Goal: Task Accomplishment & Management: Manage account settings

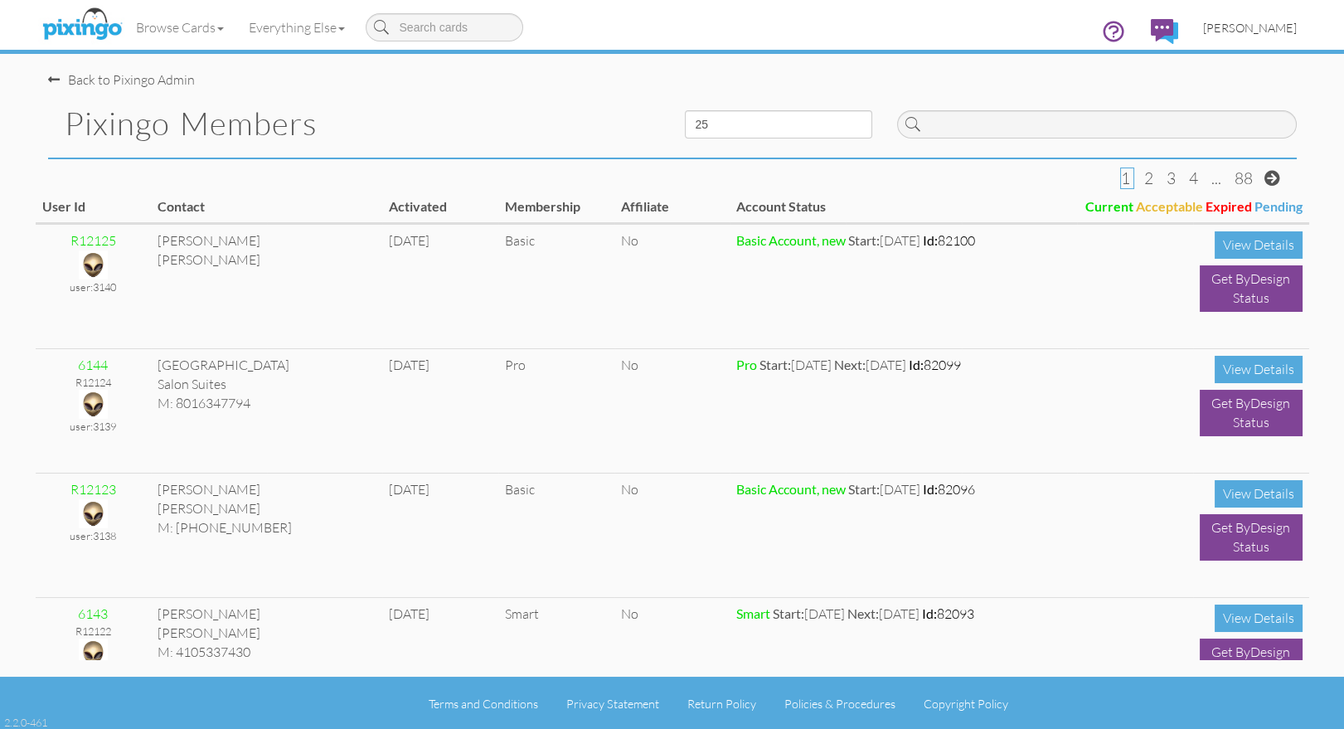
click at [1257, 31] on span "[PERSON_NAME]" at bounding box center [1250, 28] width 94 height 14
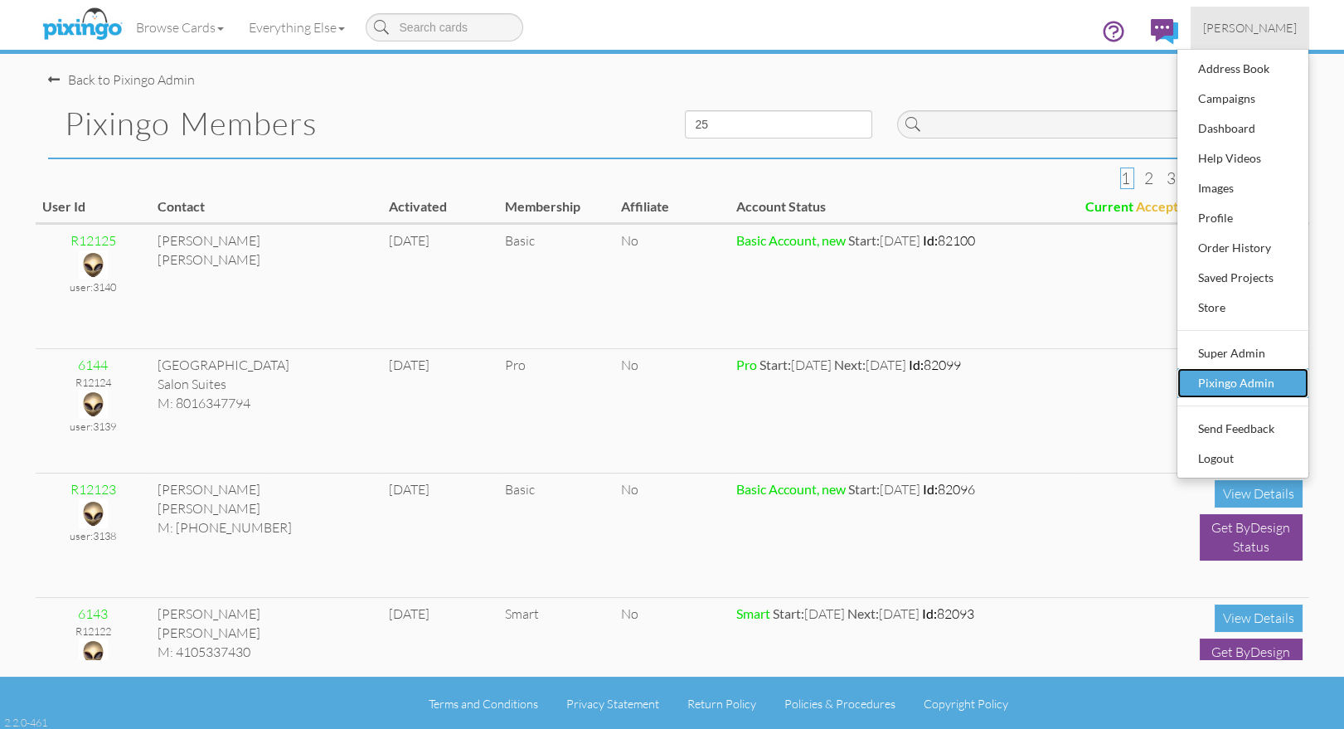
click at [1244, 371] on div "Pixingo Admin" at bounding box center [1243, 383] width 98 height 25
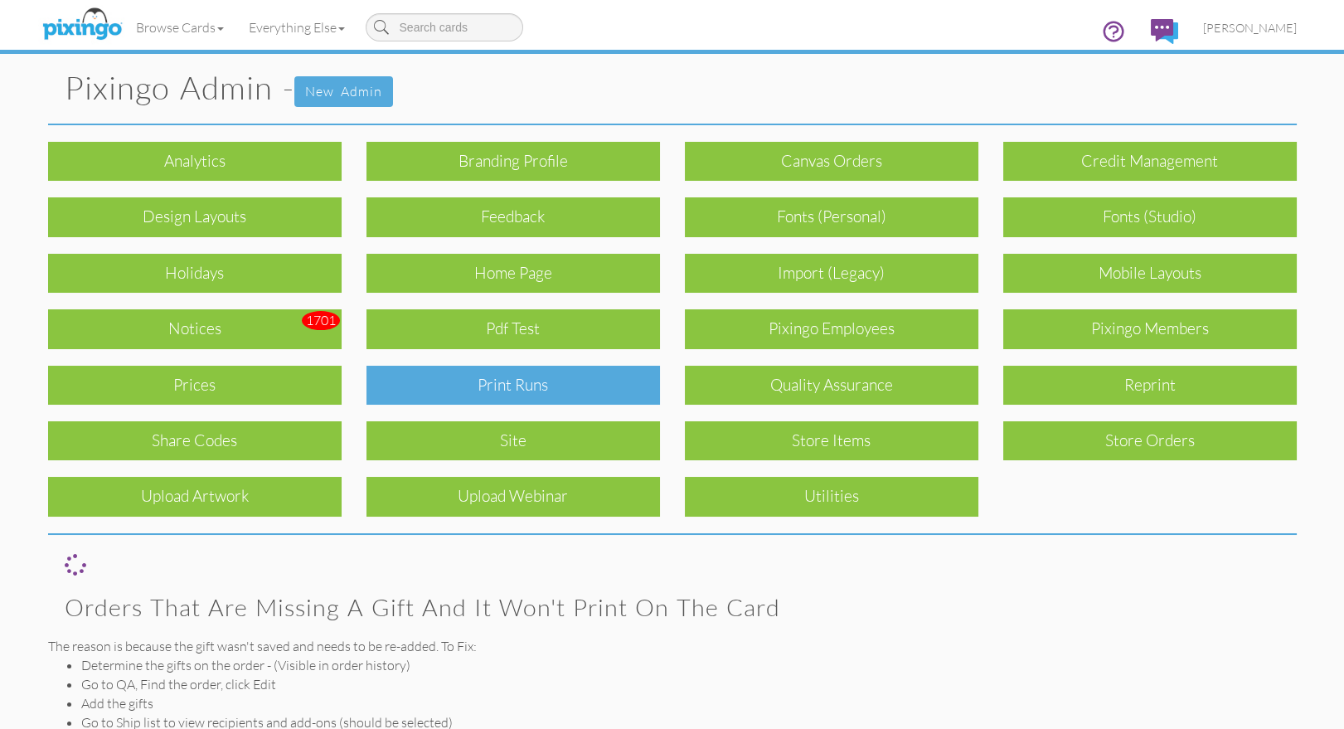
click at [542, 385] on div "Print Runs" at bounding box center [512, 385] width 293 height 39
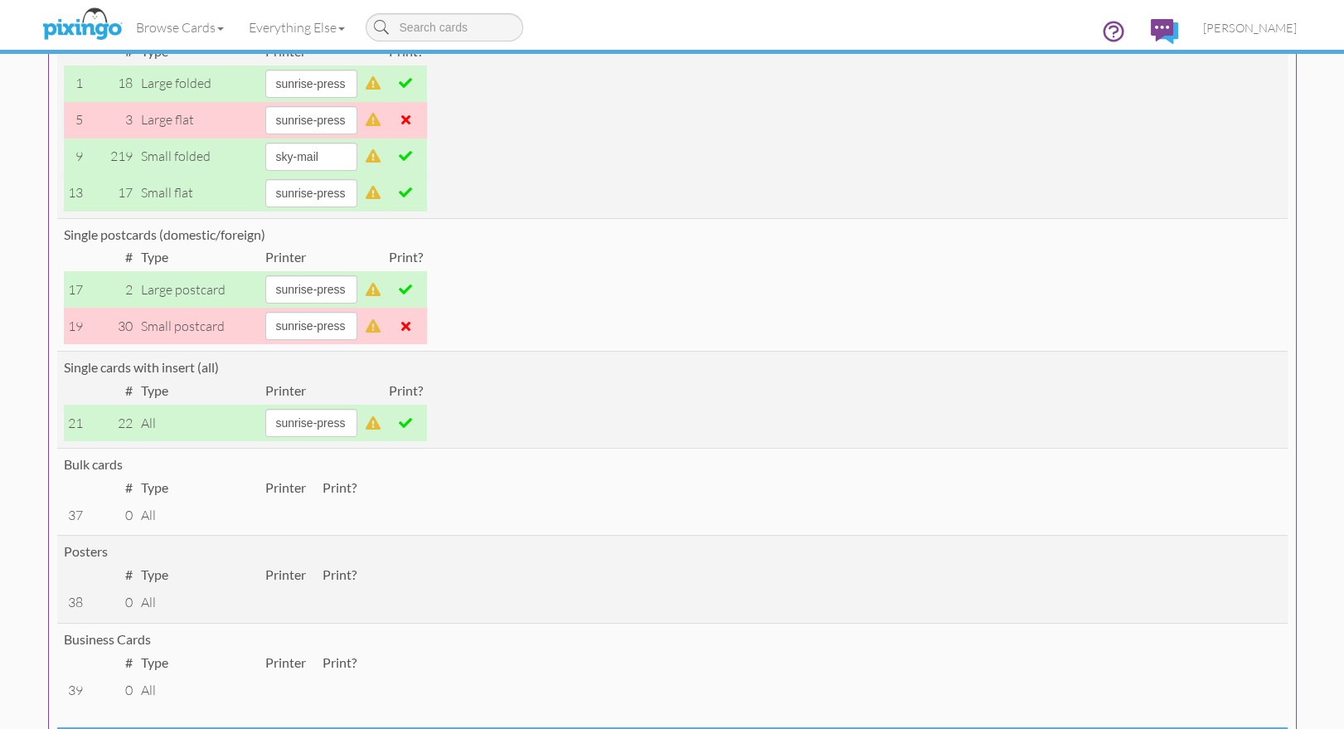
scroll to position [237, 0]
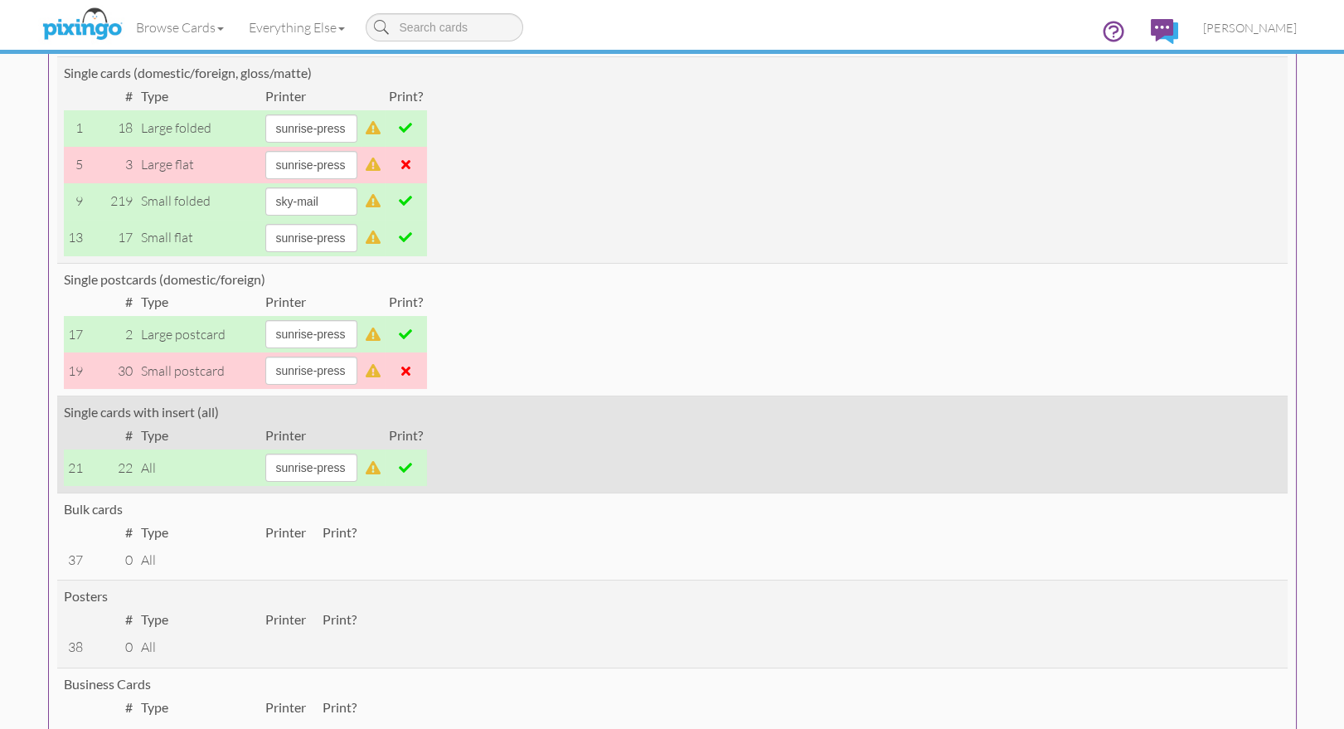
click at [425, 474] on td at bounding box center [406, 467] width 42 height 36
click at [412, 468] on span at bounding box center [405, 467] width 13 height 13
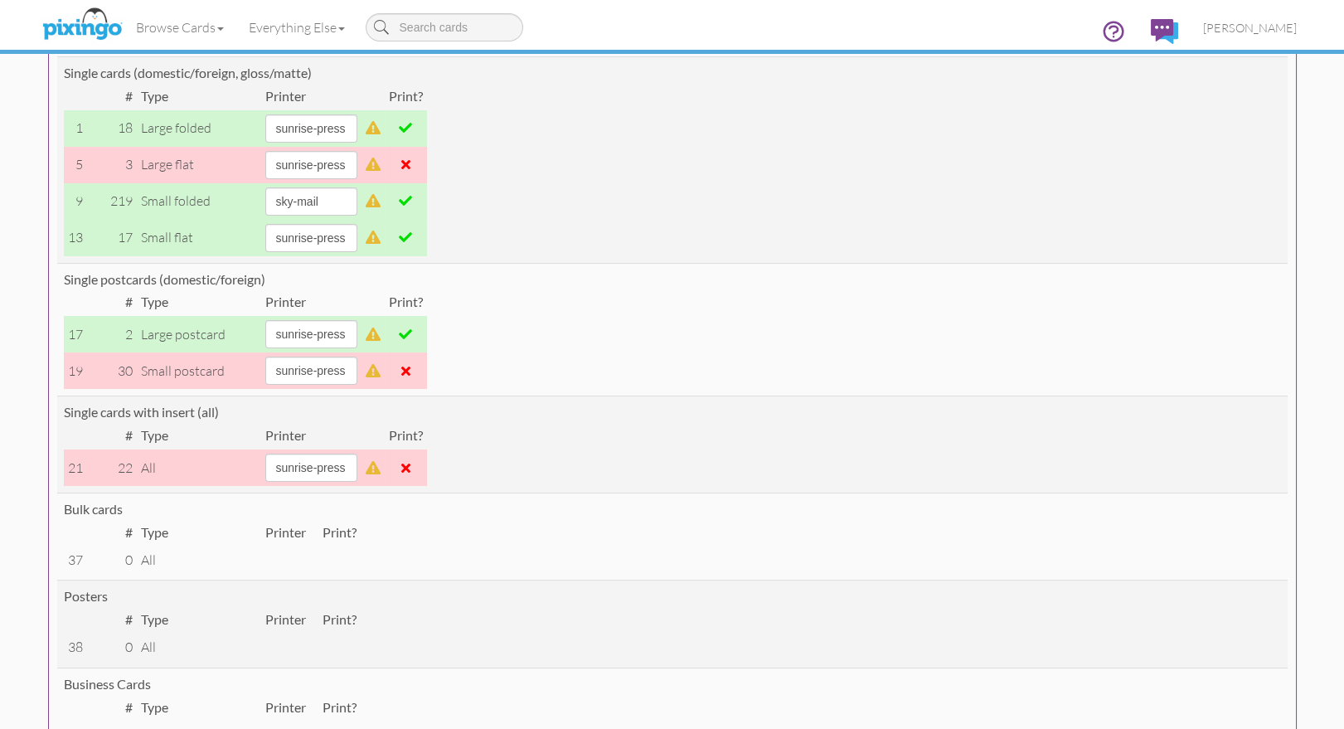
click at [412, 330] on span at bounding box center [405, 333] width 13 height 13
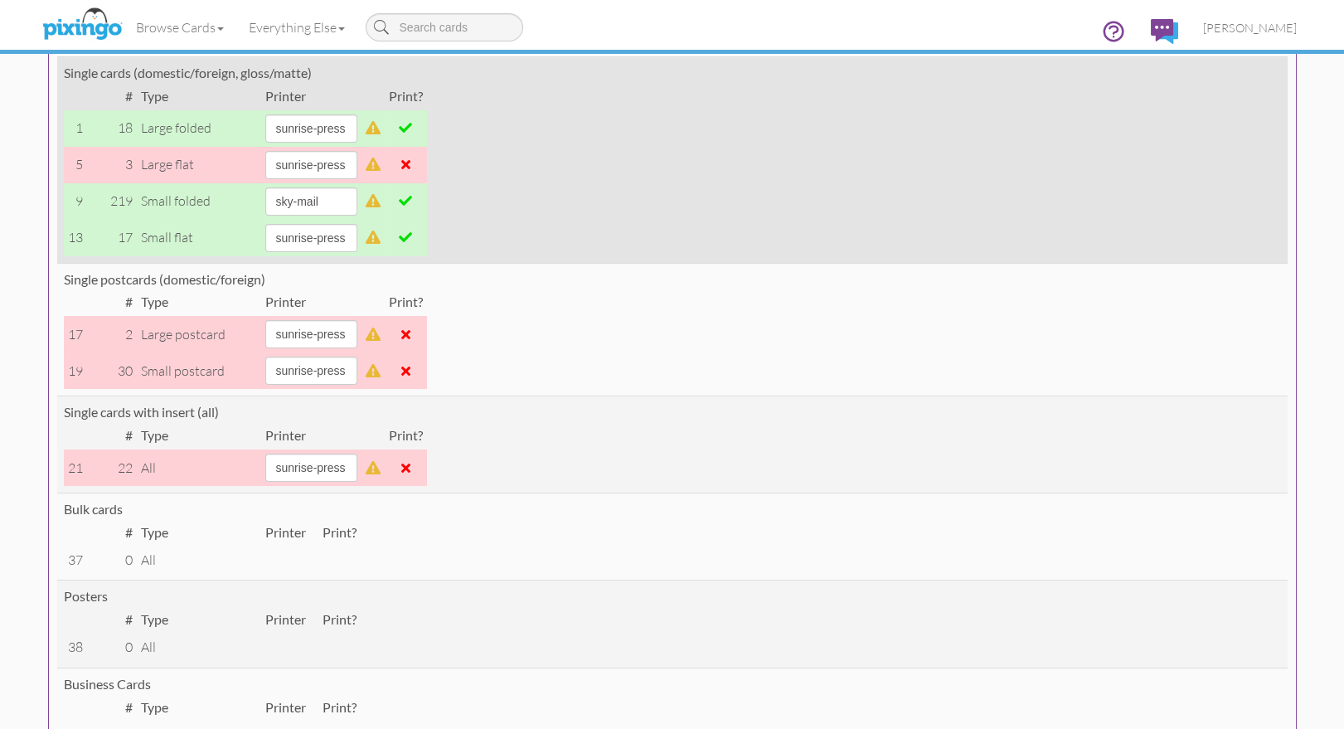
click at [412, 234] on span at bounding box center [405, 236] width 13 height 13
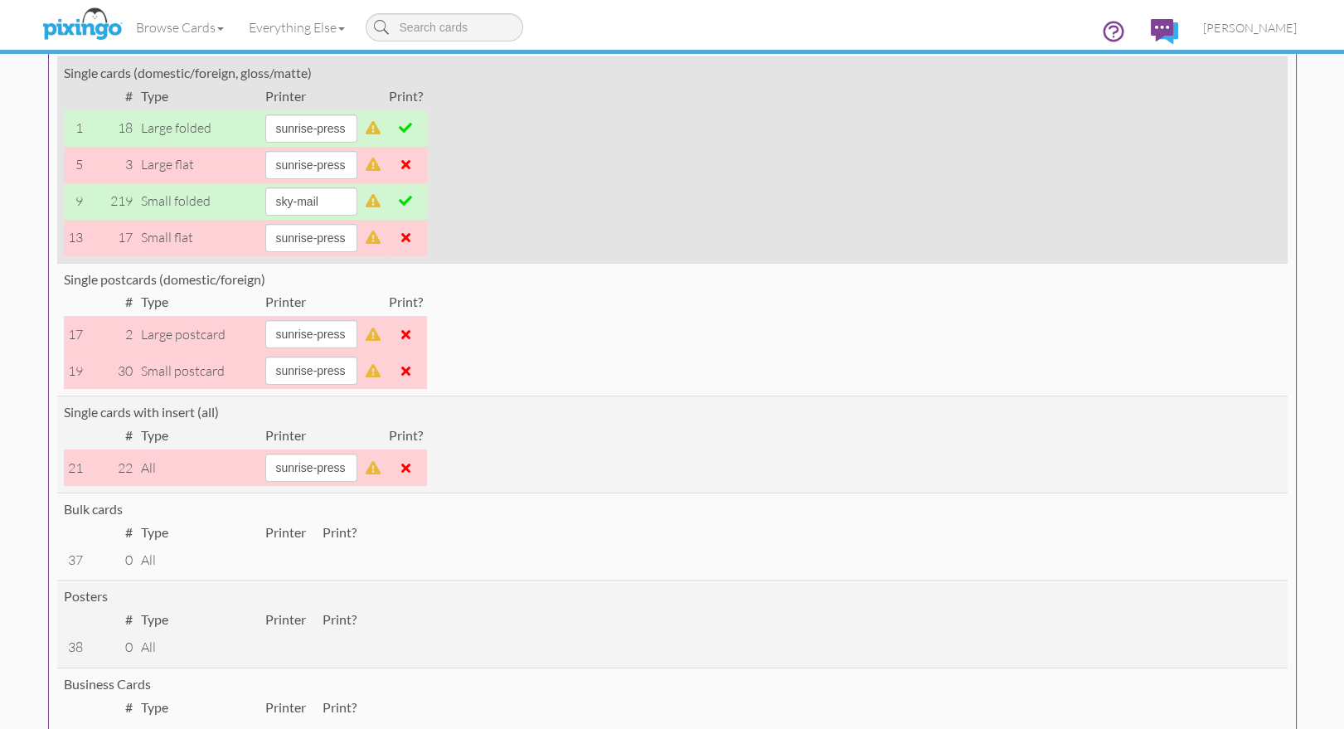
click at [412, 124] on span at bounding box center [405, 127] width 13 height 13
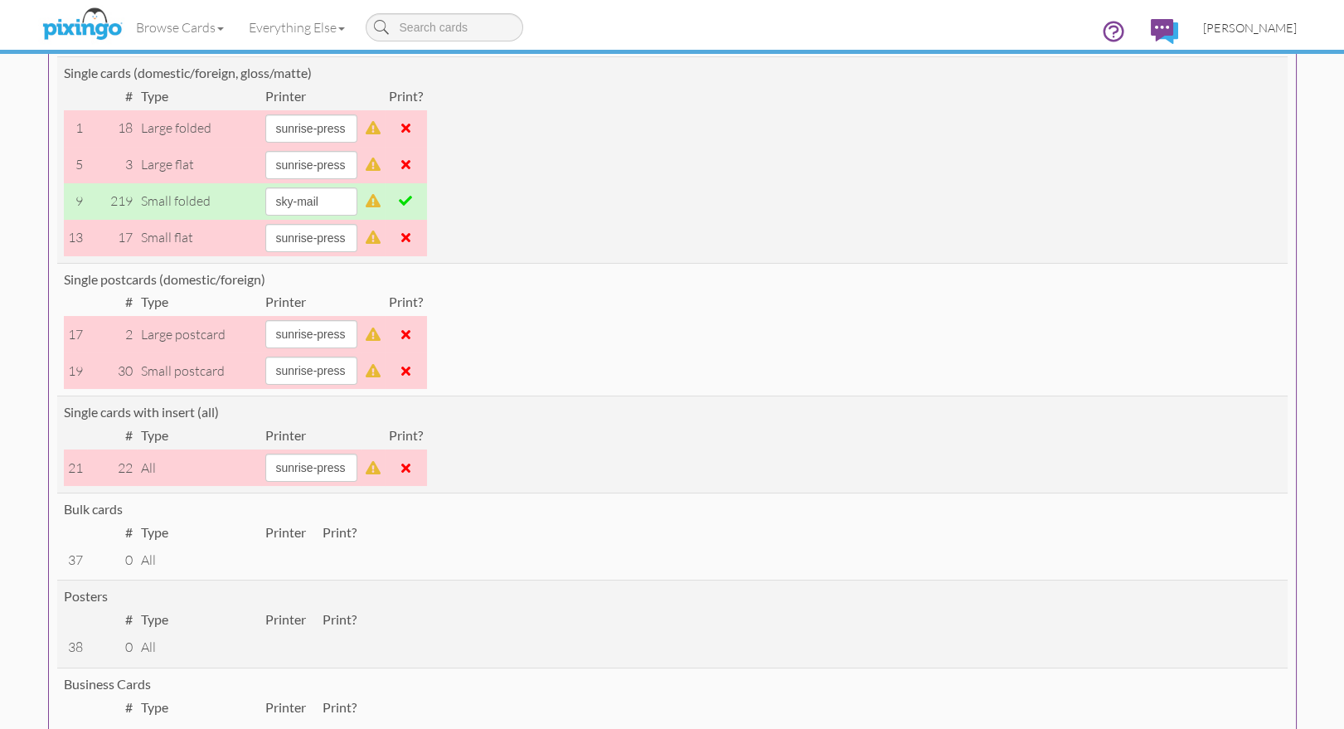
click at [1260, 27] on span "[PERSON_NAME]" at bounding box center [1250, 28] width 94 height 14
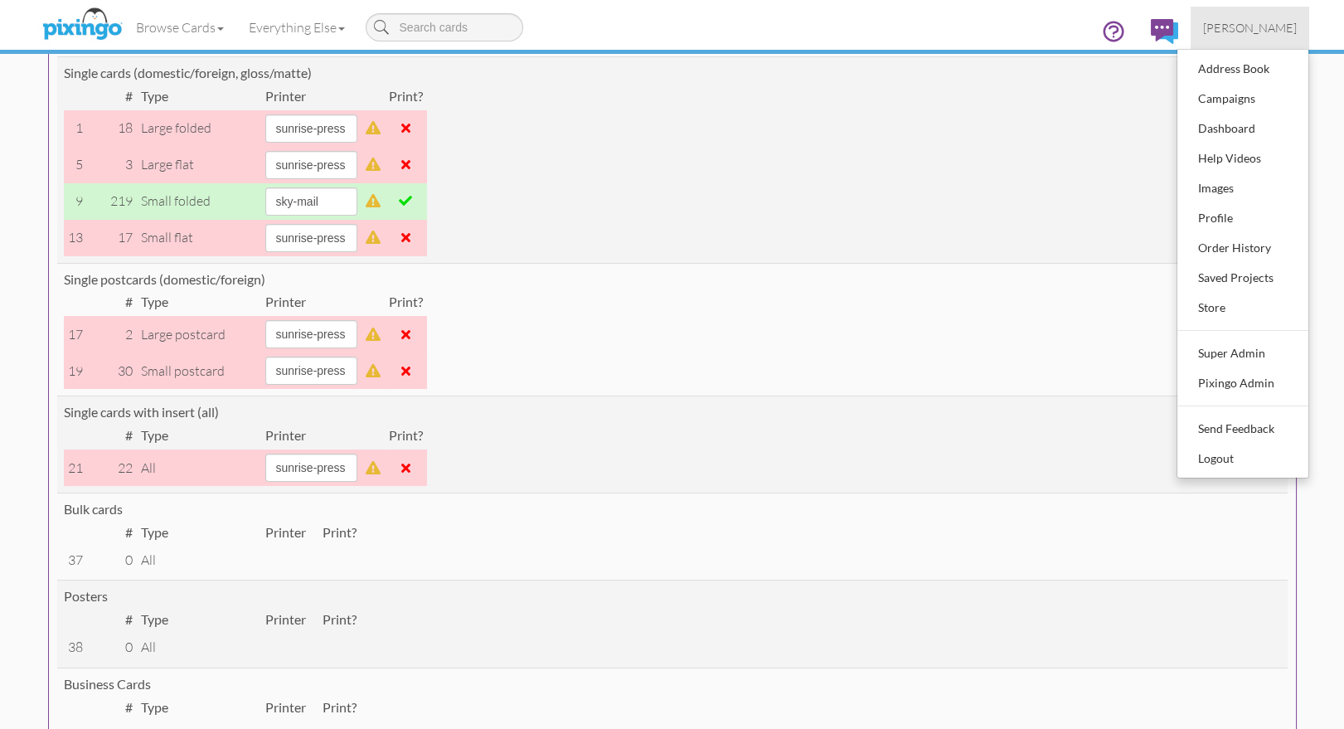
click at [900, 50] on div "Browse Cards Business Accounting Automotive Chiropractor Customer Dental Financ…" at bounding box center [672, 32] width 1248 height 65
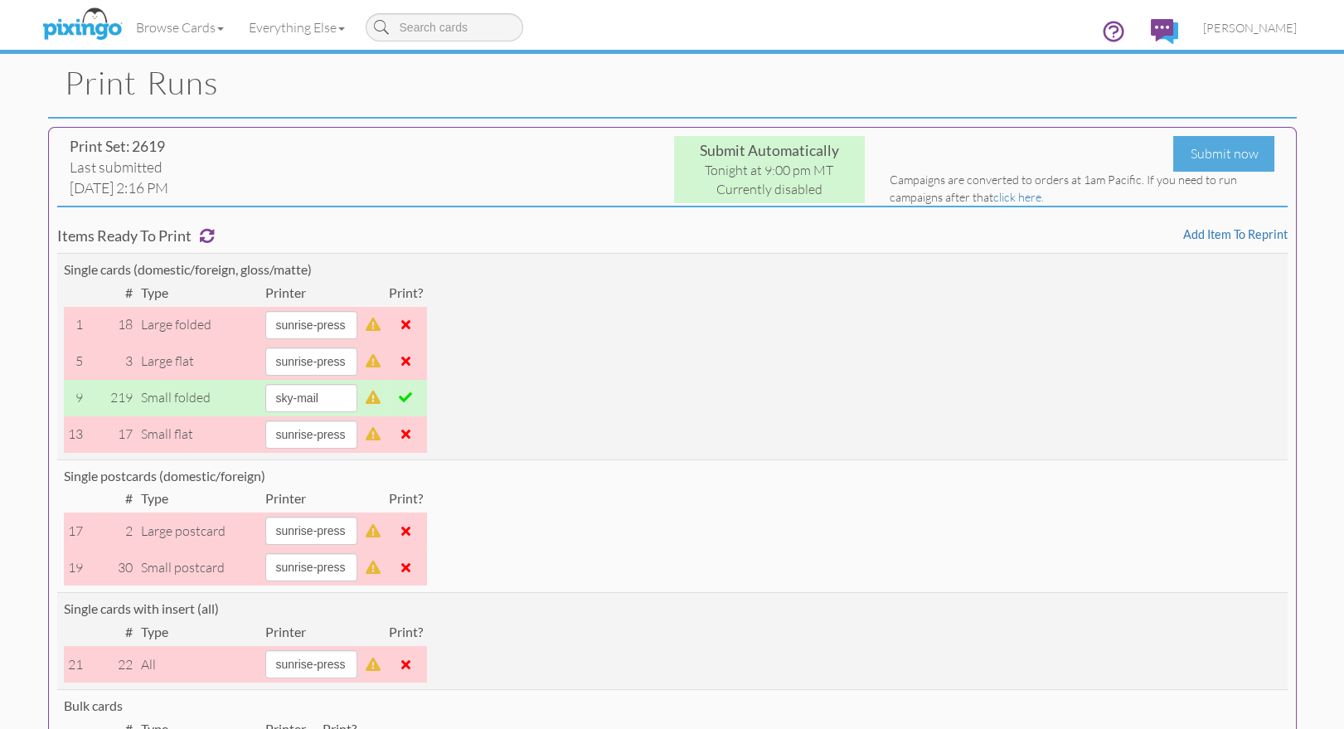
scroll to position [0, 0]
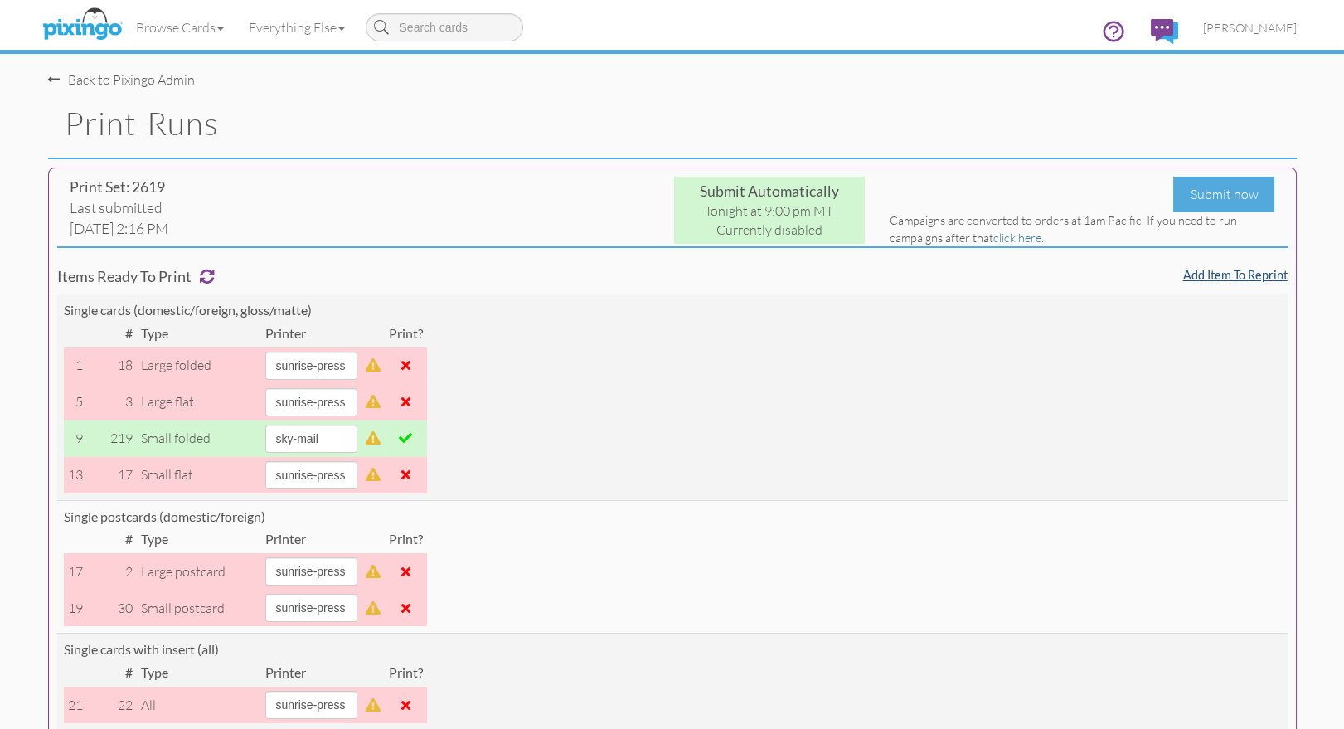
click at [1222, 274] on link "Add item to reprint" at bounding box center [1235, 275] width 104 height 14
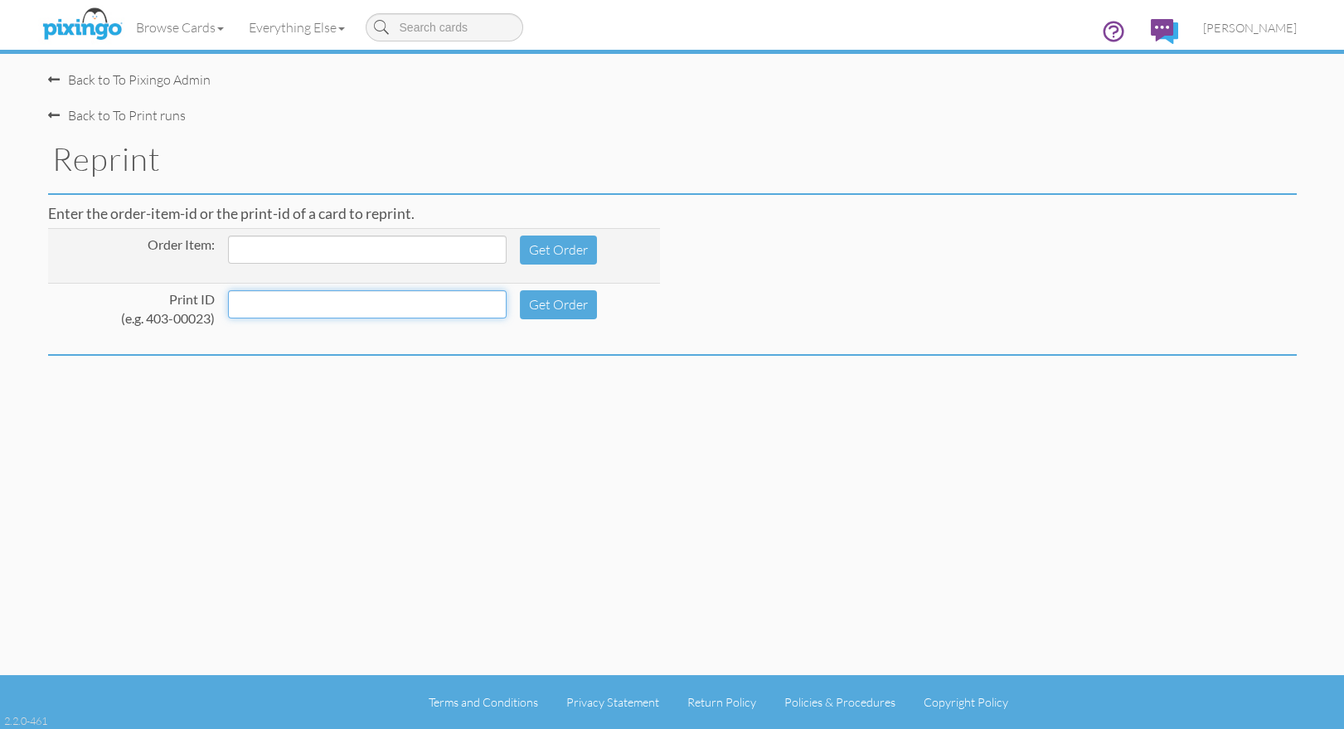
drag, startPoint x: 334, startPoint y: 311, endPoint x: 506, endPoint y: 329, distance: 172.5
click at [334, 312] on input at bounding box center [367, 304] width 279 height 28
type input "230-00016"
click at [524, 302] on button "Get Order" at bounding box center [558, 304] width 77 height 29
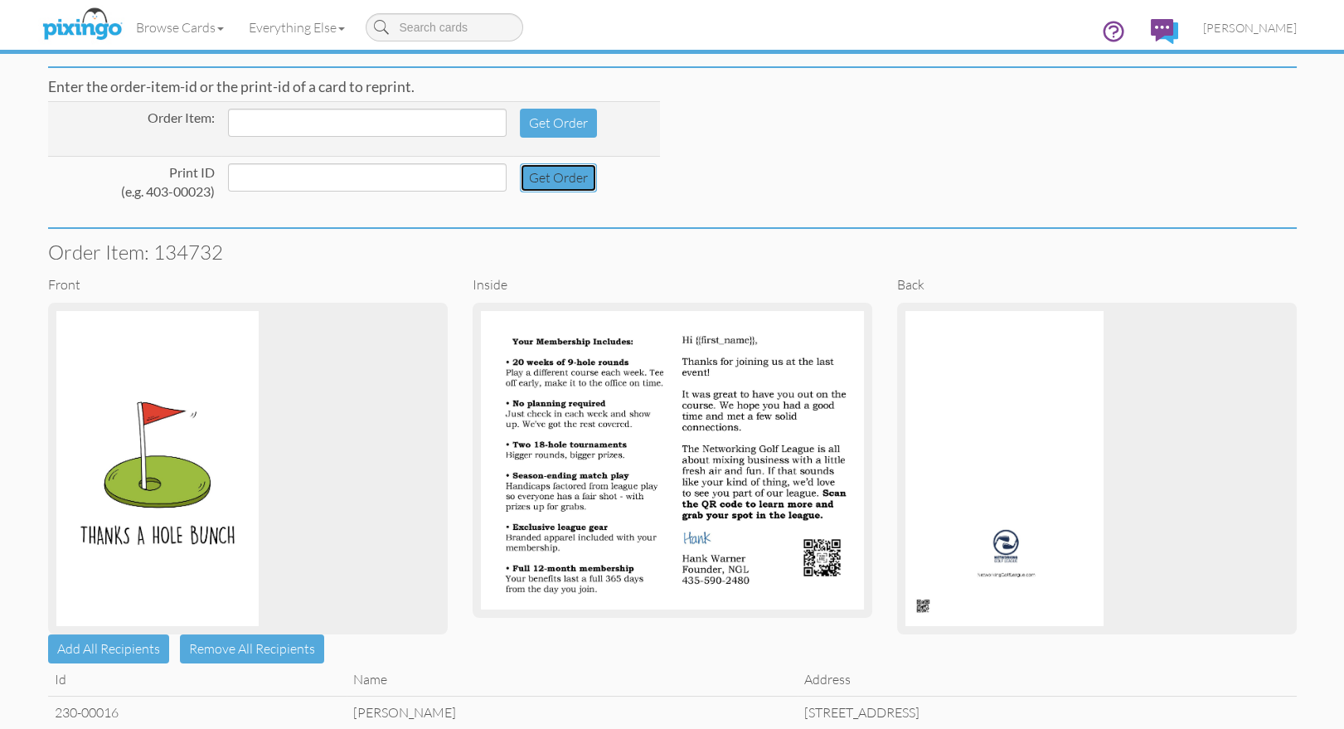
scroll to position [229, 0]
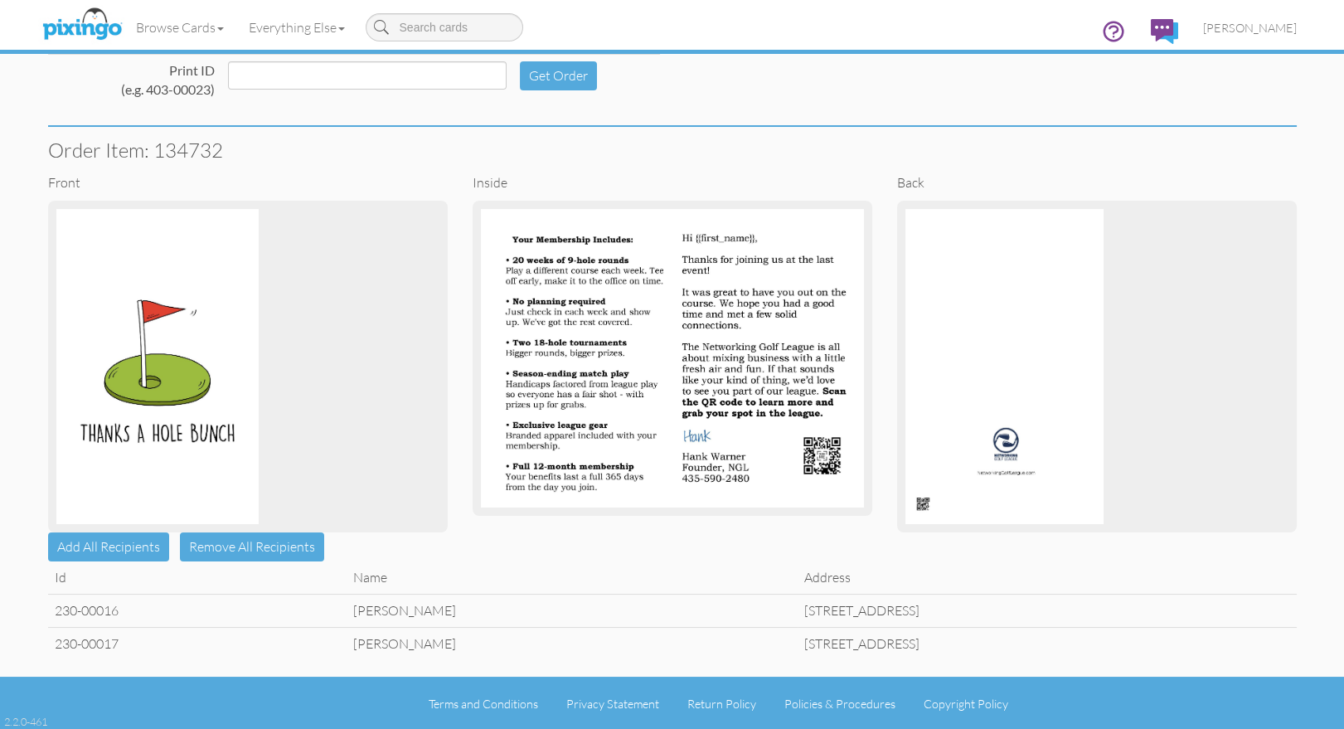
click at [269, 613] on td "230-00016" at bounding box center [197, 609] width 299 height 33
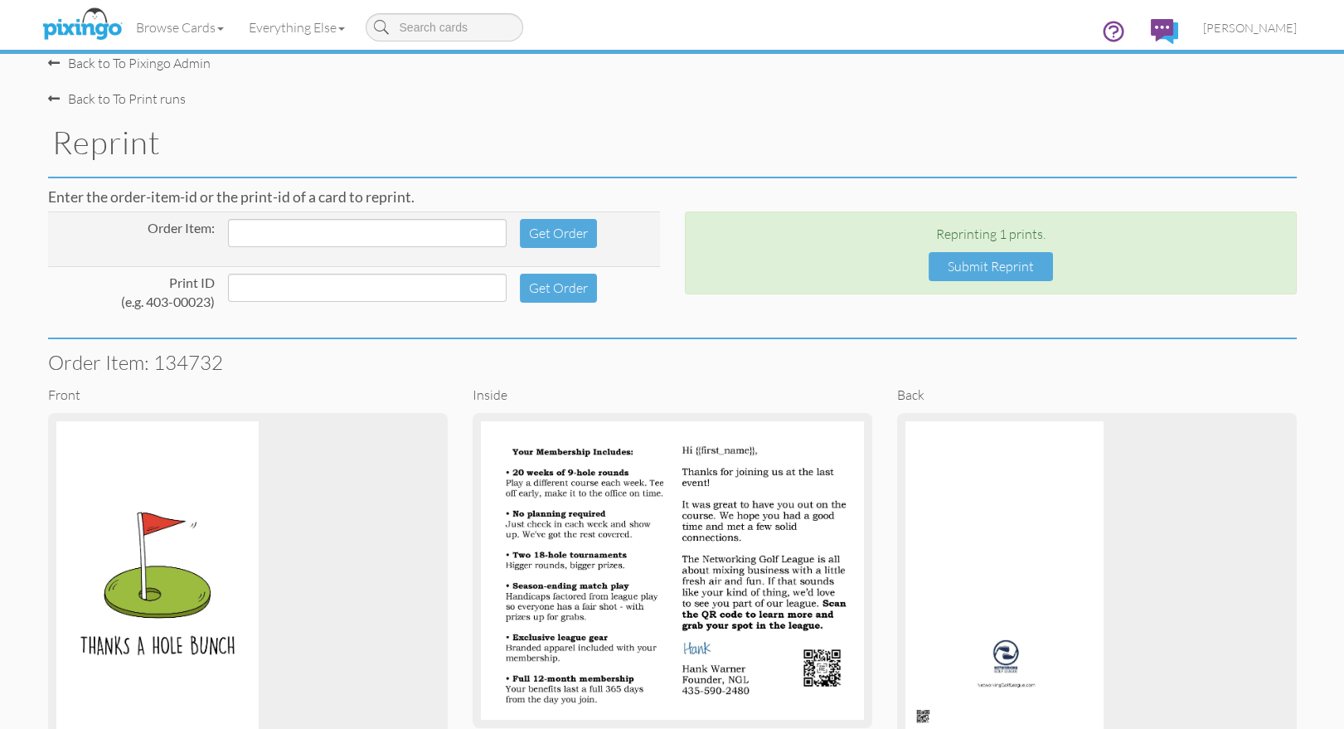
scroll to position [0, 0]
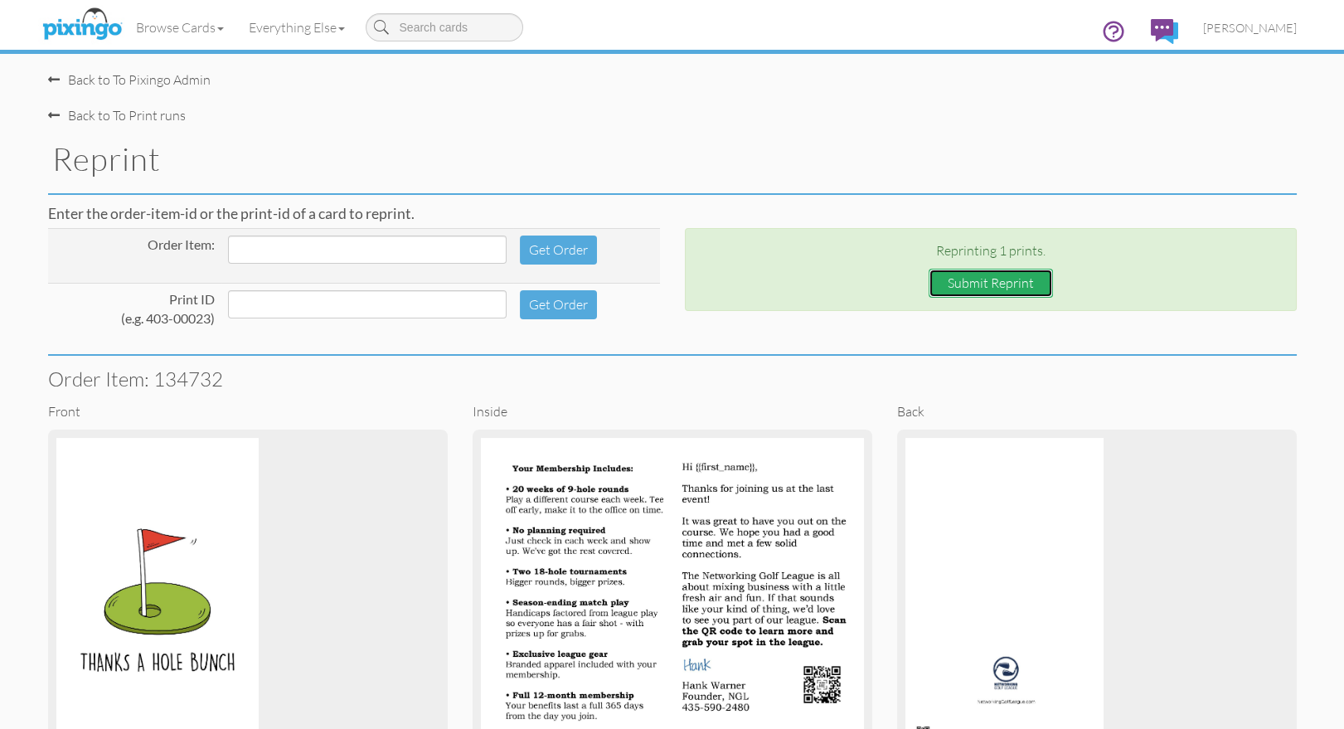
click at [987, 283] on button "Submit Reprint" at bounding box center [990, 283] width 124 height 29
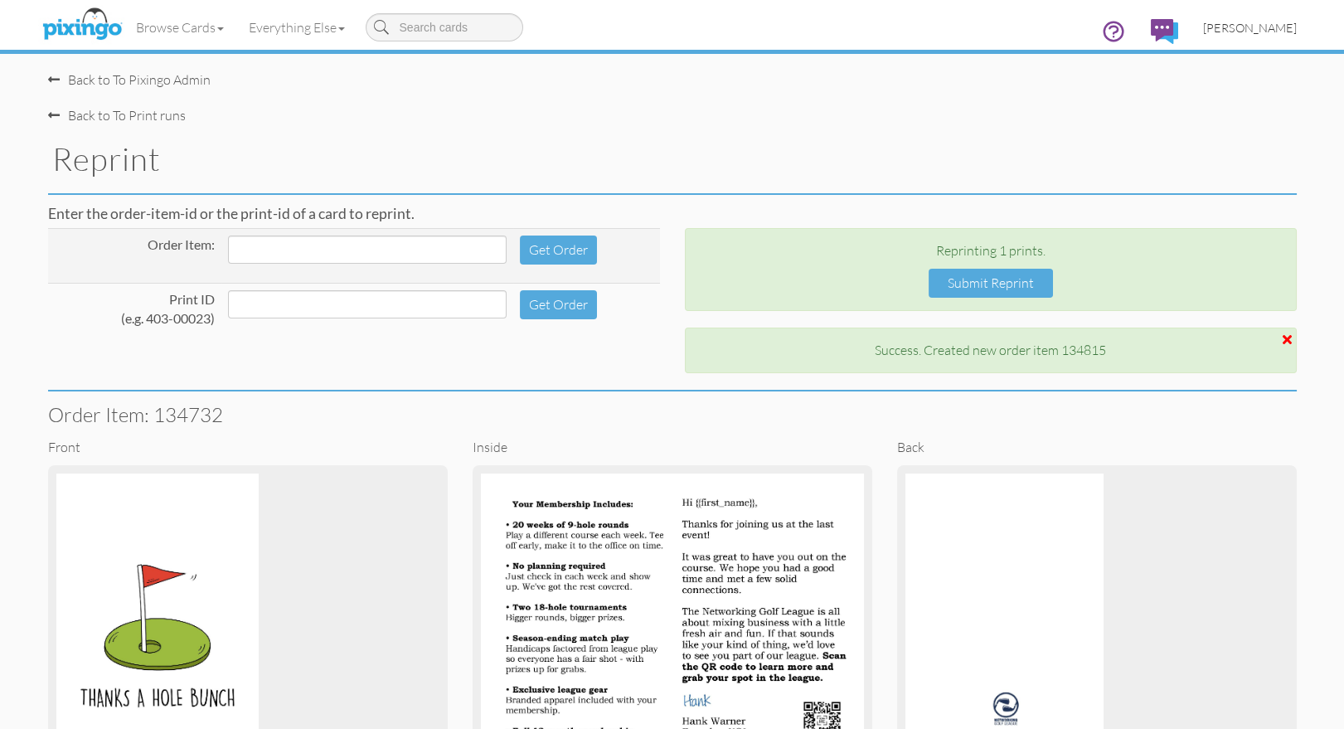
click at [1267, 23] on span "[PERSON_NAME]" at bounding box center [1250, 28] width 94 height 14
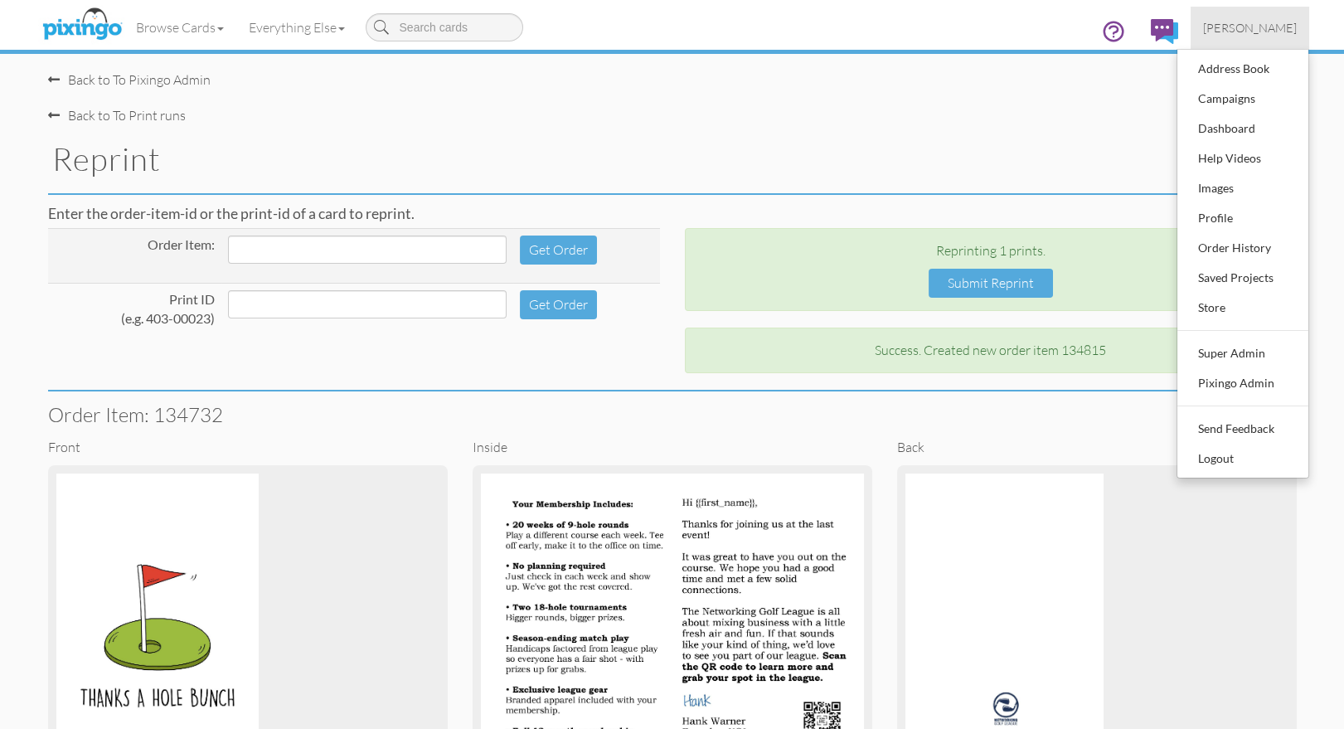
click at [1026, 410] on h3 "Order Item: 134732" at bounding box center [672, 415] width 1248 height 22
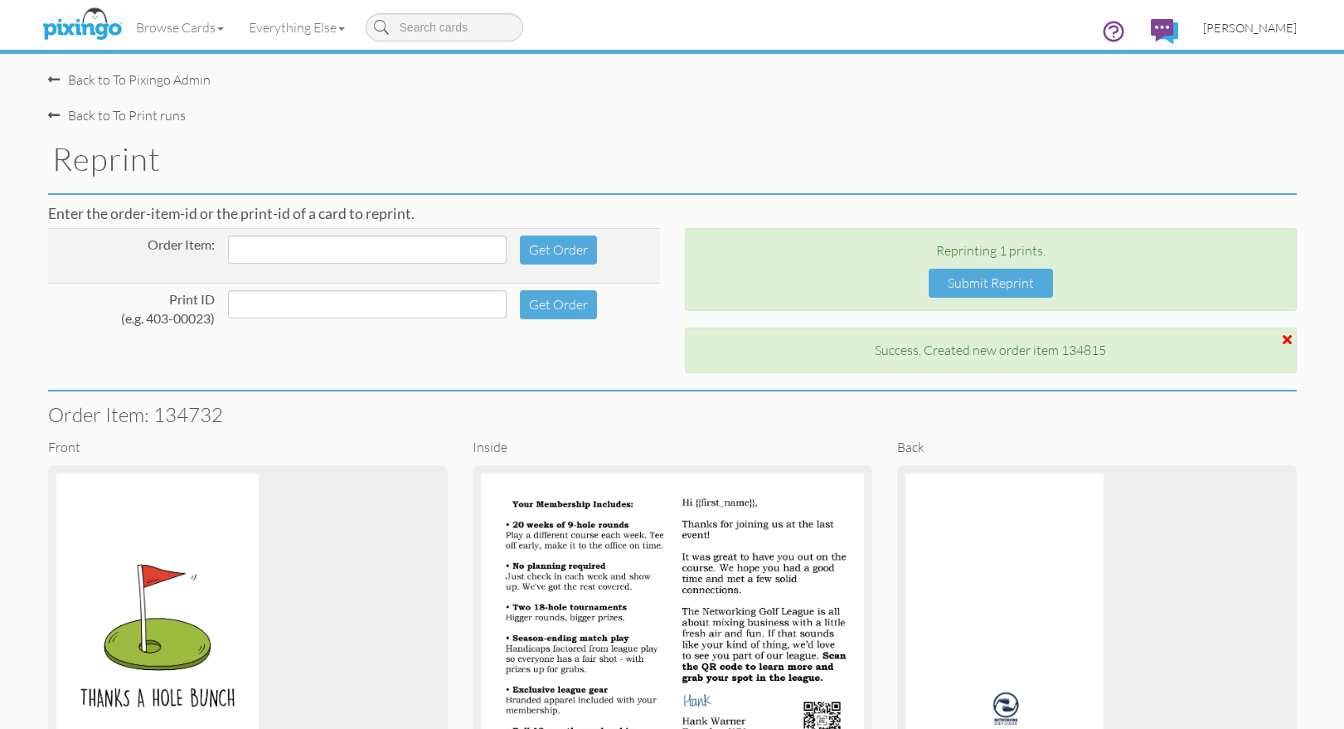
click at [1267, 22] on span "[PERSON_NAME]" at bounding box center [1250, 28] width 94 height 14
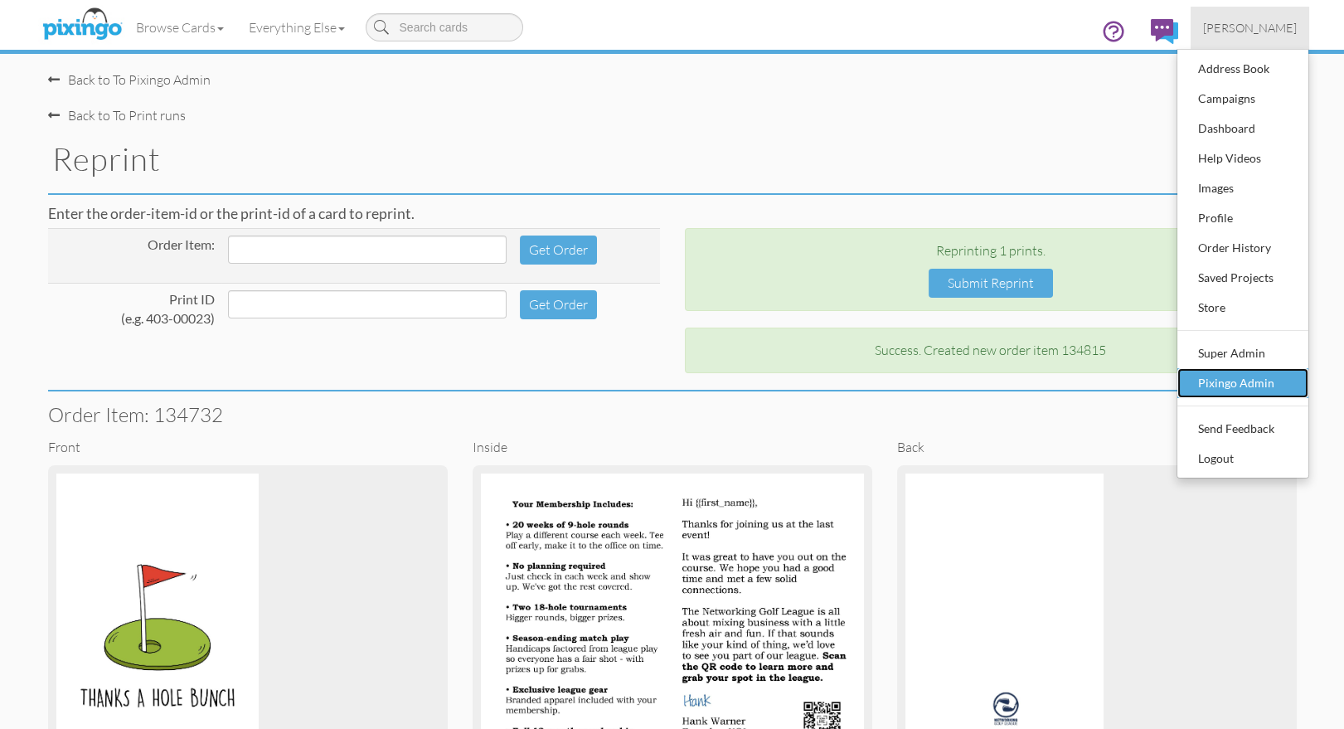
click at [1239, 375] on div "Pixingo Admin" at bounding box center [1243, 383] width 98 height 25
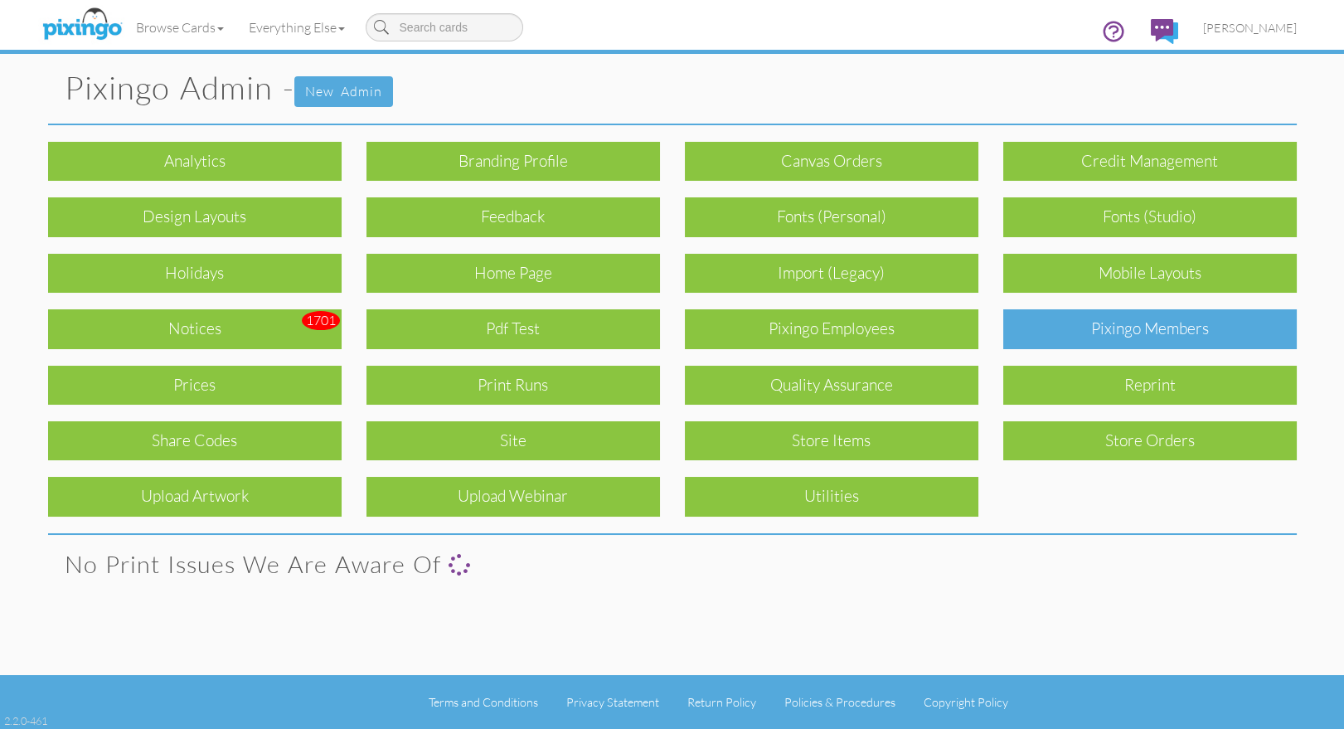
click at [1181, 335] on div "Pixingo Members" at bounding box center [1149, 328] width 293 height 39
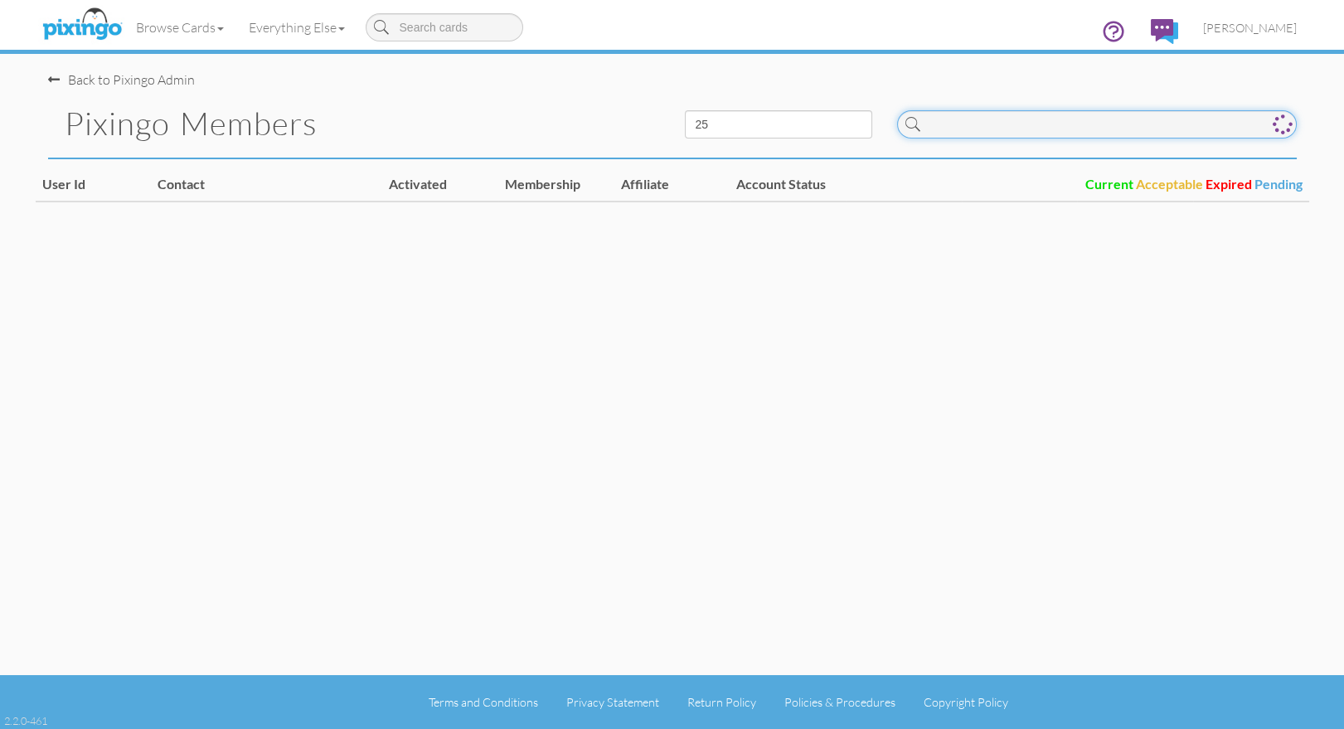
click at [1003, 131] on input at bounding box center [1097, 124] width 400 height 28
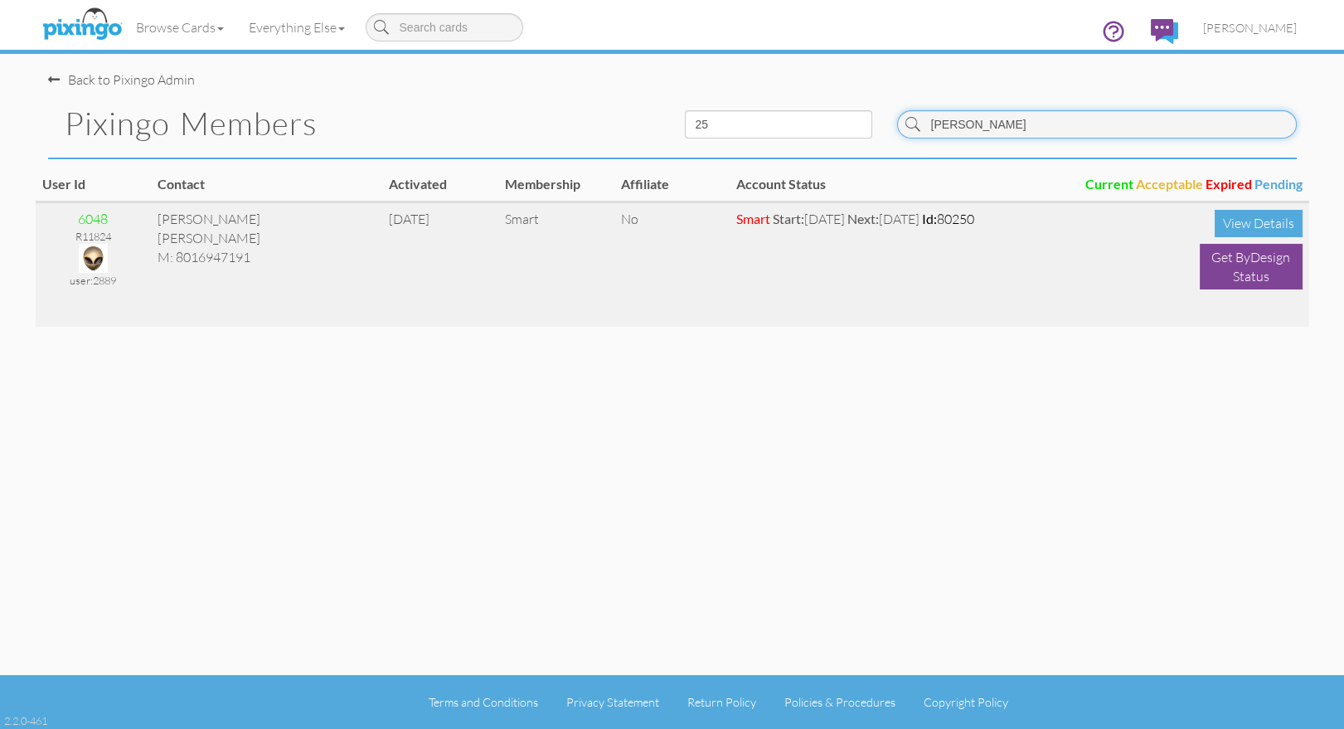
type input "garner"
click at [91, 251] on img at bounding box center [93, 258] width 29 height 29
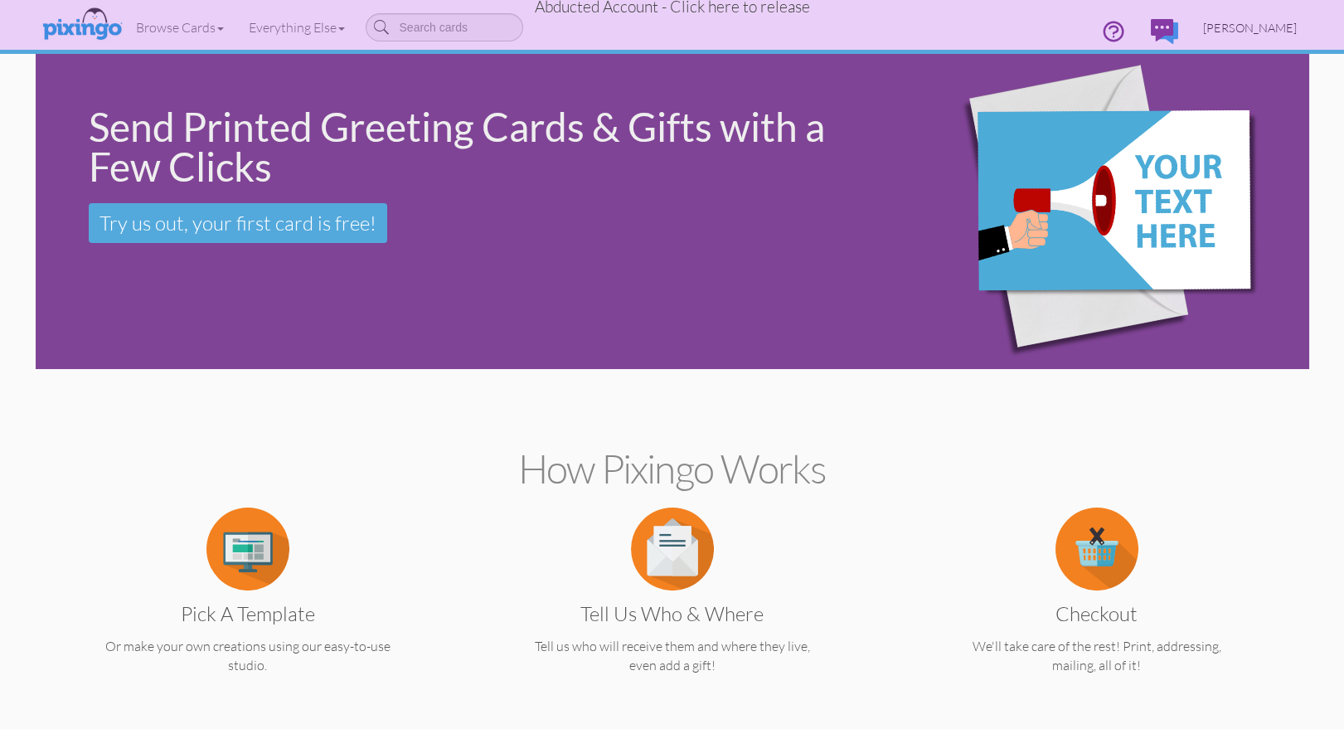
click at [1257, 22] on span "Dan Garner" at bounding box center [1250, 28] width 94 height 14
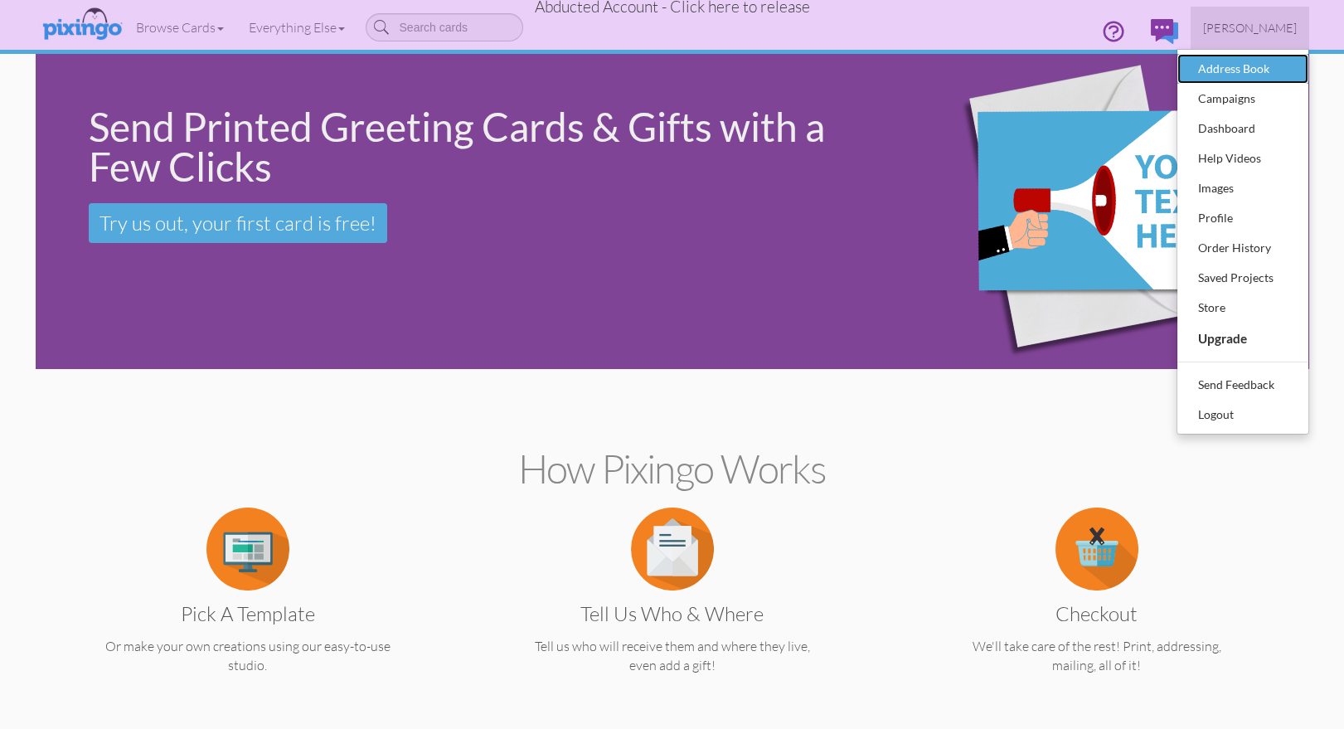
click at [1236, 62] on div "Address Book" at bounding box center [1243, 68] width 98 height 25
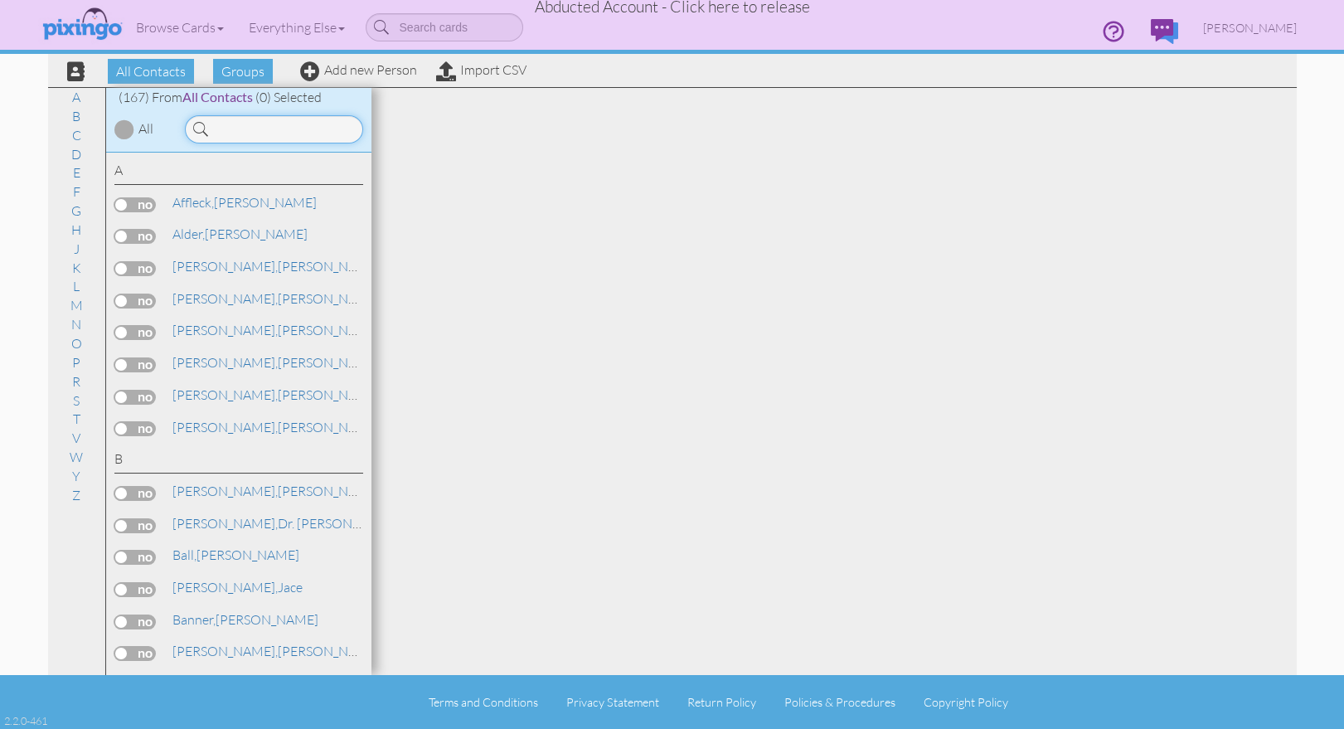
click at [252, 124] on input at bounding box center [274, 129] width 178 height 28
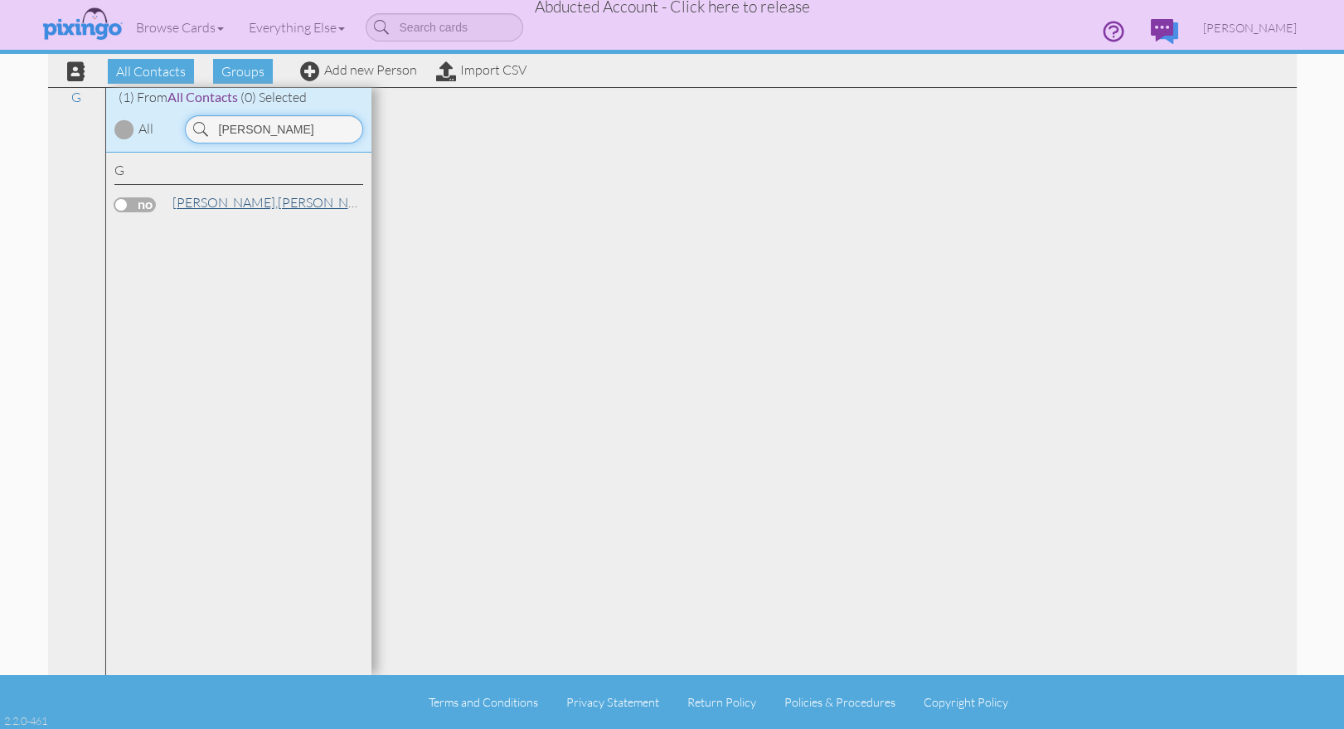
type input "garner"
click at [203, 203] on span "Garner," at bounding box center [224, 202] width 105 height 17
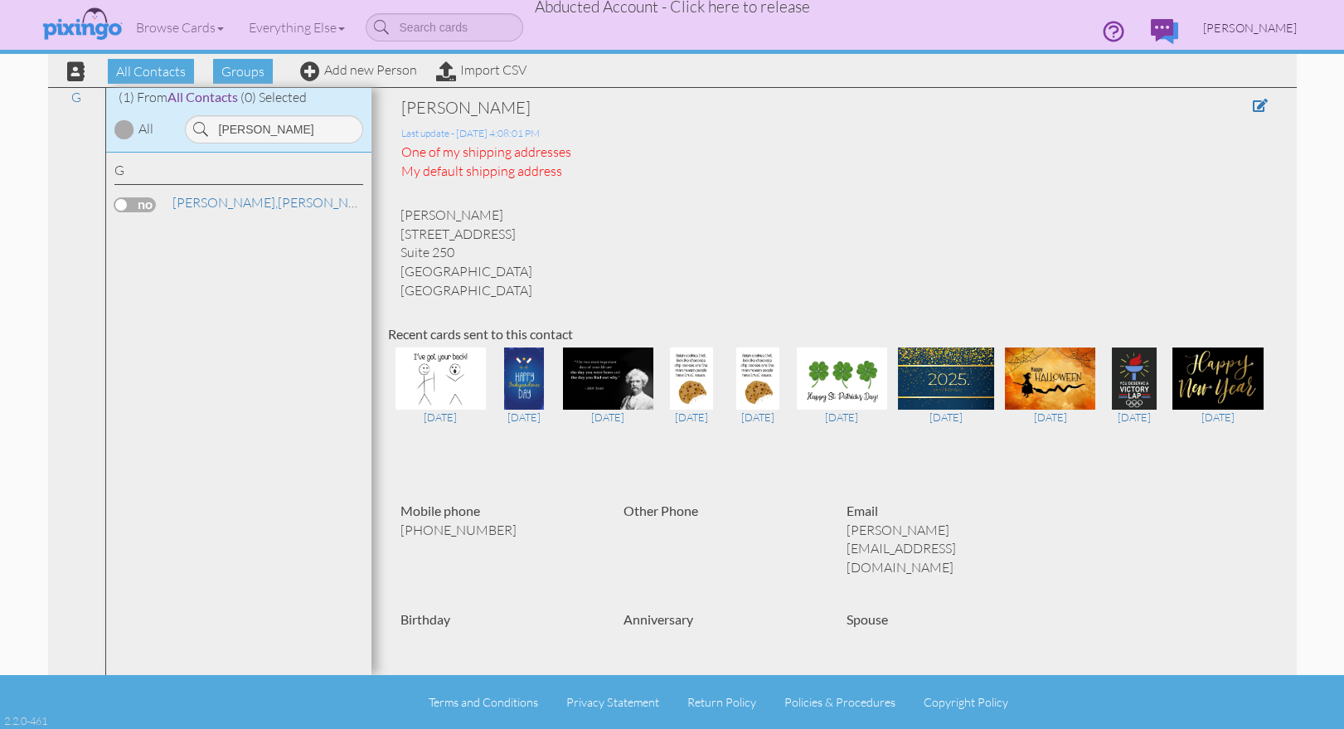
click at [1269, 31] on span "Dan Garner" at bounding box center [1250, 28] width 94 height 14
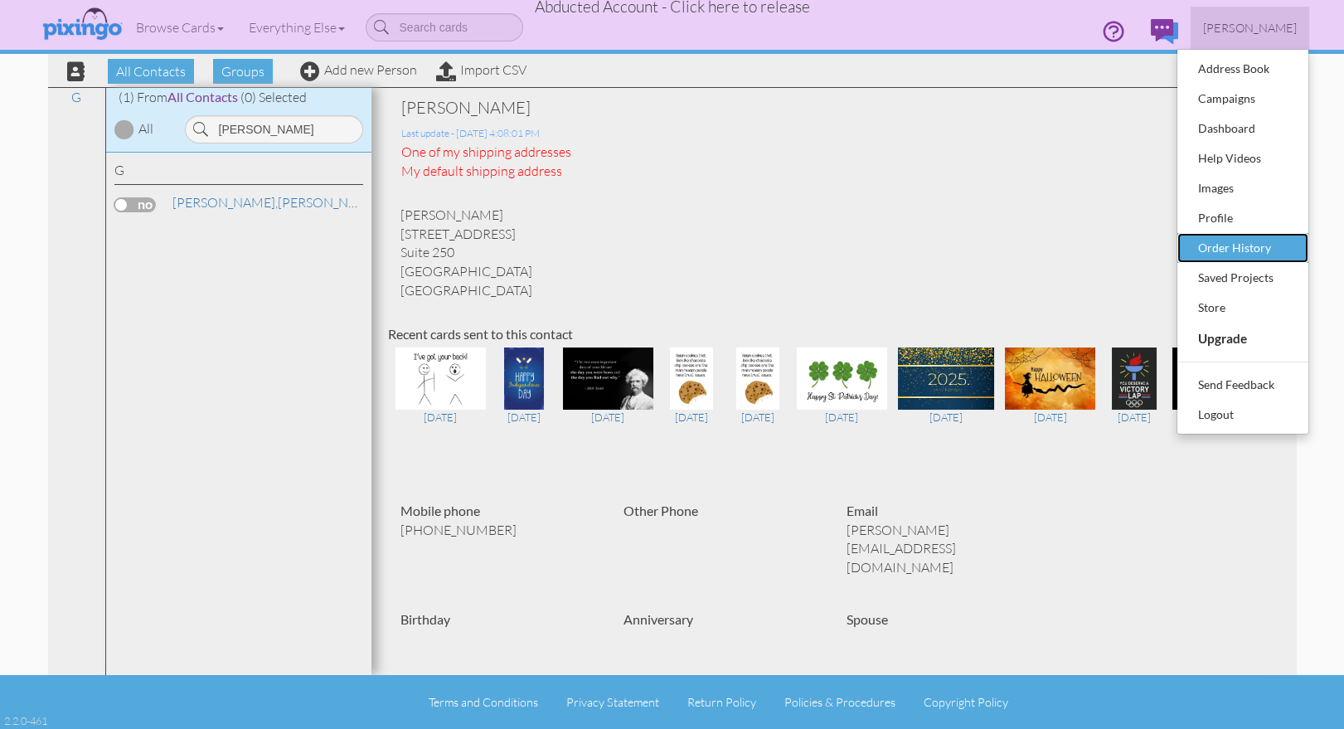
click at [1261, 246] on div "Order History" at bounding box center [1243, 247] width 98 height 25
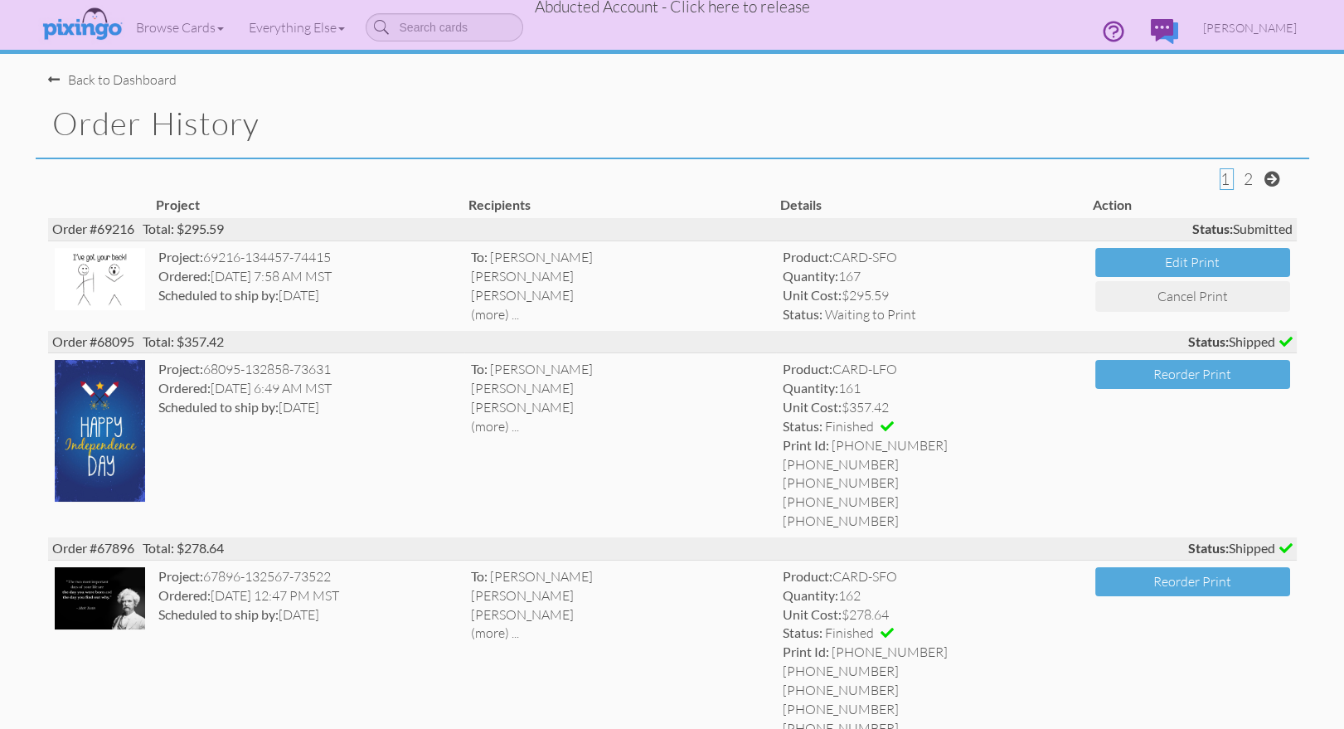
click at [705, 5] on span "Abducted Account - Click here to release" at bounding box center [672, 7] width 275 height 20
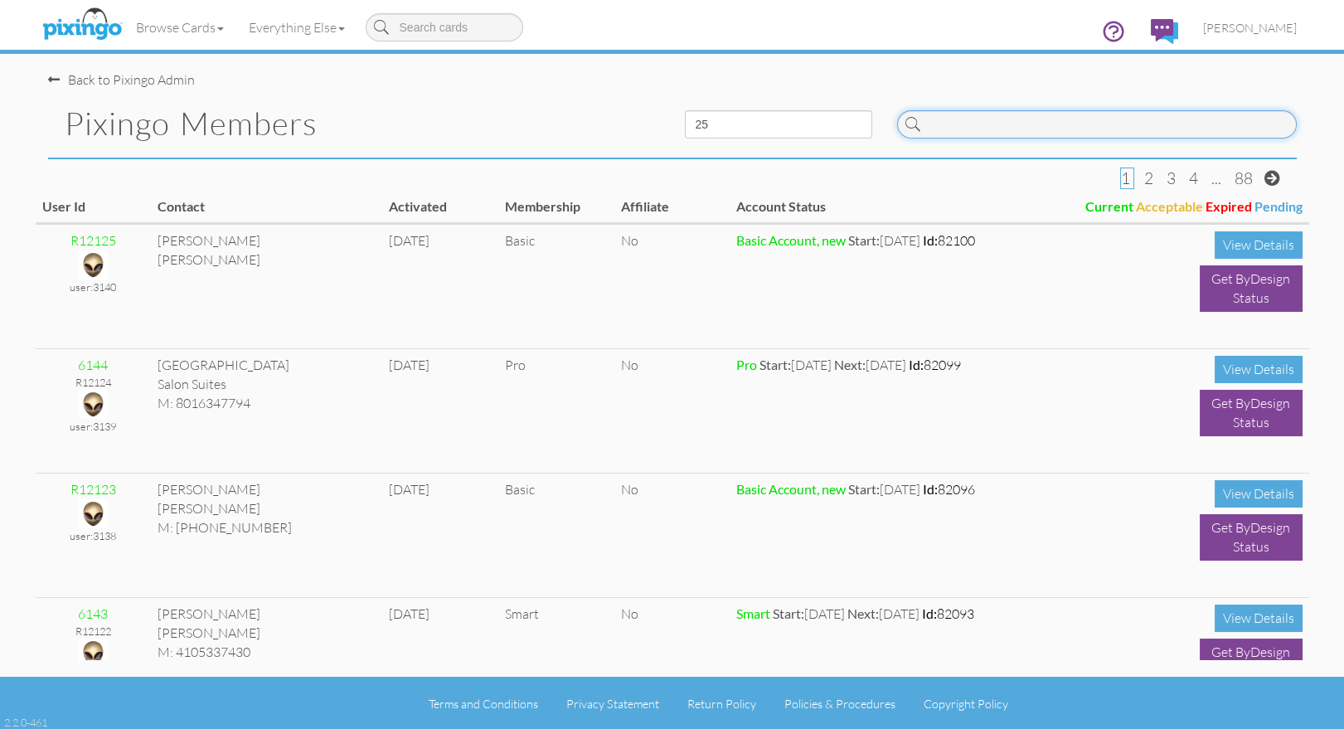
click at [999, 121] on input at bounding box center [1097, 124] width 400 height 28
drag, startPoint x: 1267, startPoint y: 23, endPoint x: 1266, endPoint y: 35, distance: 11.7
click at [1267, 23] on span "[PERSON_NAME]" at bounding box center [1250, 28] width 94 height 14
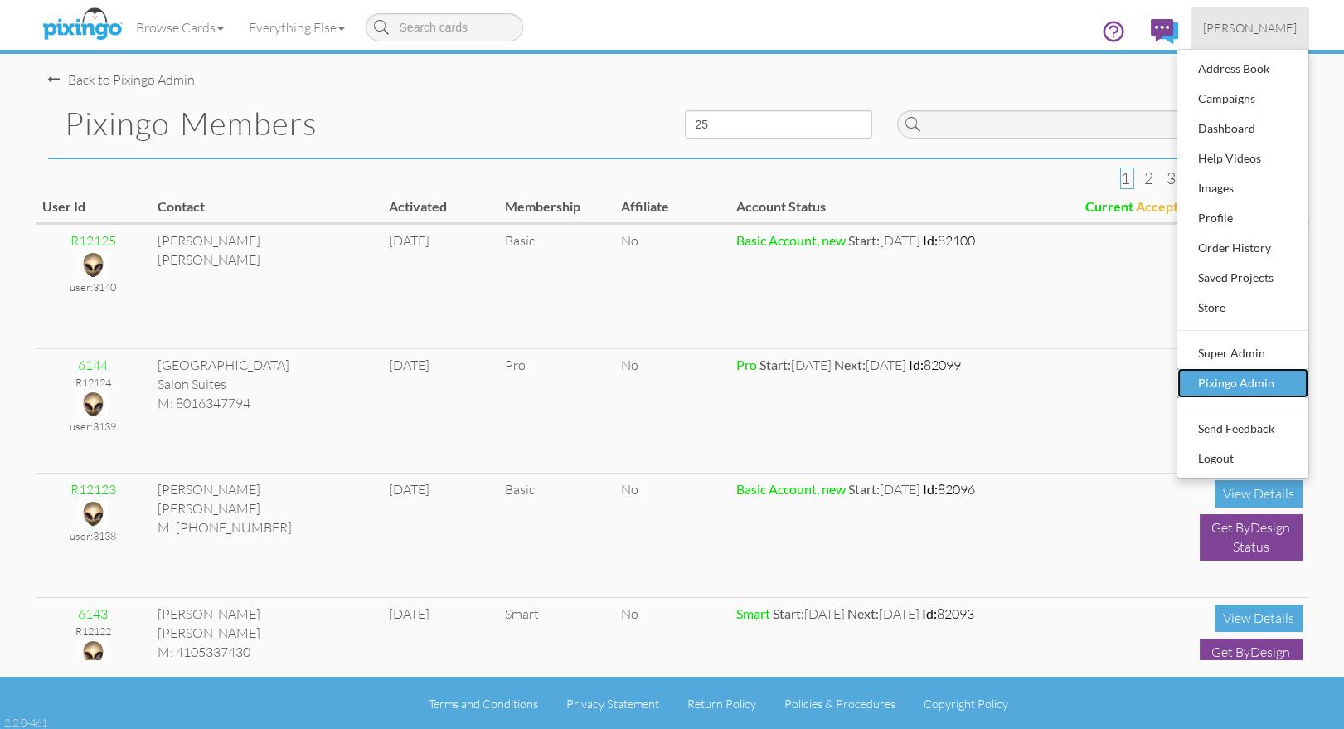
click at [1218, 382] on div "Pixingo Admin" at bounding box center [1243, 383] width 98 height 25
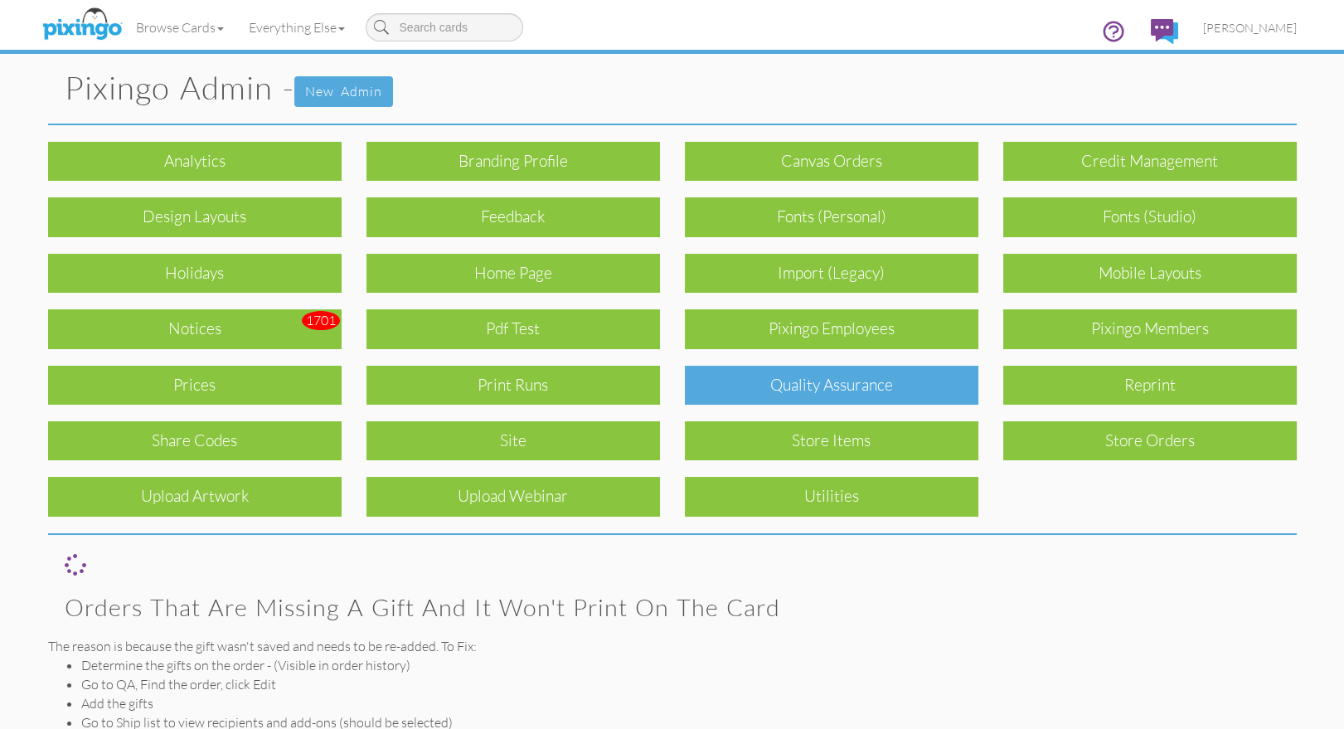
click at [861, 395] on div "Quality Assurance" at bounding box center [831, 385] width 293 height 39
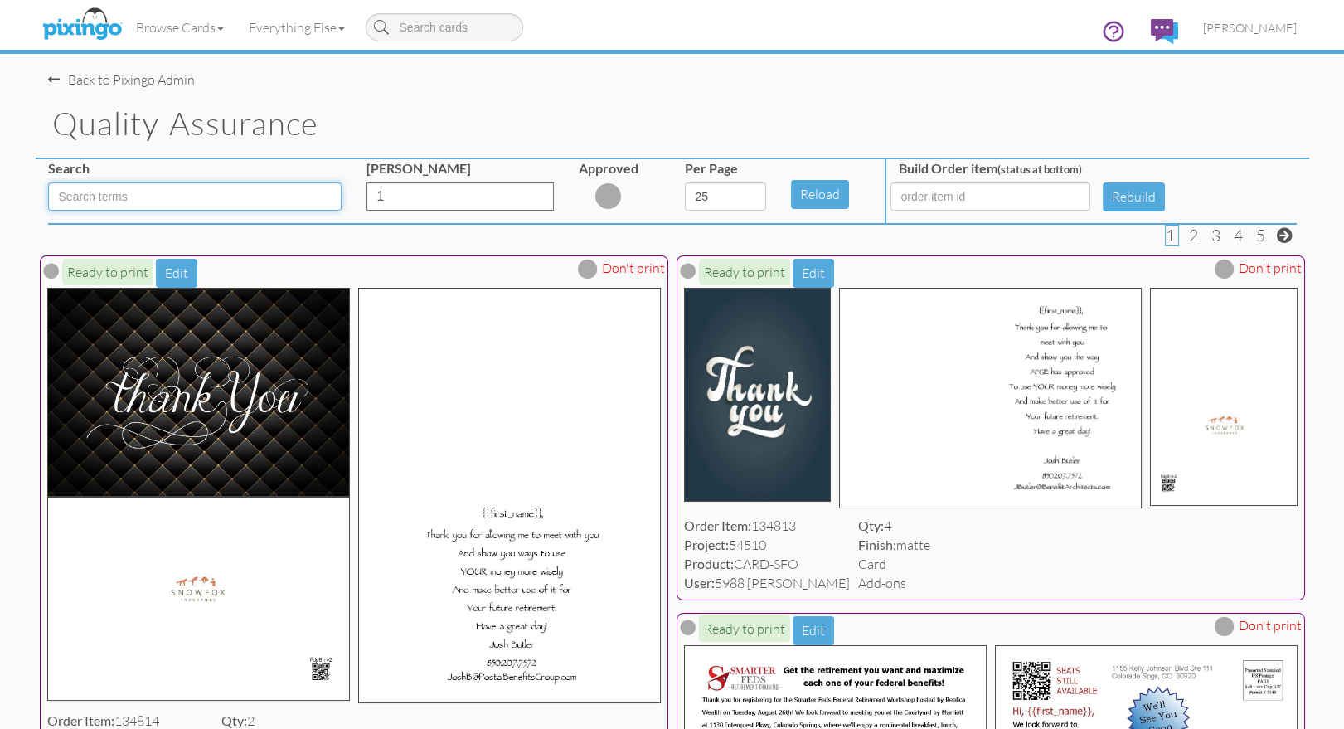
click at [173, 201] on input at bounding box center [194, 196] width 293 height 28
type input "SFO"
click at [694, 189] on select "5 10 25 50 100" at bounding box center [725, 196] width 81 height 28
select select "number:100"
click at [685, 182] on select "5 10 25 50 100" at bounding box center [725, 196] width 81 height 28
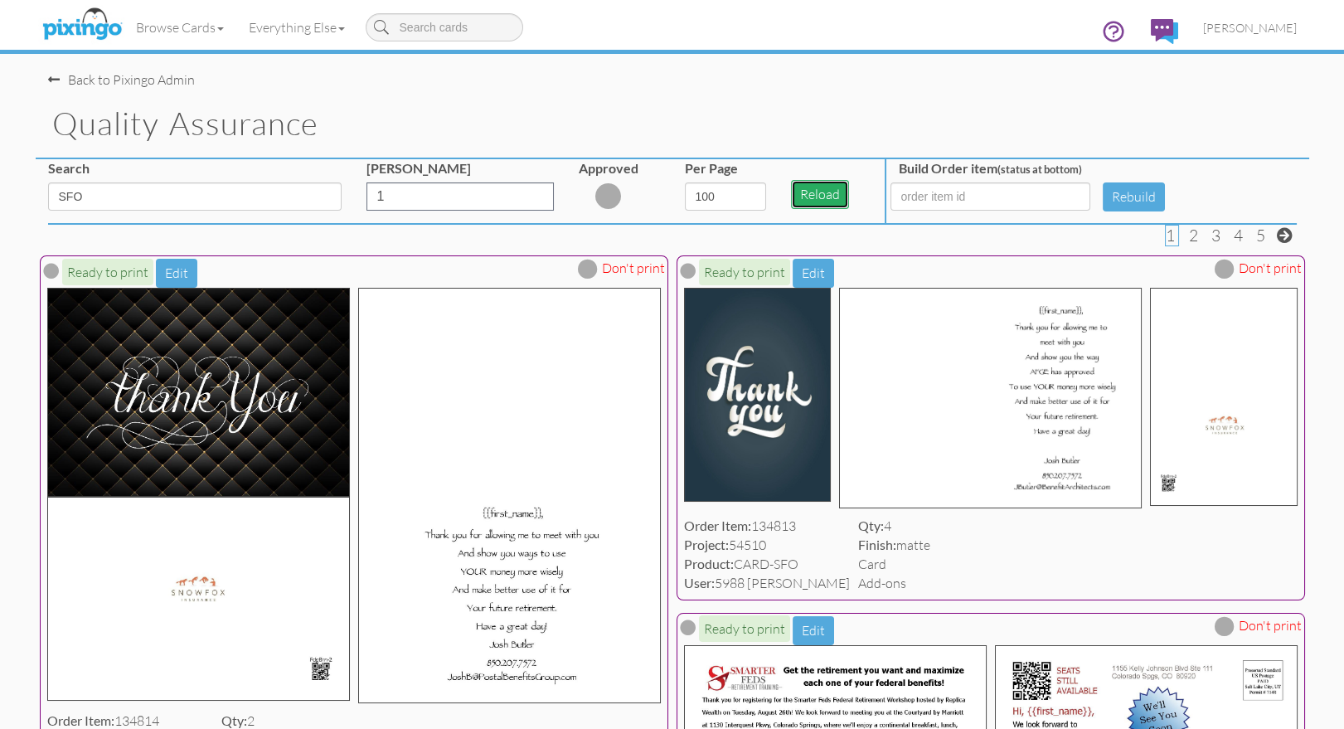
click at [820, 198] on button "Reload" at bounding box center [820, 194] width 58 height 29
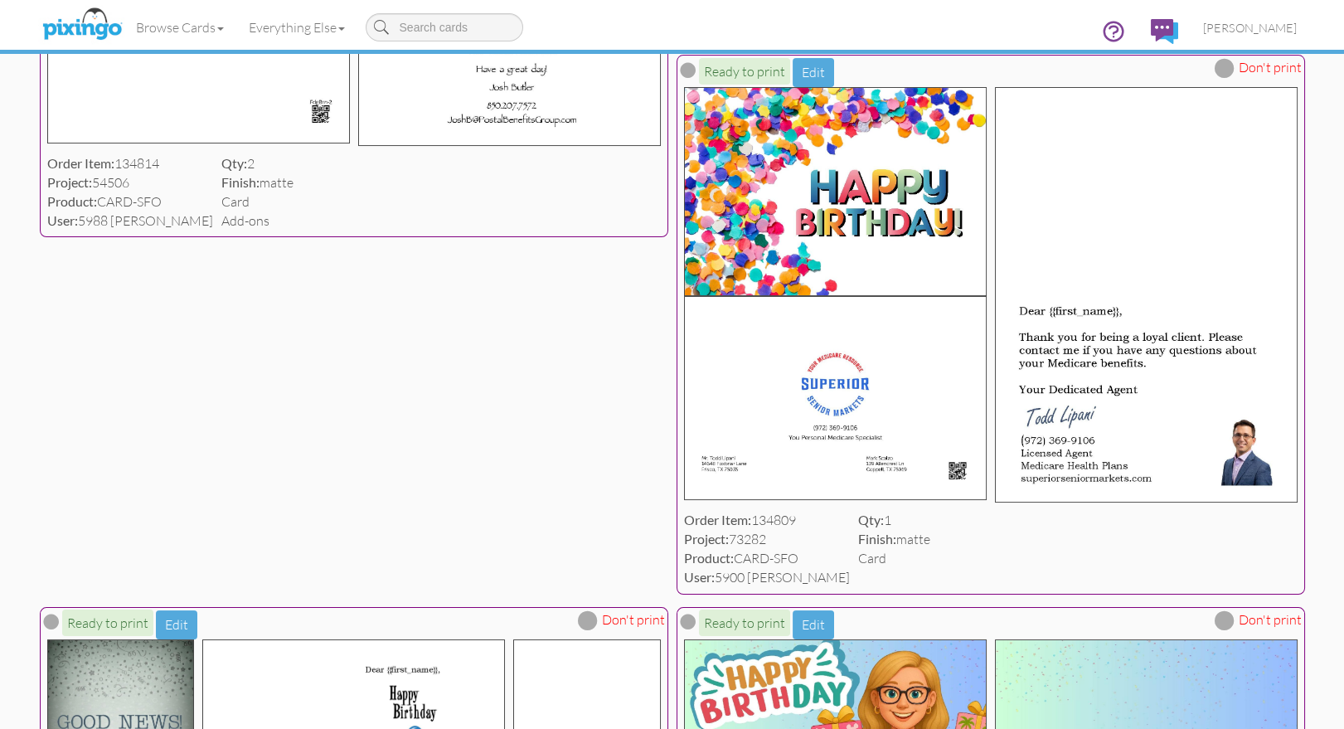
scroll to position [523, 0]
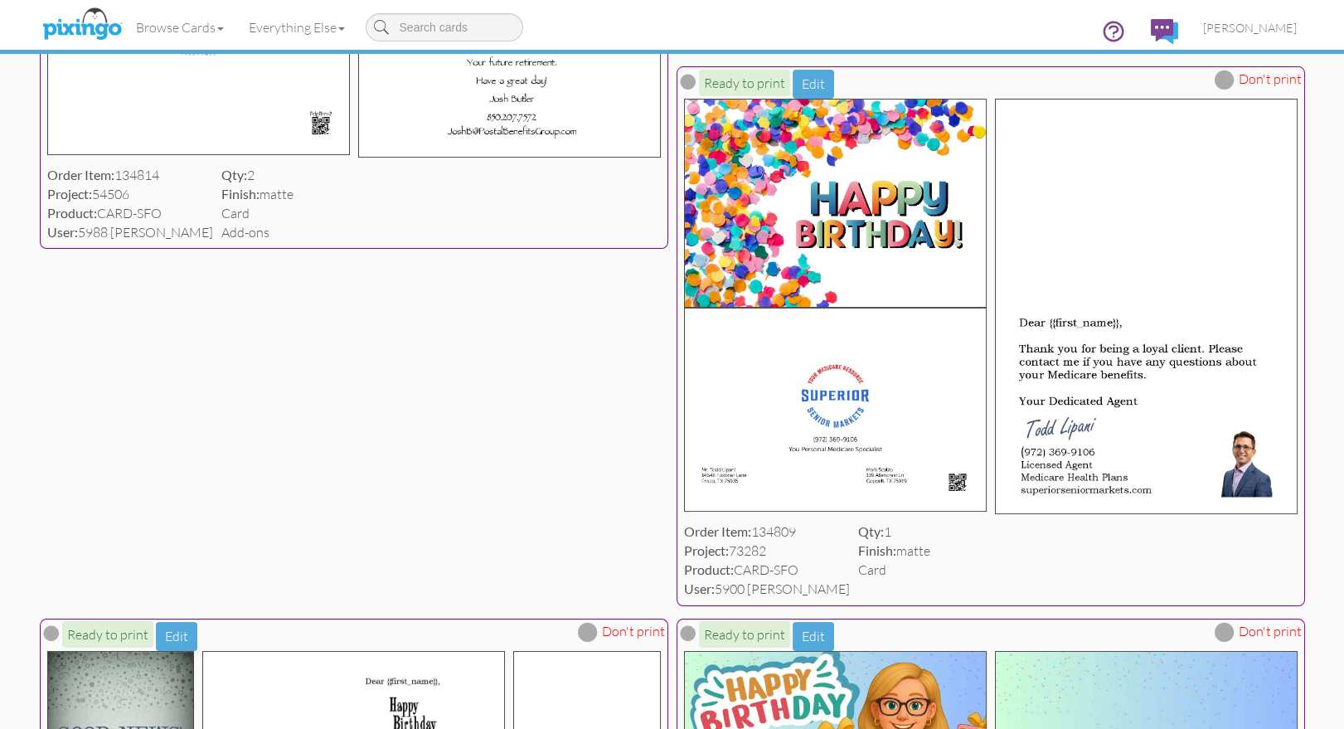
click at [1222, 90] on span at bounding box center [1224, 80] width 20 height 20
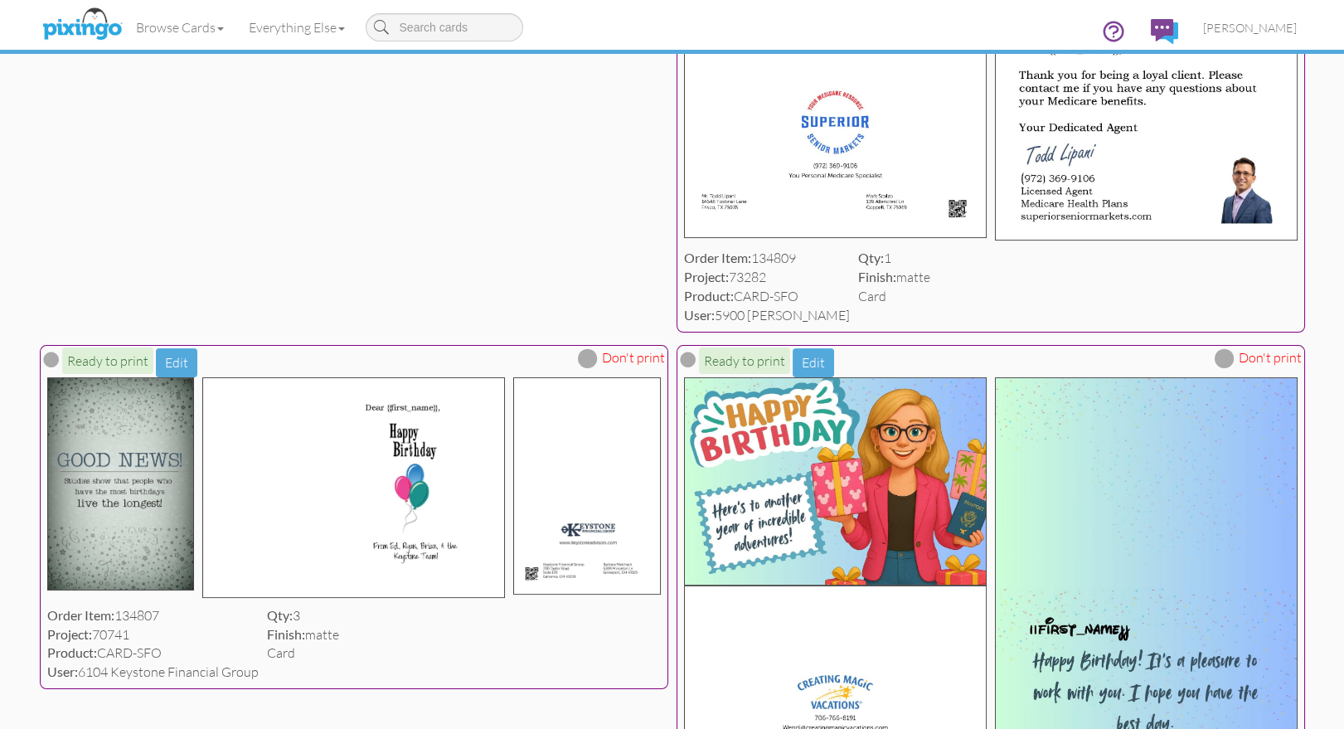
scroll to position [802, 0]
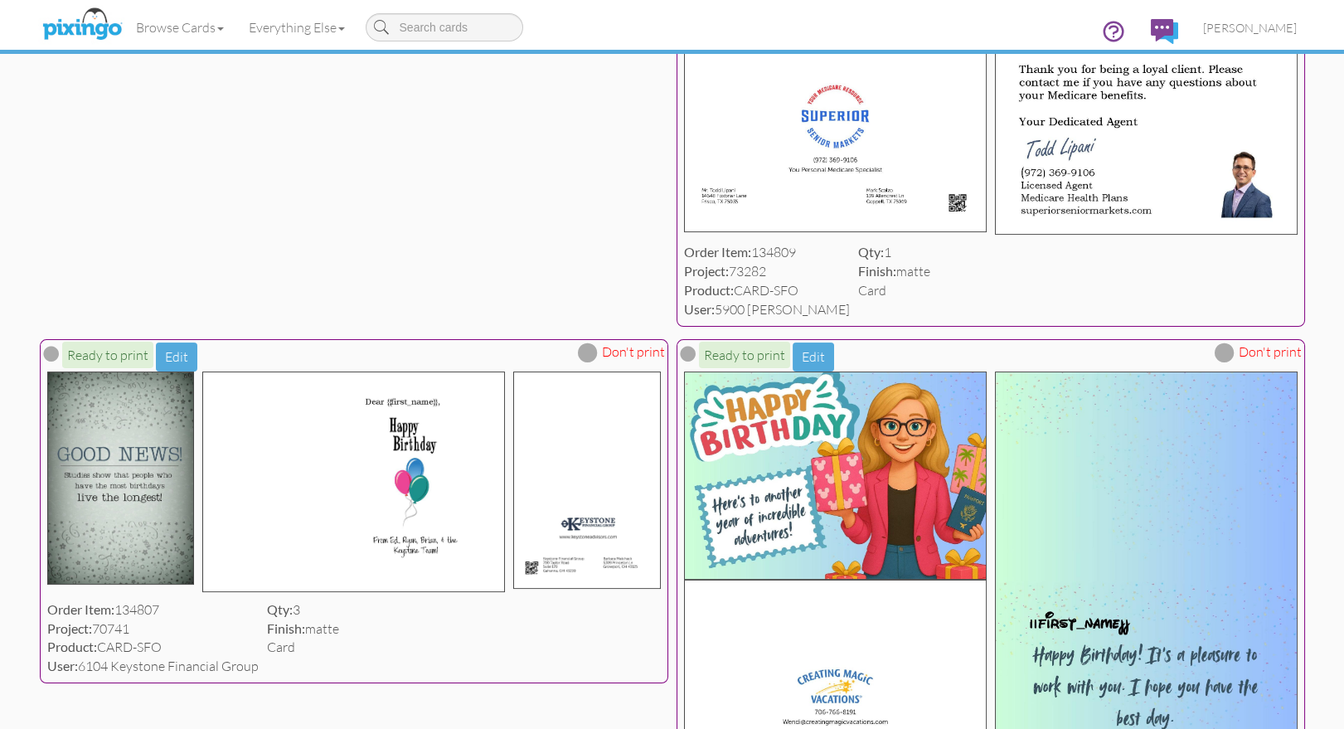
click at [1223, 362] on span at bounding box center [1224, 352] width 20 height 20
click at [593, 362] on span at bounding box center [588, 352] width 20 height 20
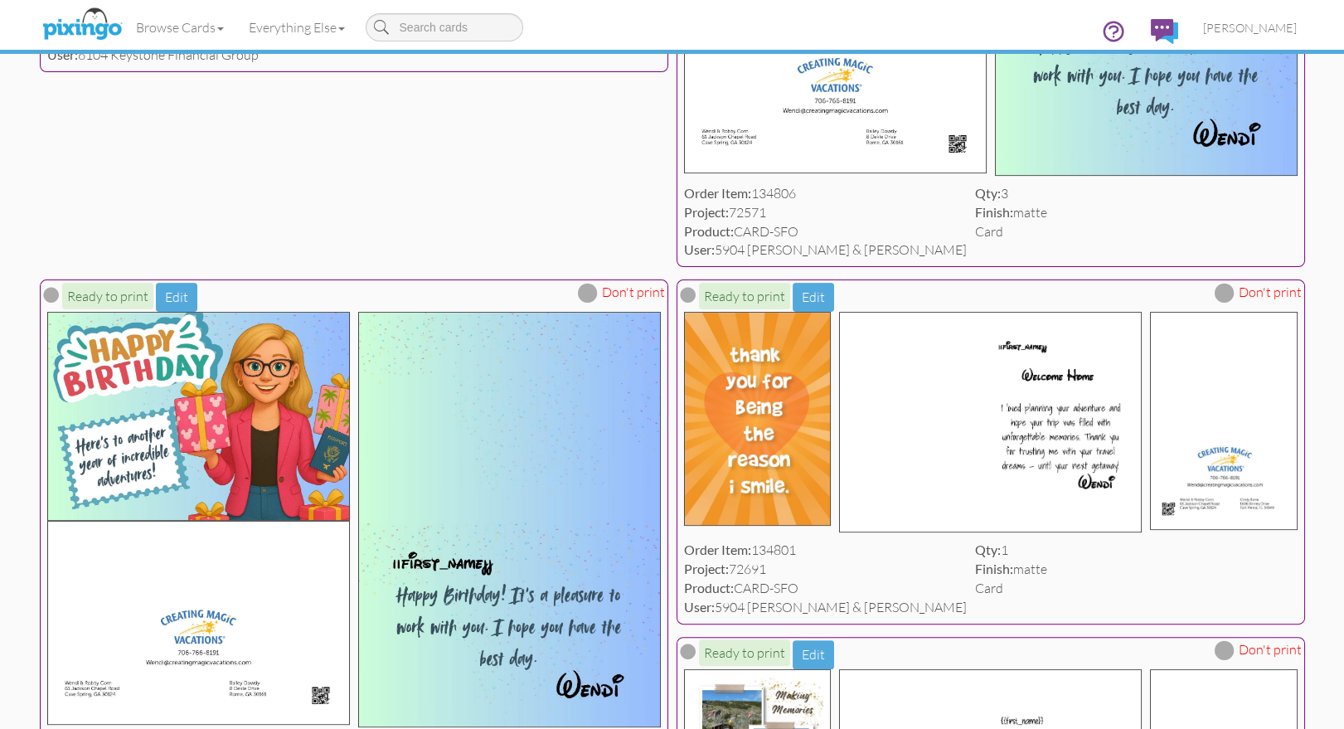
scroll to position [1425, 0]
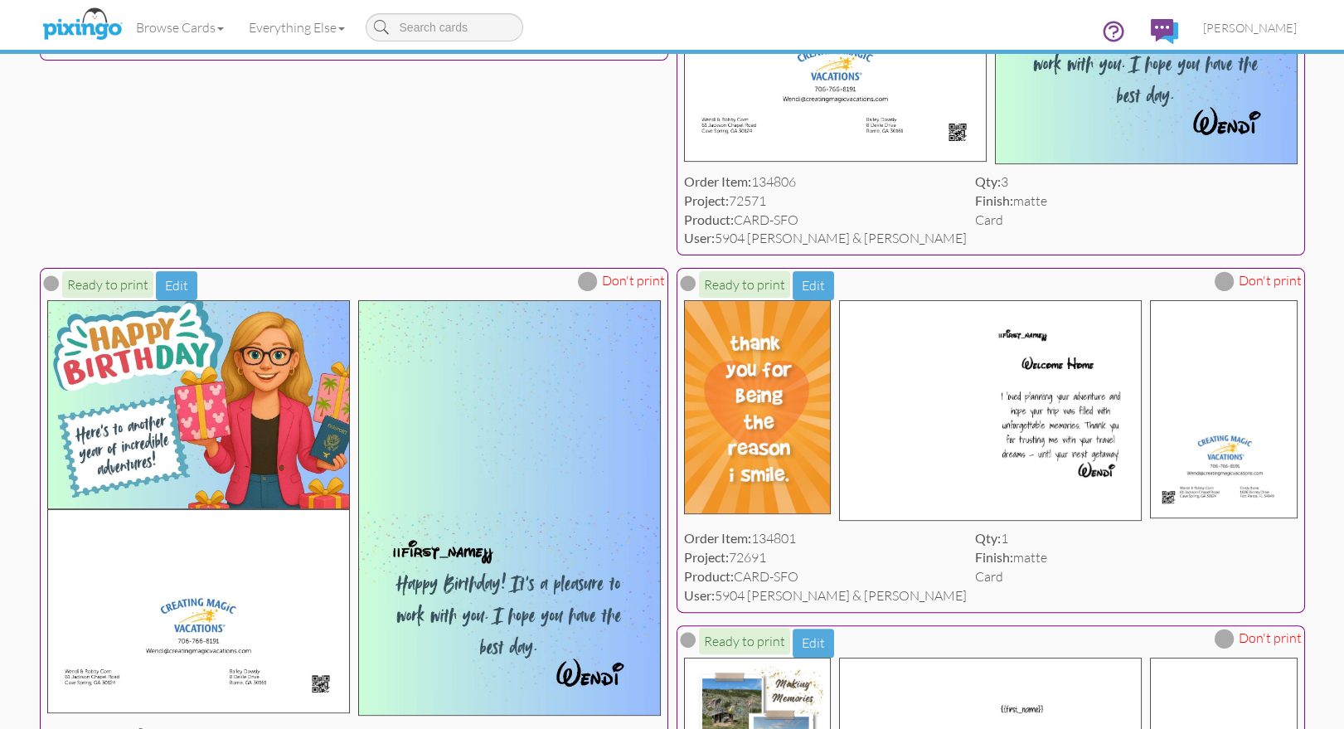
click at [589, 291] on span at bounding box center [588, 281] width 20 height 20
click at [1224, 291] on span at bounding box center [1224, 281] width 20 height 20
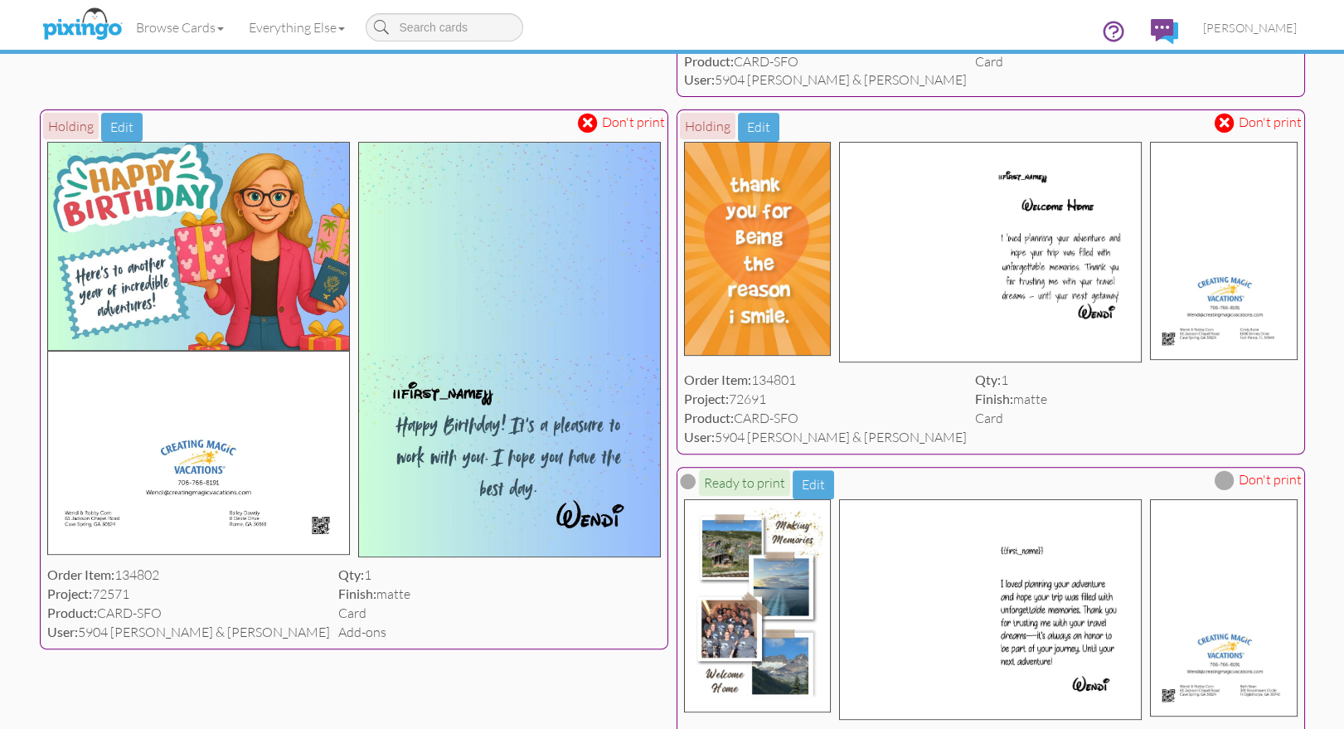
scroll to position [1588, 0]
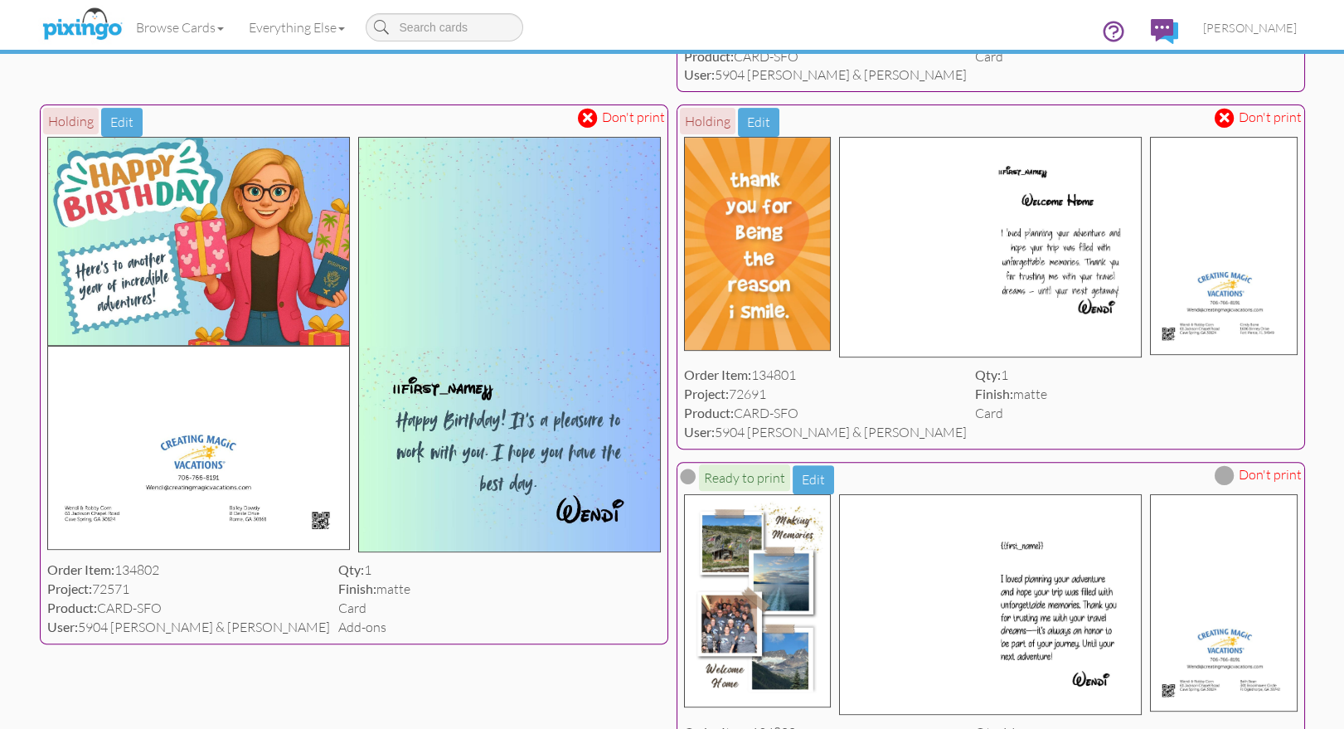
click at [581, 128] on span at bounding box center [588, 118] width 20 height 20
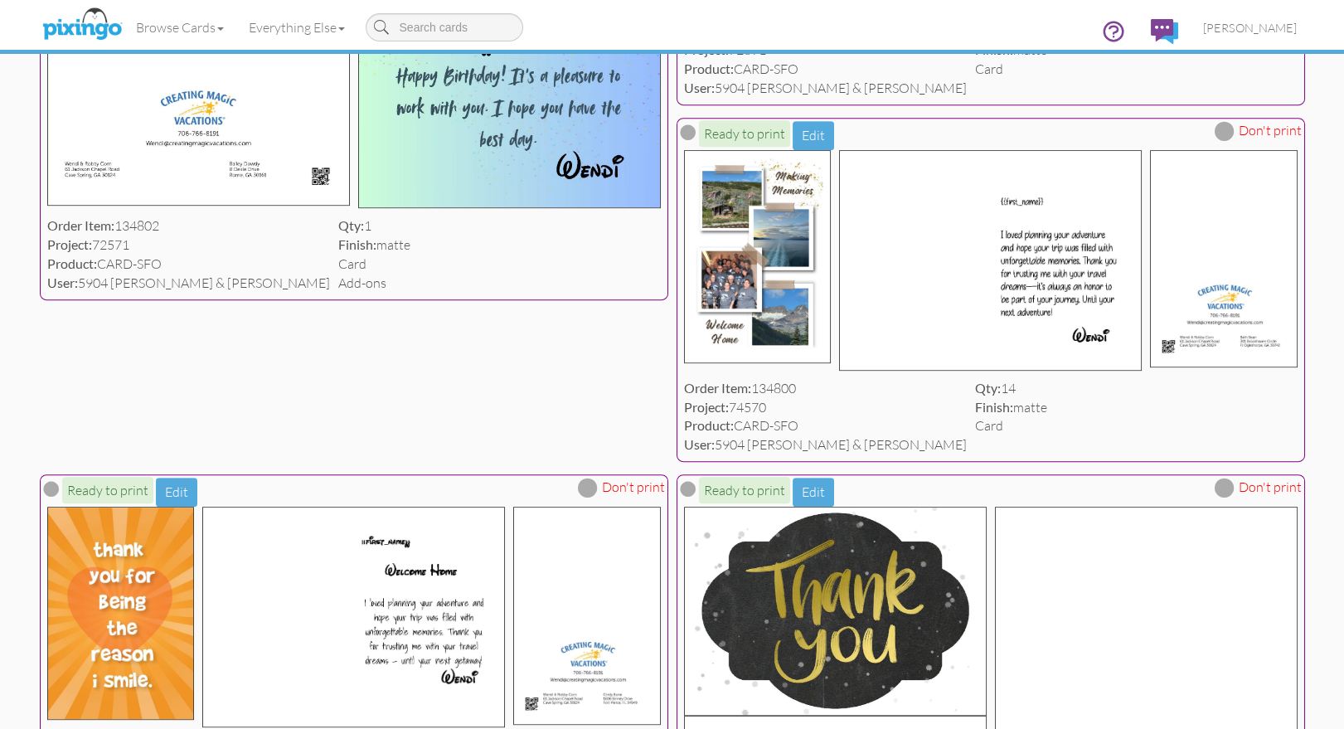
scroll to position [1952, 0]
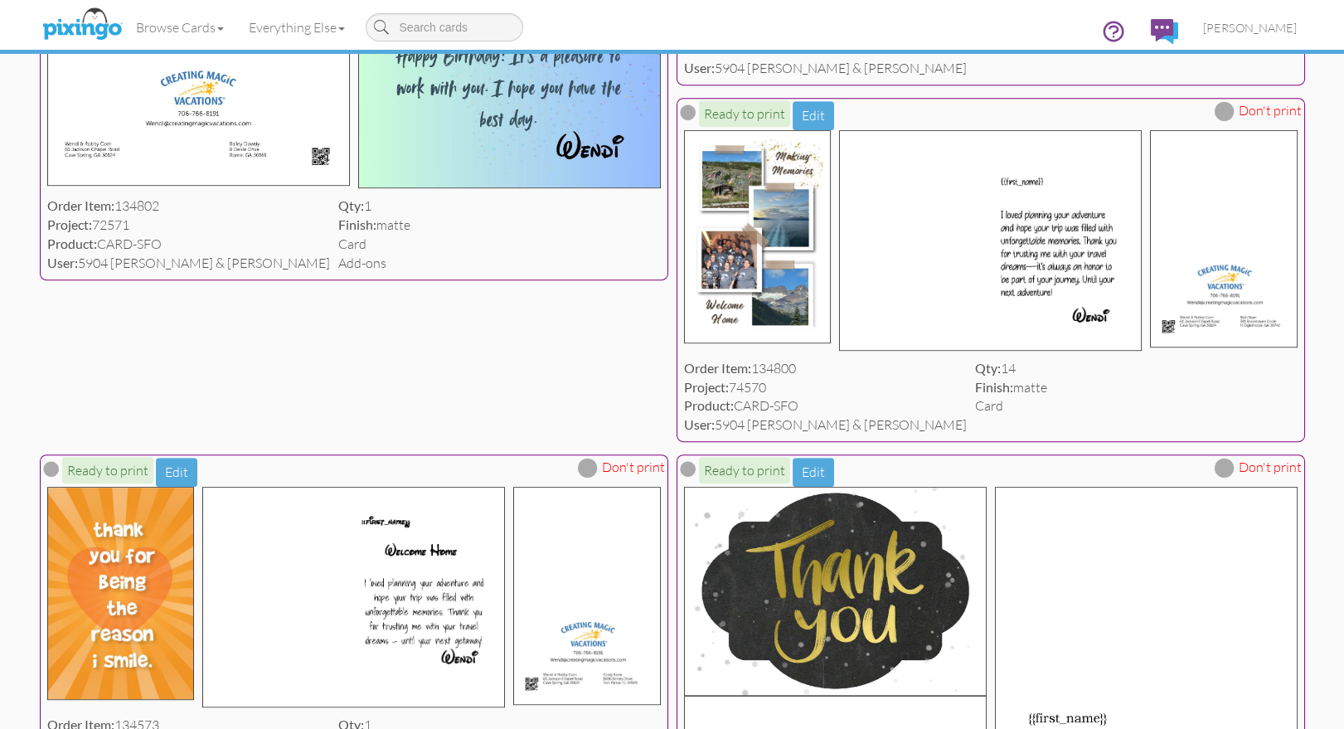
click at [1225, 121] on span at bounding box center [1224, 111] width 20 height 20
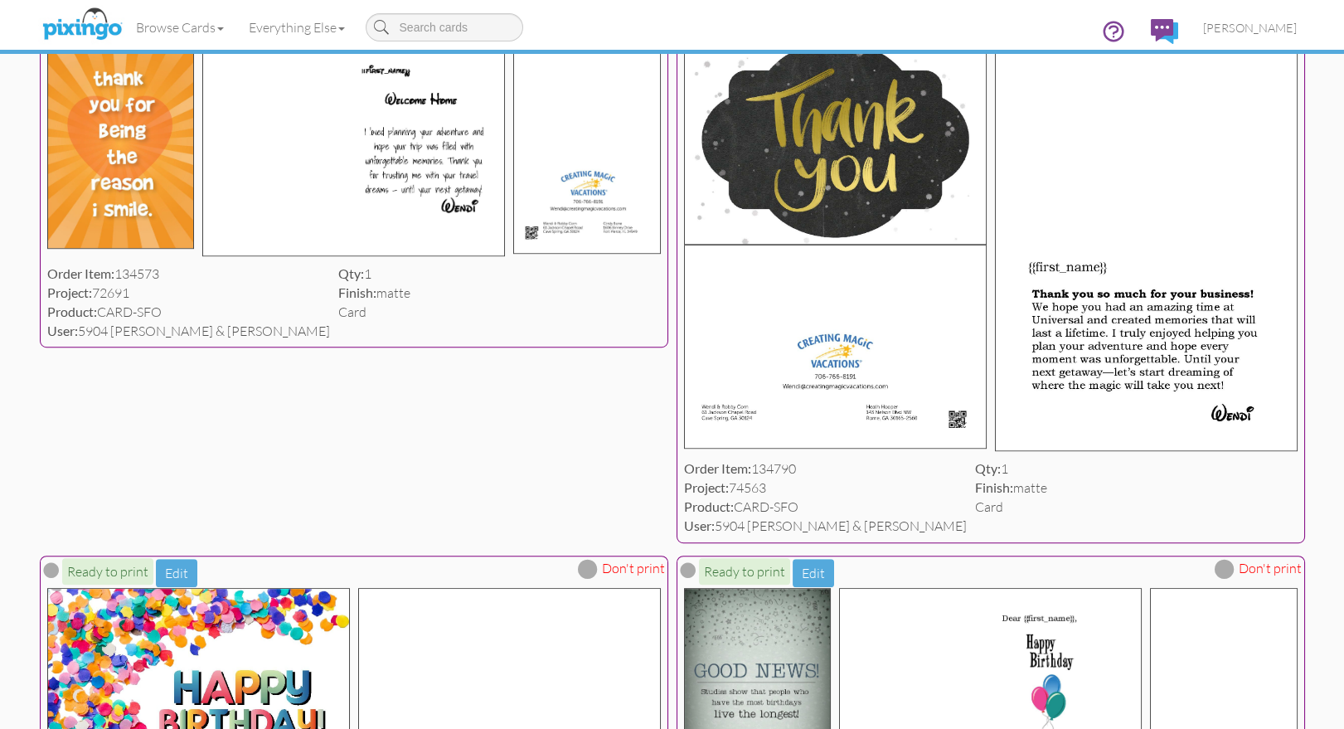
scroll to position [2407, 0]
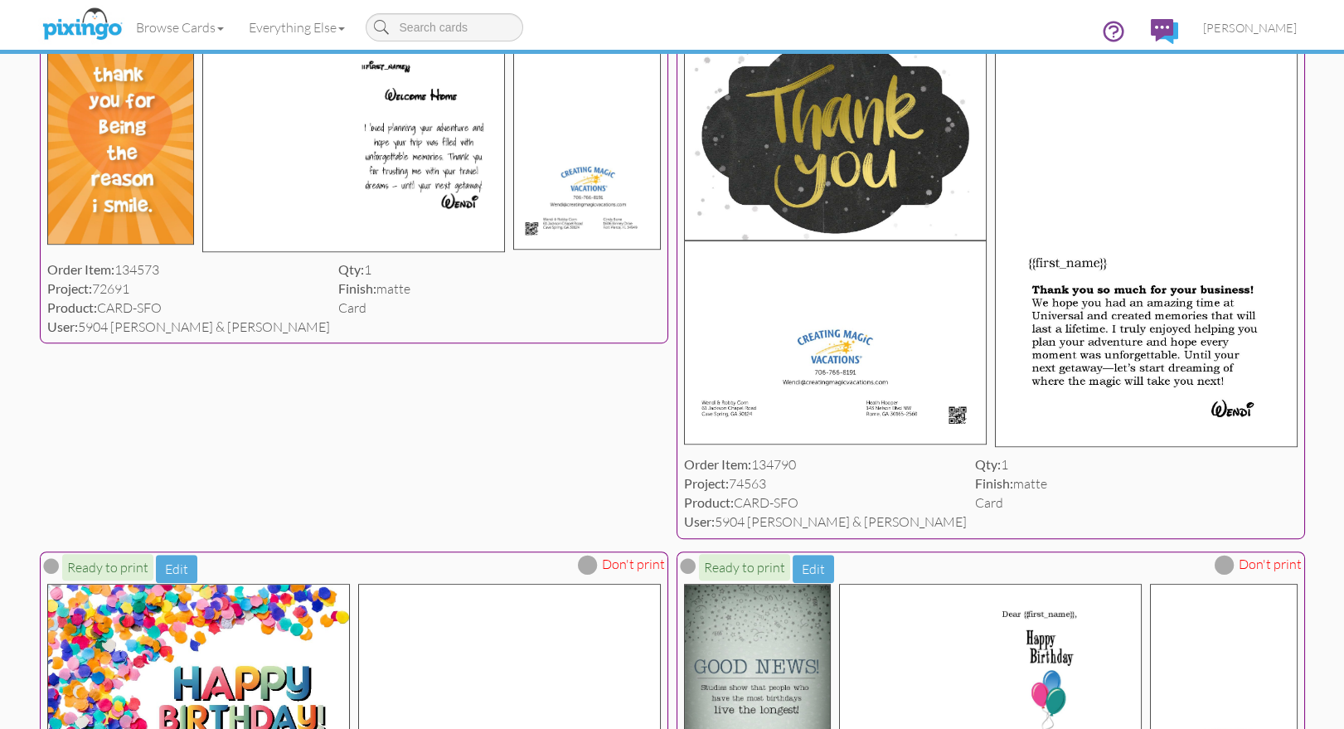
click at [594, 22] on span at bounding box center [588, 12] width 20 height 20
click at [1225, 22] on span at bounding box center [1224, 12] width 20 height 20
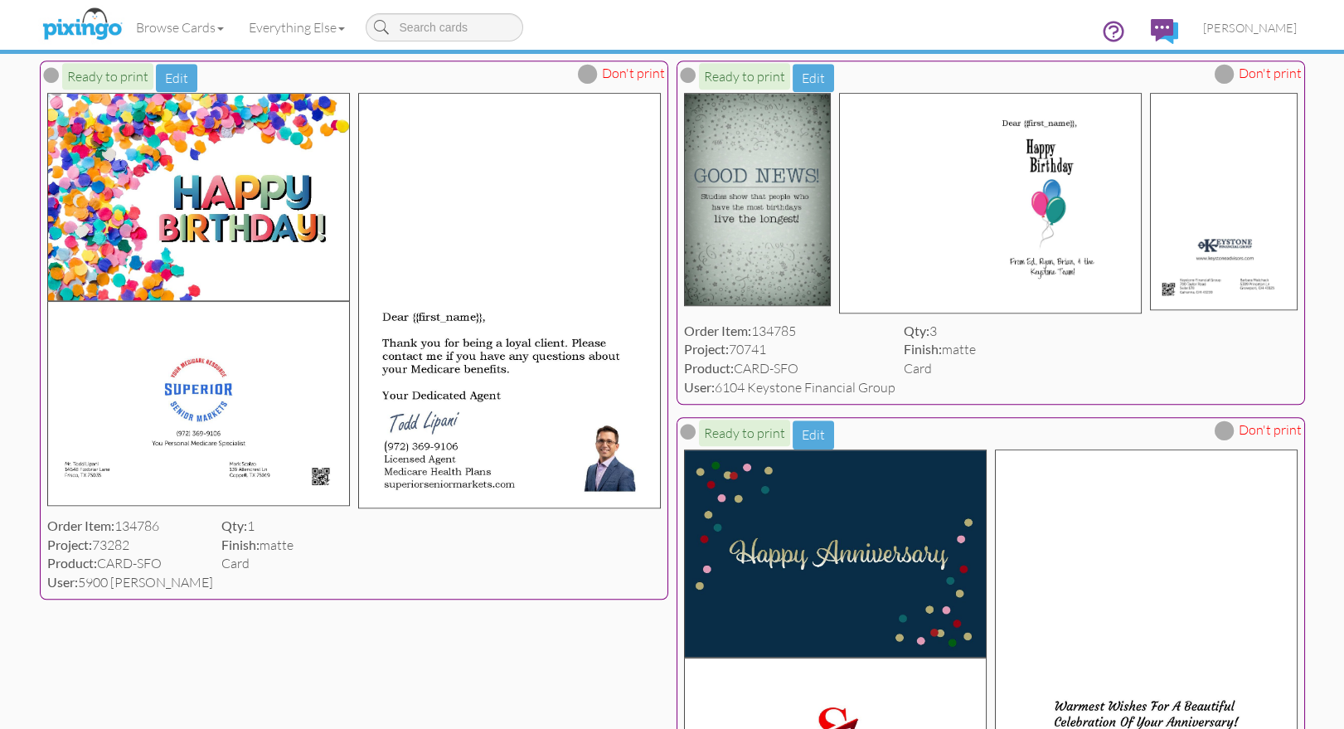
scroll to position [2899, 0]
click at [587, 83] on span at bounding box center [588, 73] width 20 height 20
click at [1225, 83] on span at bounding box center [1224, 73] width 20 height 20
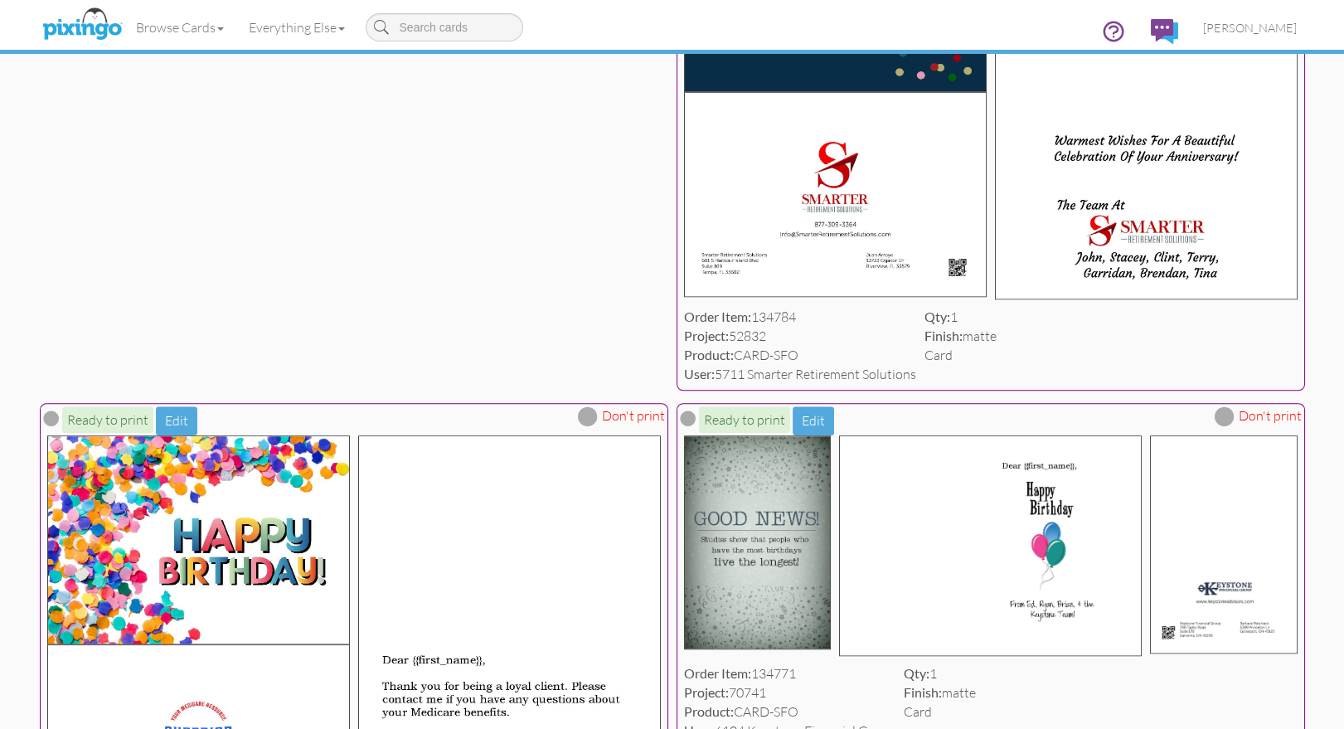
scroll to position [3465, 0]
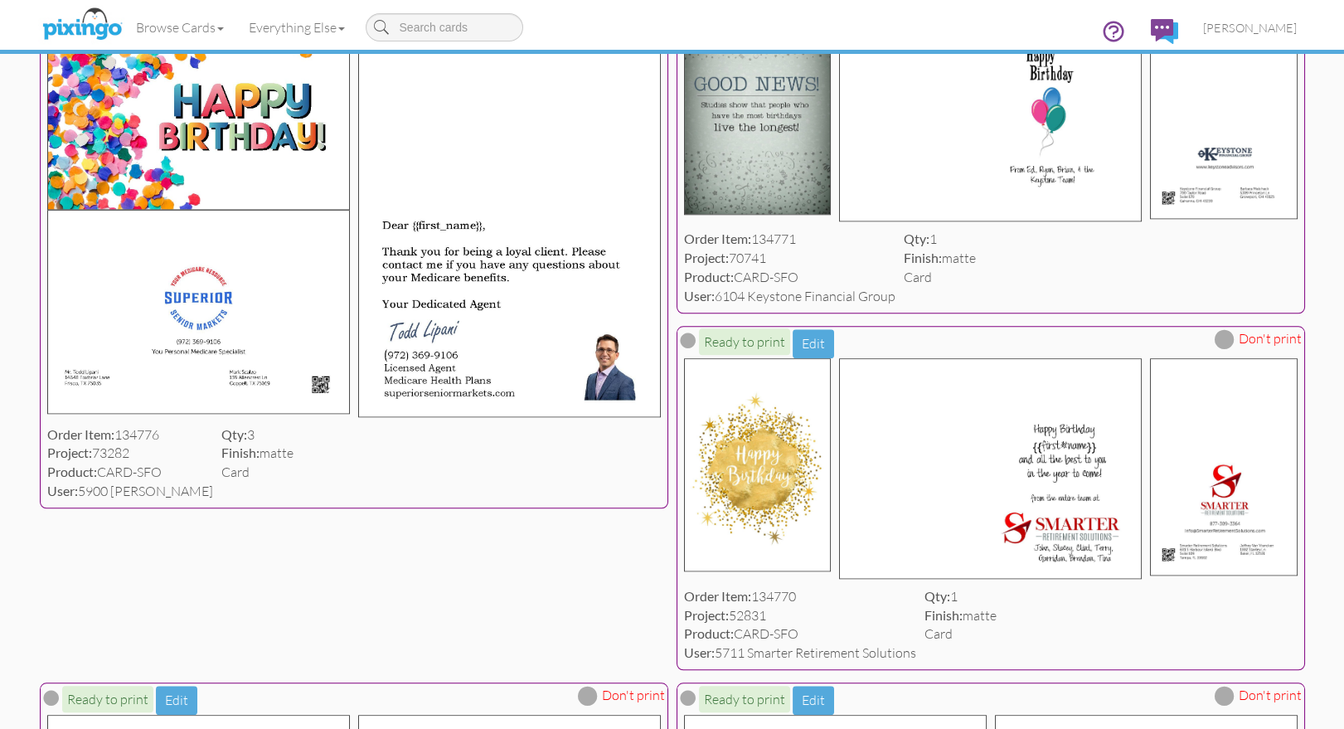
scroll to position [3904, 0]
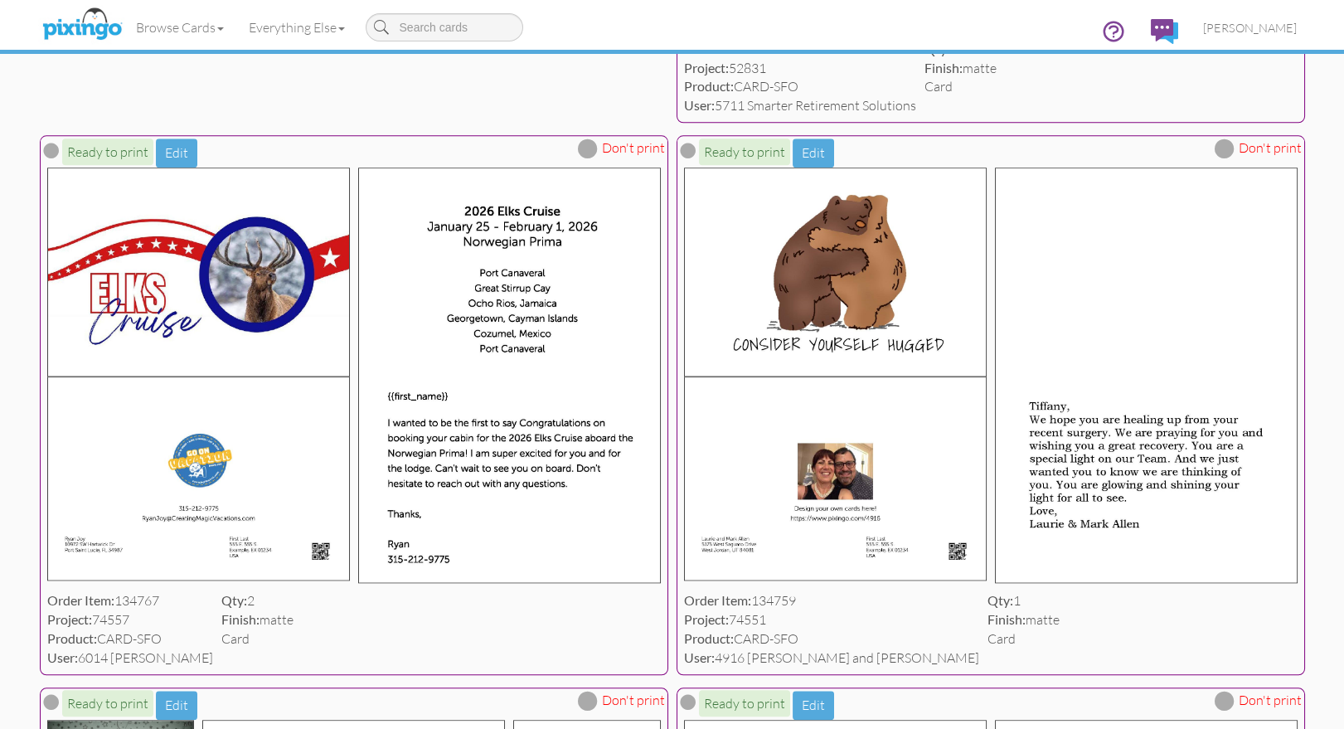
scroll to position [4444, 0]
click at [1228, 159] on span at bounding box center [1224, 149] width 20 height 20
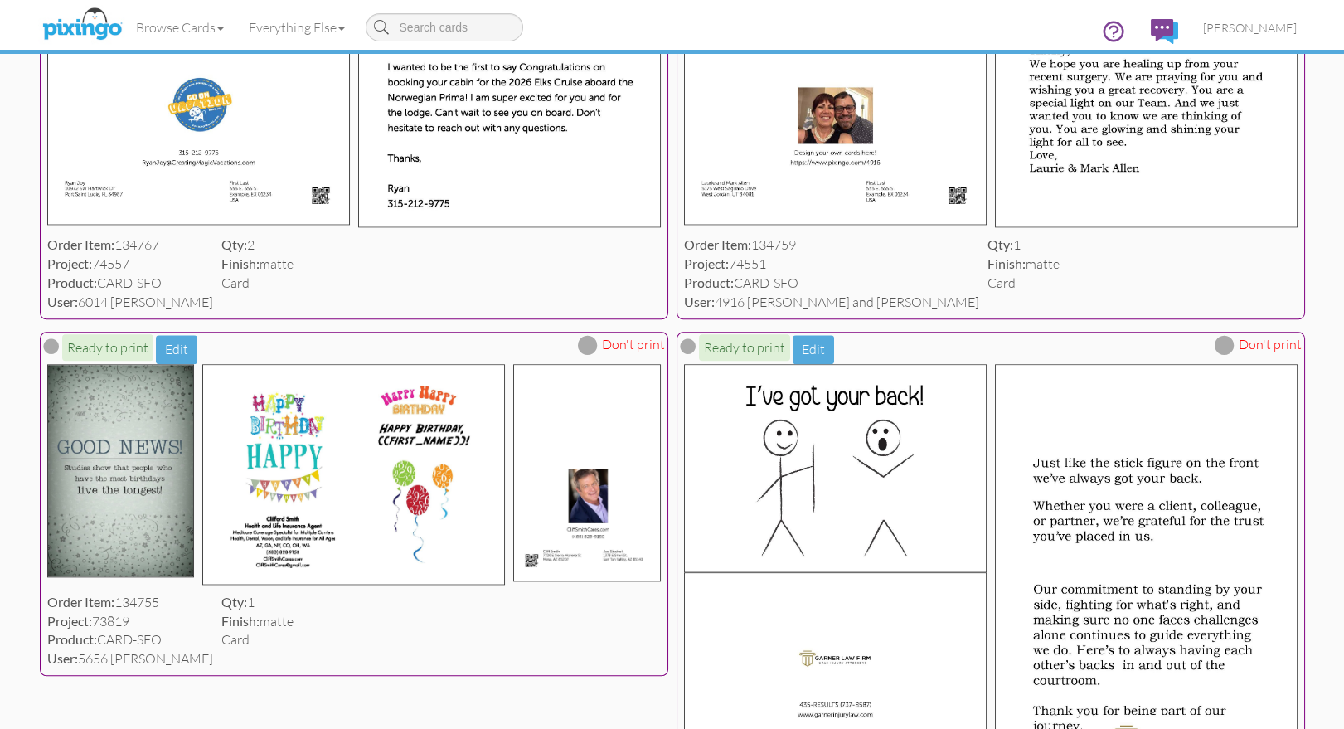
scroll to position [4802, 0]
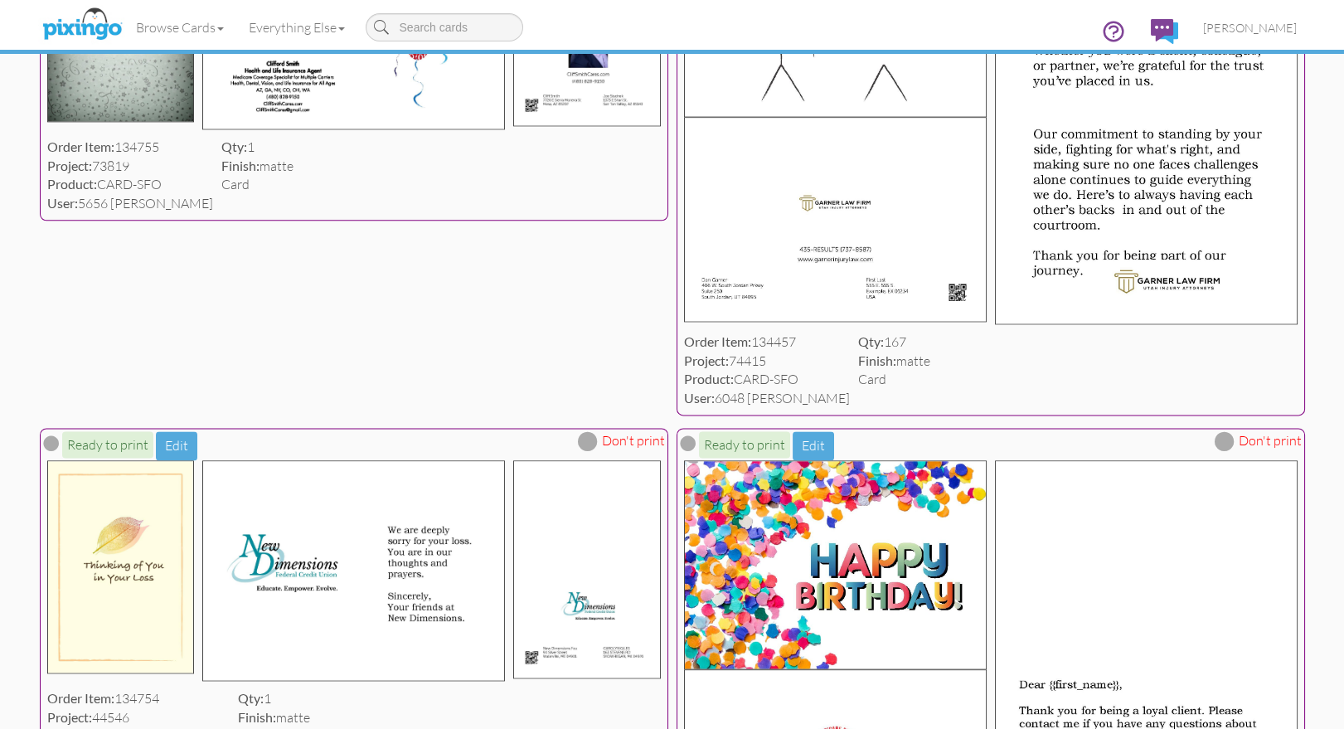
scroll to position [5259, 0]
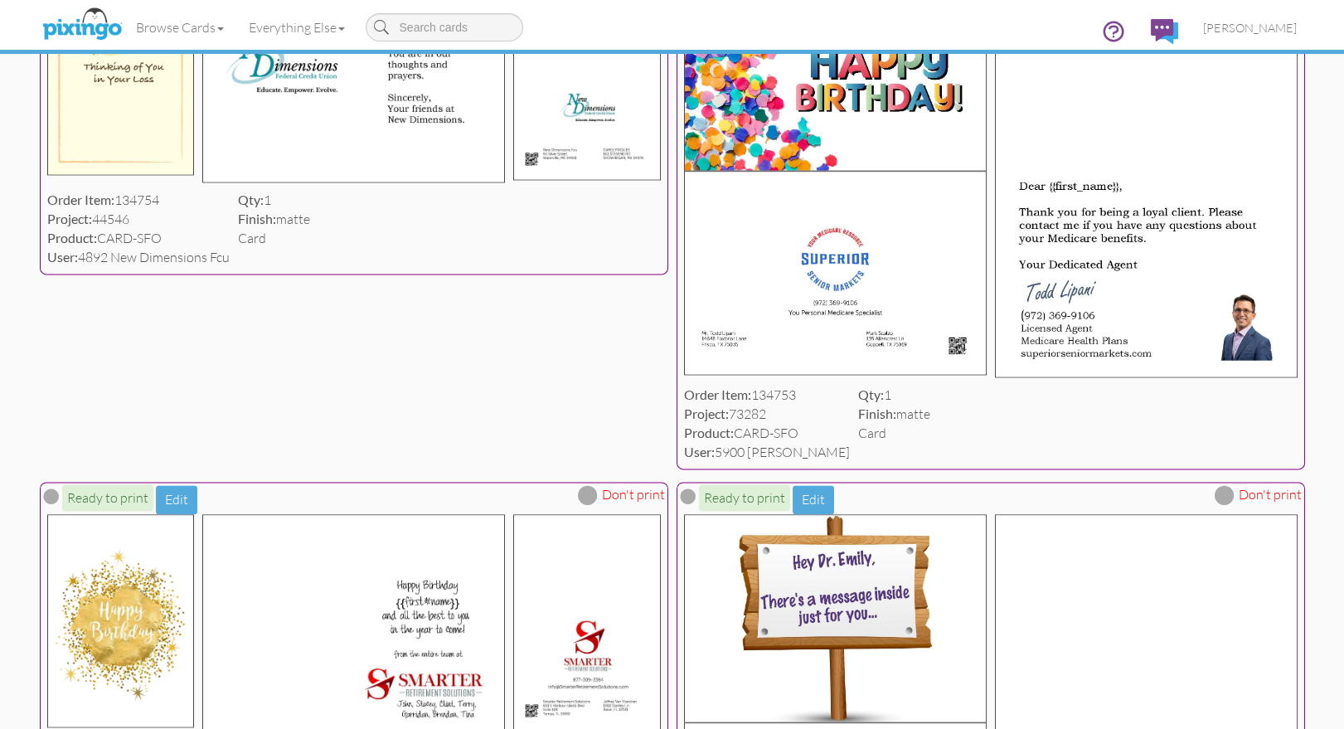
scroll to position [5758, 0]
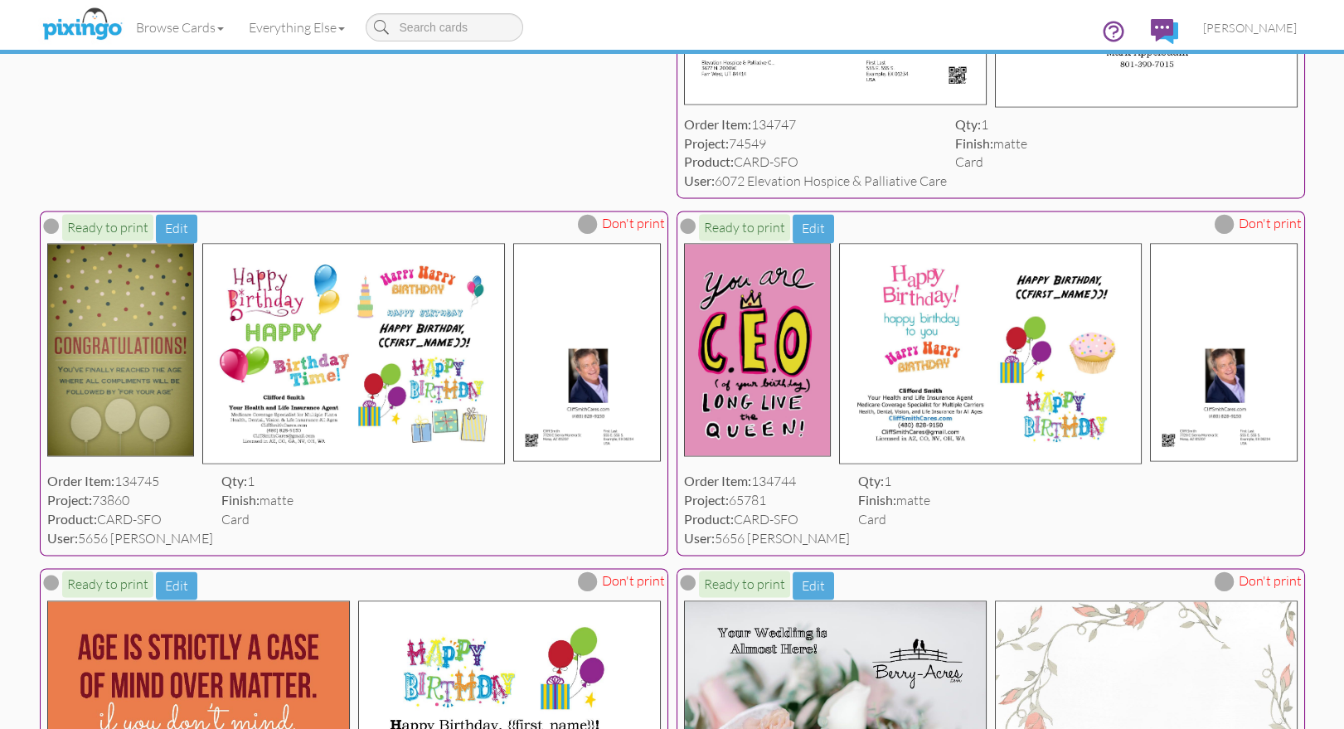
scroll to position [6581, 0]
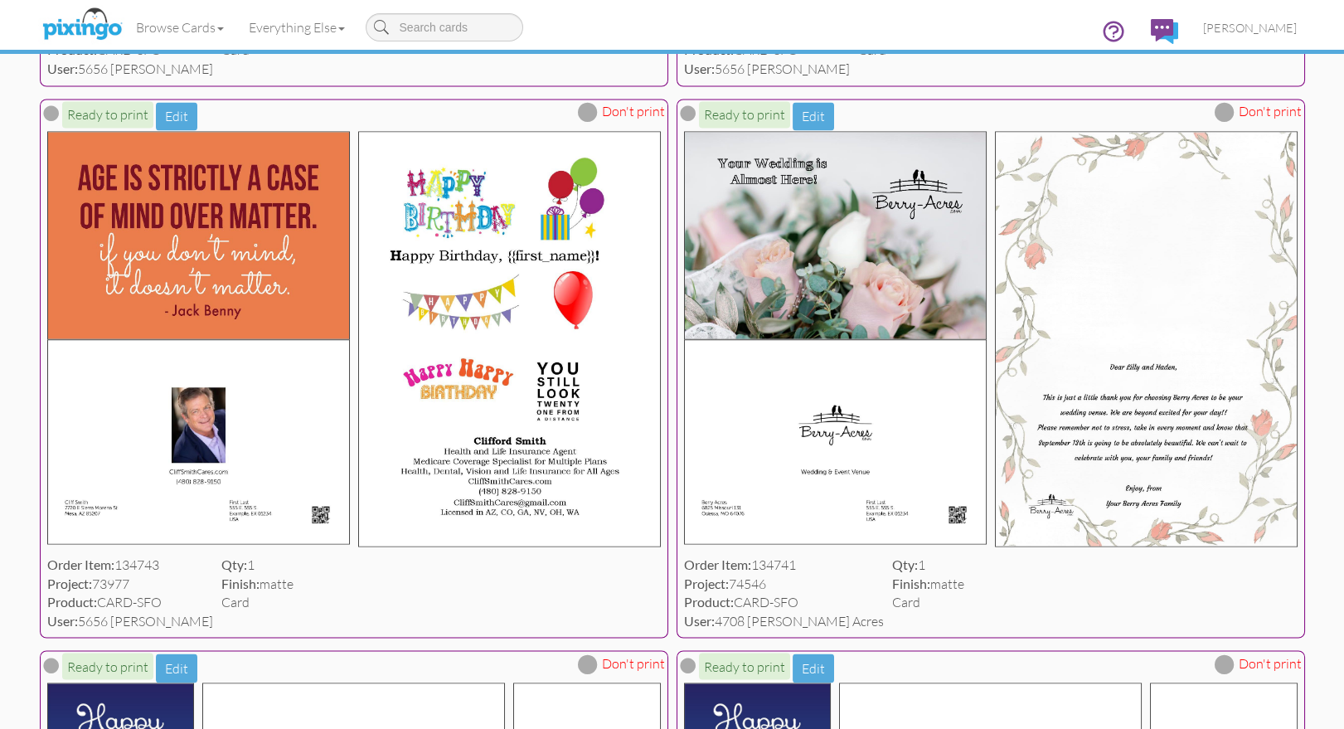
scroll to position [7051, 0]
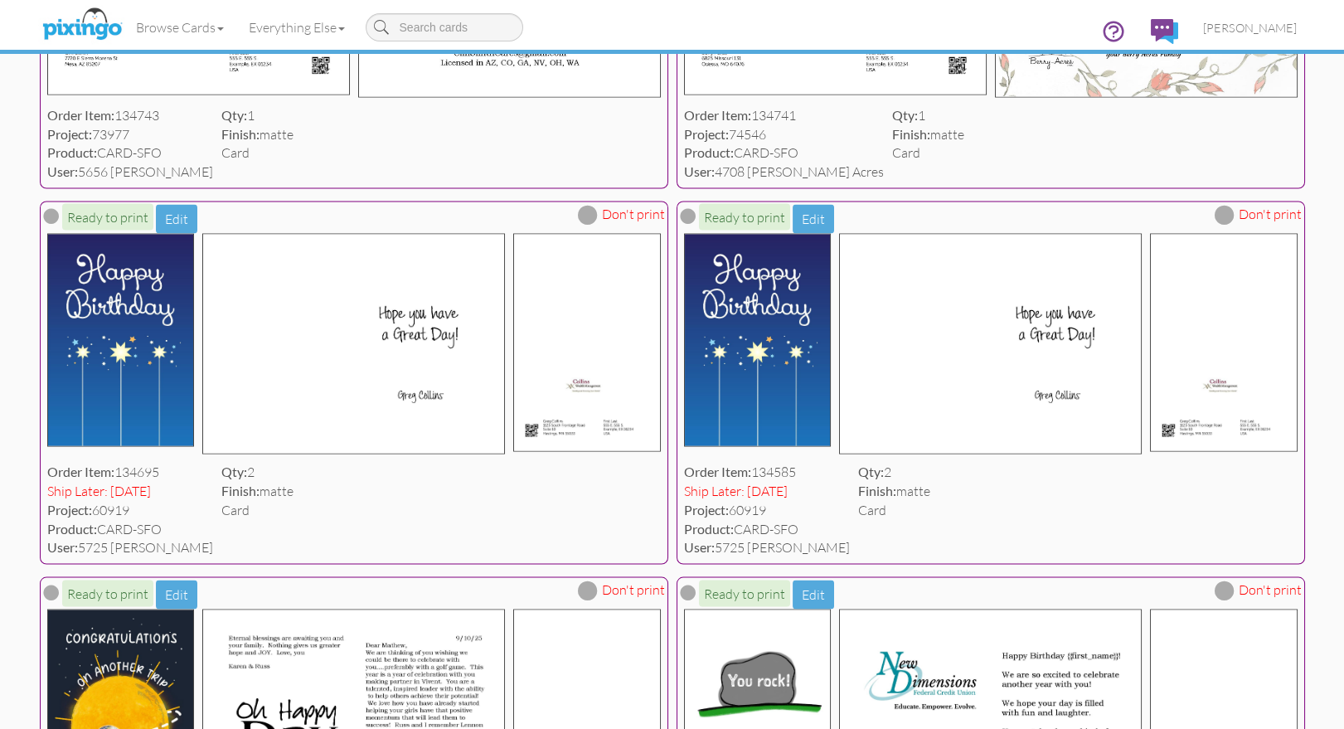
scroll to position [7498, 0]
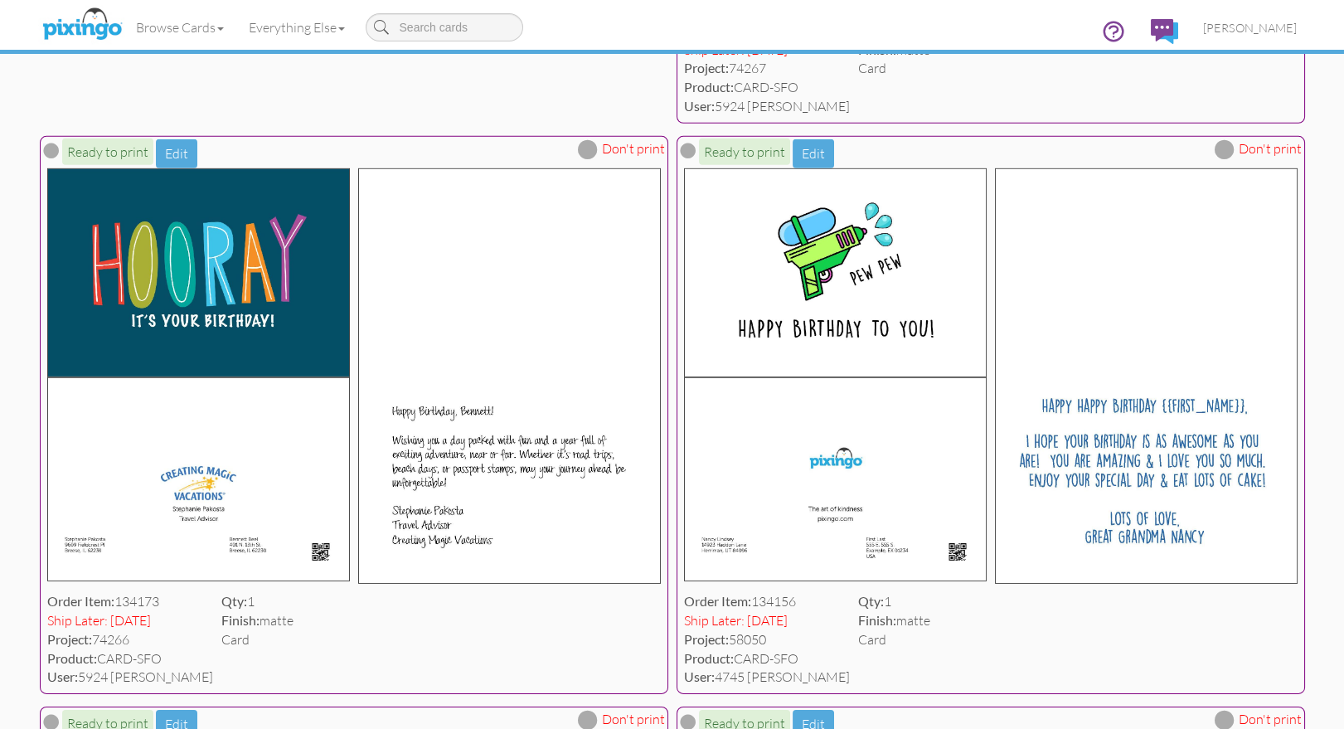
scroll to position [12457, 0]
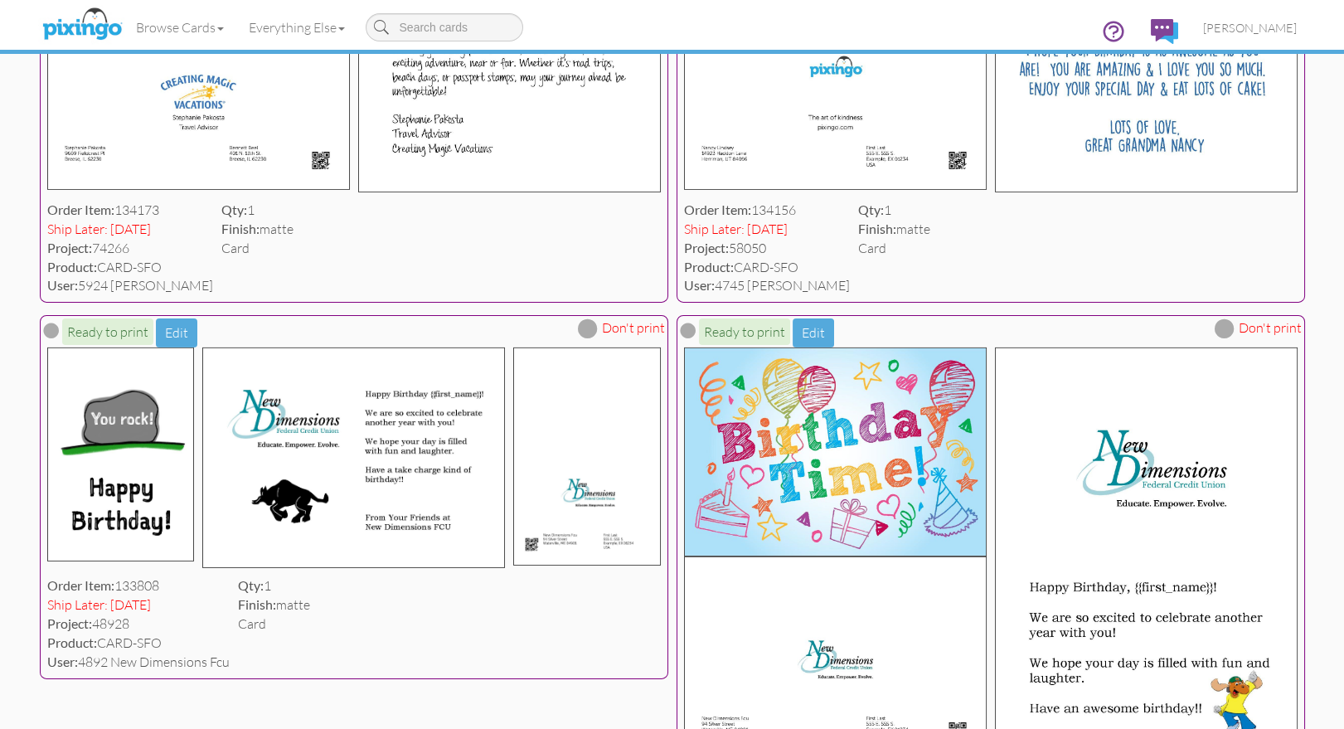
scroll to position [12871, 0]
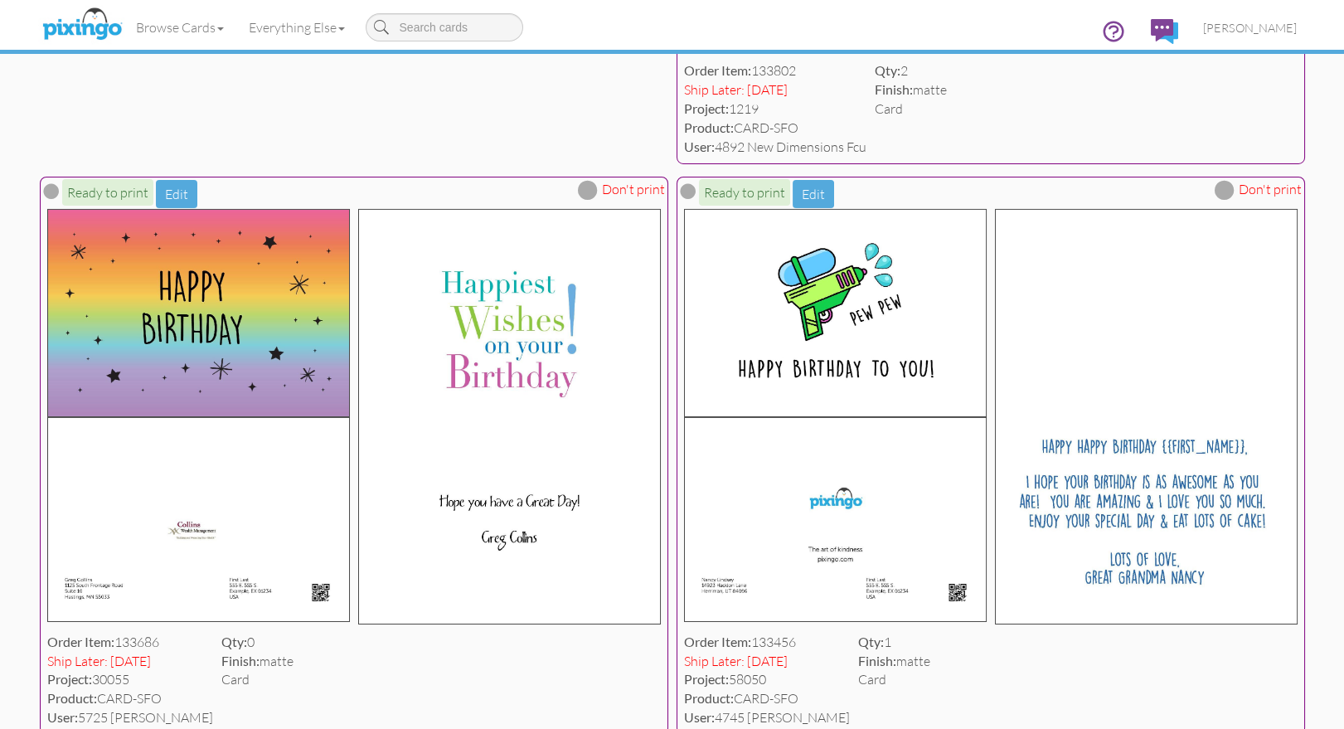
scroll to position [13573, 0]
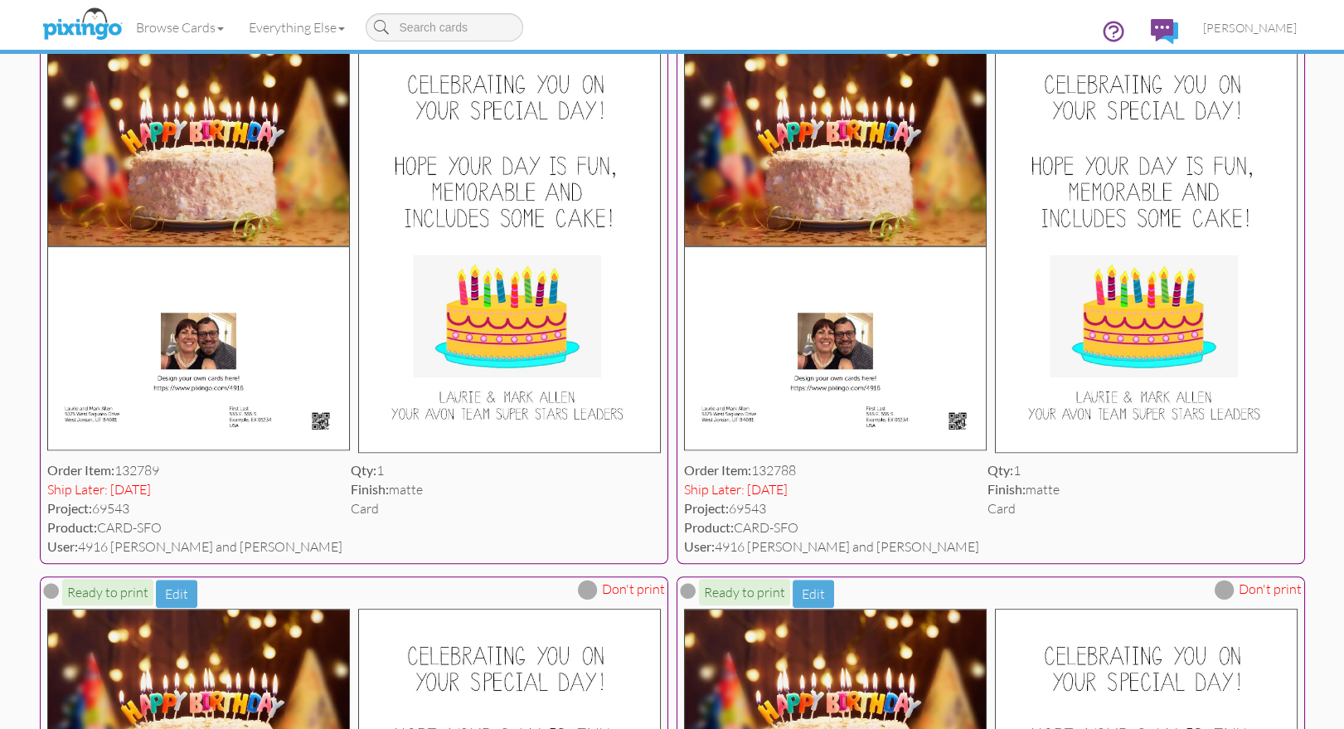
scroll to position [18061, 0]
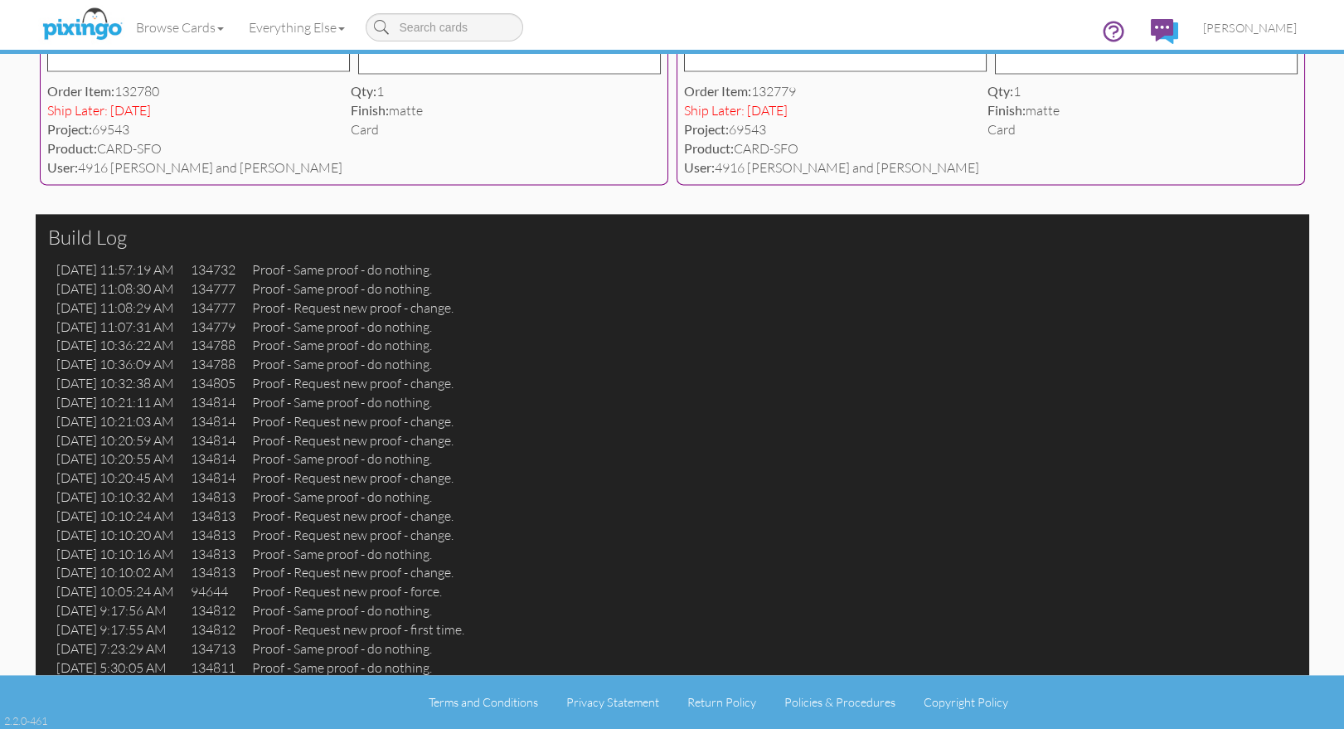
scroll to position [20392, 0]
click at [1281, 29] on span "[PERSON_NAME]" at bounding box center [1250, 28] width 94 height 14
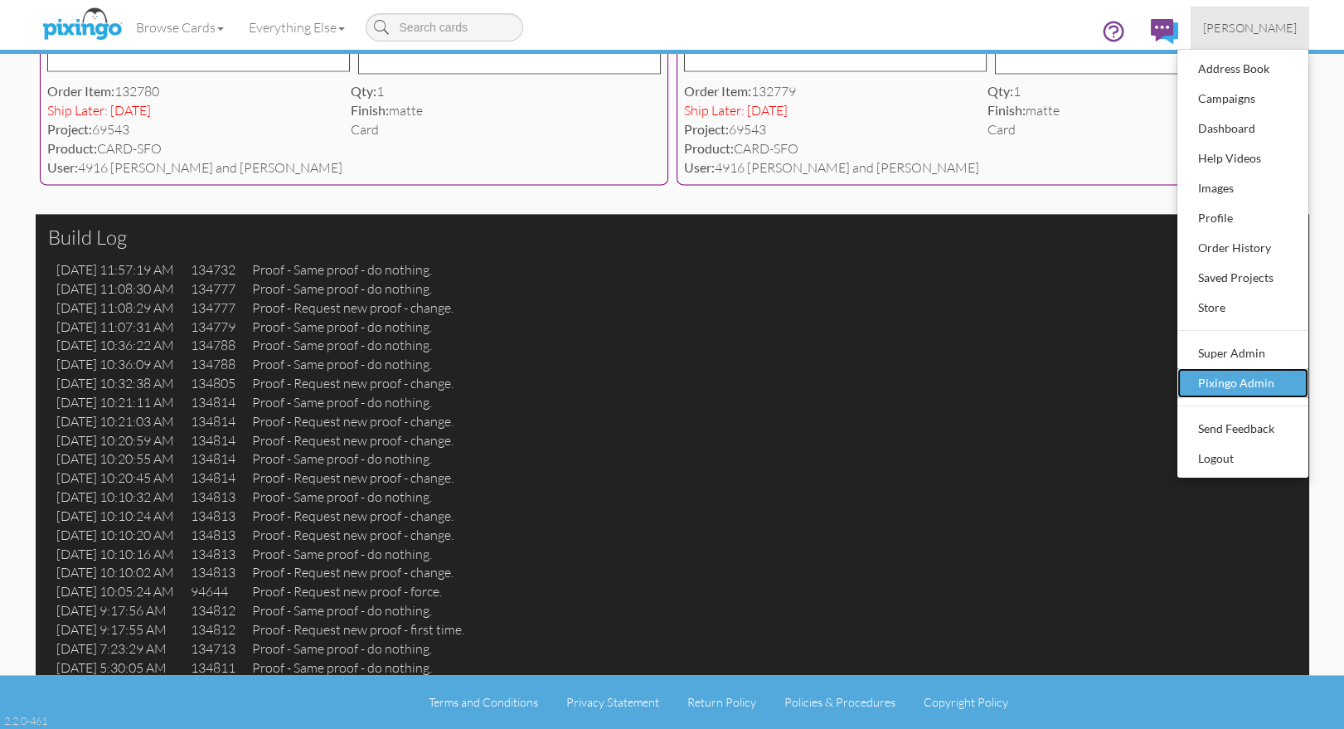
click at [1286, 373] on div "Pixingo Admin" at bounding box center [1243, 383] width 98 height 25
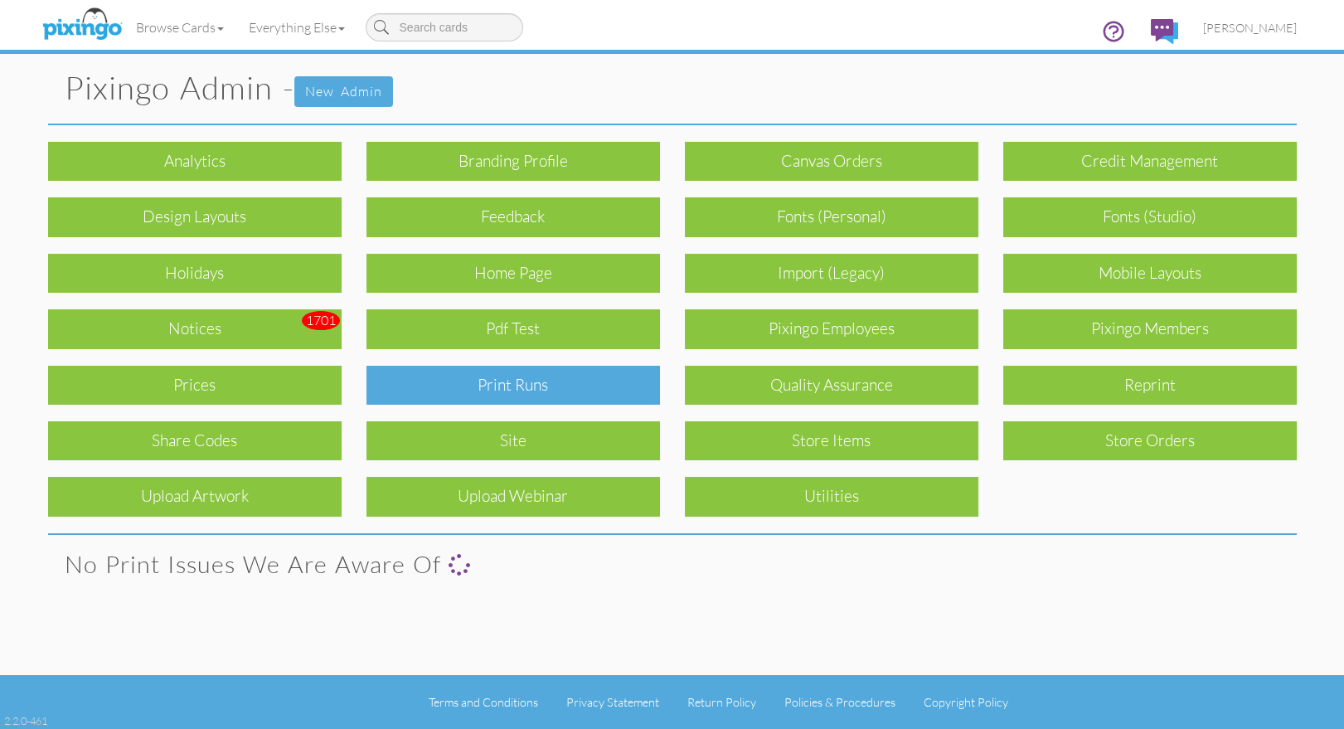
click at [617, 390] on div "Print Runs" at bounding box center [512, 385] width 293 height 39
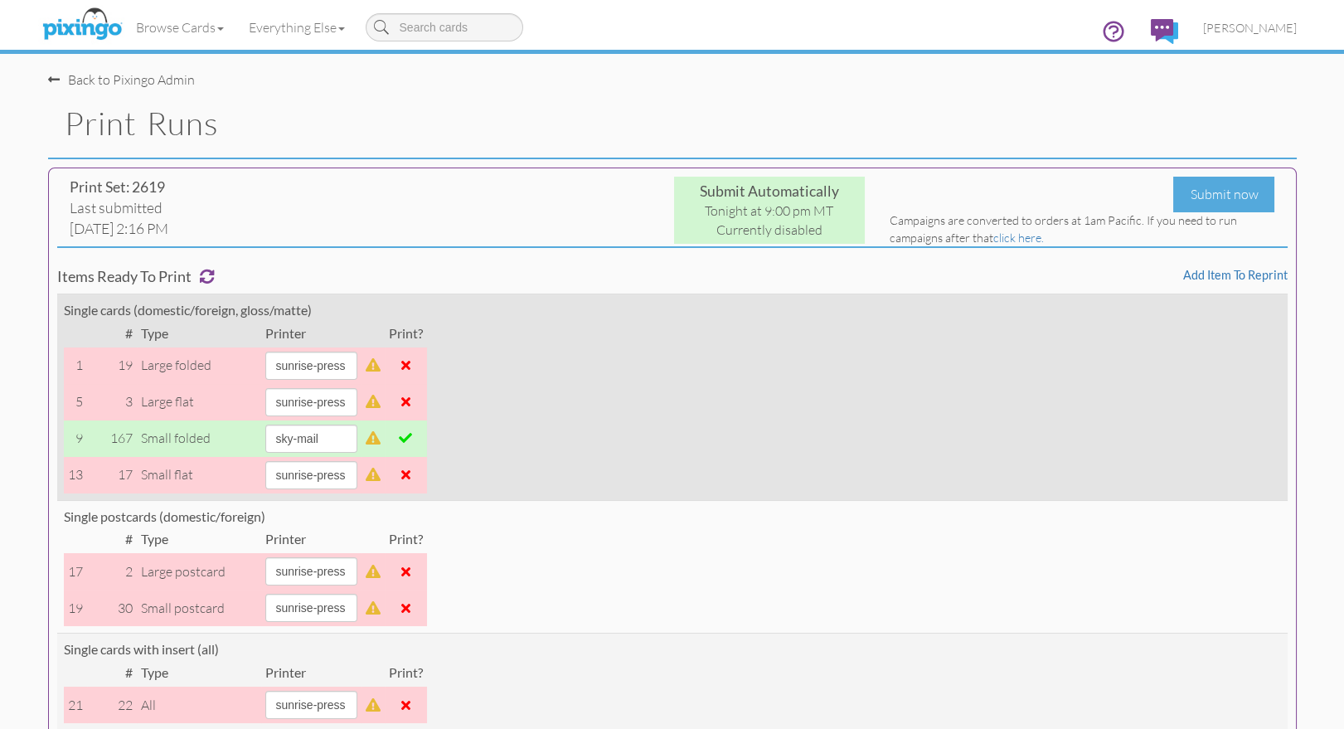
click at [412, 439] on span at bounding box center [405, 437] width 13 height 13
click at [357, 438] on select "alexanders sky-mail sunrise-press" at bounding box center [311, 438] width 92 height 28
select select "string:sunrise-press"
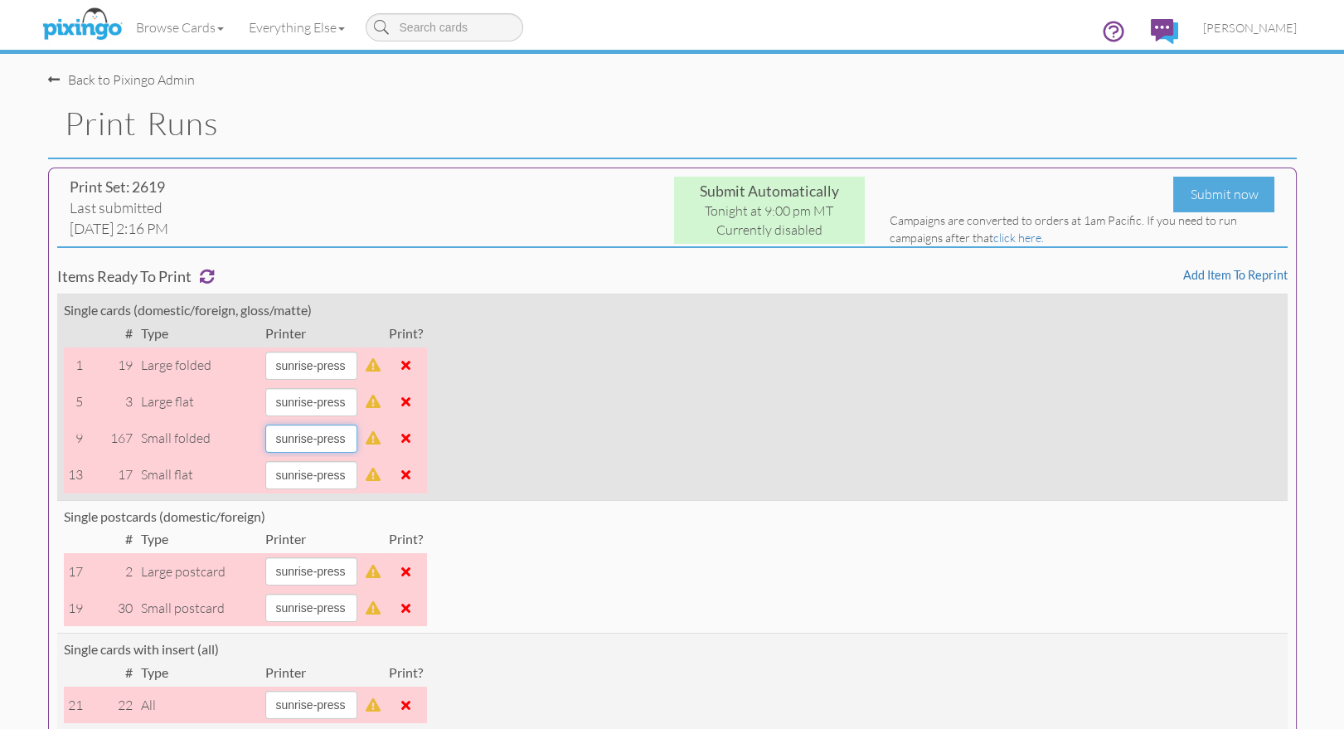
click at [265, 424] on select "alexanders sky-mail sunrise-press" at bounding box center [311, 438] width 92 height 28
click at [410, 436] on span at bounding box center [405, 437] width 9 height 13
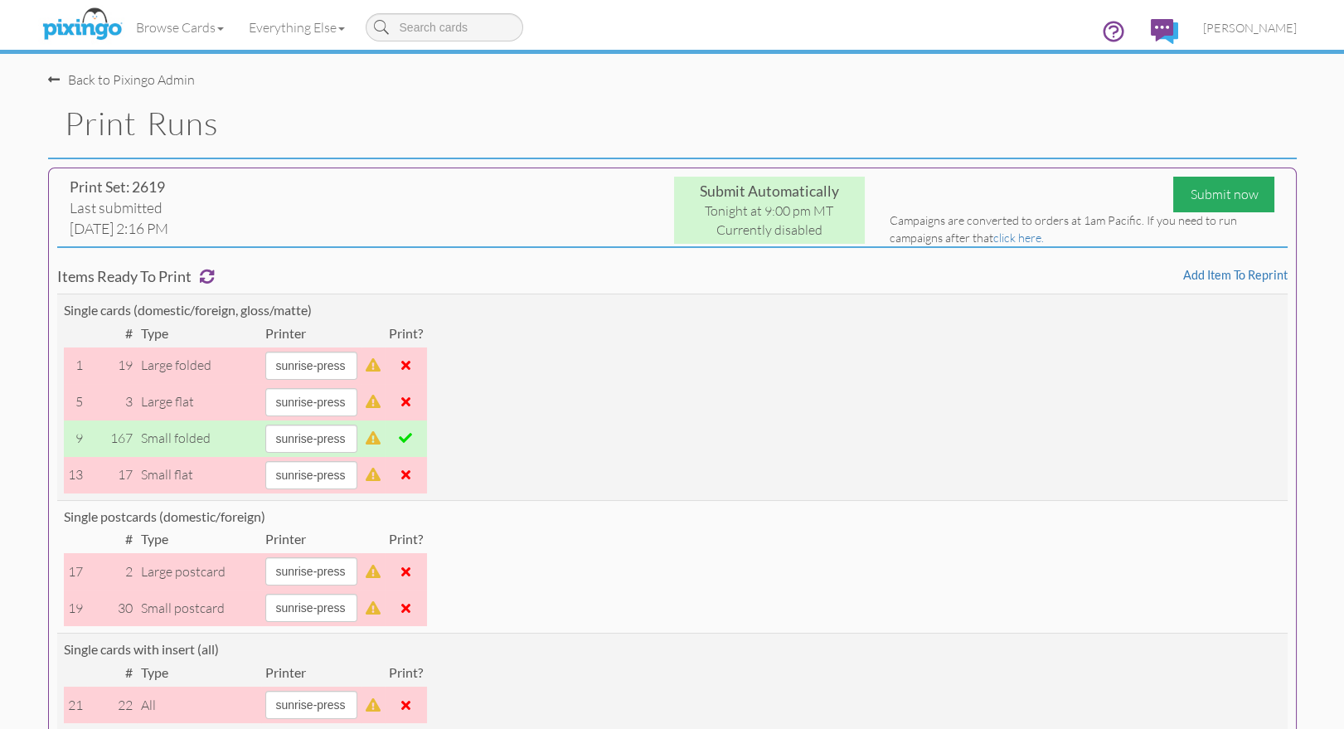
click at [1217, 188] on div "Submit now" at bounding box center [1223, 195] width 101 height 36
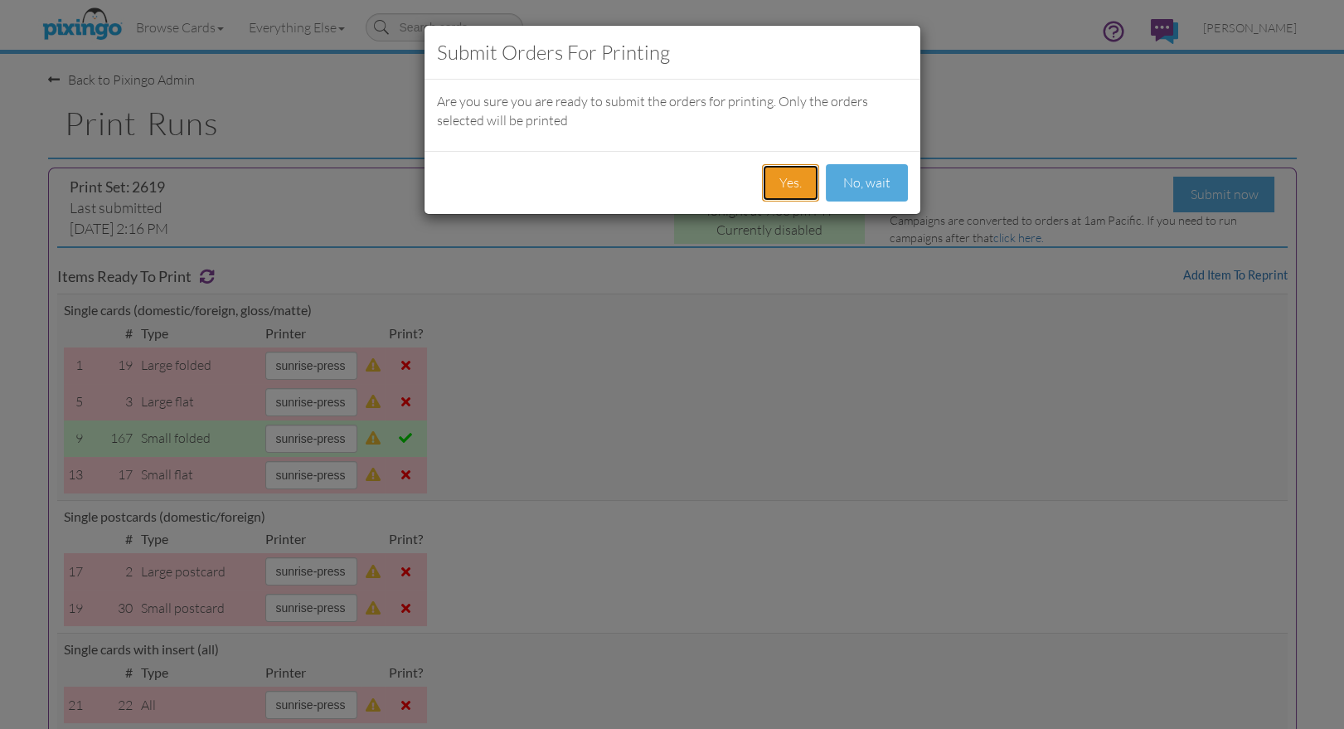
click at [785, 181] on button "Yes." at bounding box center [790, 182] width 57 height 37
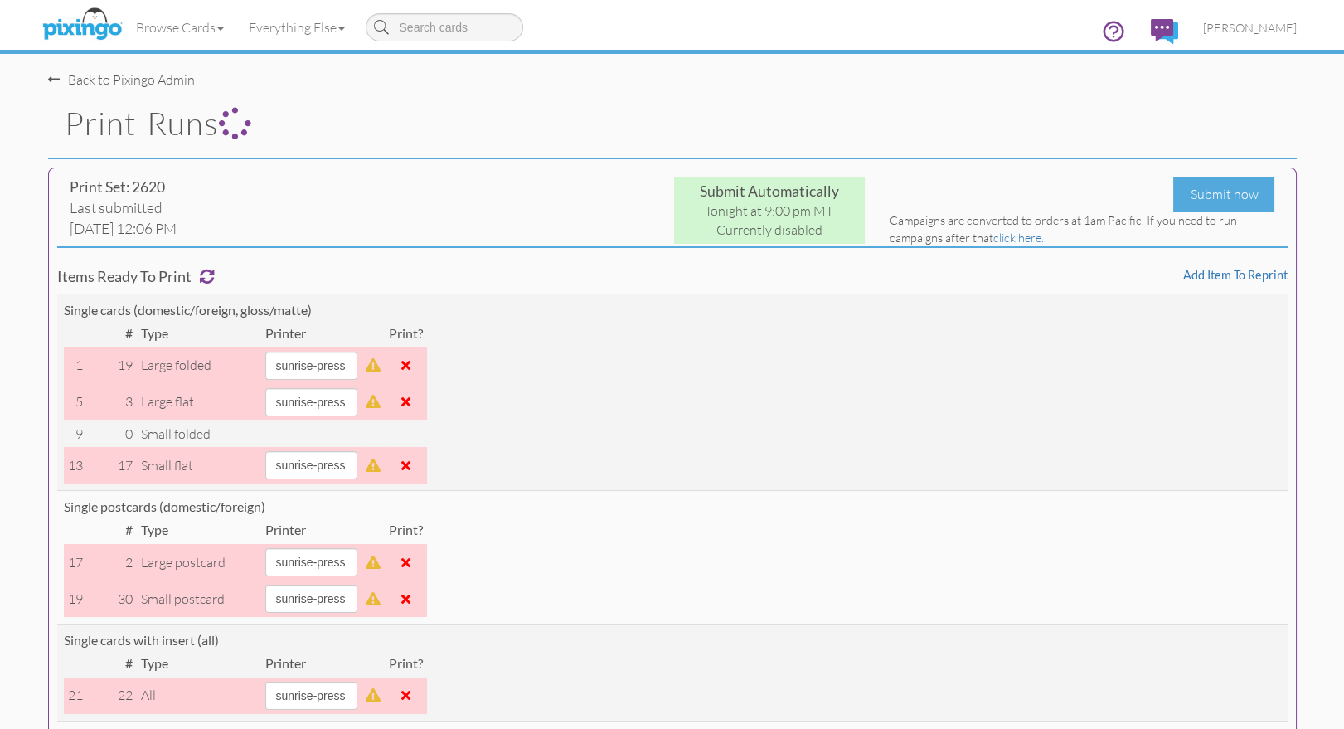
click at [578, 109] on h1 "Print Runs" at bounding box center [681, 123] width 1232 height 35
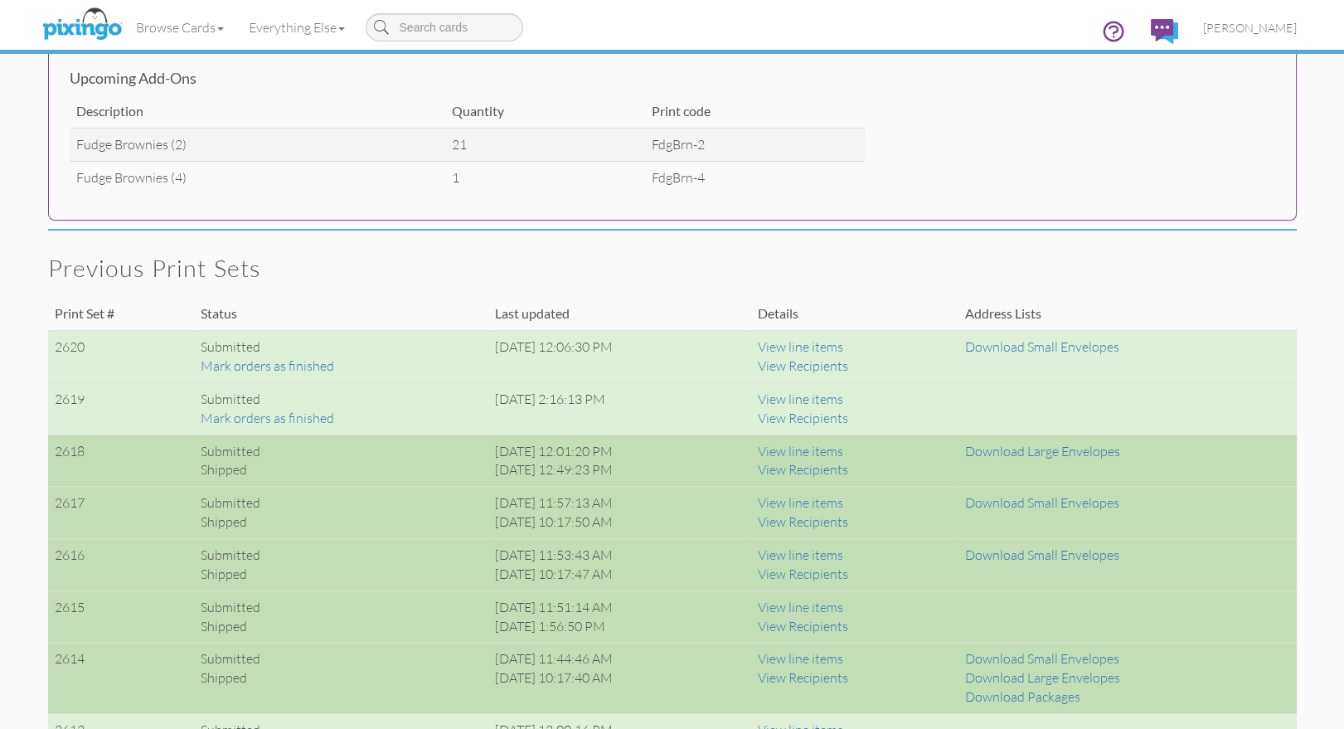
scroll to position [952, 0]
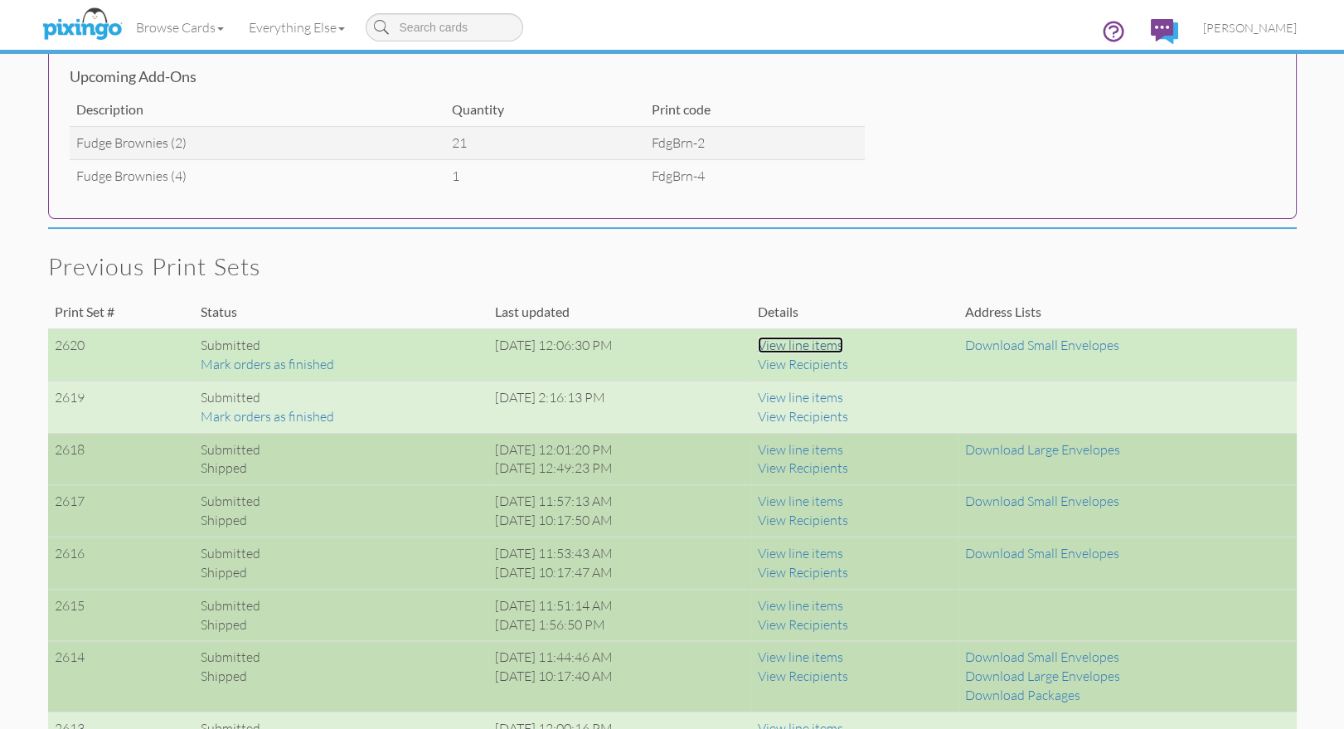
click at [843, 347] on link "View line items" at bounding box center [800, 345] width 85 height 17
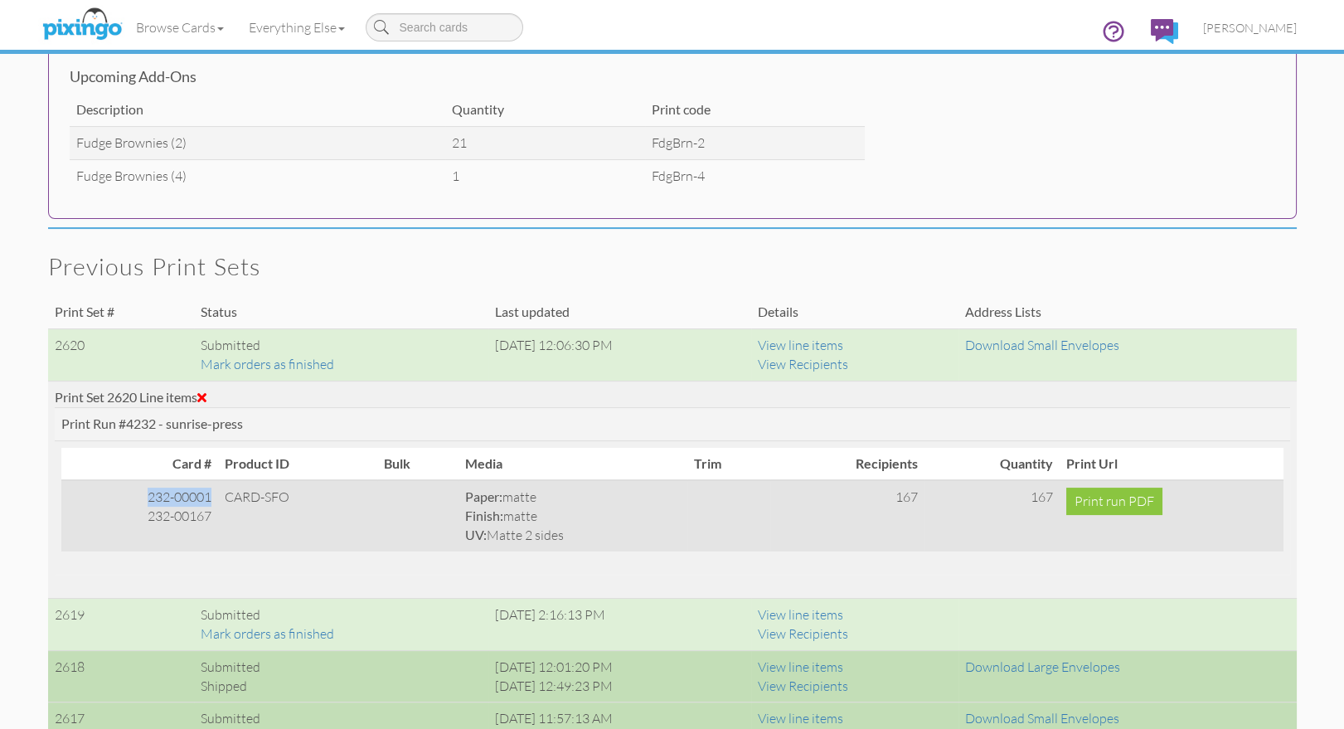
drag, startPoint x: 153, startPoint y: 497, endPoint x: 212, endPoint y: 497, distance: 59.7
click at [212, 497] on div "232-00001" at bounding box center [140, 496] width 144 height 19
copy div "232-00001"
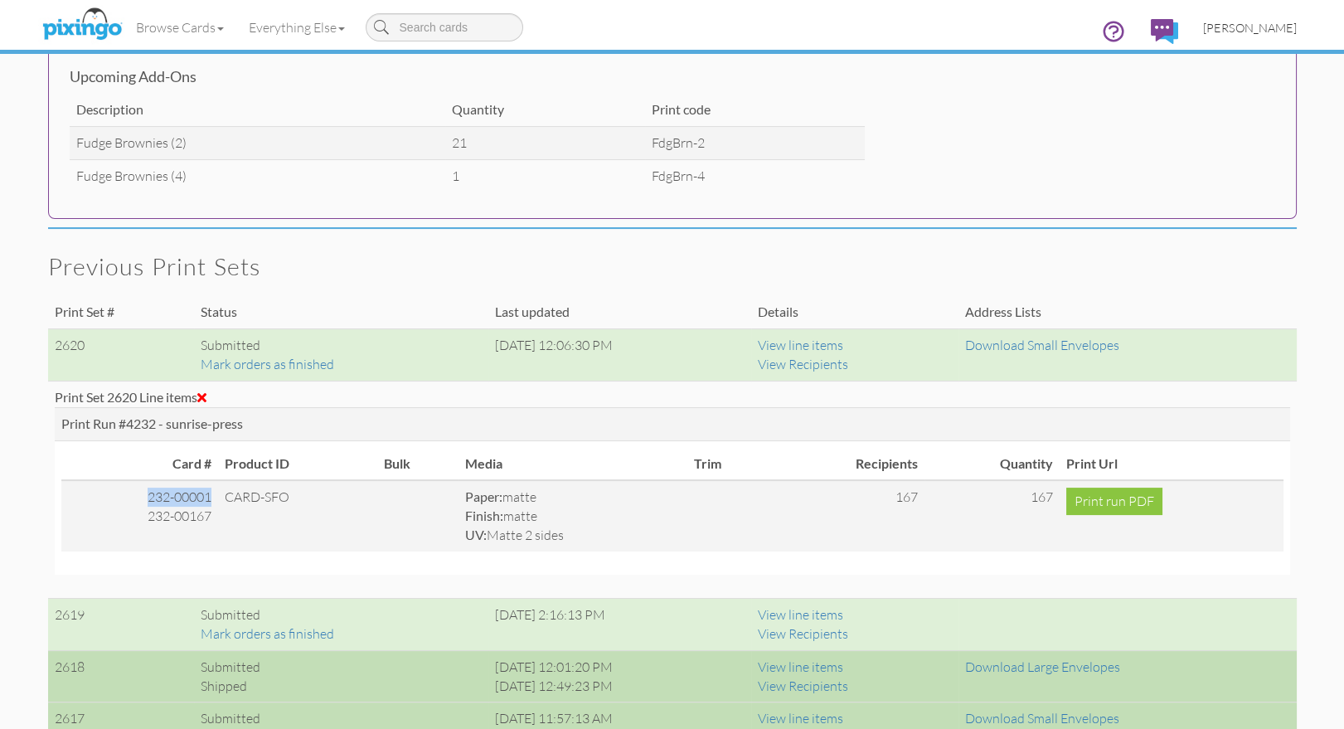
click at [1245, 26] on span "[PERSON_NAME]" at bounding box center [1250, 28] width 94 height 14
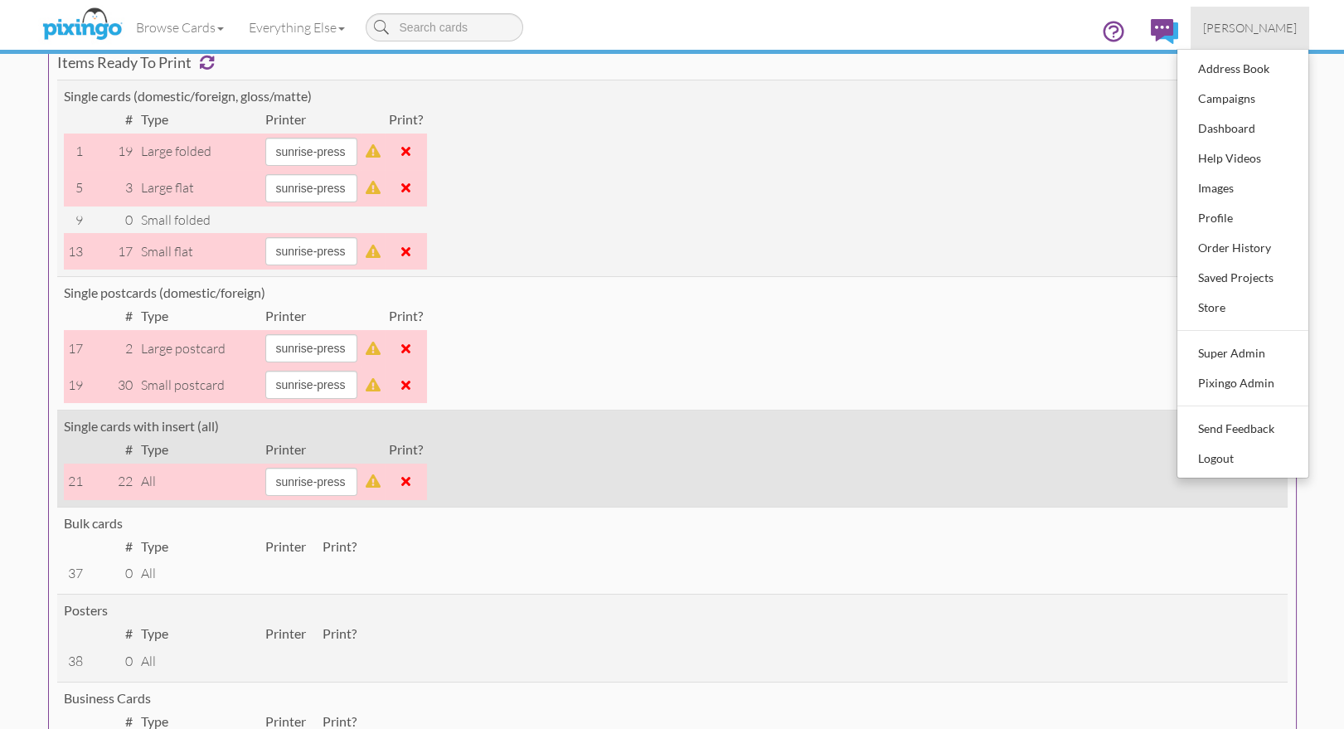
scroll to position [0, 0]
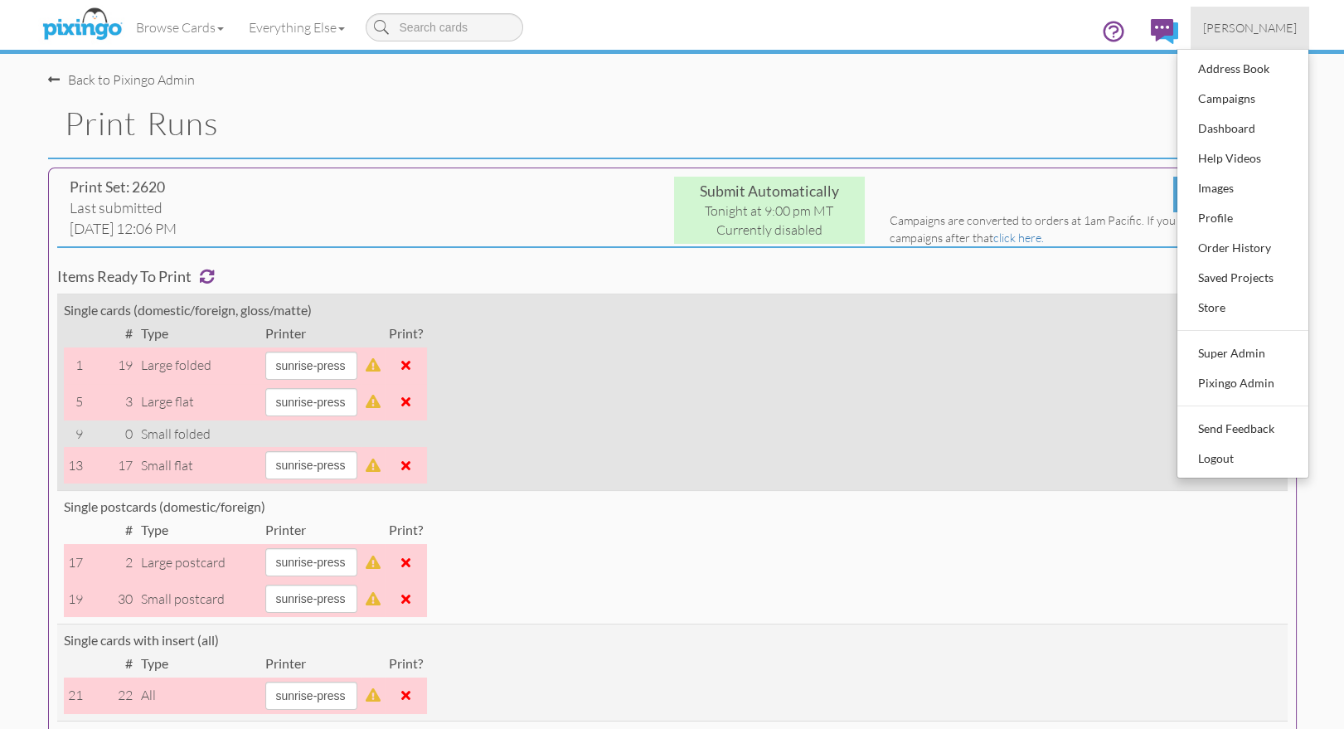
click at [979, 369] on td "Single cards (domestic/foreign, gloss/matte) # Type Printer Print? 1 19 large f…" at bounding box center [672, 391] width 1230 height 197
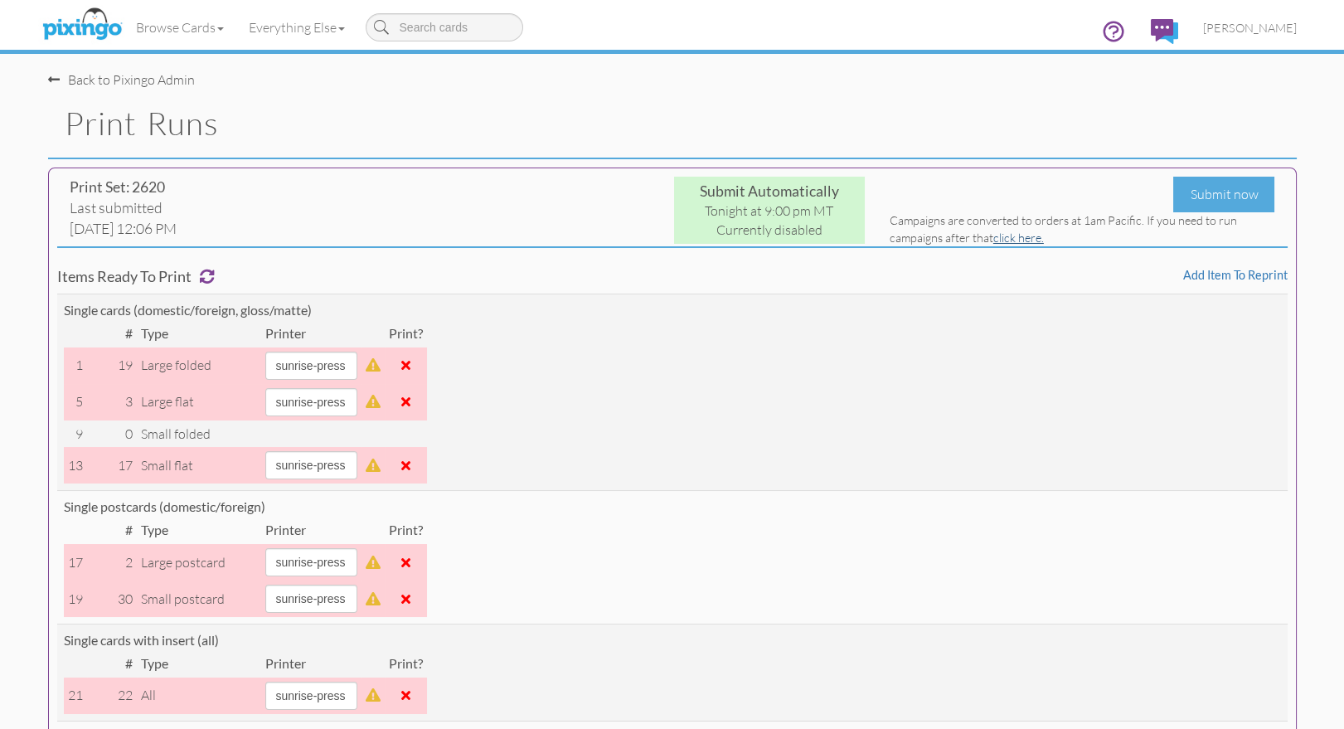
click at [1025, 235] on link "click here." at bounding box center [1018, 237] width 51 height 14
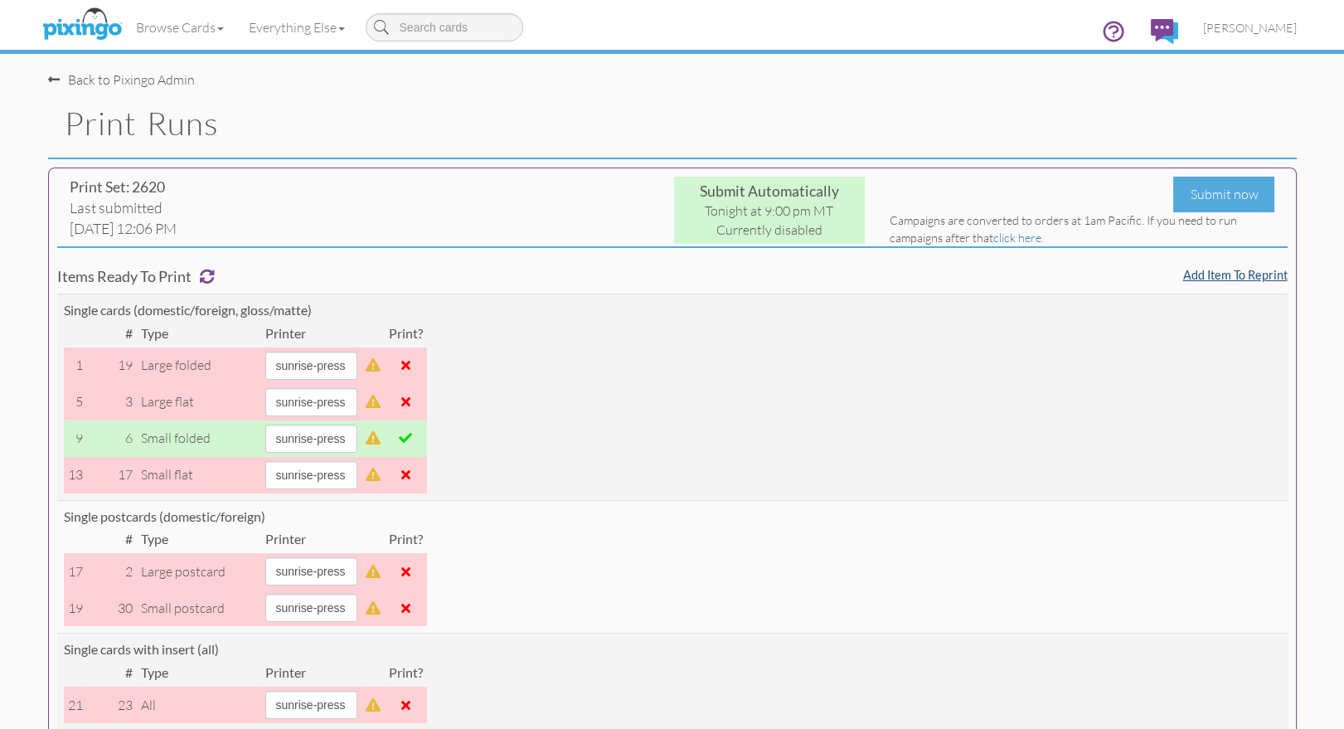
click at [1251, 273] on link "Add item to reprint" at bounding box center [1235, 275] width 104 height 14
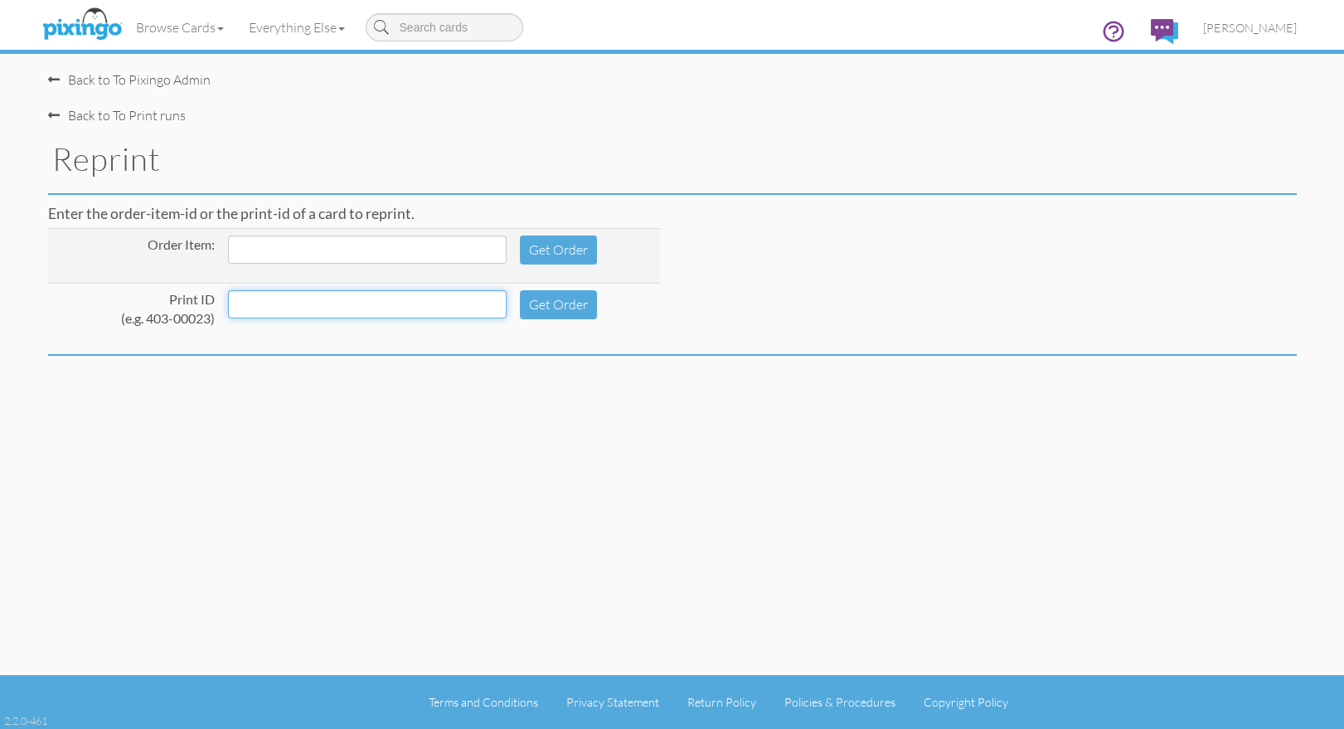
click at [265, 306] on input at bounding box center [367, 304] width 279 height 28
paste input "232-00001"
type input "232-00001"
click at [567, 302] on button "Get Order" at bounding box center [558, 304] width 77 height 29
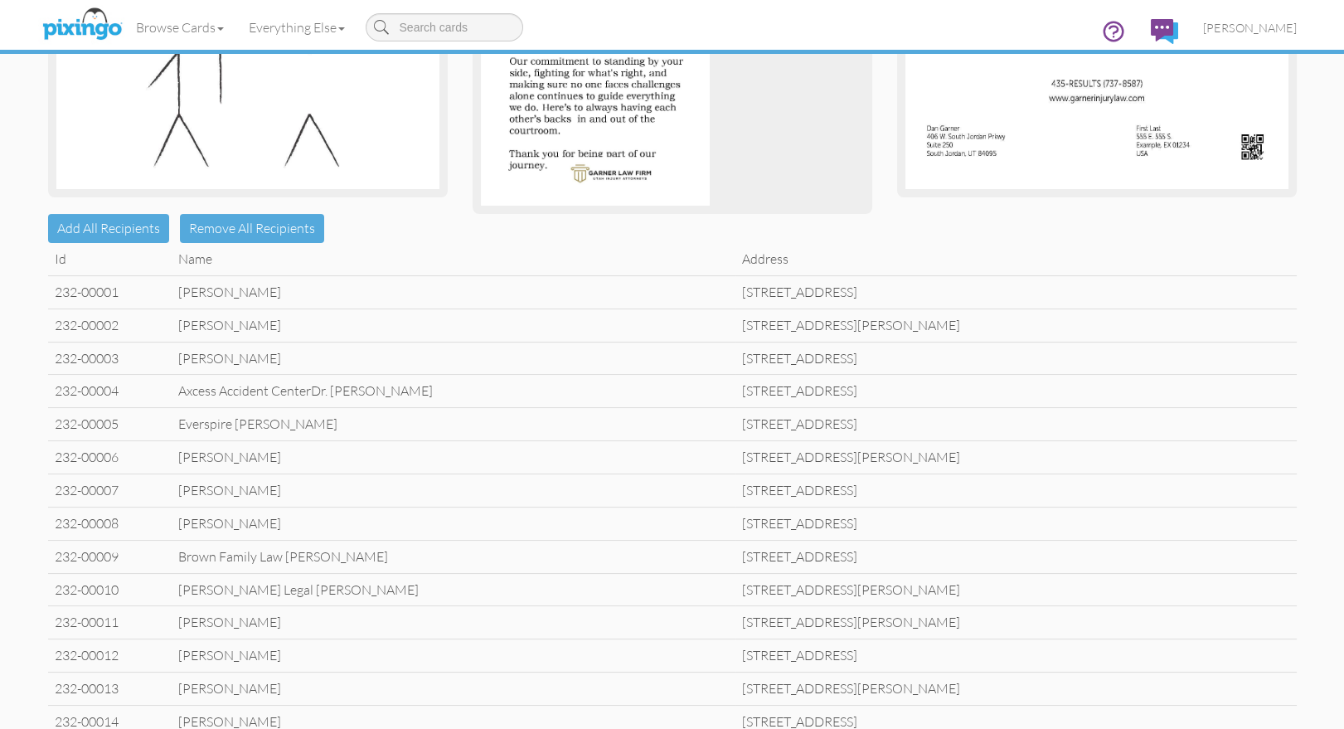
scroll to position [556, 0]
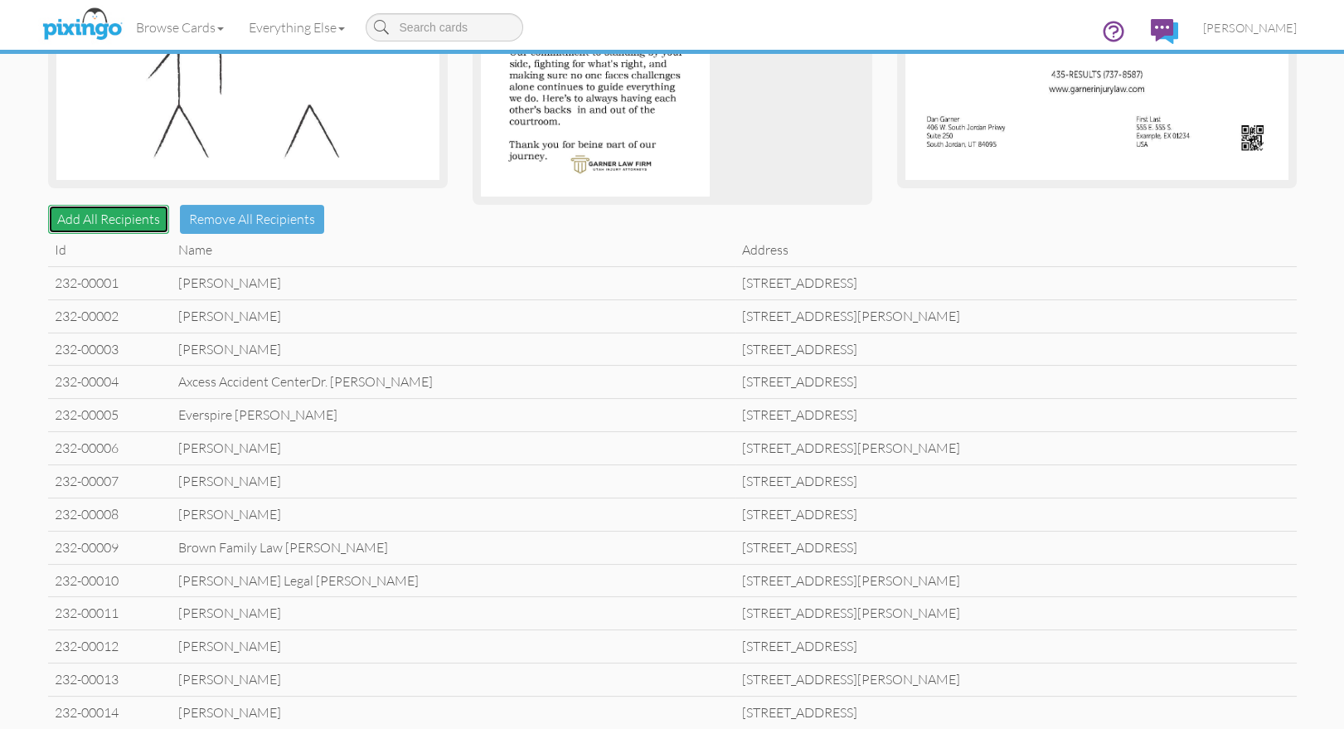
click at [70, 219] on button "Add All Recipients" at bounding box center [108, 219] width 121 height 29
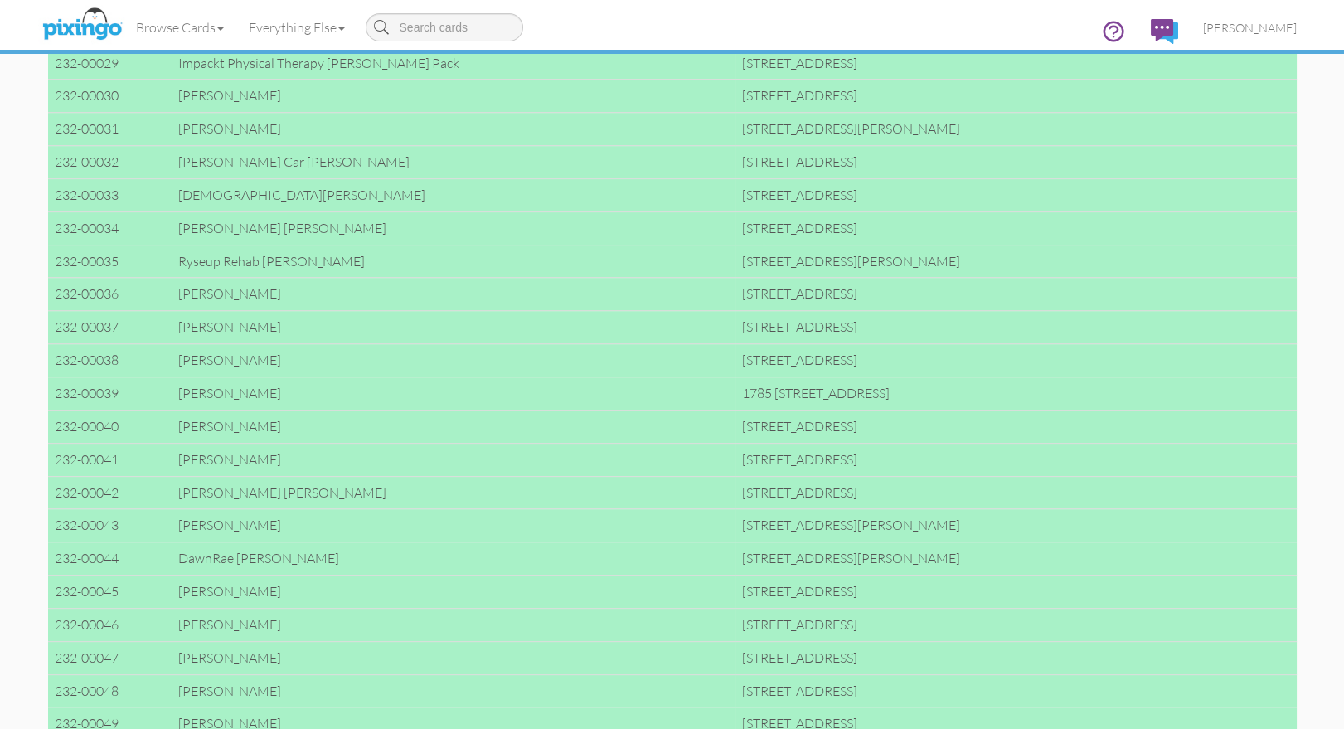
scroll to position [1712, 0]
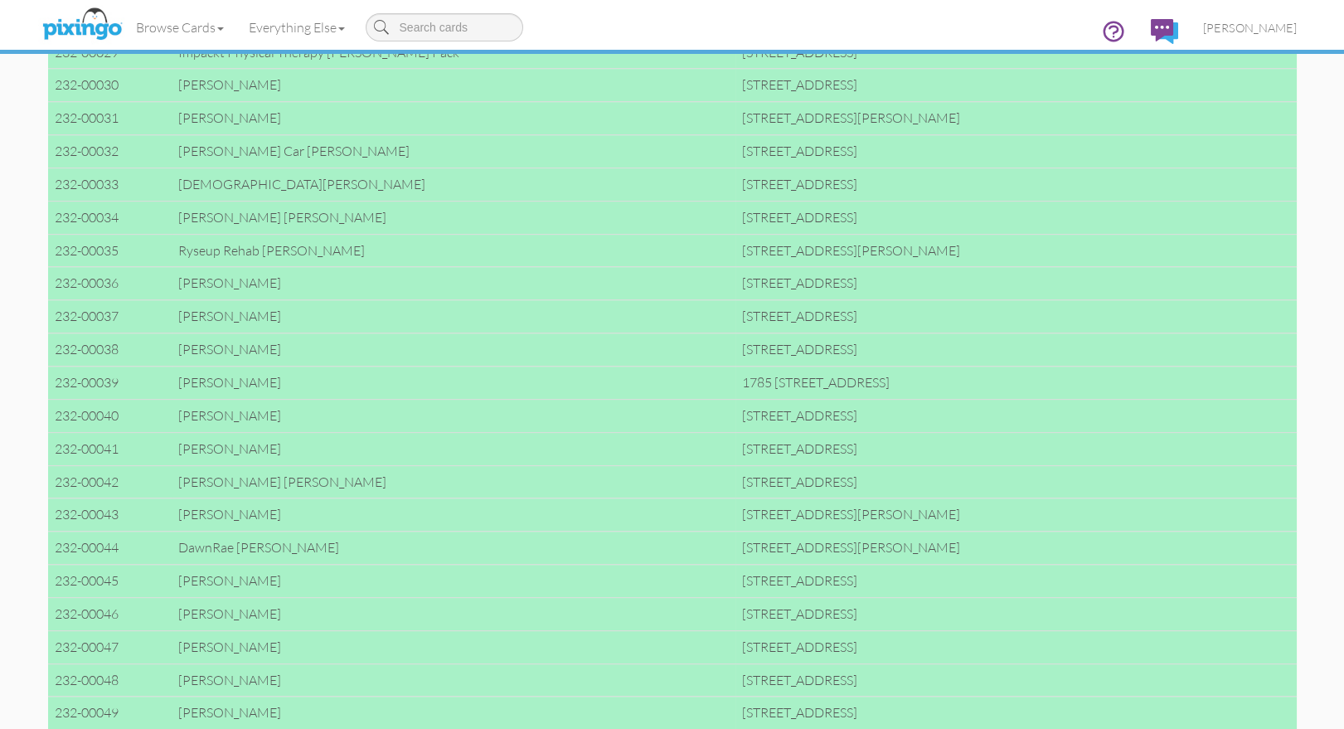
click at [303, 308] on td "Dan Garner" at bounding box center [454, 316] width 564 height 33
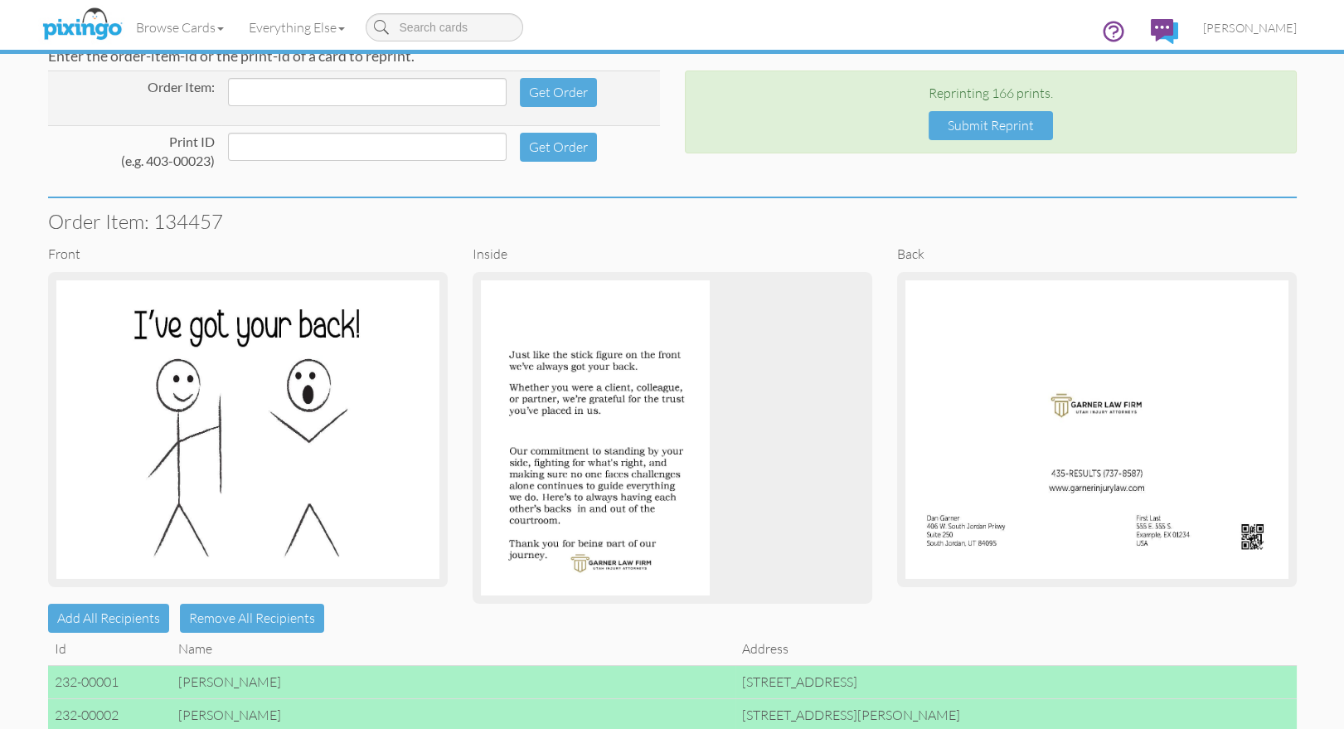
scroll to position [0, 0]
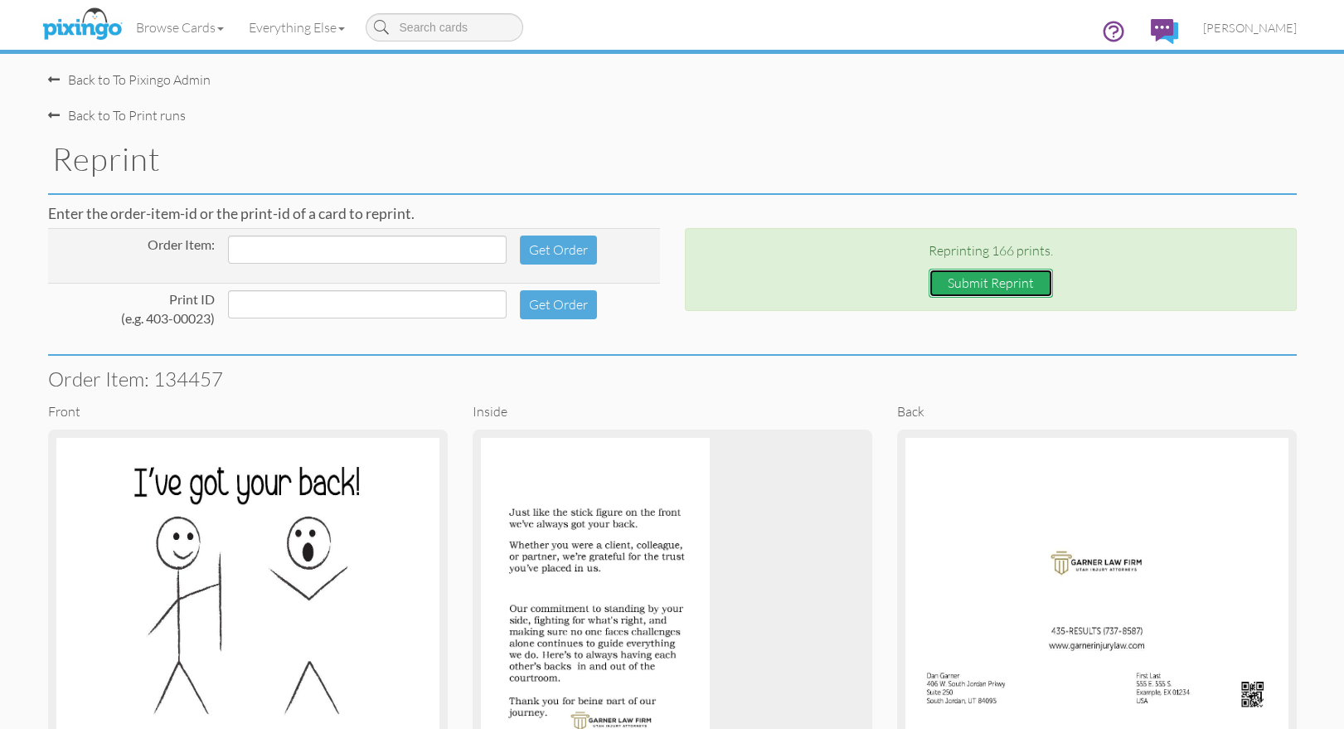
click at [975, 277] on button "Submit Reprint" at bounding box center [990, 283] width 124 height 29
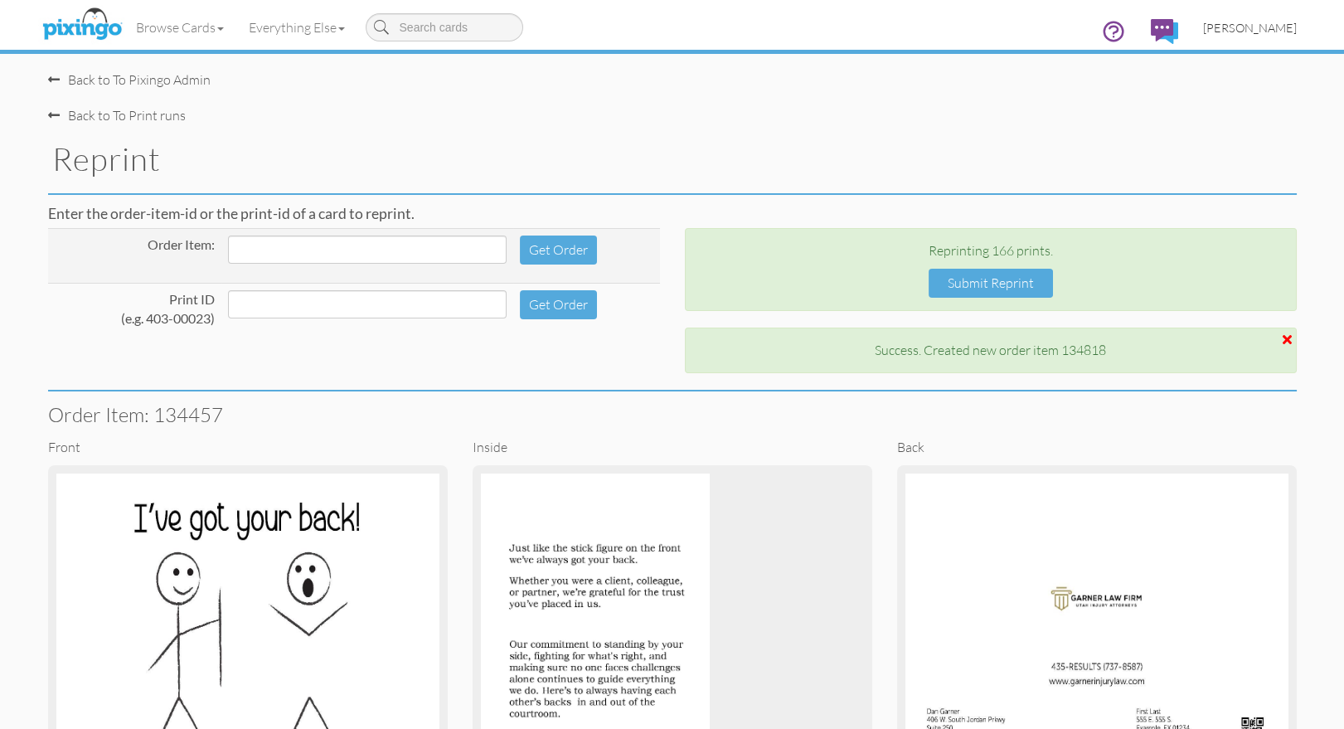
click at [1251, 29] on span "[PERSON_NAME]" at bounding box center [1250, 28] width 94 height 14
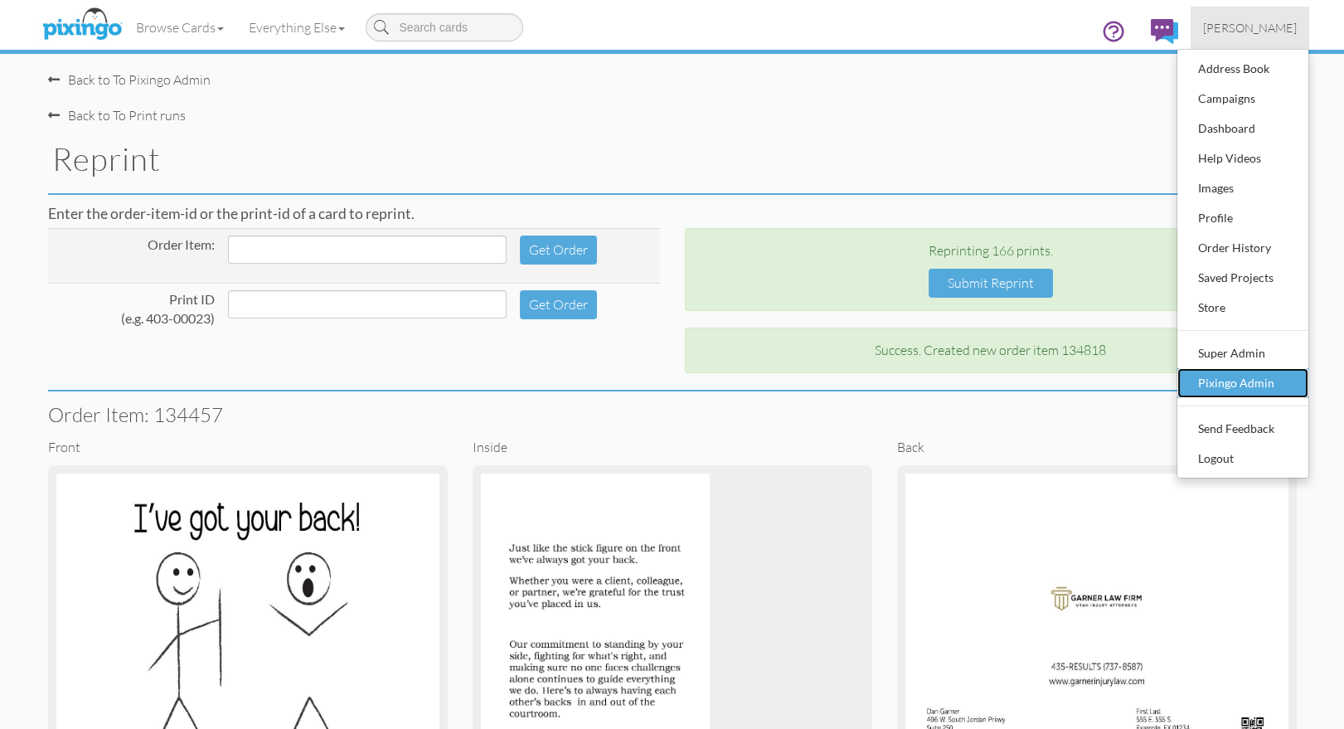
click at [1231, 387] on div "Pixingo Admin" at bounding box center [1243, 383] width 98 height 25
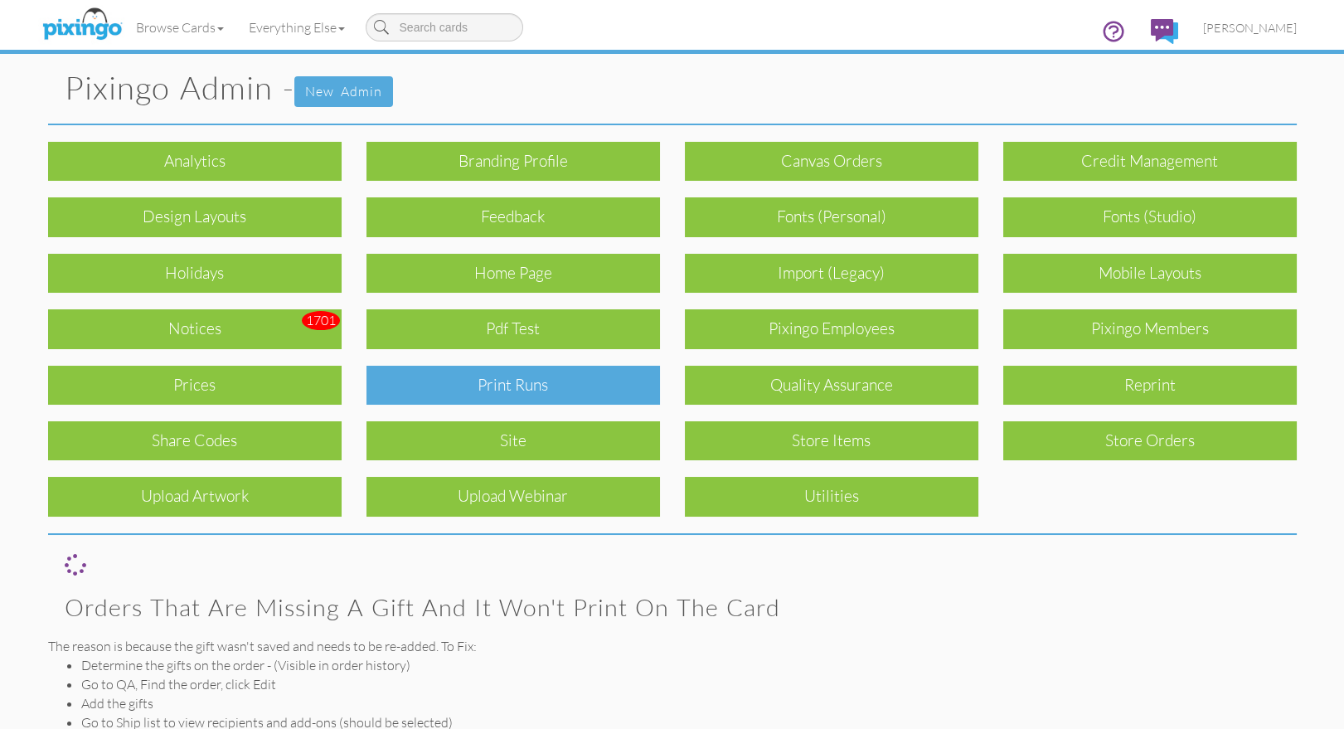
click at [503, 390] on div "Print Runs" at bounding box center [512, 385] width 293 height 39
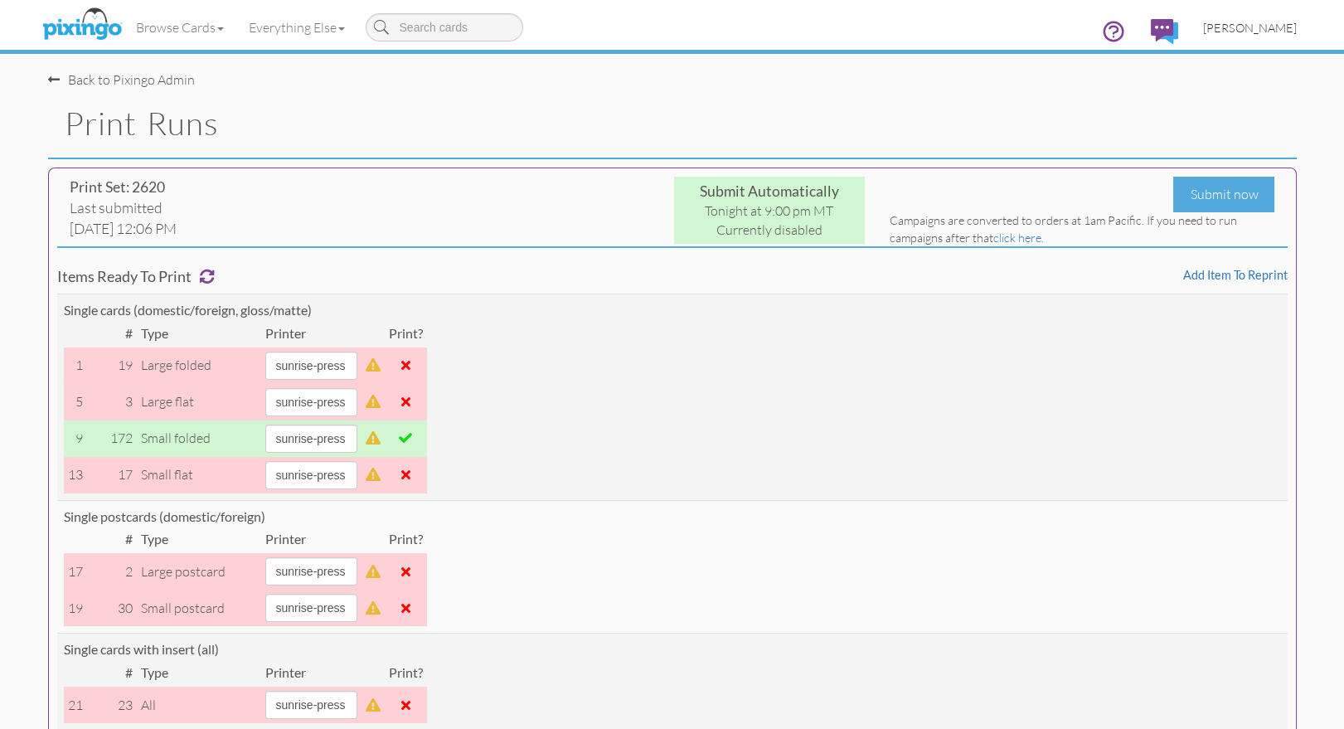
click at [1260, 27] on span "[PERSON_NAME]" at bounding box center [1250, 28] width 94 height 14
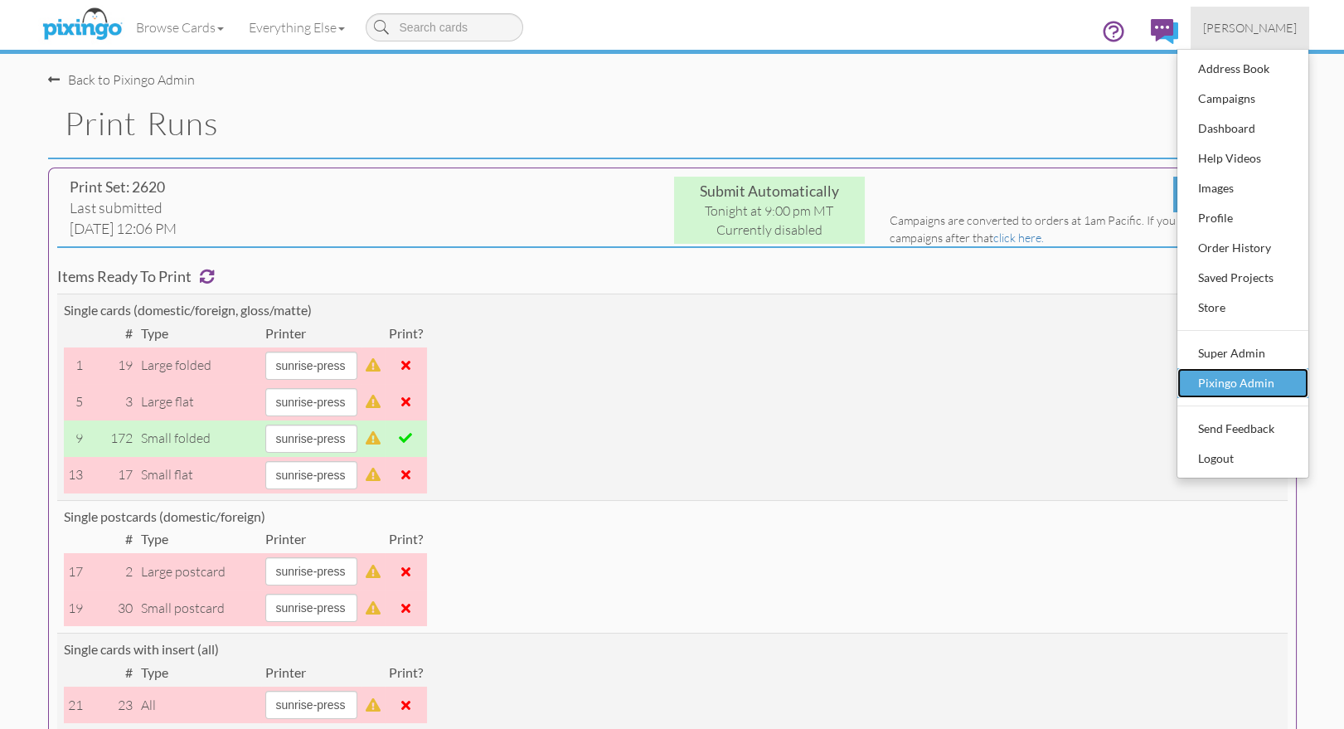
click at [1252, 381] on div "Pixingo Admin" at bounding box center [1243, 383] width 98 height 25
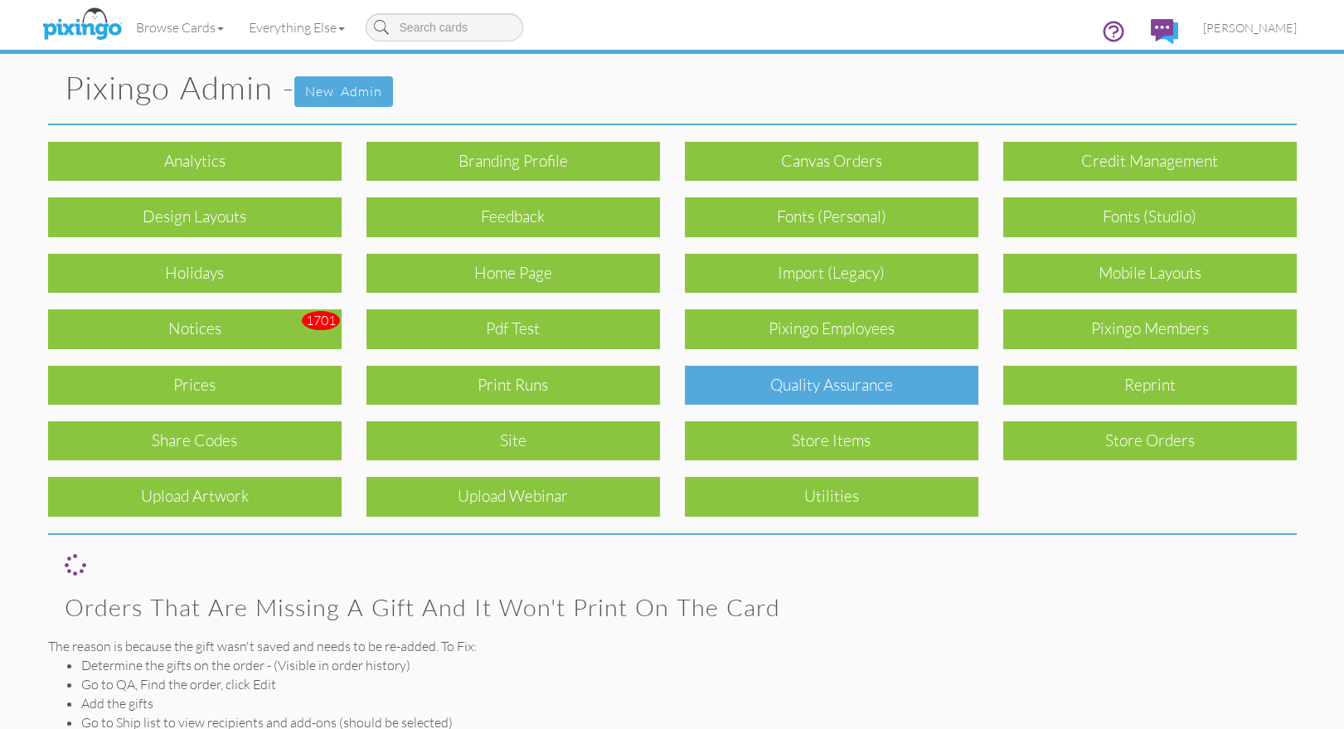
click at [823, 376] on div "Quality Assurance" at bounding box center [831, 385] width 293 height 39
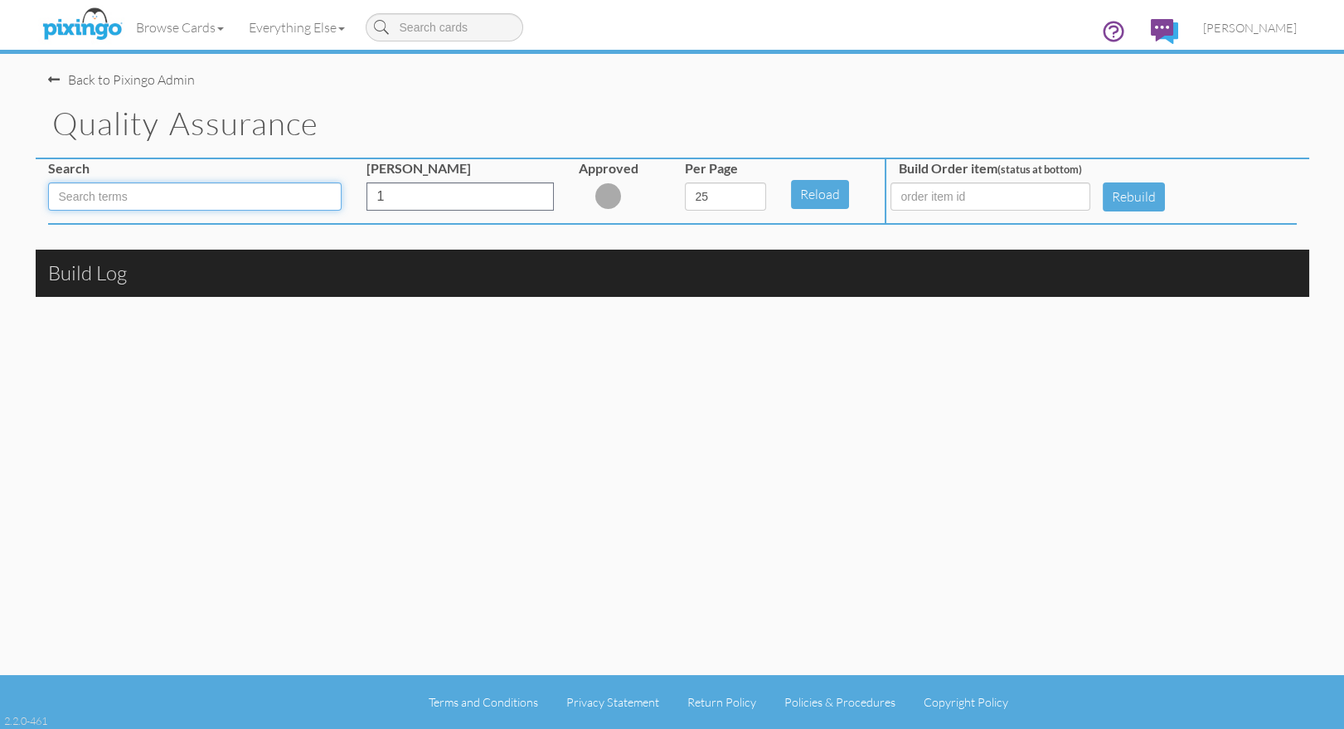
click at [263, 191] on input at bounding box center [194, 196] width 293 height 28
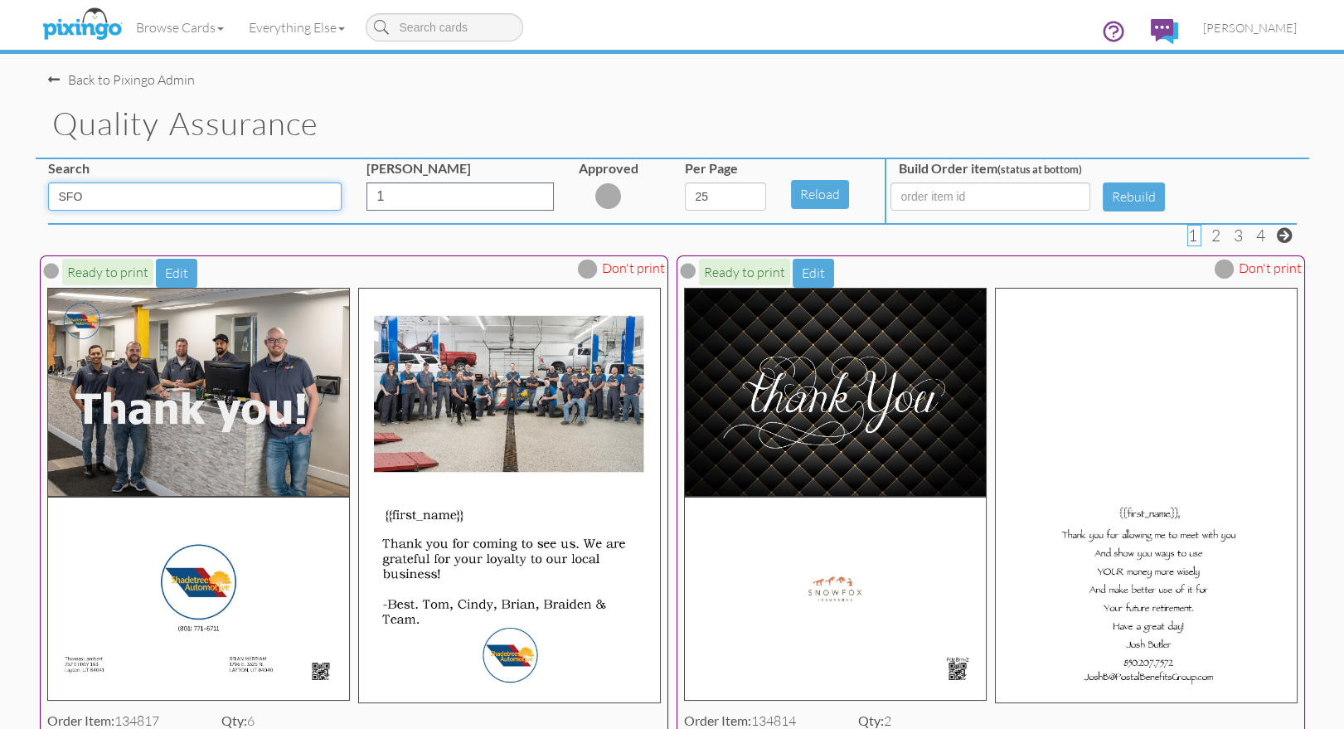
type input "SFO"
click at [739, 200] on select "5 10 25 50 100" at bounding box center [725, 196] width 81 height 28
select select "number:100"
click at [685, 182] on select "5 10 25 50 100" at bounding box center [725, 196] width 81 height 28
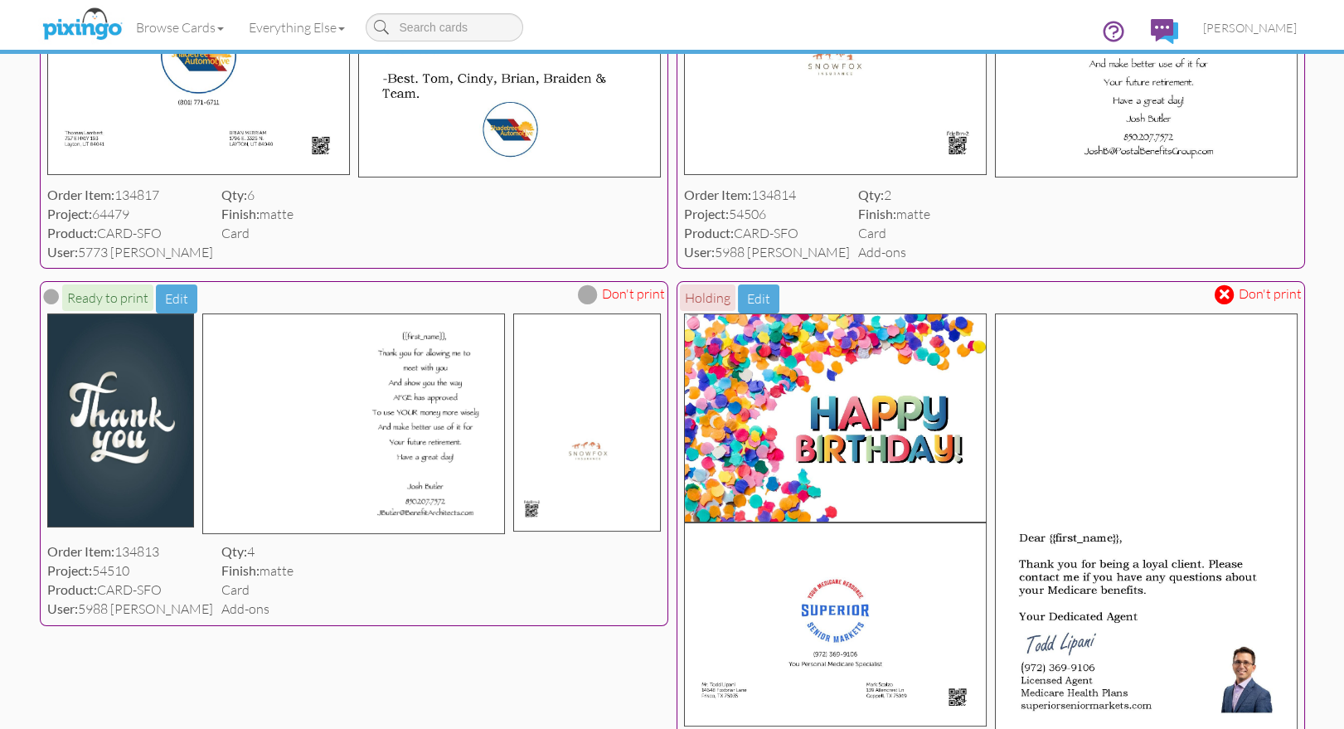
scroll to position [523, 0]
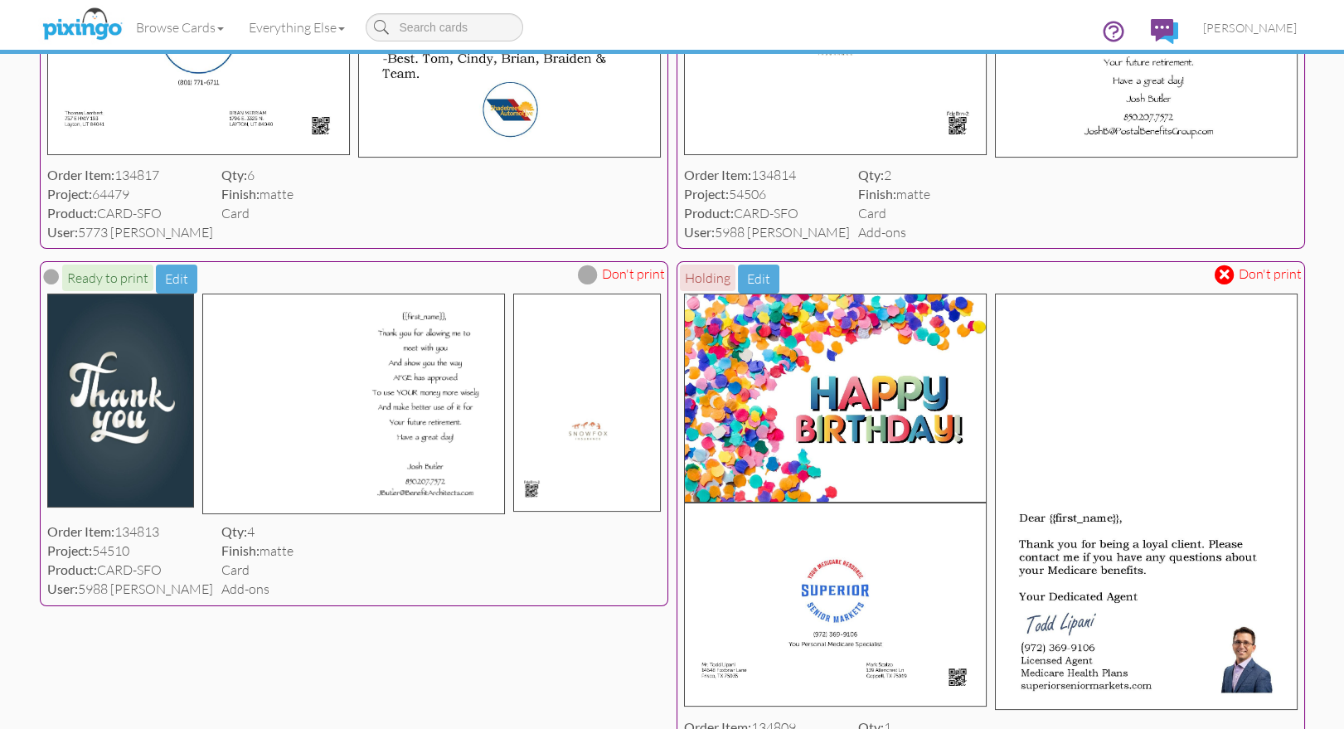
click at [1224, 275] on span at bounding box center [1224, 275] width 10 height 14
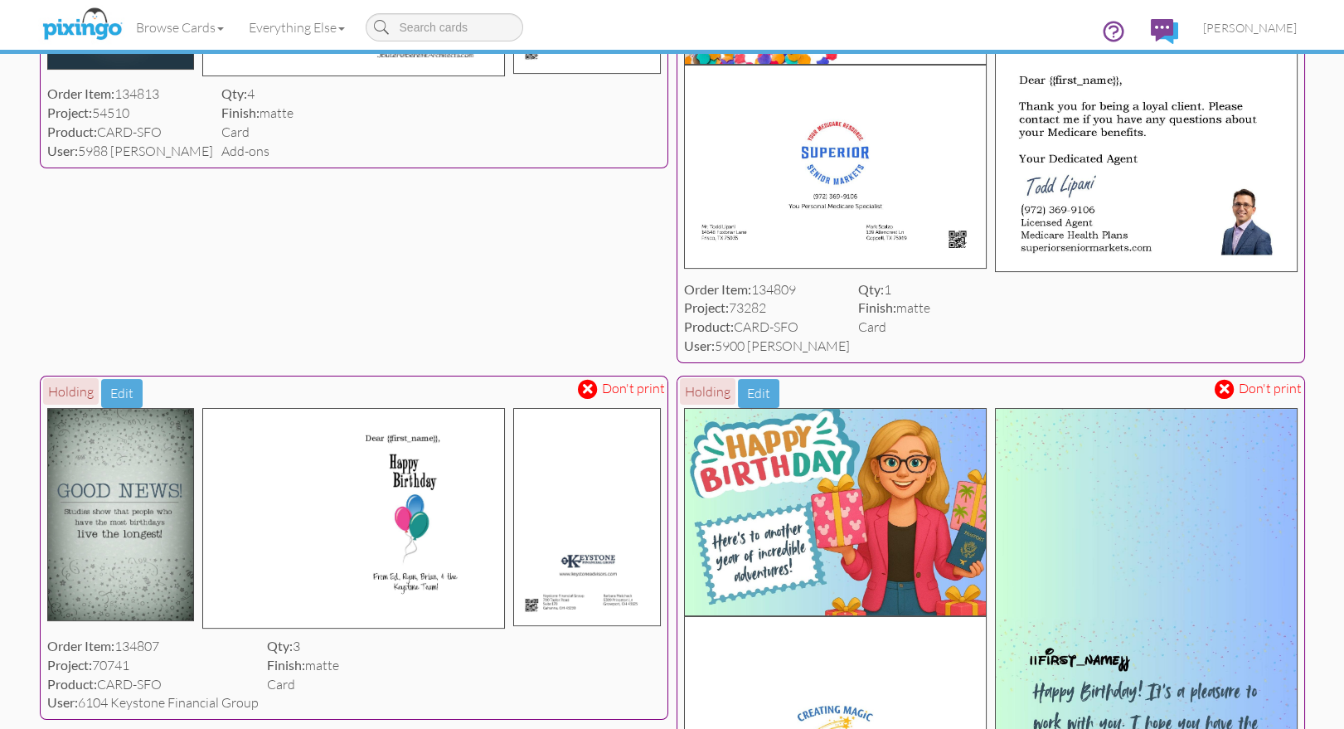
scroll to position [965, 0]
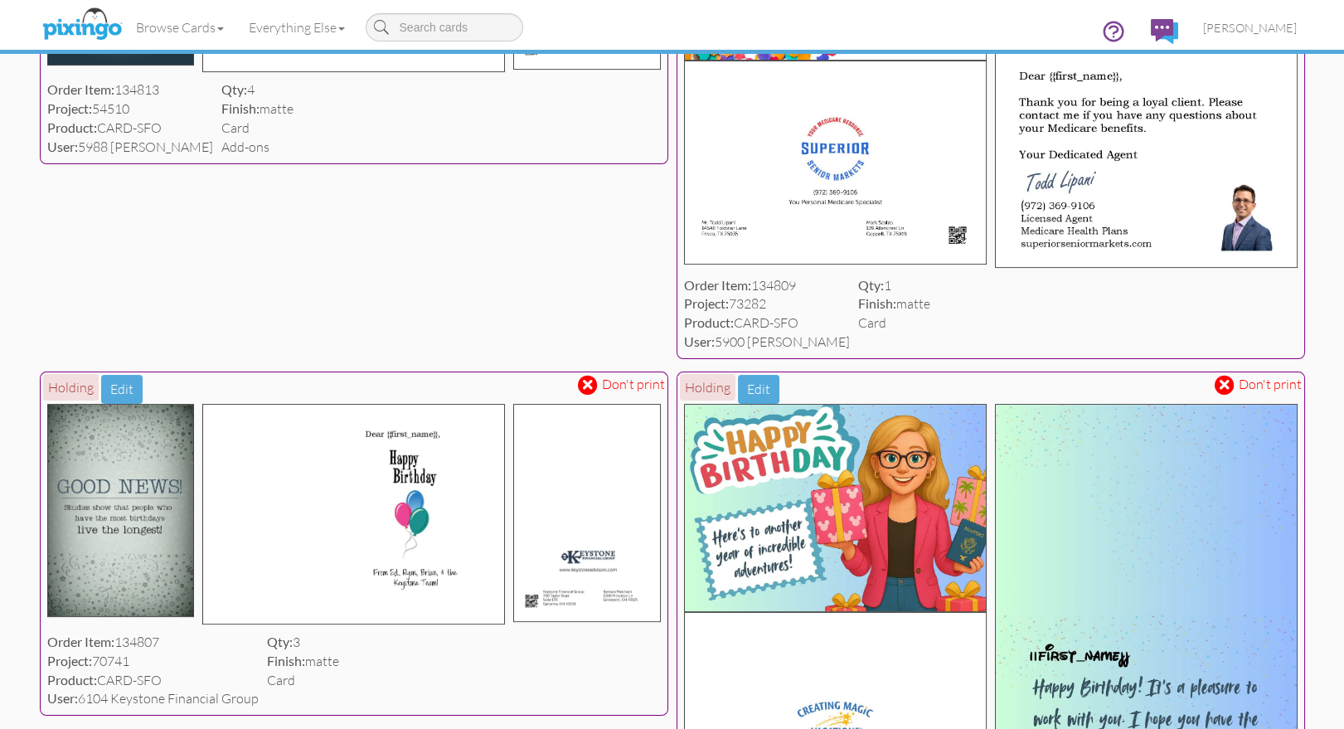
click at [1223, 380] on span at bounding box center [1224, 385] width 10 height 14
click at [591, 387] on span at bounding box center [588, 385] width 10 height 14
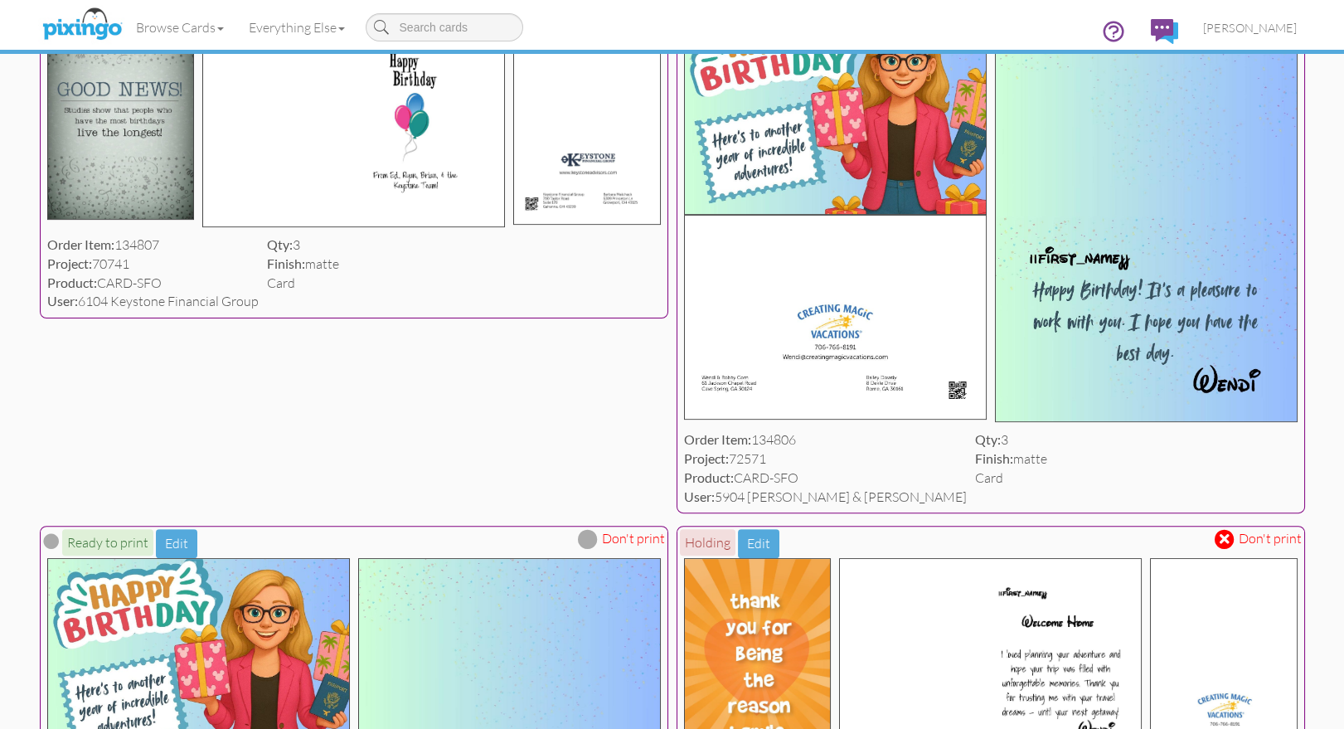
scroll to position [1367, 0]
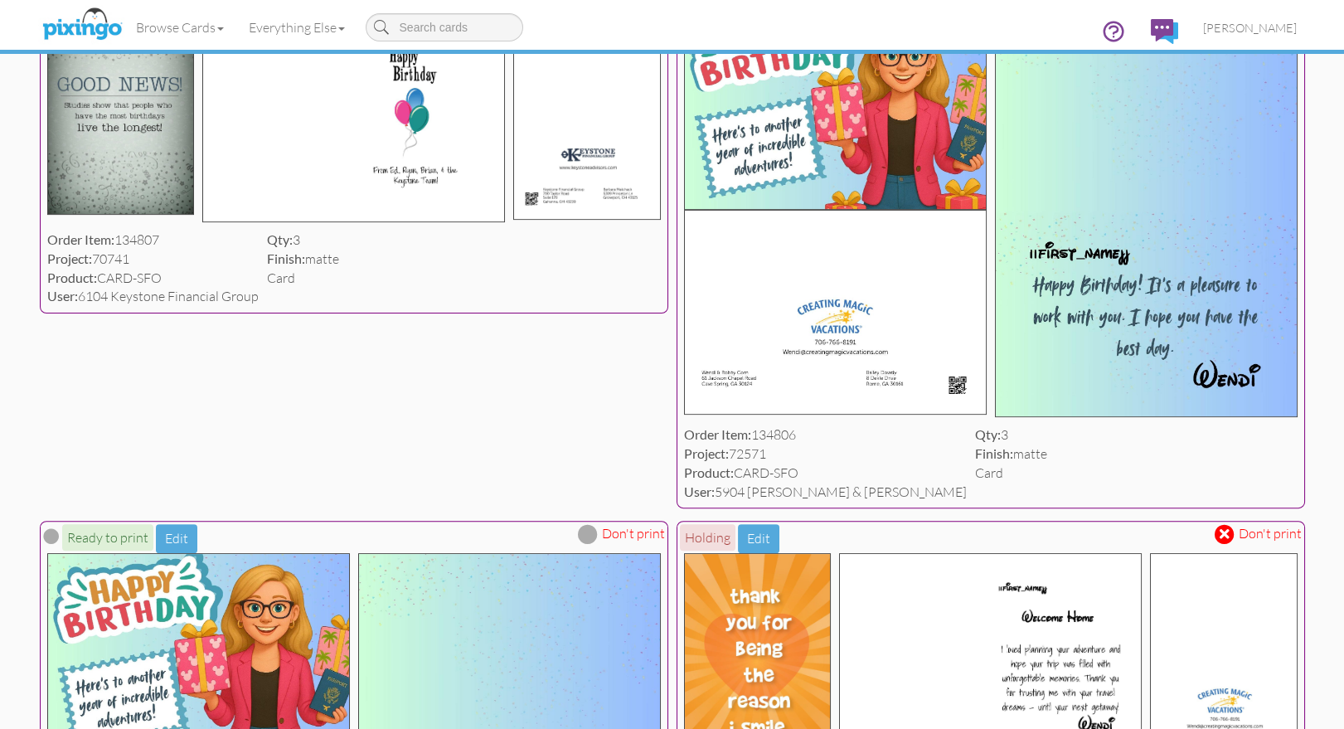
click at [1223, 532] on span at bounding box center [1224, 534] width 10 height 14
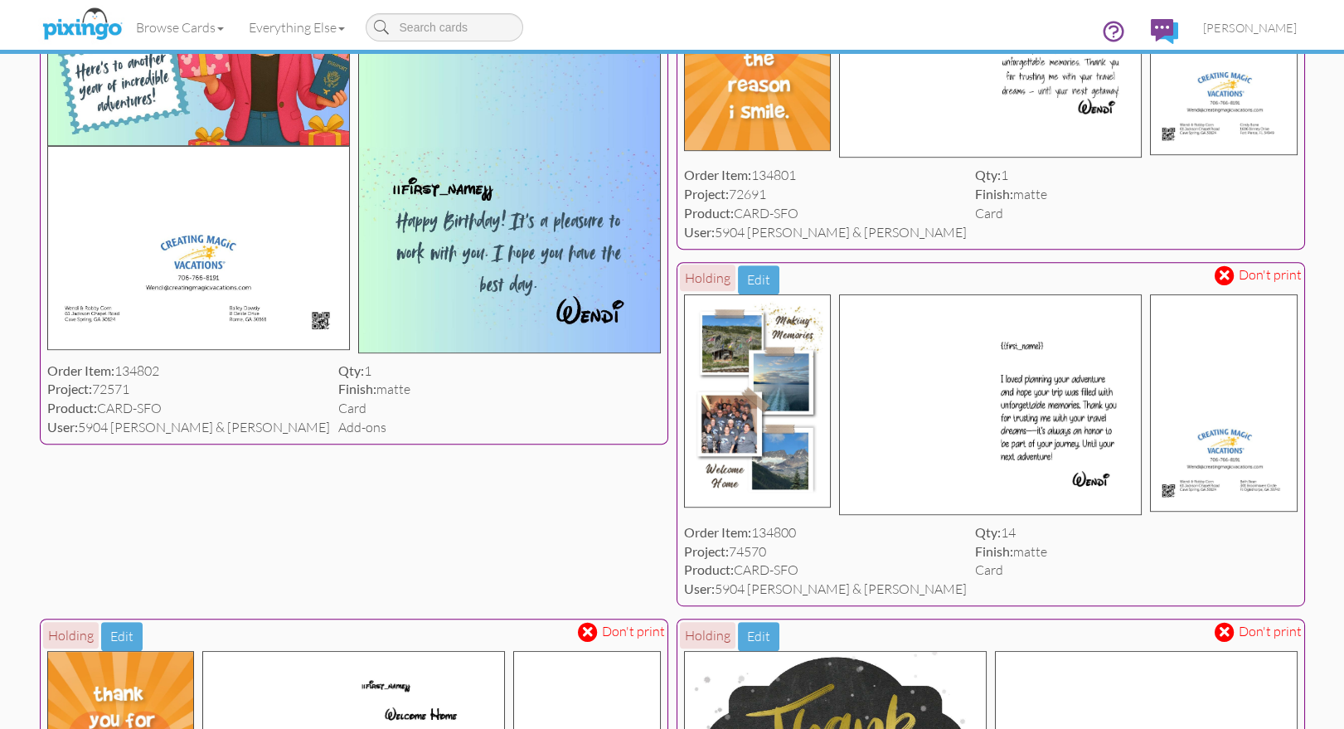
scroll to position [1984, 0]
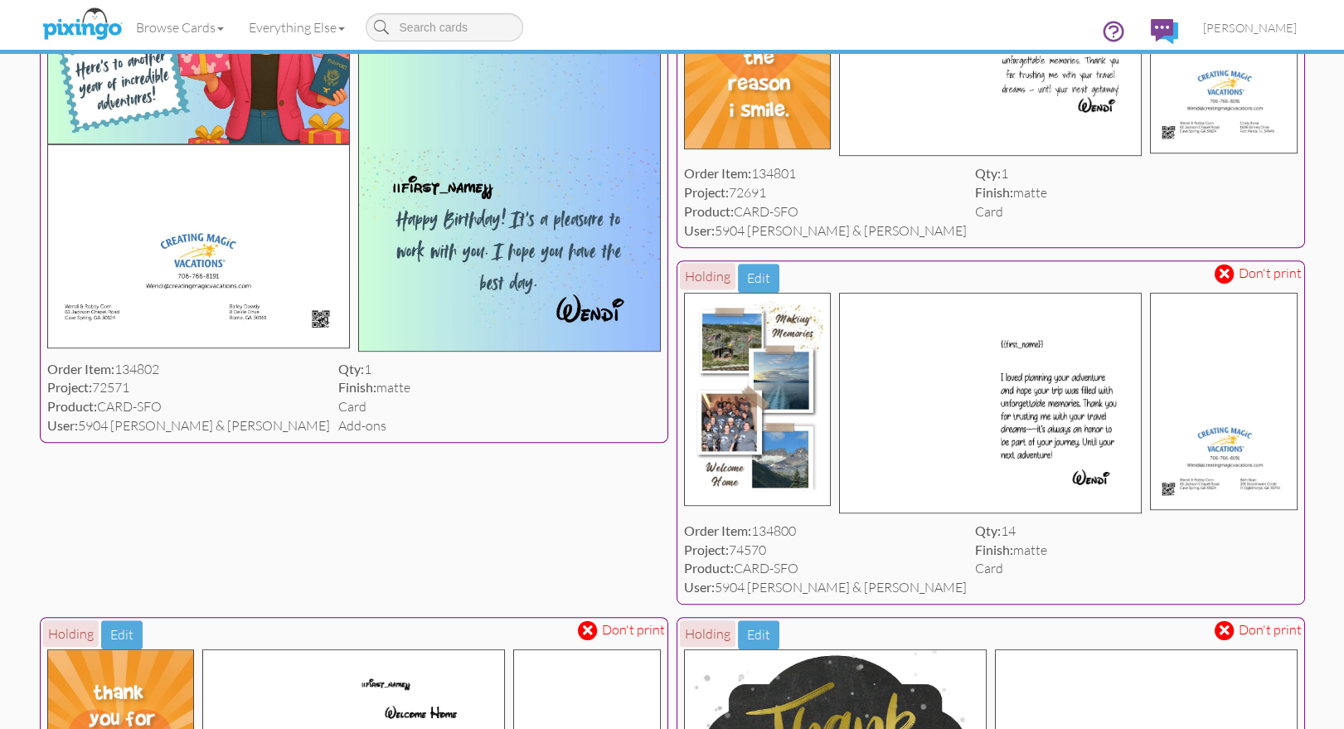
click at [1226, 280] on span at bounding box center [1224, 273] width 10 height 14
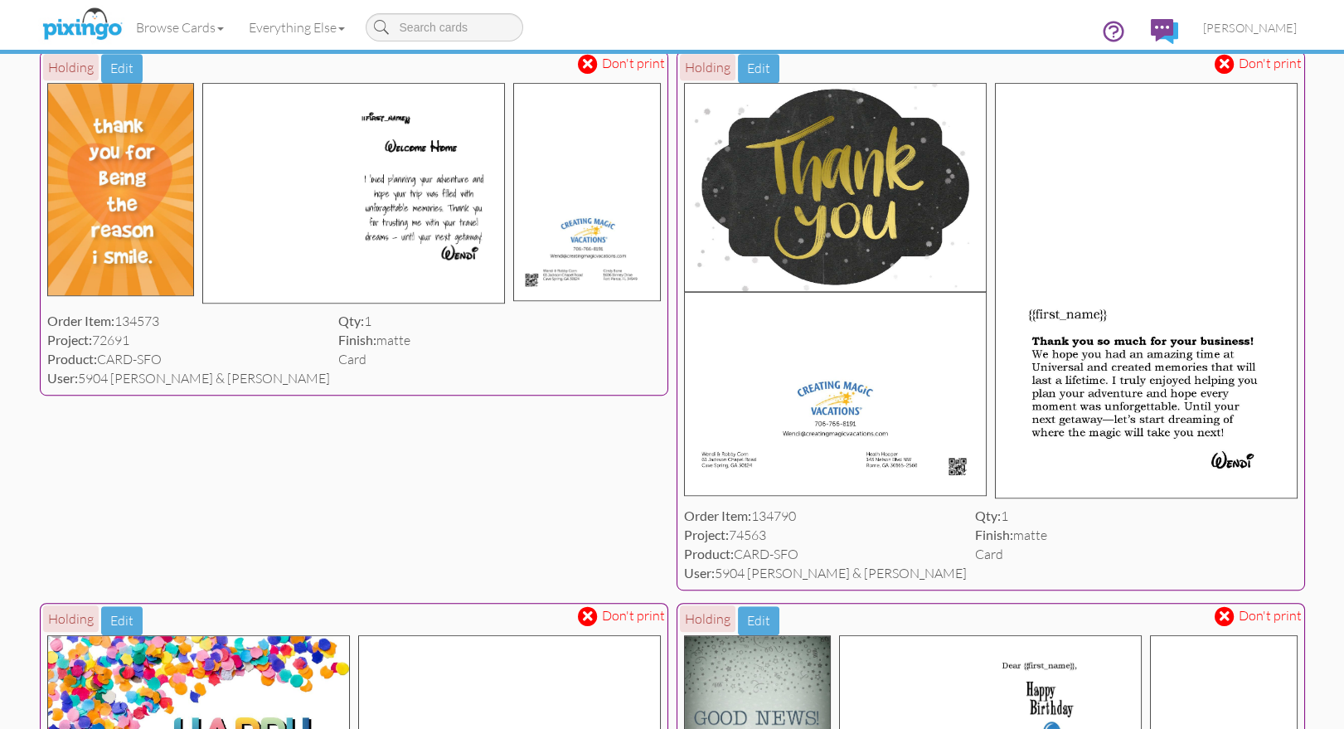
scroll to position [2553, 0]
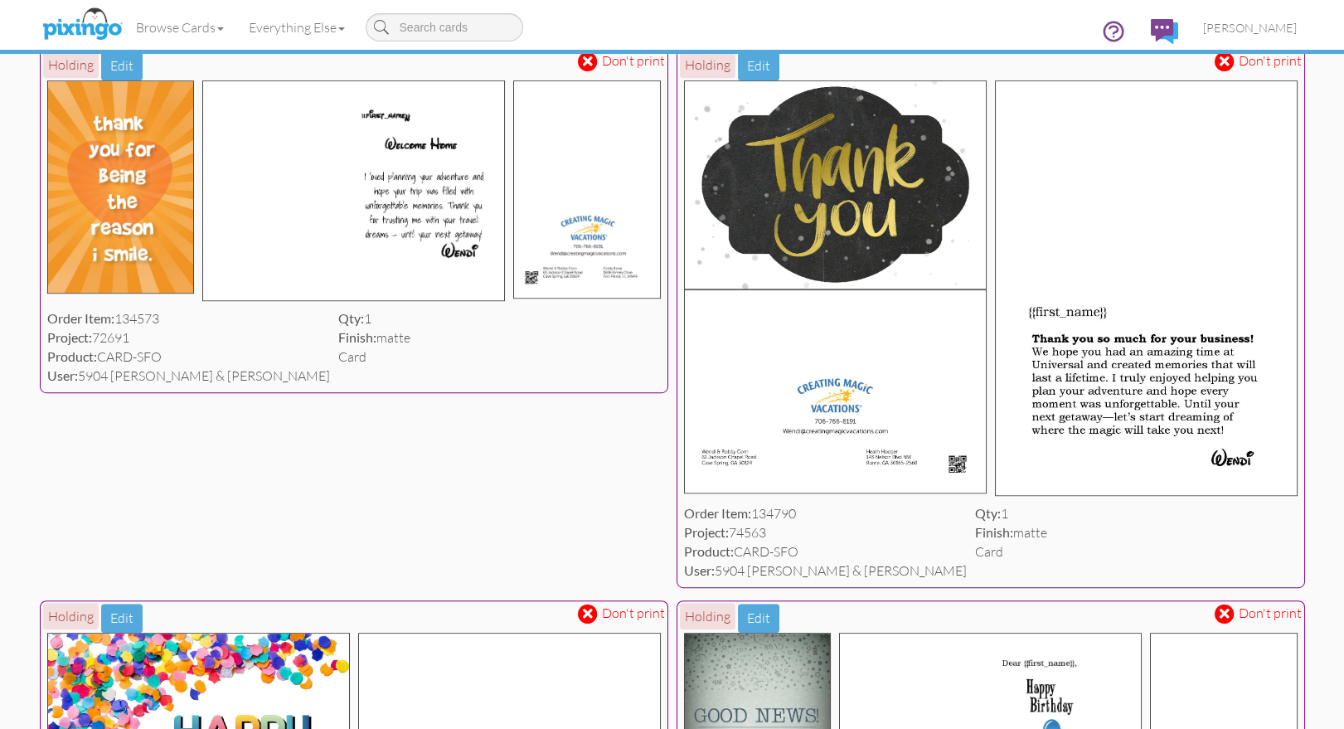
click at [1221, 69] on span at bounding box center [1224, 62] width 10 height 14
click at [593, 71] on span at bounding box center [588, 61] width 20 height 20
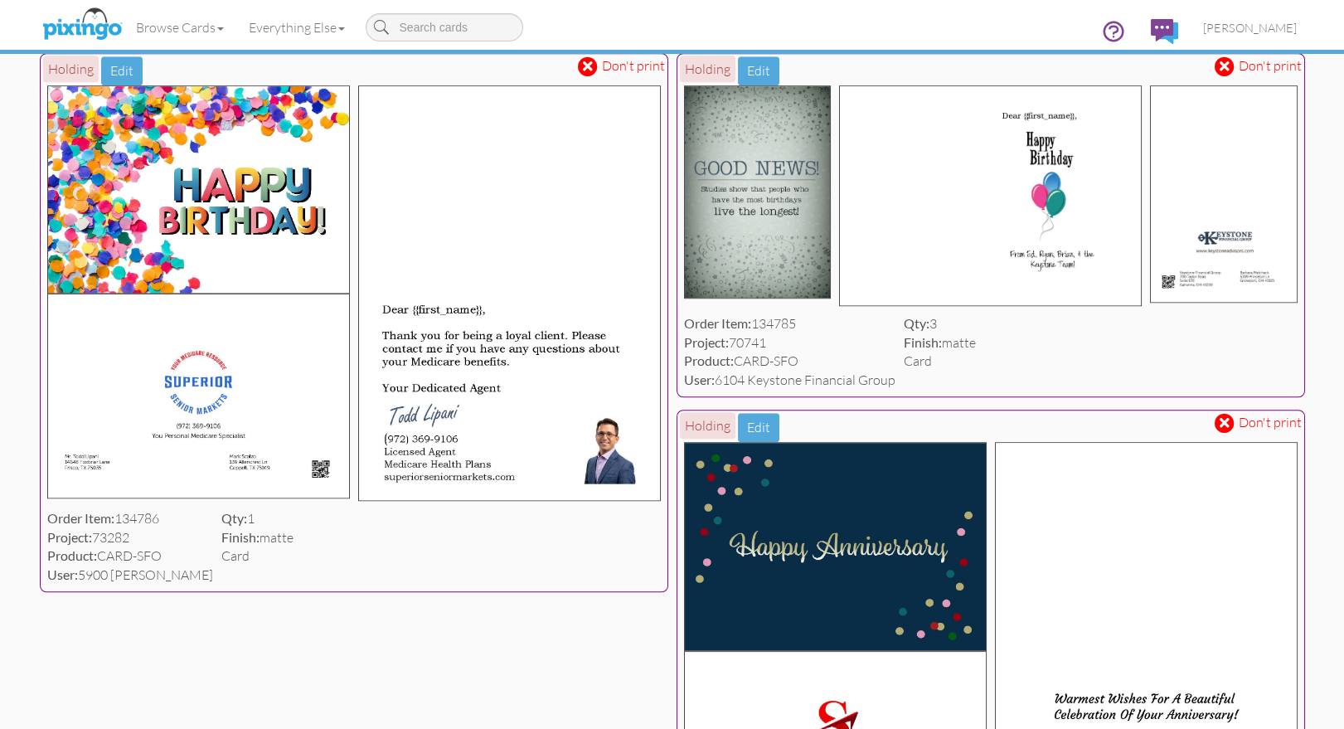
scroll to position [3102, 0]
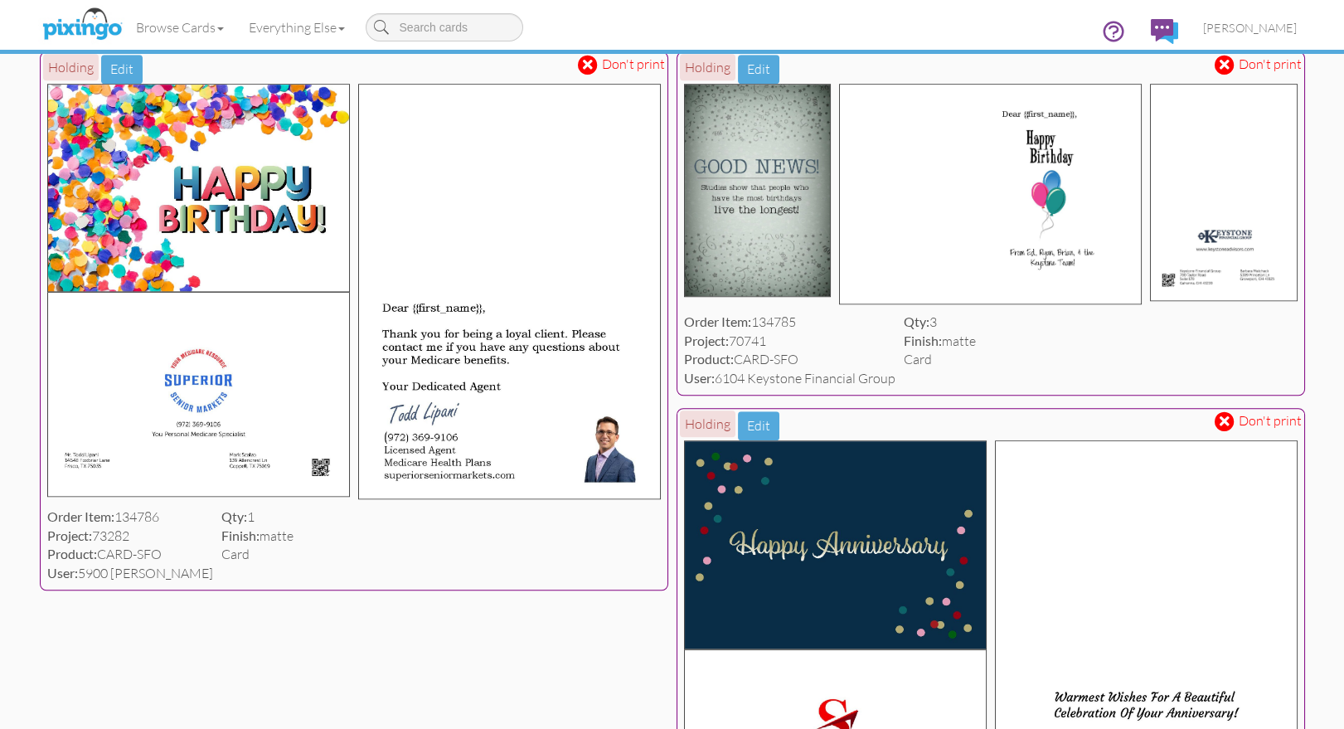
click at [1222, 71] on span at bounding box center [1224, 64] width 10 height 14
click at [593, 75] on span at bounding box center [588, 65] width 20 height 20
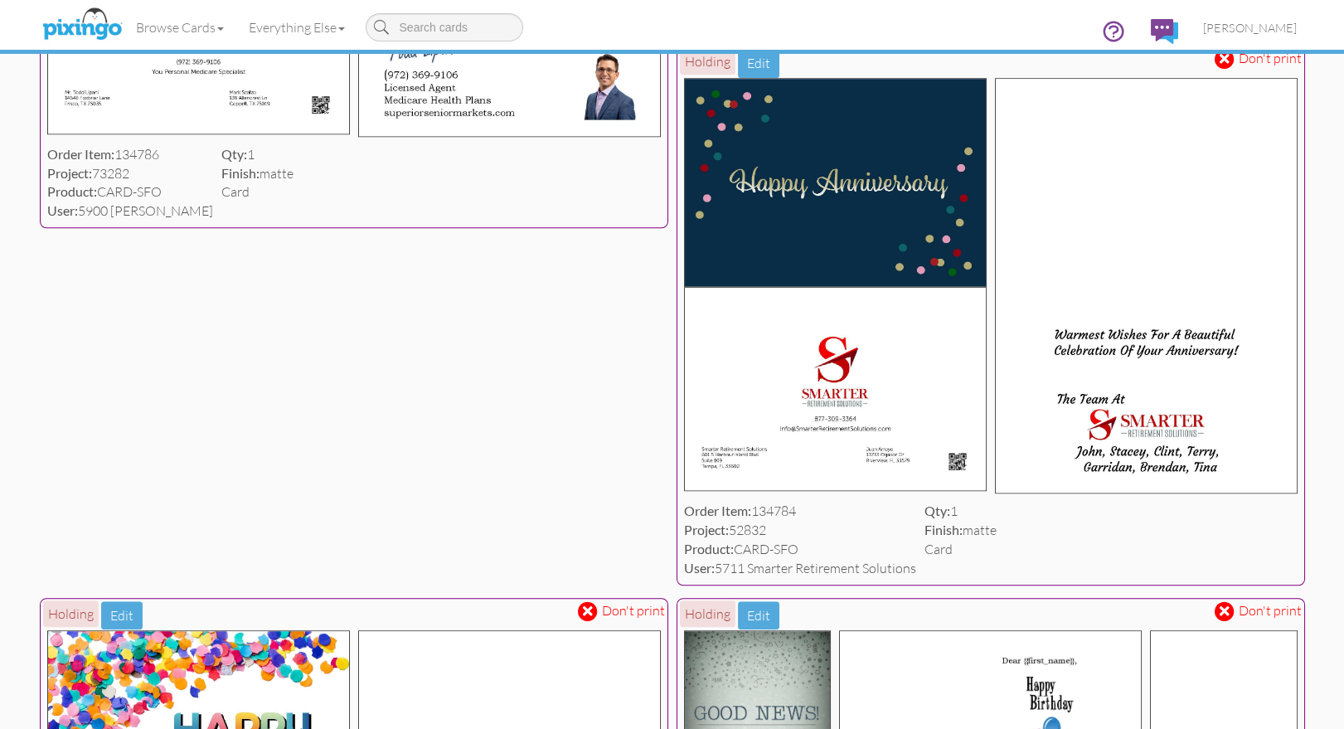
scroll to position [3496, 0]
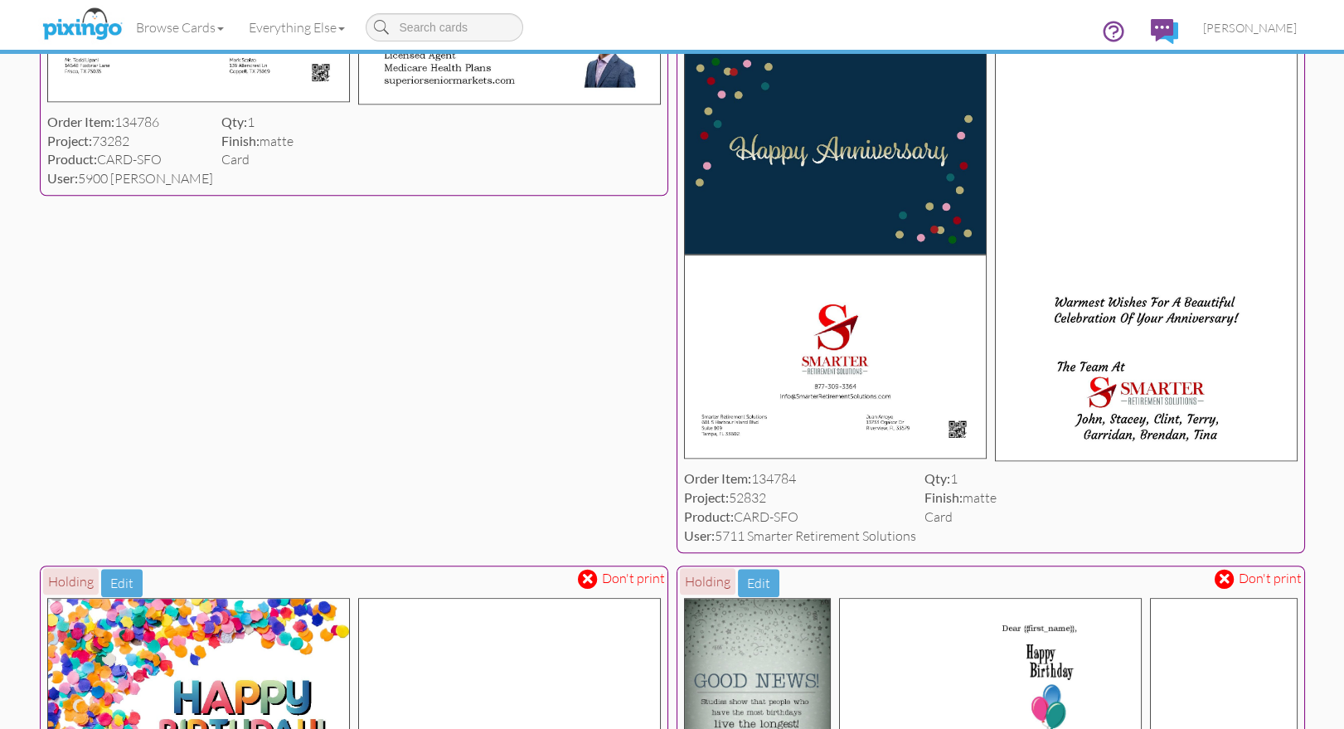
click at [1221, 34] on span at bounding box center [1224, 27] width 10 height 14
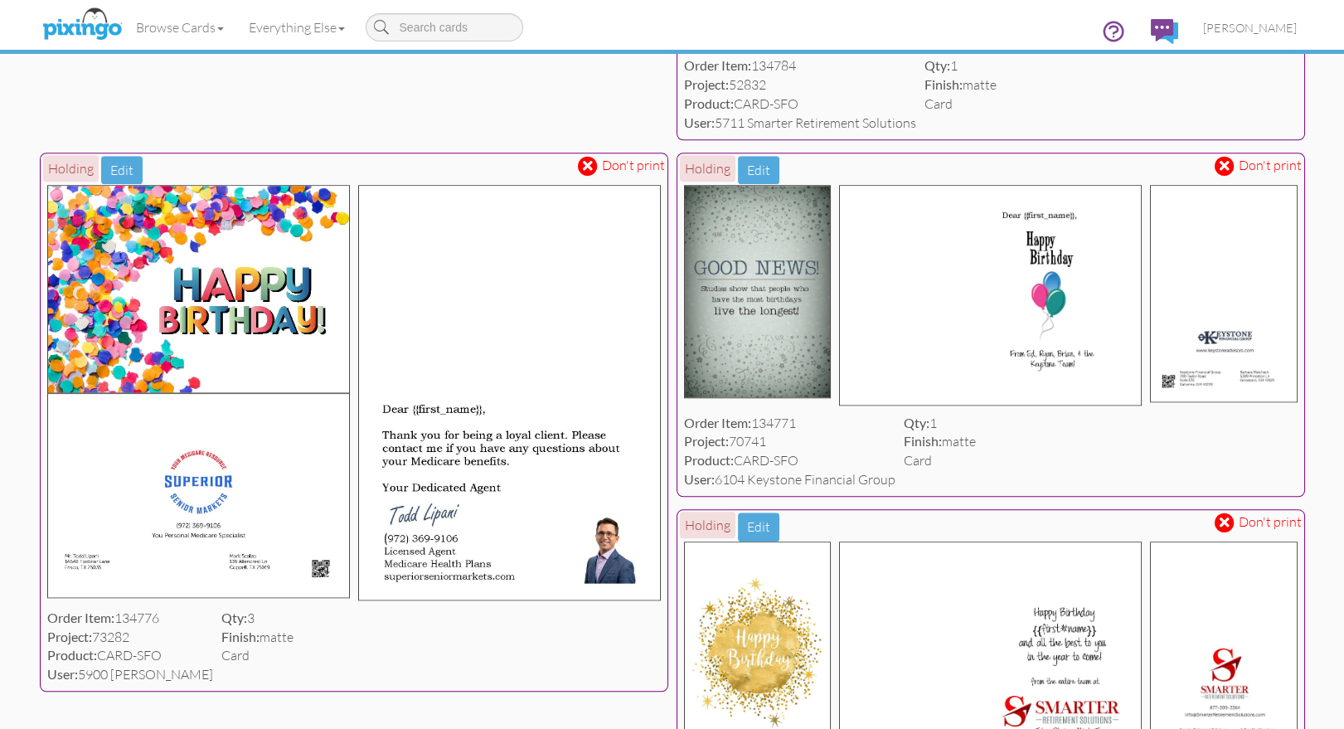
scroll to position [3912, 0]
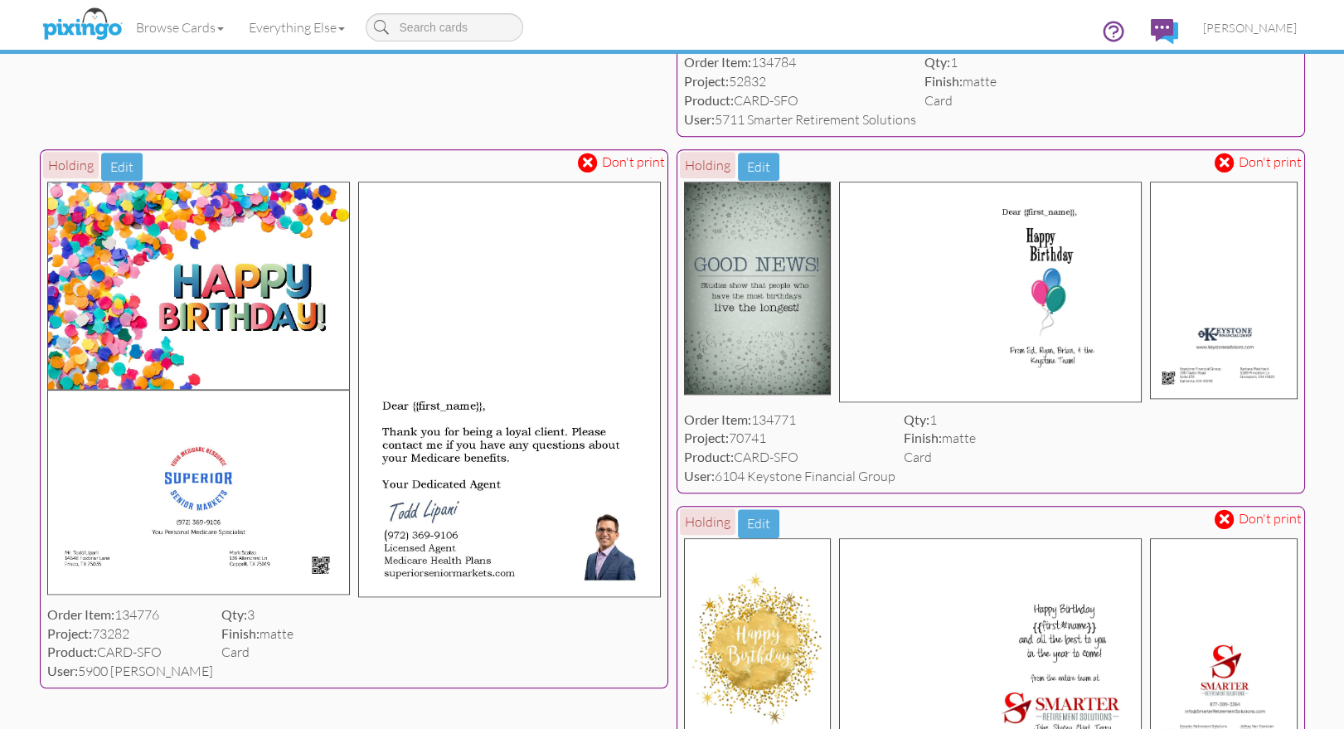
click at [1225, 169] on span at bounding box center [1224, 162] width 10 height 14
click at [594, 172] on span at bounding box center [588, 163] width 20 height 20
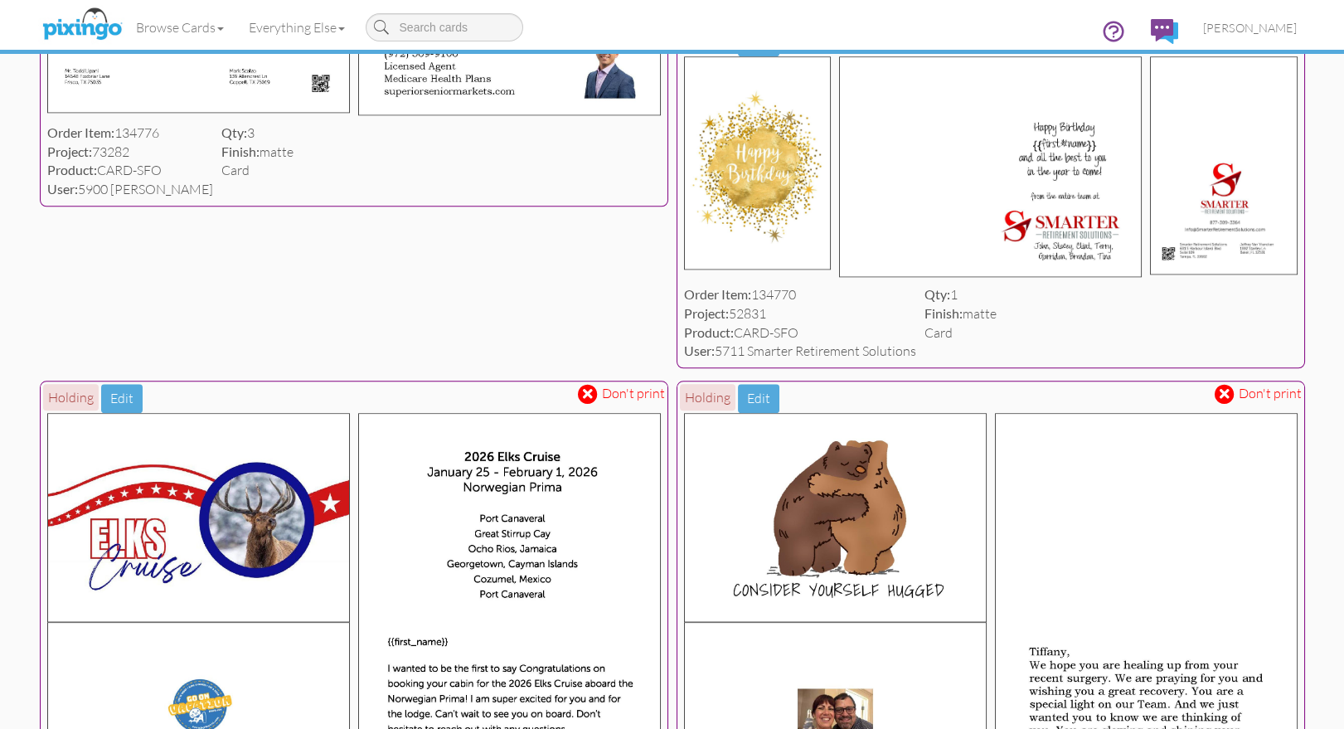
scroll to position [4458, 0]
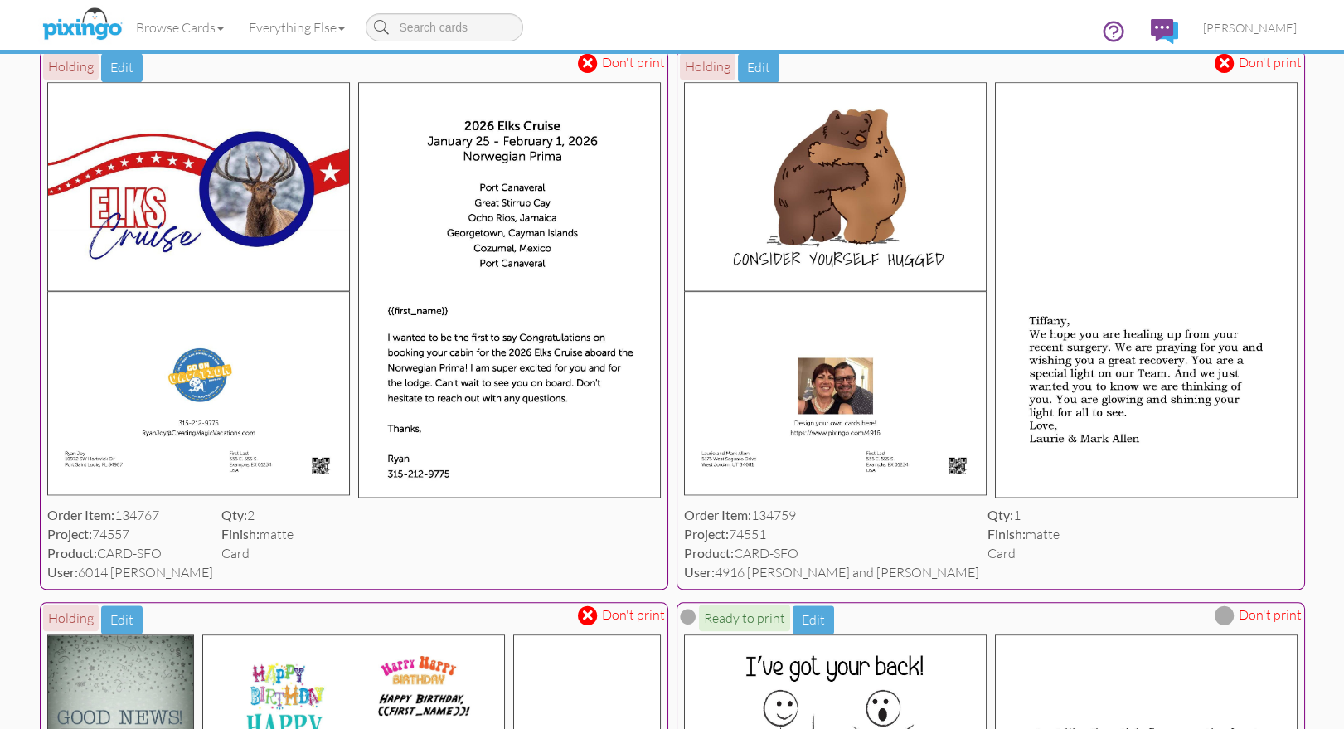
scroll to position [4899, 0]
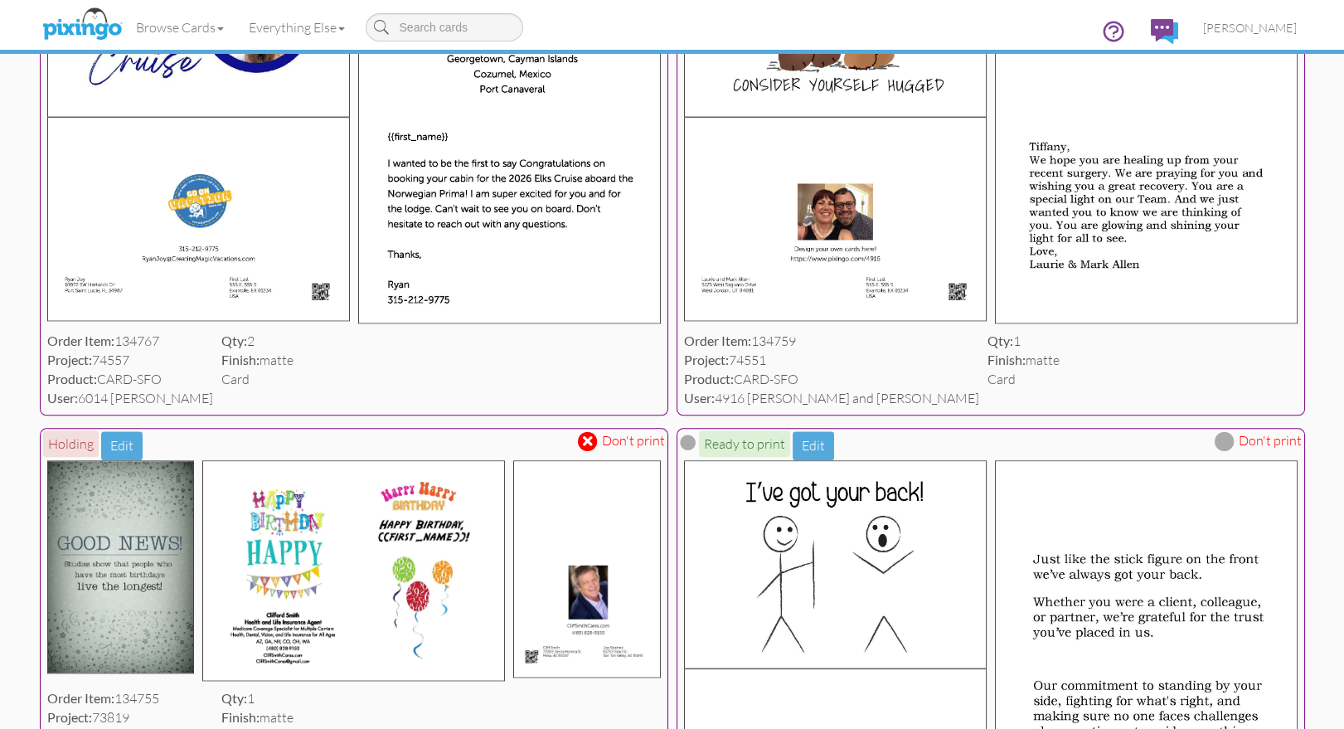
drag, startPoint x: 108, startPoint y: 393, endPoint x: 15, endPoint y: 434, distance: 101.7
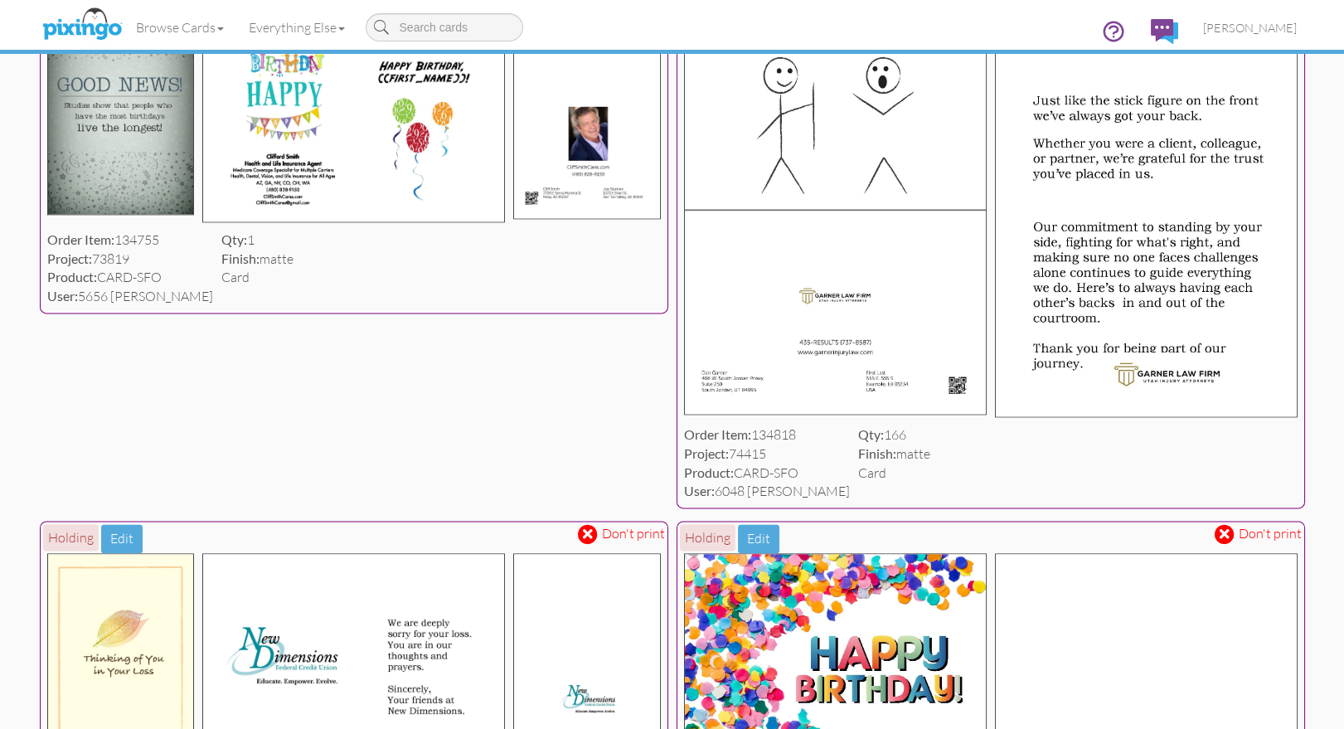
scroll to position [5320, 0]
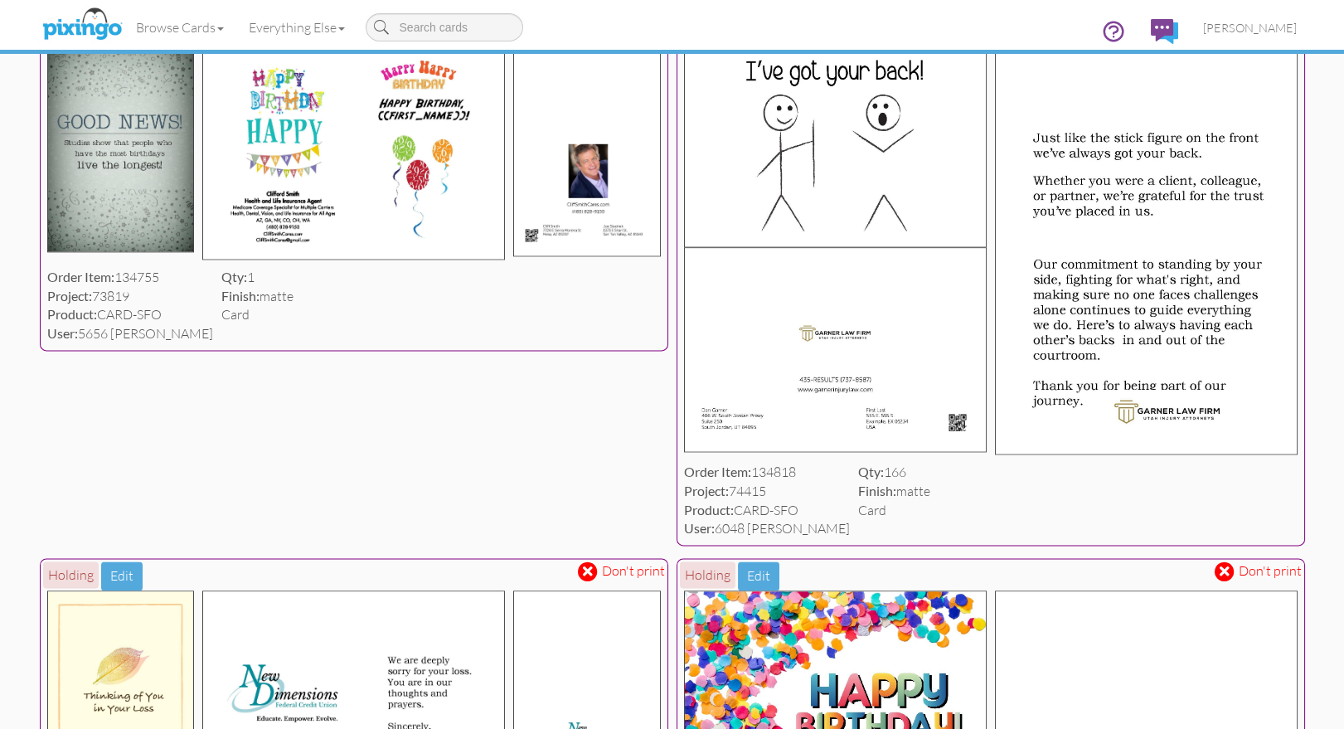
click at [591, 27] on span at bounding box center [588, 19] width 10 height 14
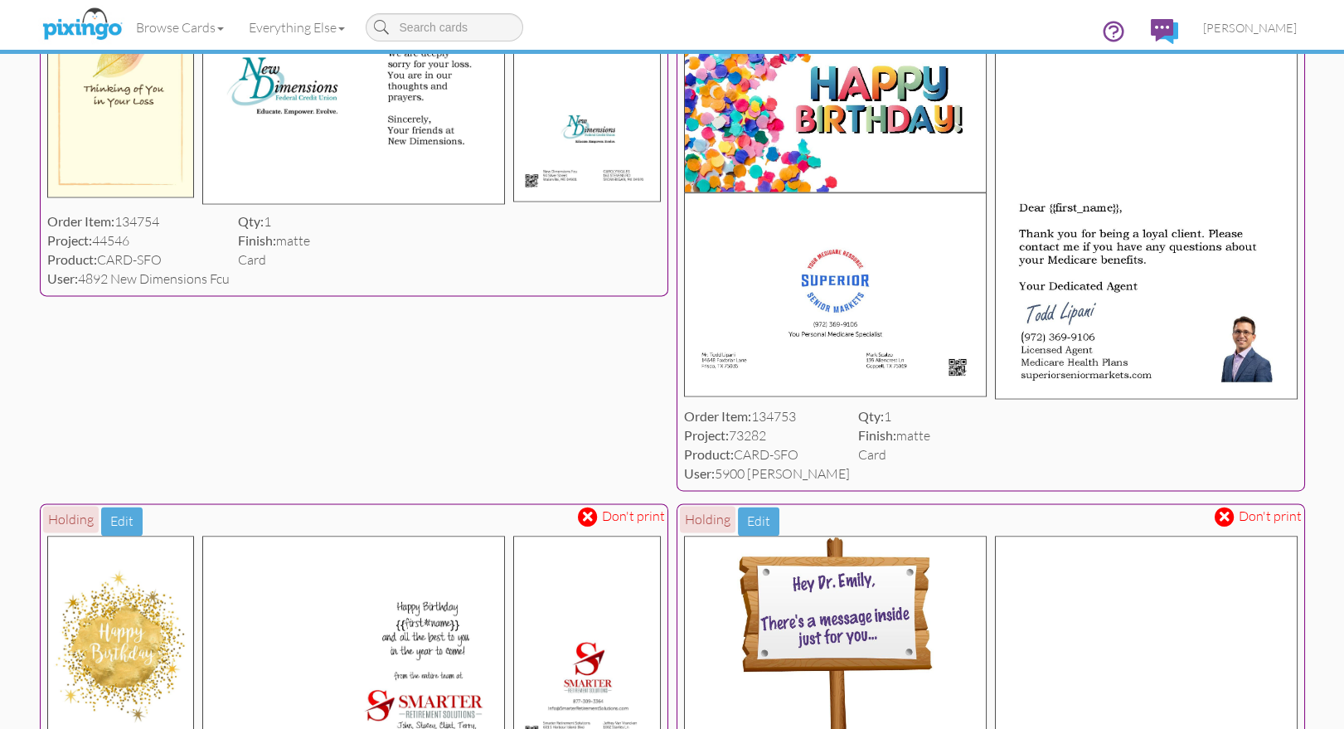
scroll to position [5929, 0]
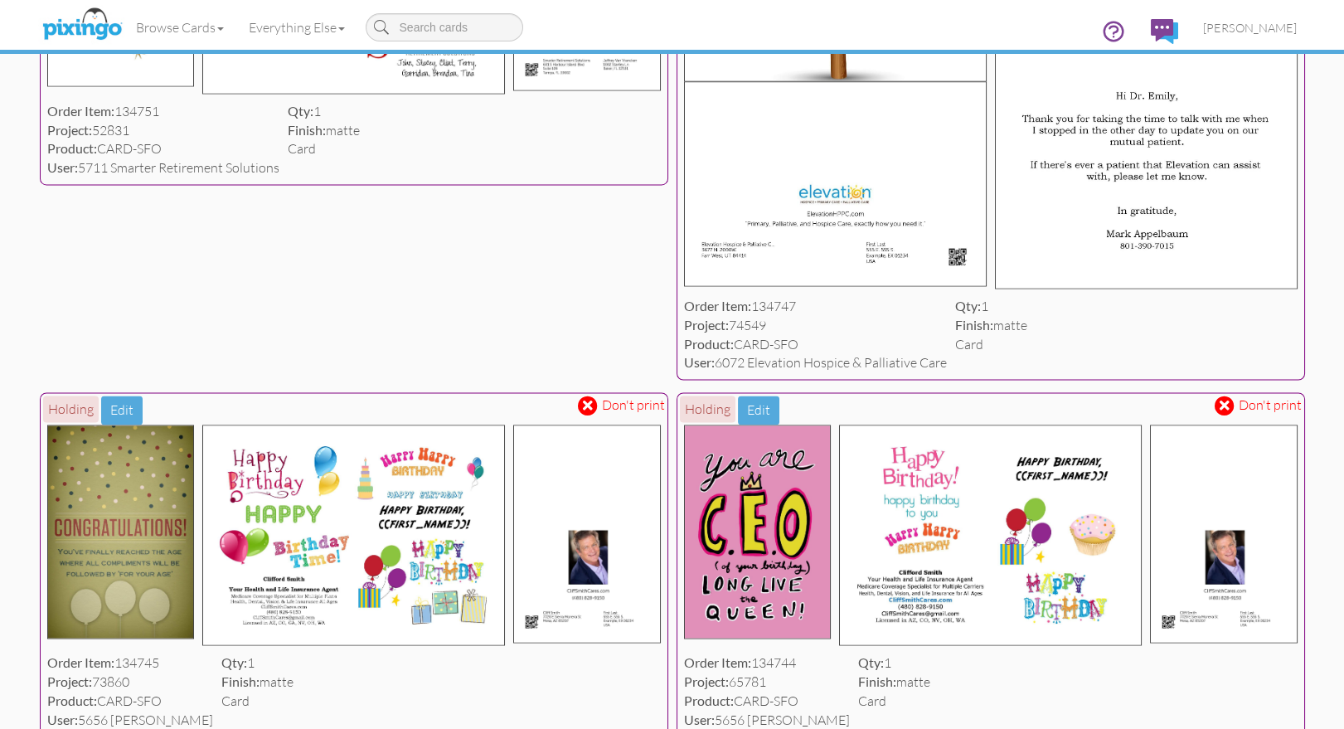
scroll to position [6591, 0]
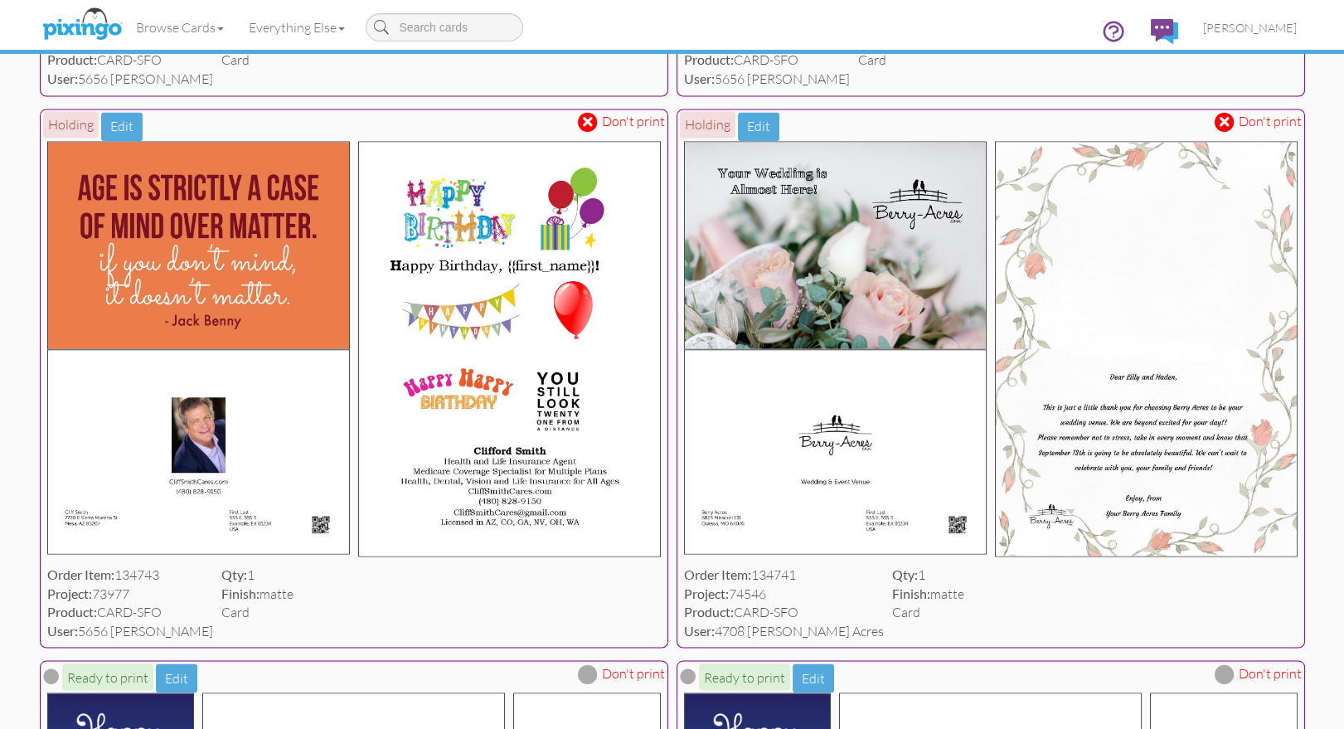
scroll to position [7233, 0]
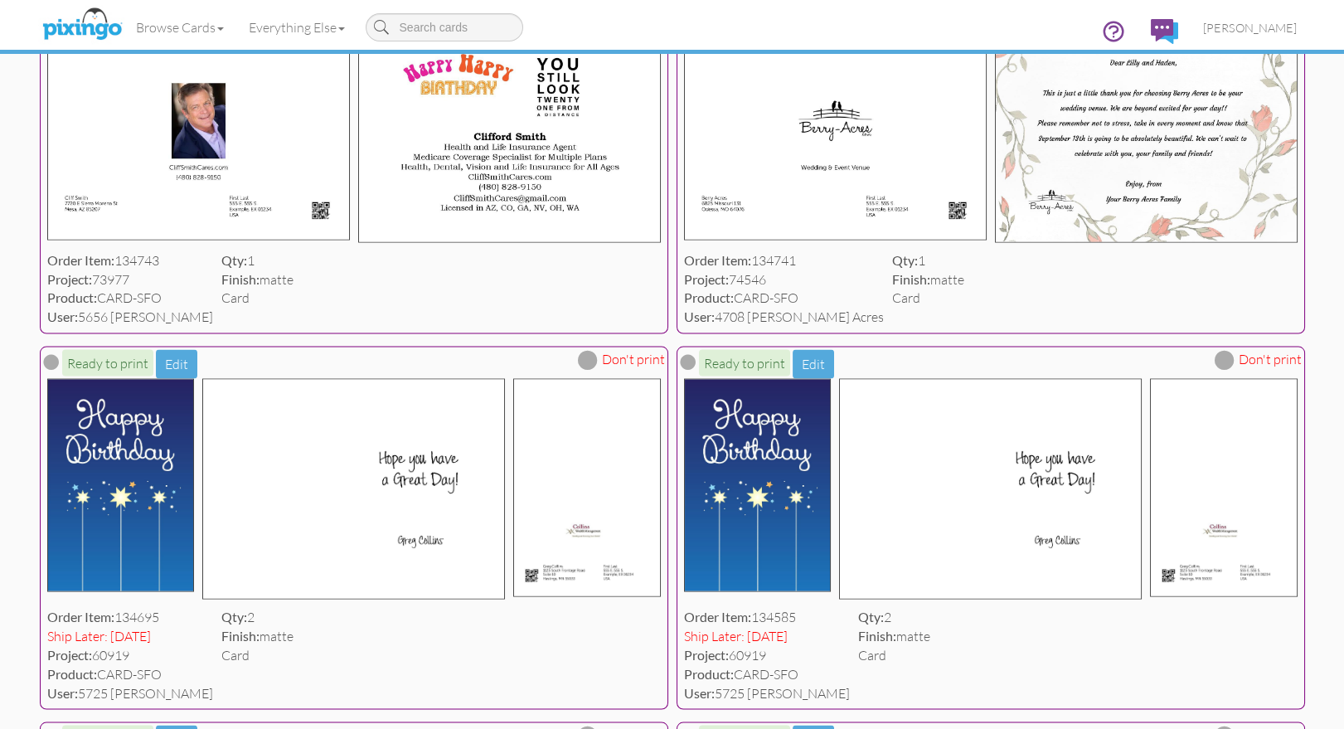
scroll to position [7550, 0]
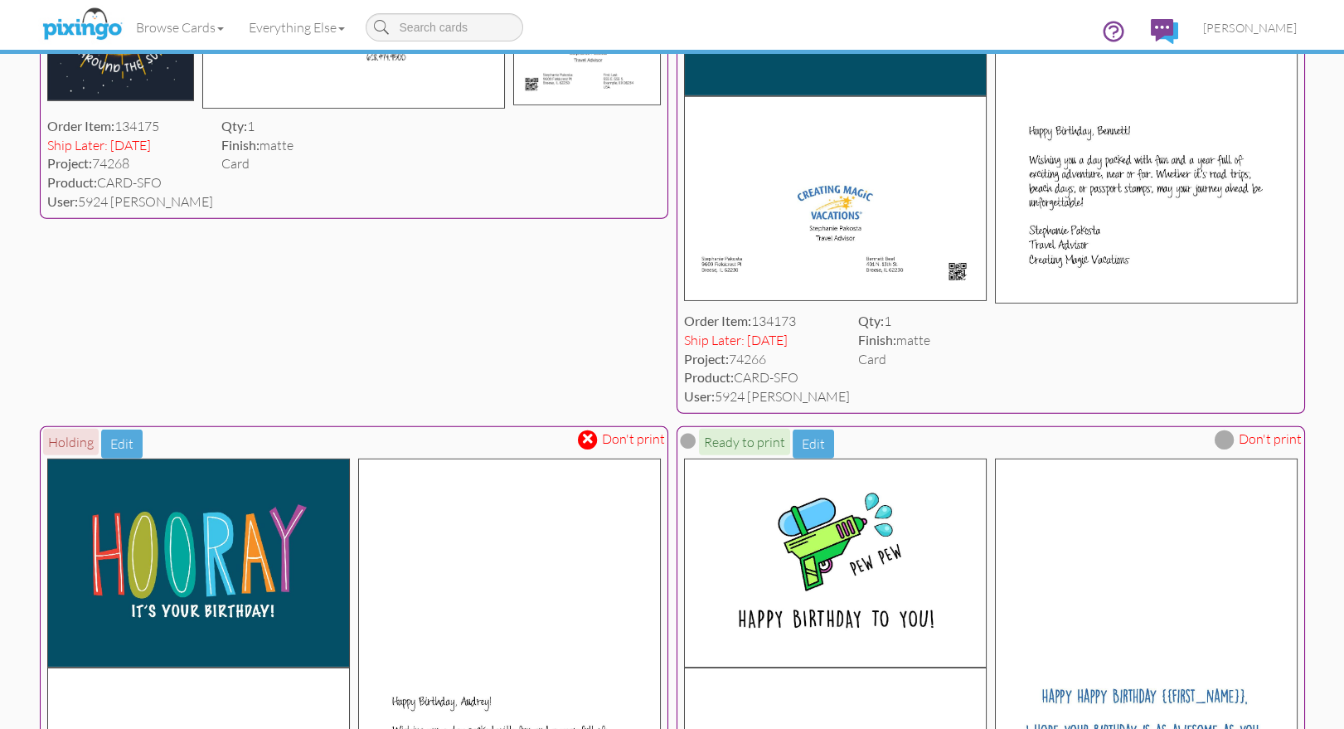
scroll to position [12380, 0]
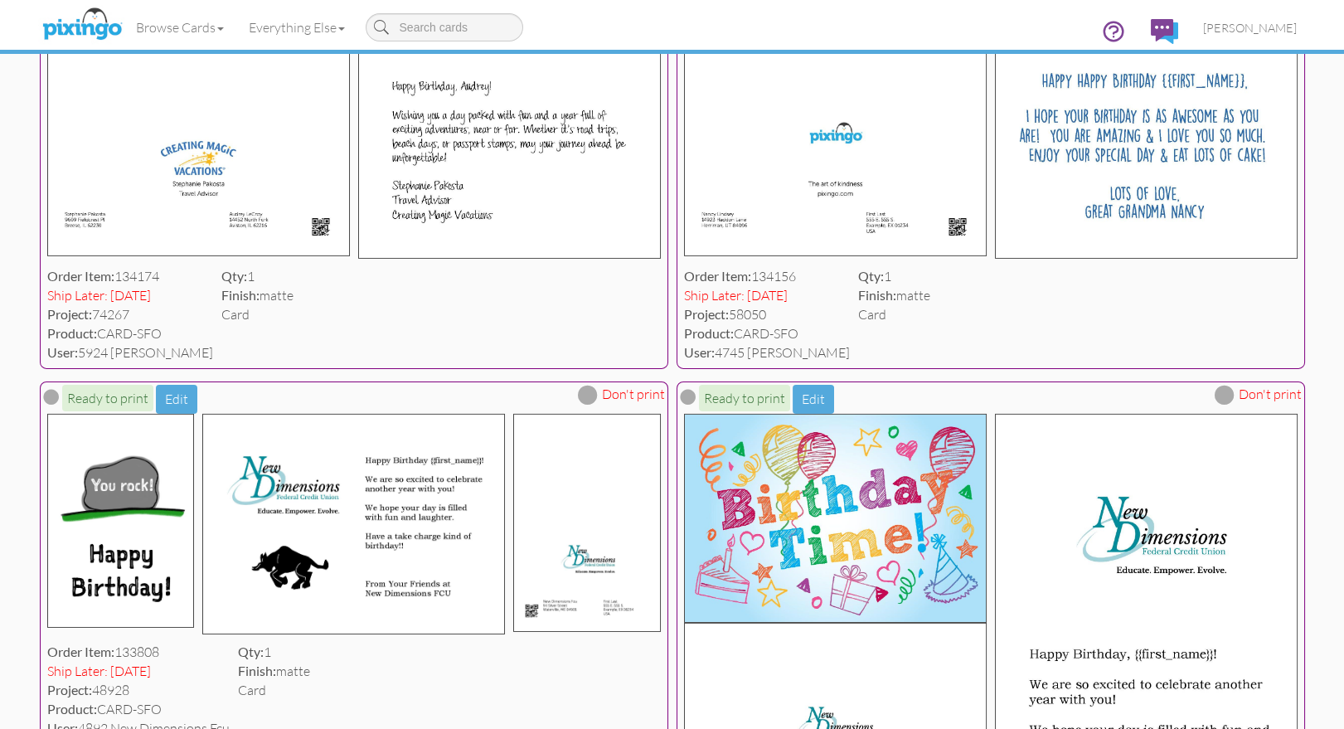
scroll to position [12998, 0]
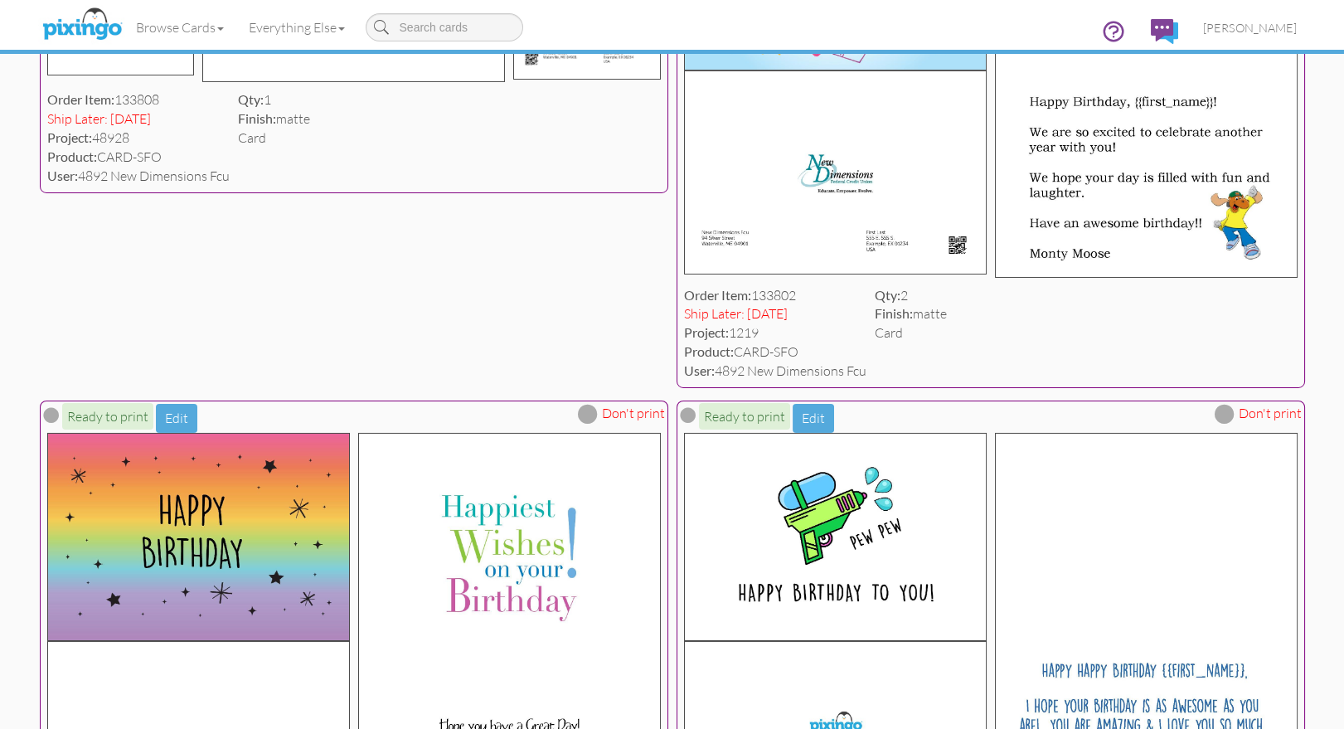
scroll to position [13554, 0]
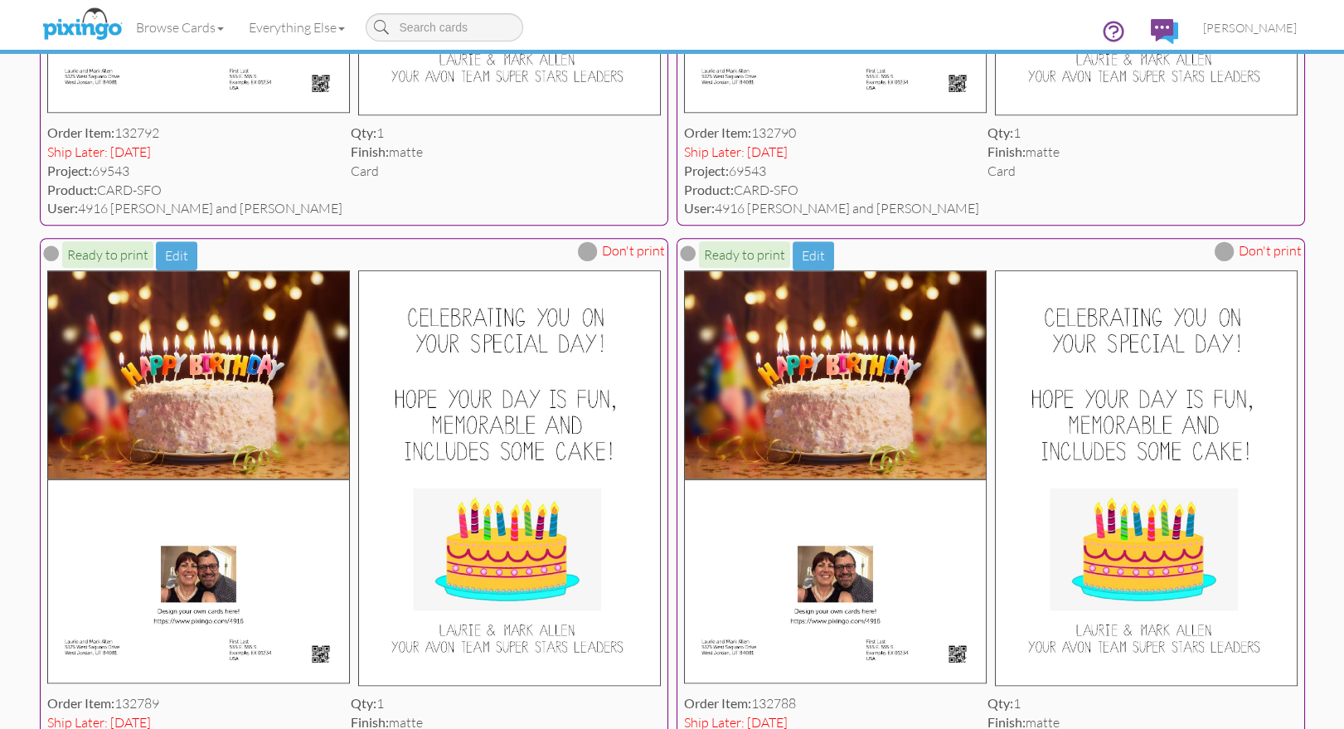
scroll to position [18049, 0]
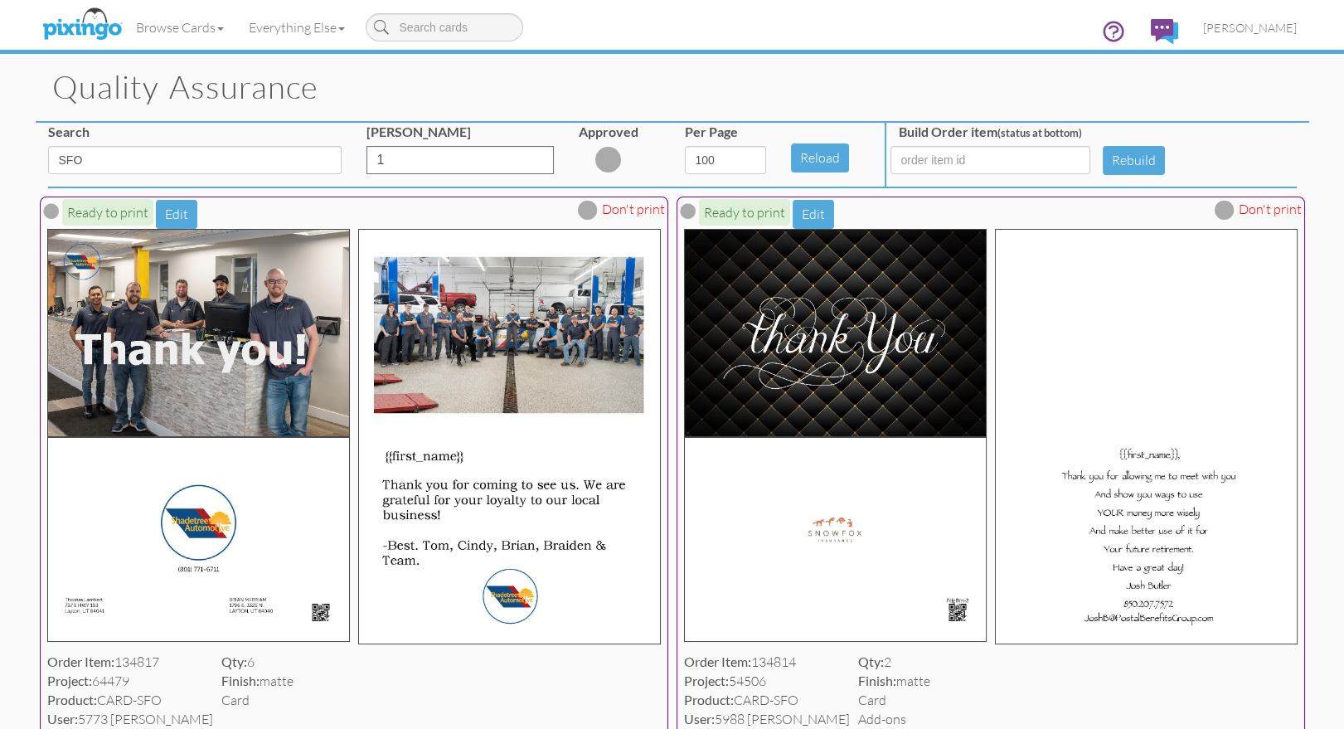
scroll to position [0, 0]
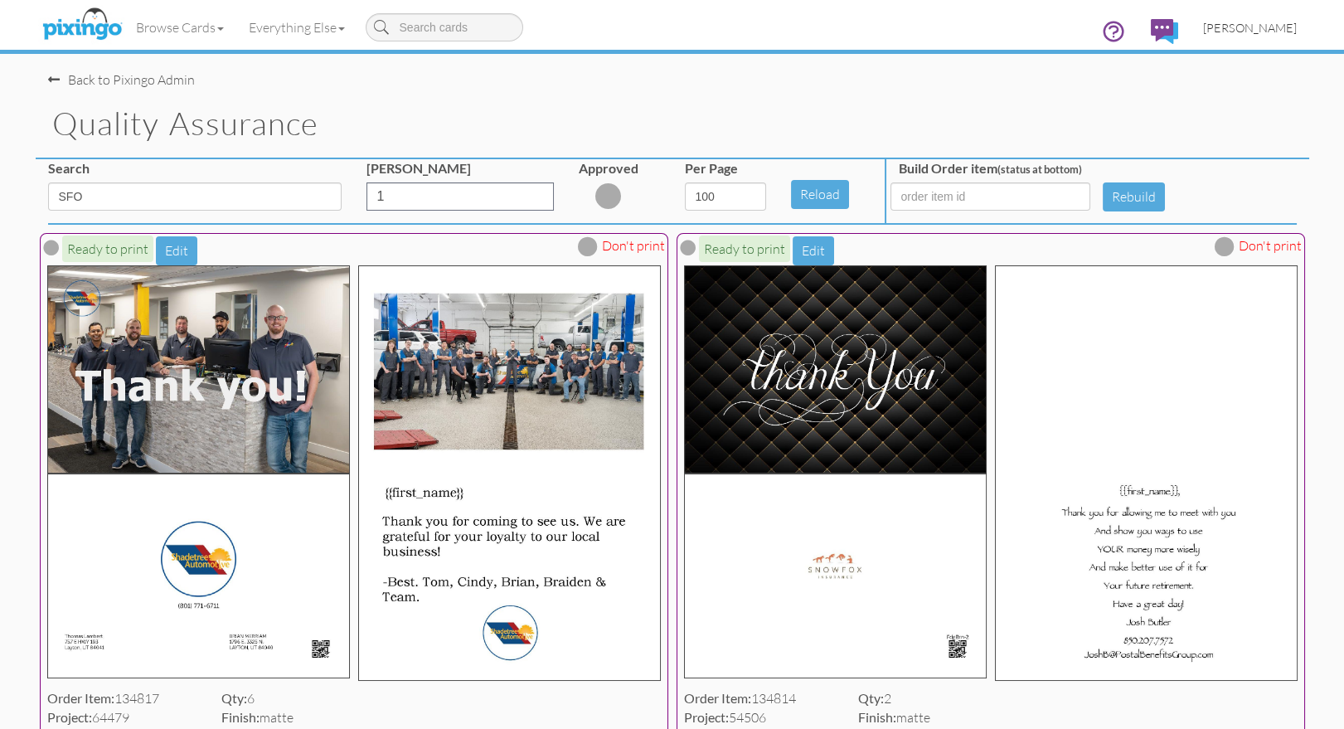
click at [1254, 27] on span "[PERSON_NAME]" at bounding box center [1250, 28] width 94 height 14
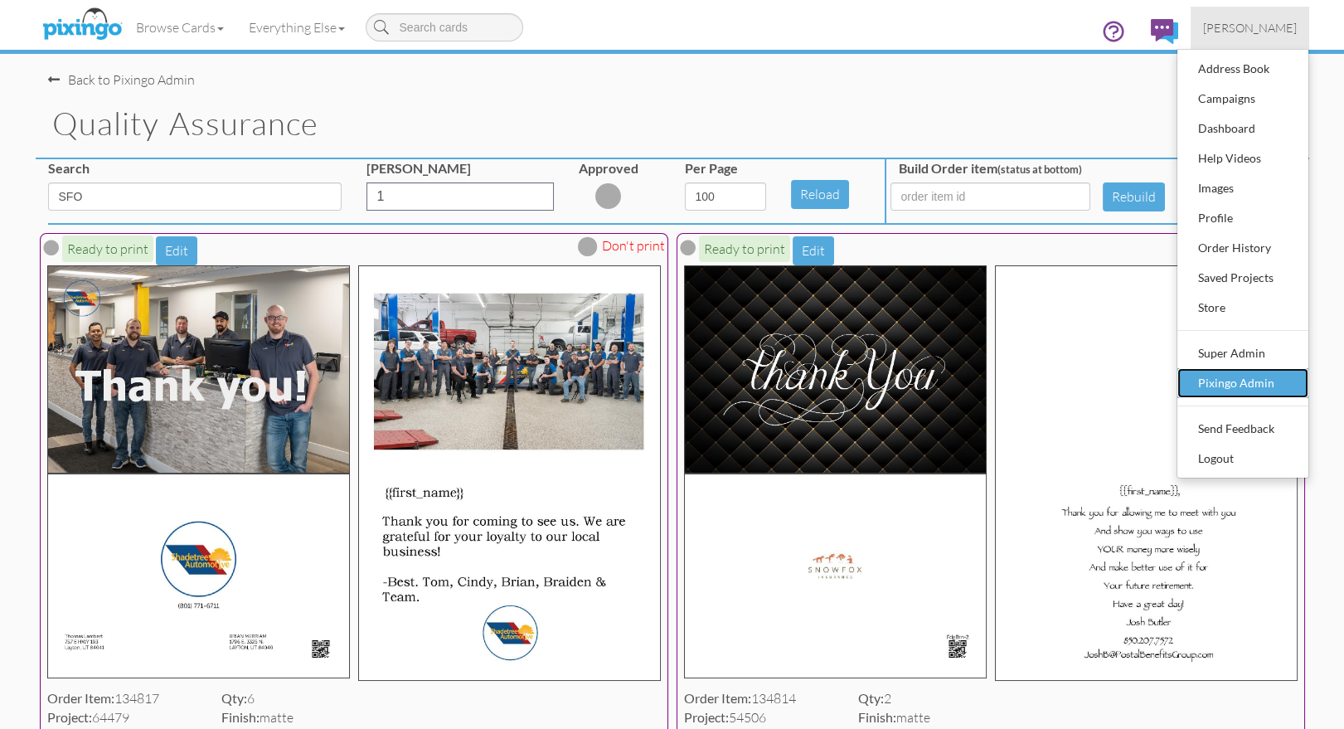
click at [1244, 379] on div "Pixingo Admin" at bounding box center [1243, 383] width 98 height 25
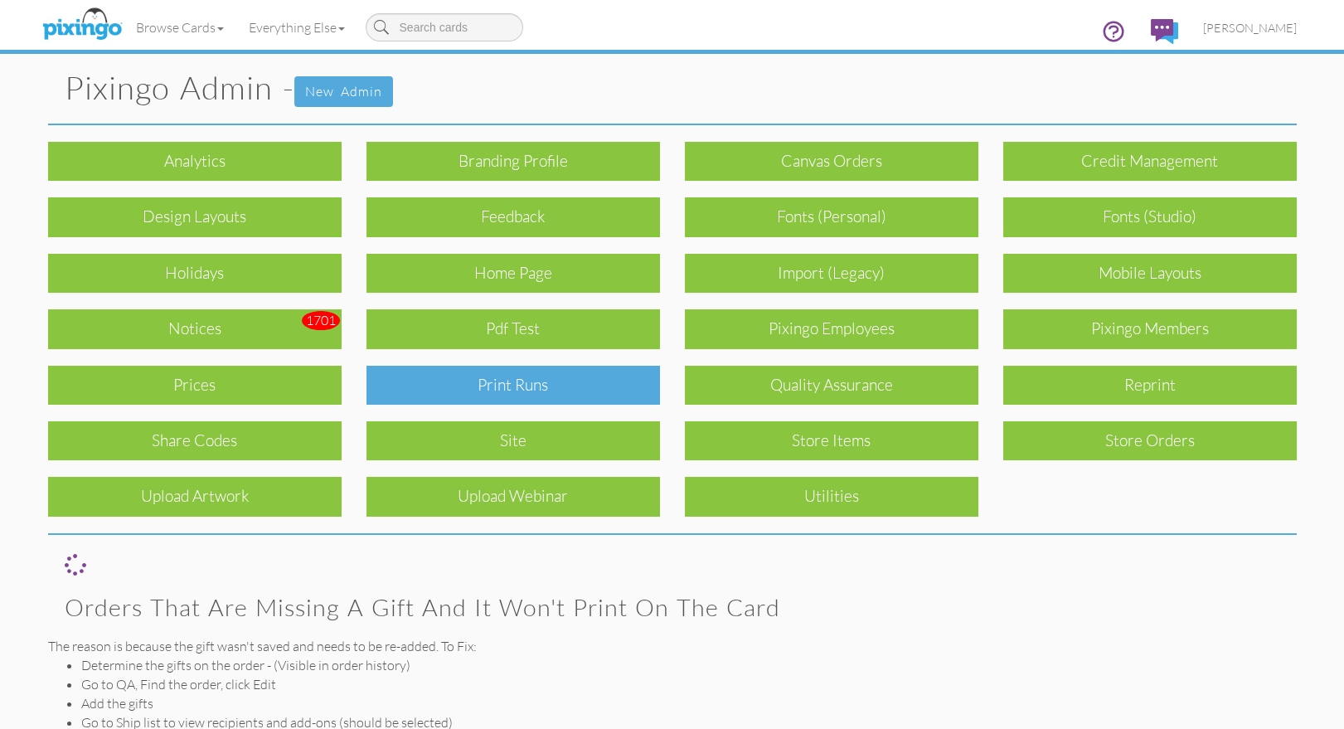
click at [589, 374] on div "Print Runs" at bounding box center [512, 385] width 293 height 39
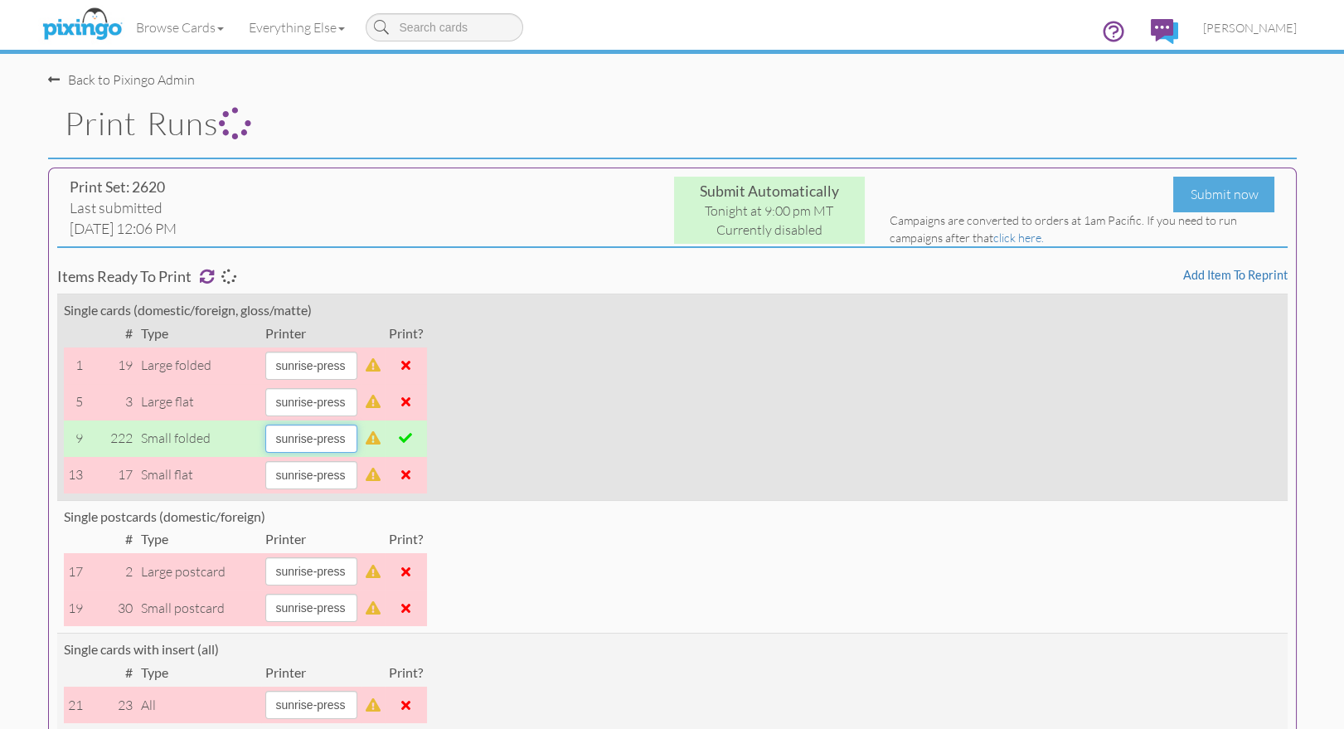
click at [357, 442] on select "alexanders sky-mail sunrise-press" at bounding box center [311, 438] width 92 height 28
select select "string:sky-mail"
click at [265, 424] on select "alexanders sky-mail sunrise-press" at bounding box center [311, 438] width 92 height 28
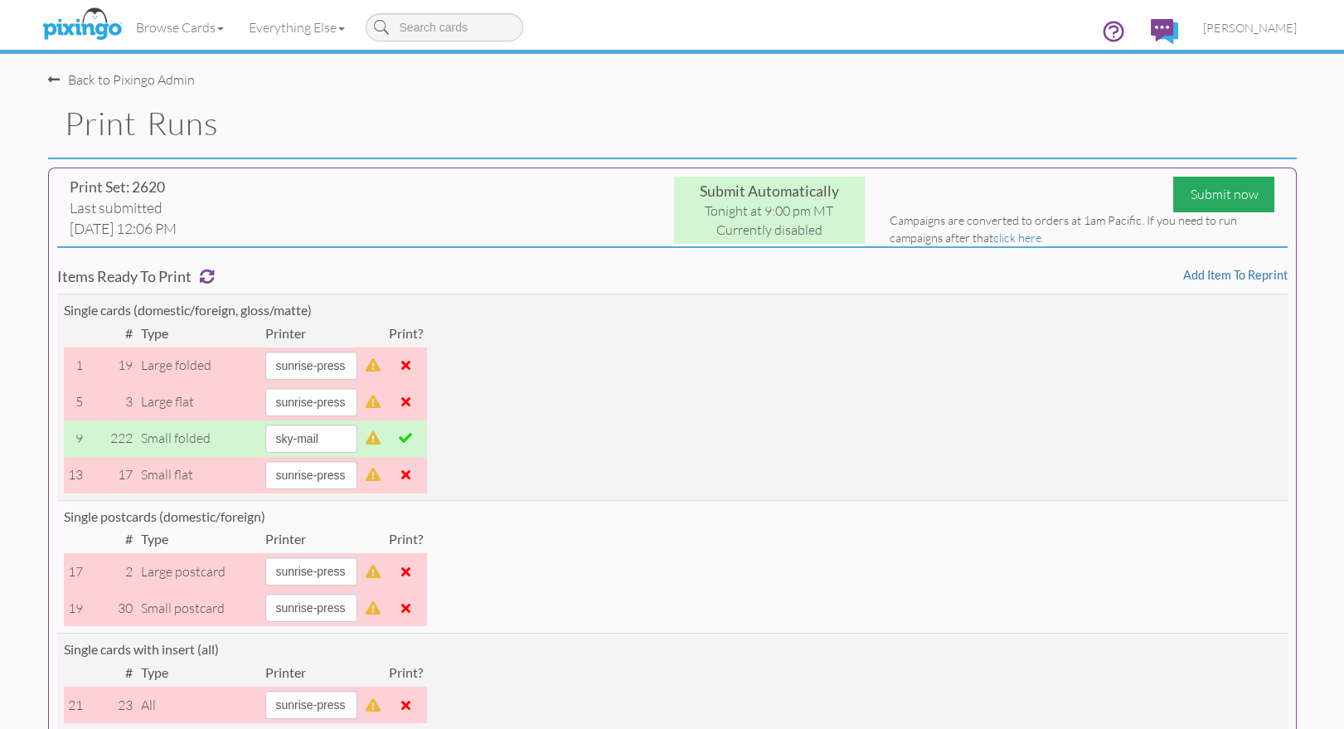
click at [1225, 196] on div "Submit now" at bounding box center [1223, 195] width 101 height 36
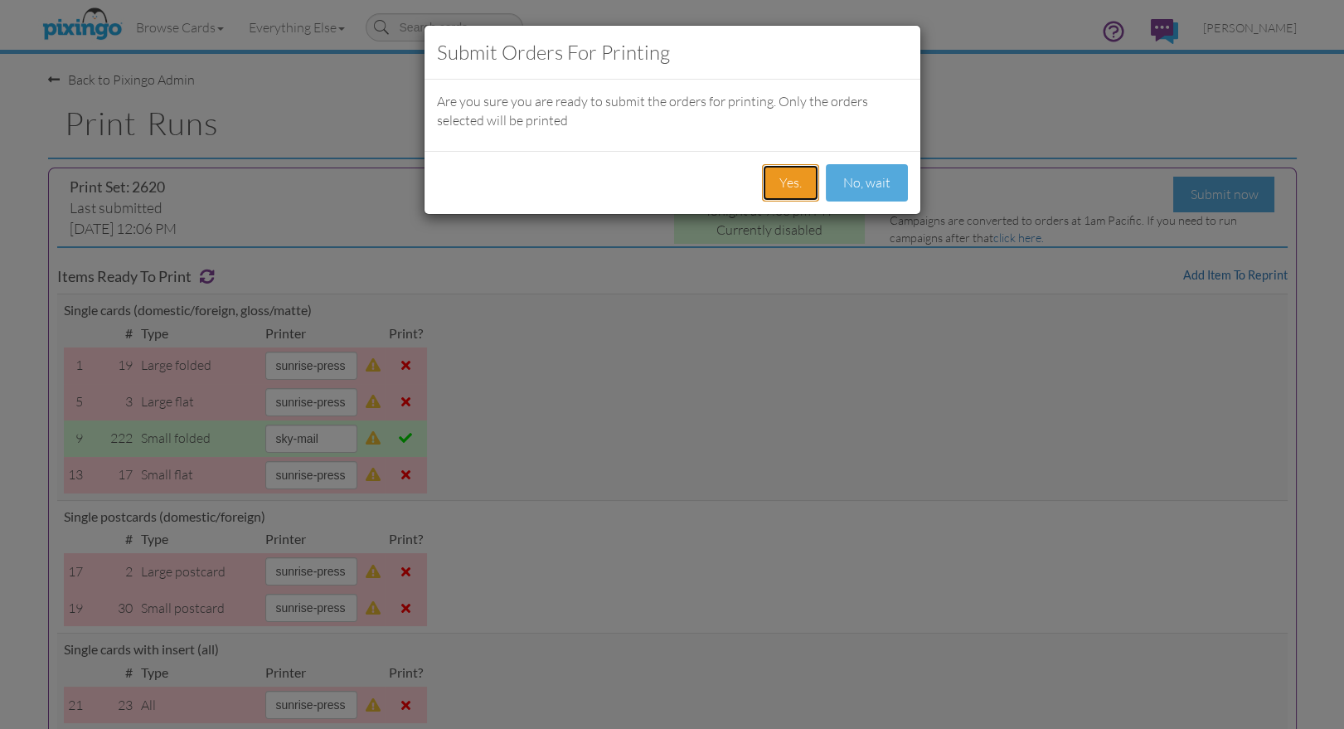
click at [776, 181] on button "Yes." at bounding box center [790, 182] width 57 height 37
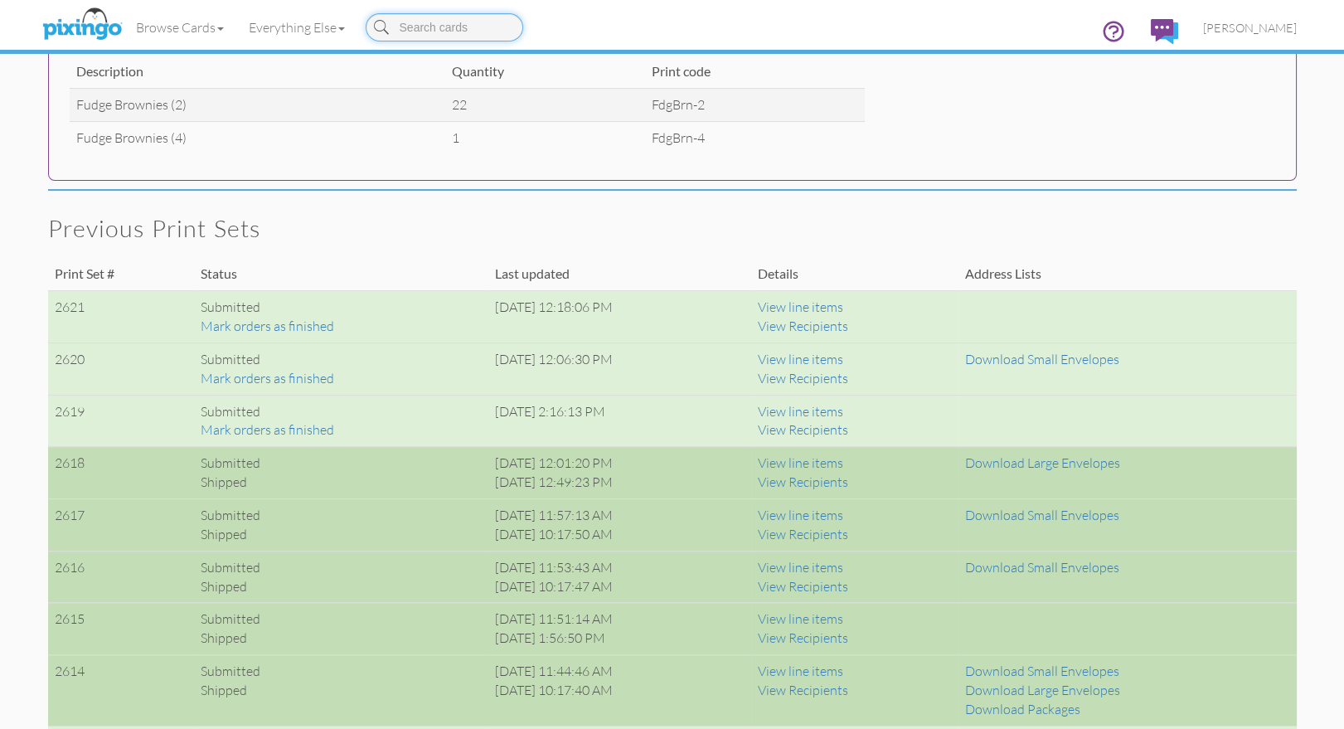
scroll to position [994, 0]
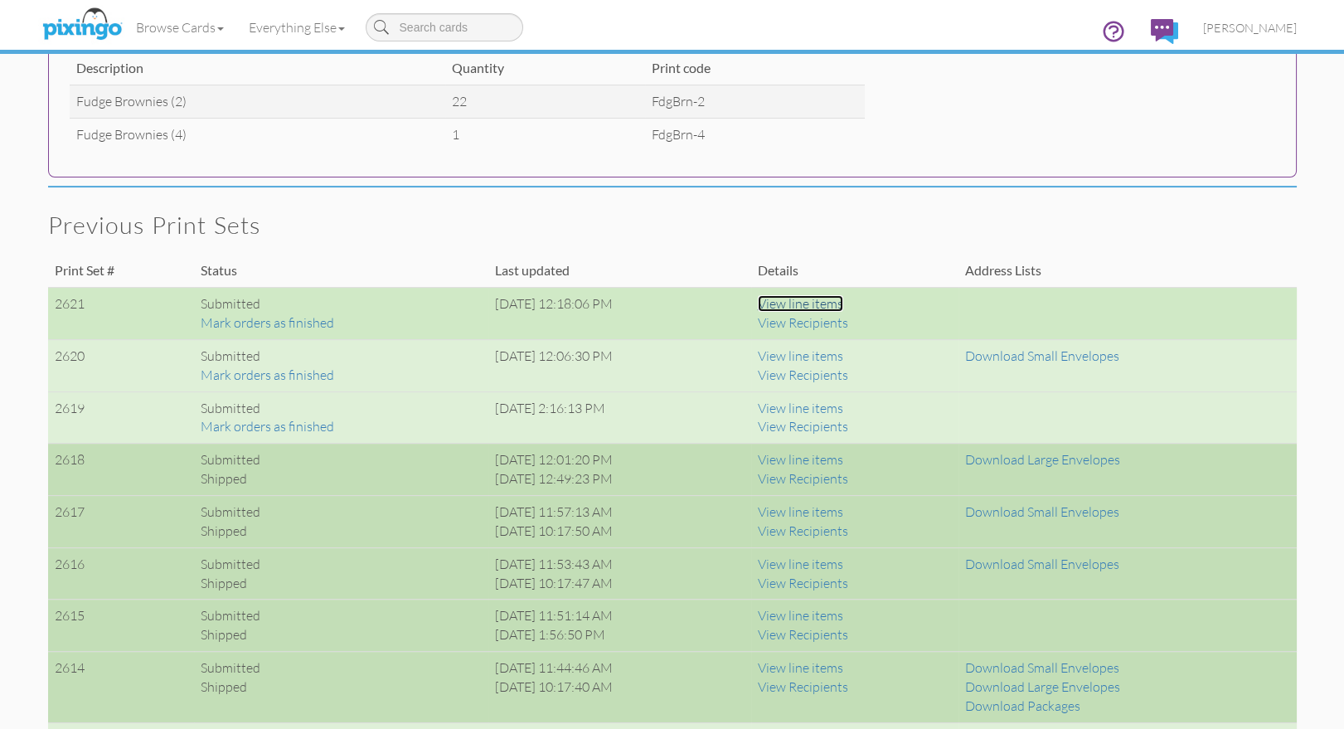
click at [813, 302] on link "View line items" at bounding box center [800, 303] width 85 height 17
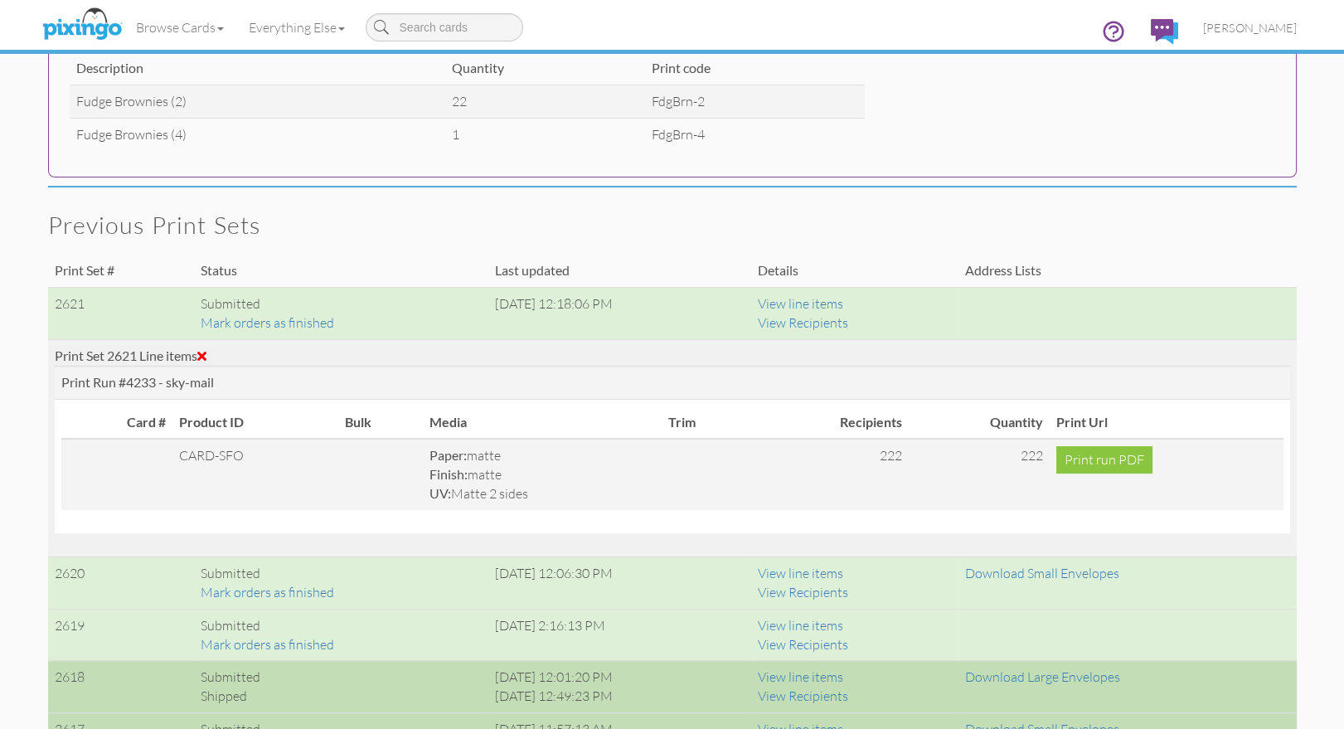
click at [206, 356] on span at bounding box center [201, 355] width 9 height 13
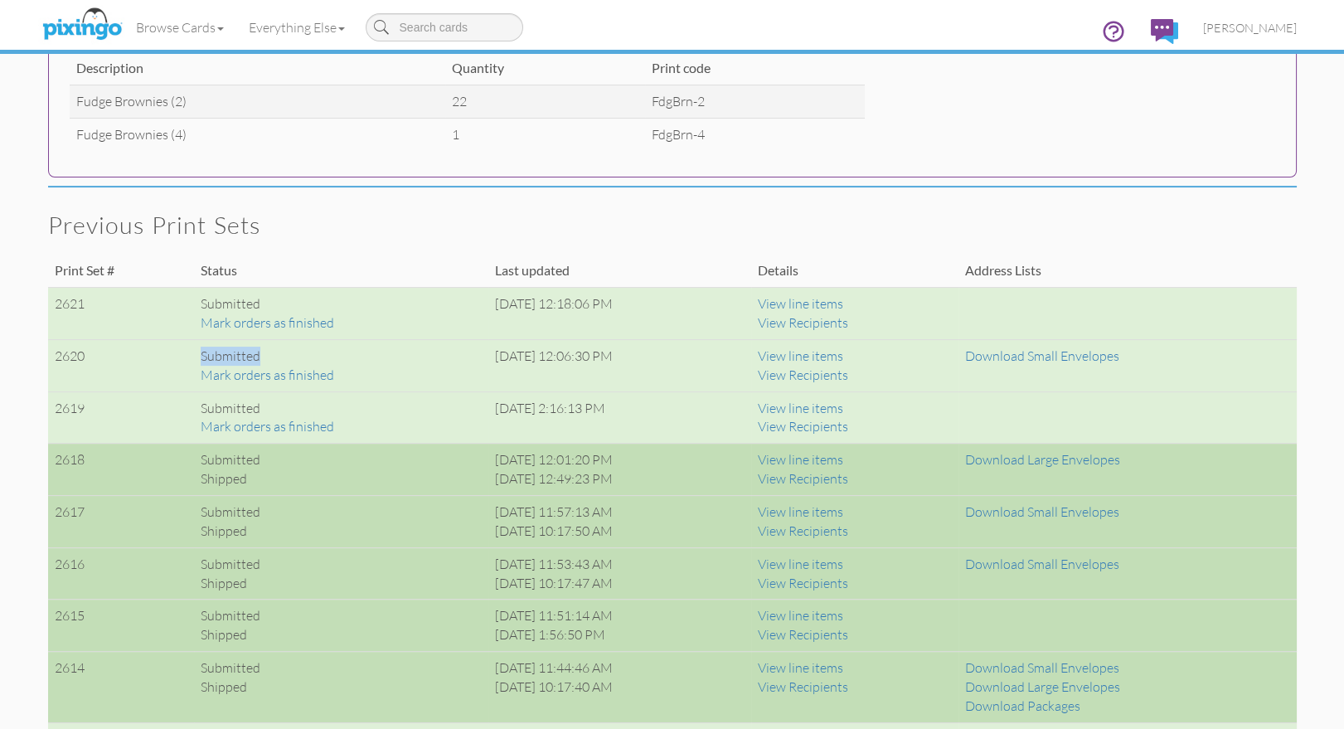
click at [207, 356] on div "Submitted" at bounding box center [341, 355] width 281 height 19
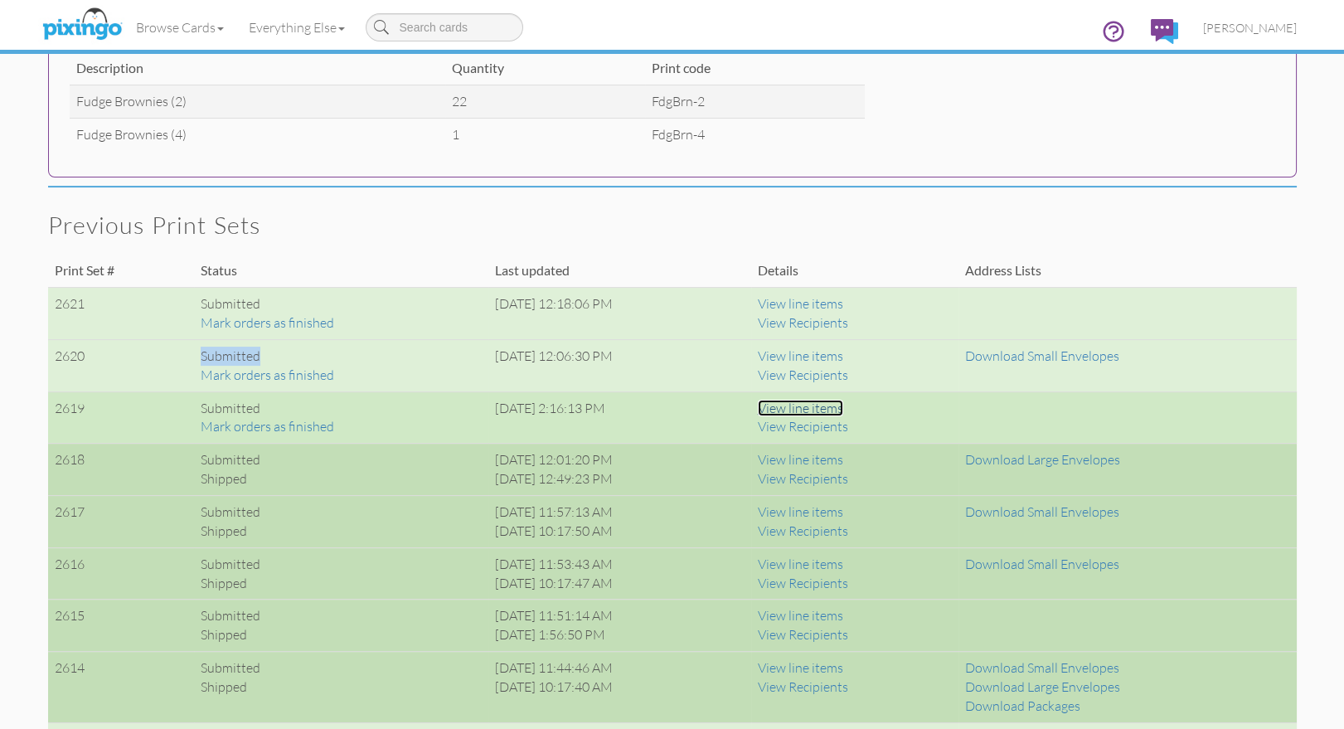
click at [843, 403] on link "View line items" at bounding box center [800, 408] width 85 height 17
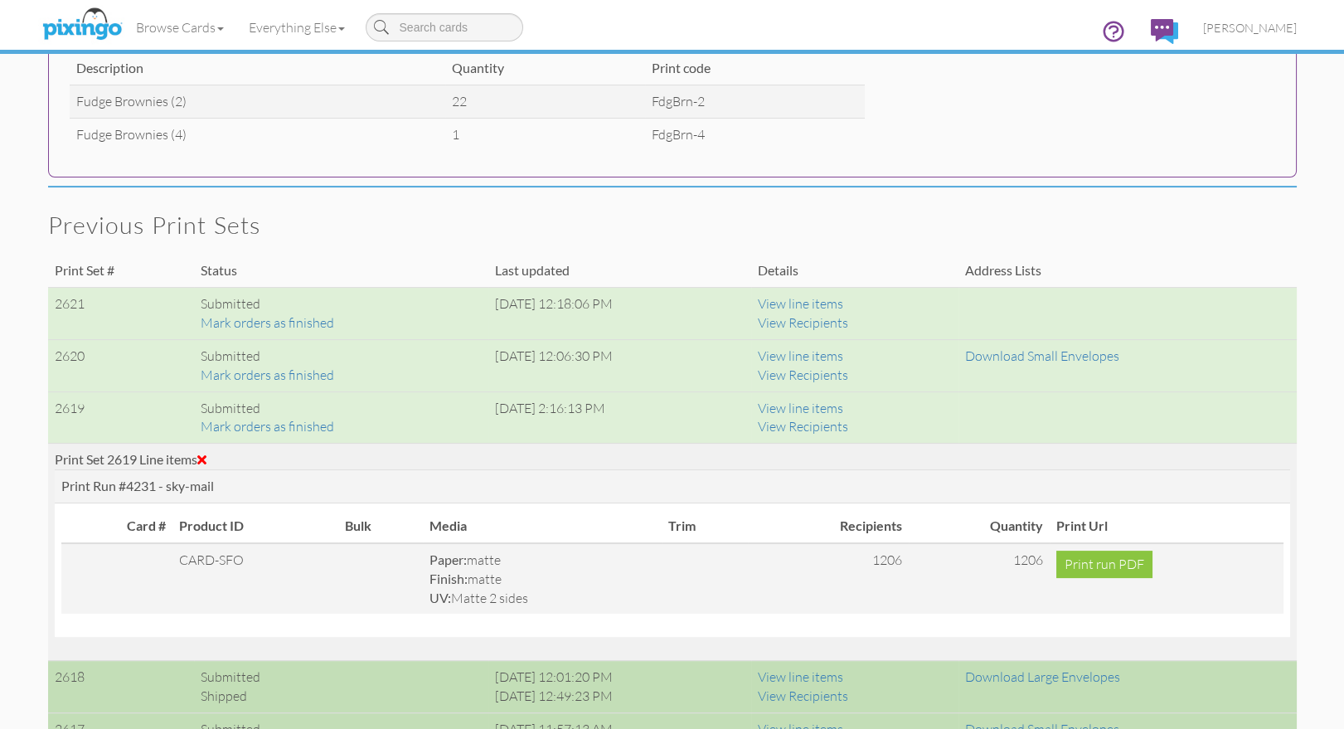
click at [206, 453] on span at bounding box center [201, 459] width 9 height 13
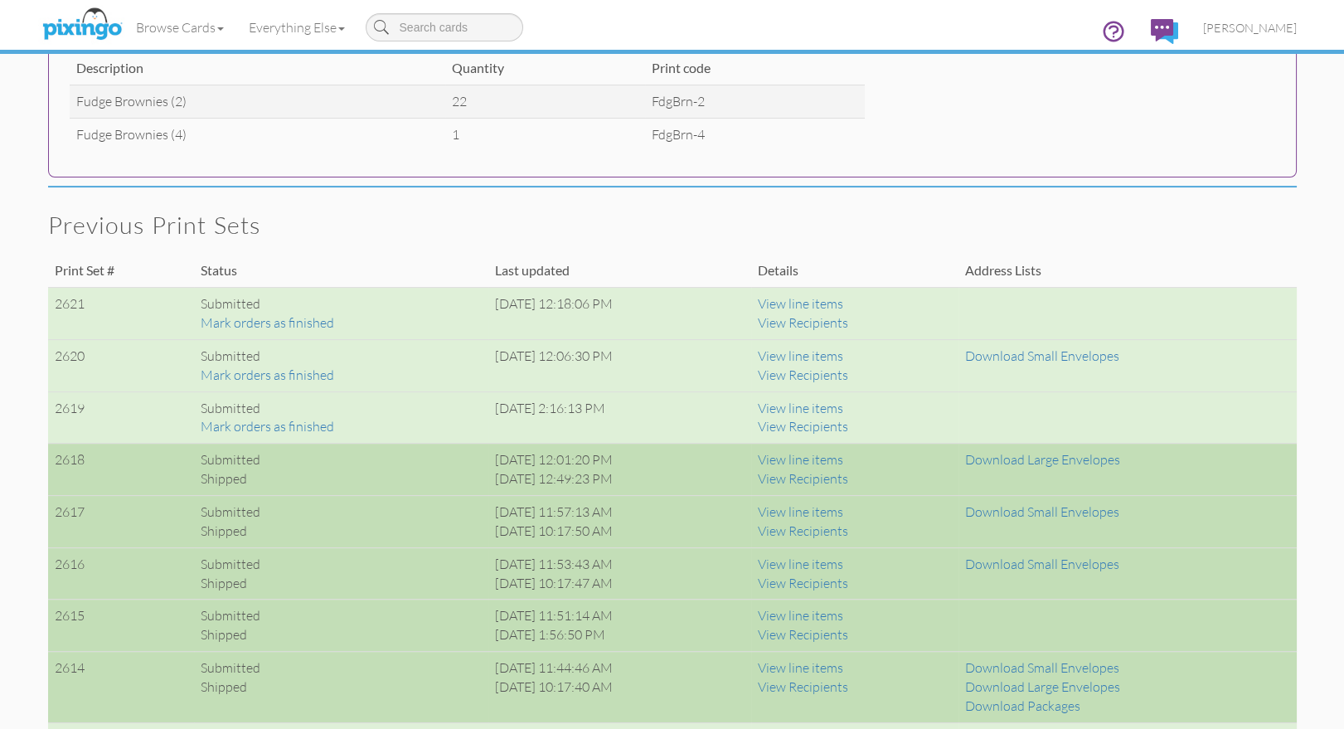
click at [1260, 29] on span "[PERSON_NAME]" at bounding box center [1250, 28] width 94 height 14
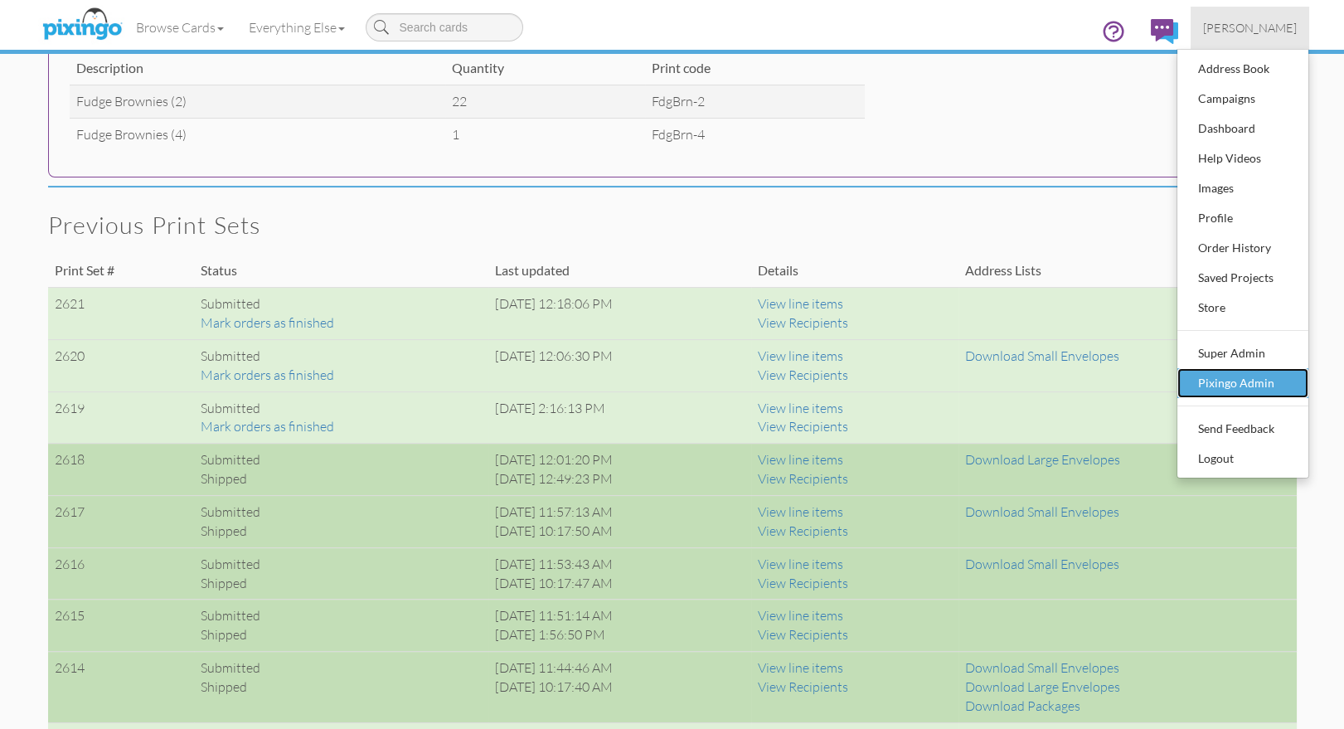
click at [1223, 377] on div "Pixingo Admin" at bounding box center [1243, 383] width 98 height 25
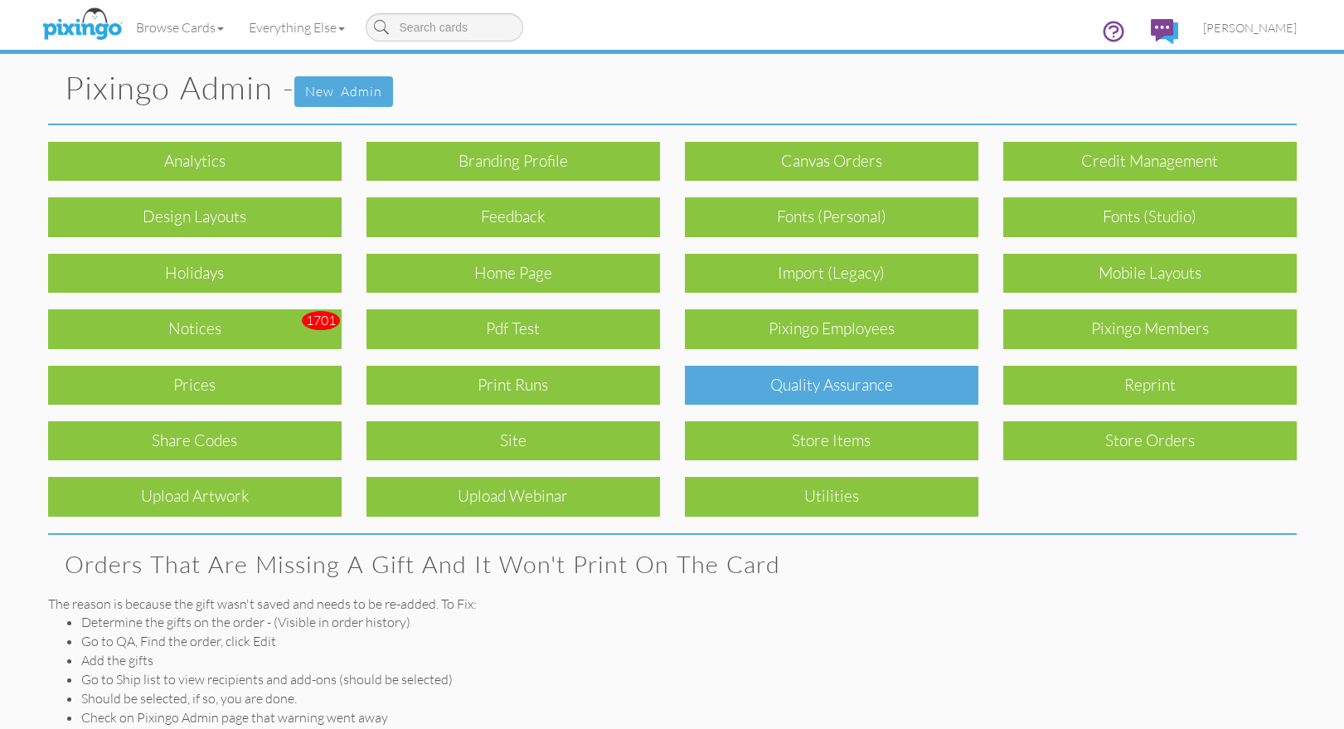
click at [833, 385] on div "Quality Assurance" at bounding box center [831, 385] width 293 height 39
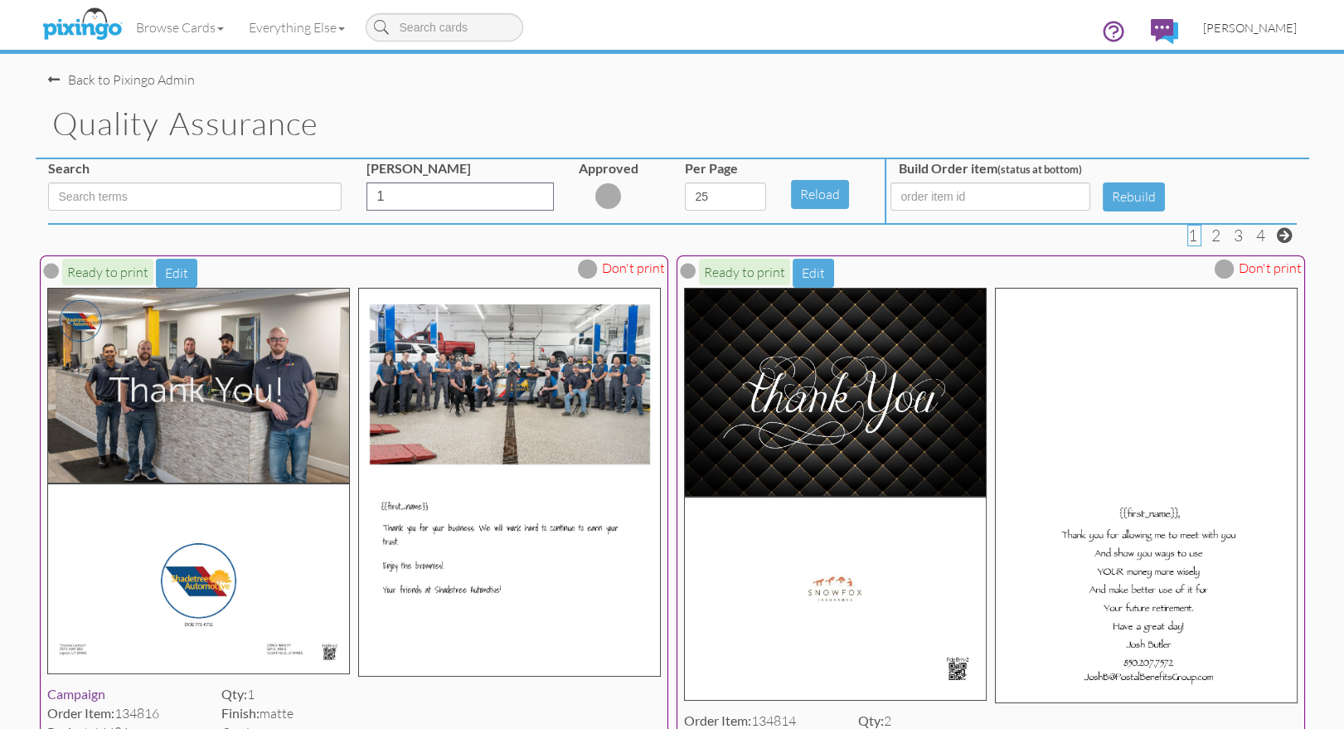
click at [1274, 25] on span "[PERSON_NAME]" at bounding box center [1250, 28] width 94 height 14
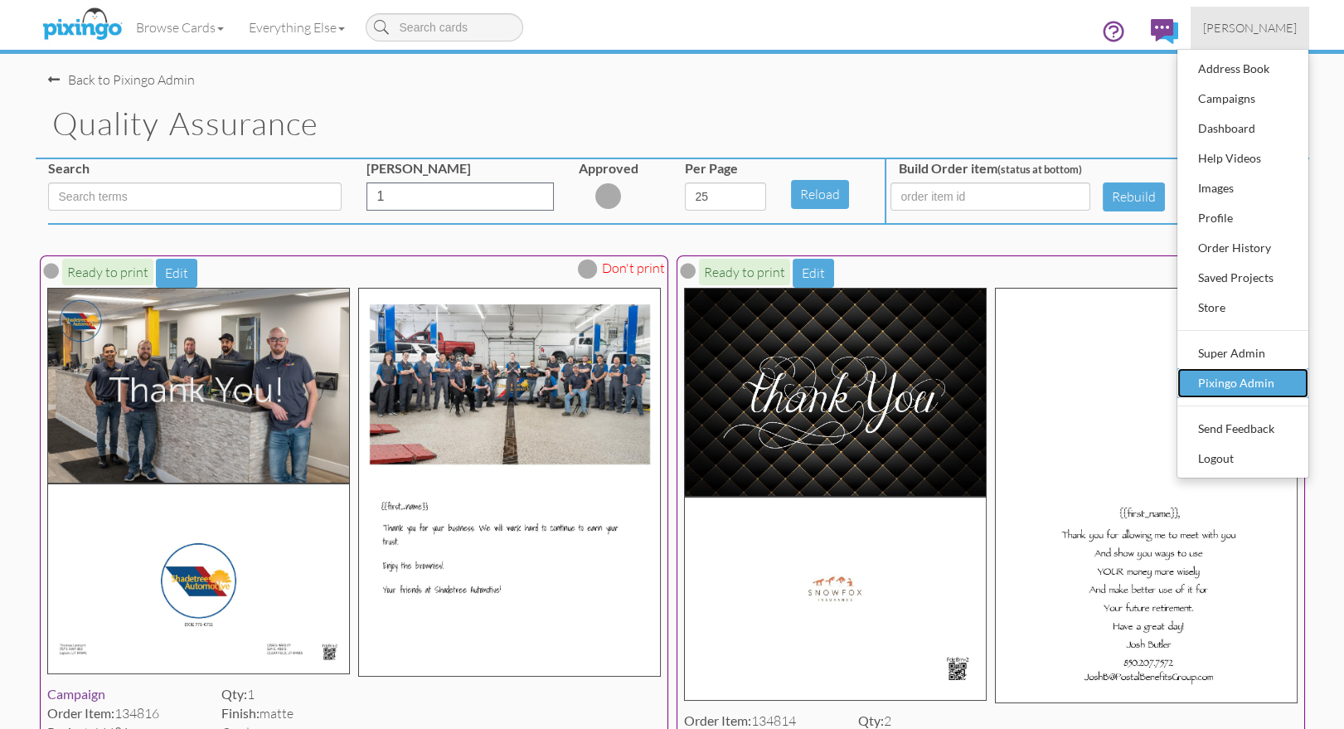
click at [1238, 384] on div "Pixingo Admin" at bounding box center [1243, 383] width 98 height 25
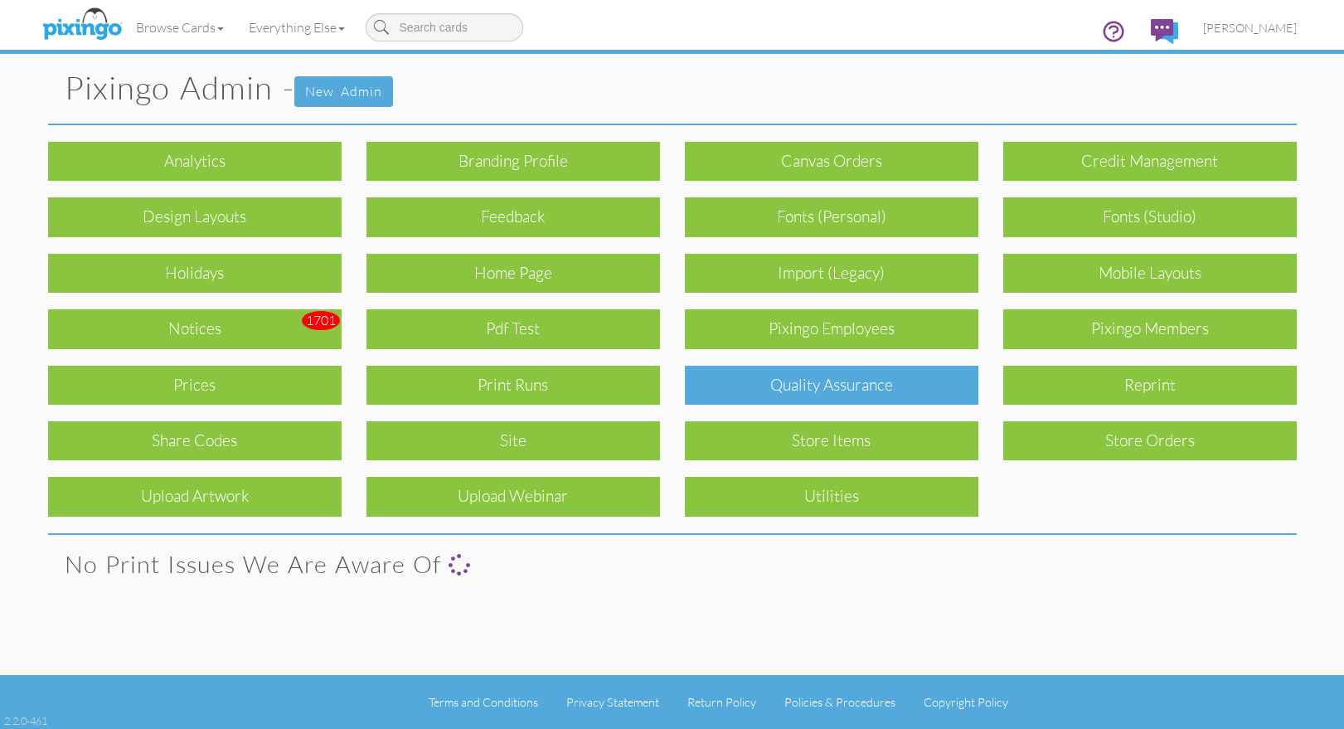
click at [814, 392] on div "Quality Assurance" at bounding box center [831, 385] width 293 height 39
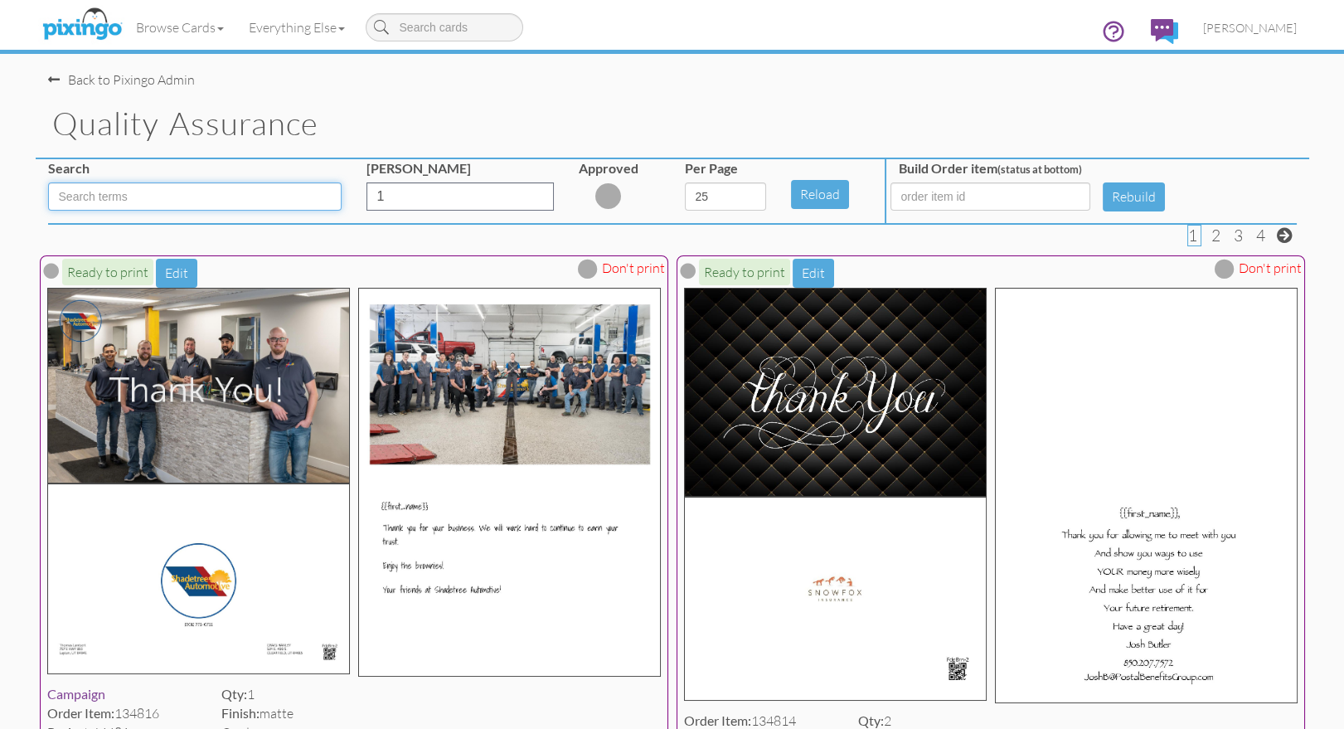
click at [198, 202] on input at bounding box center [194, 196] width 293 height 28
type input "SFO"
click at [749, 197] on select "5 10 25 50 100" at bounding box center [725, 196] width 81 height 28
select select "number:100"
click at [685, 182] on select "5 10 25 50 100" at bounding box center [725, 196] width 81 height 28
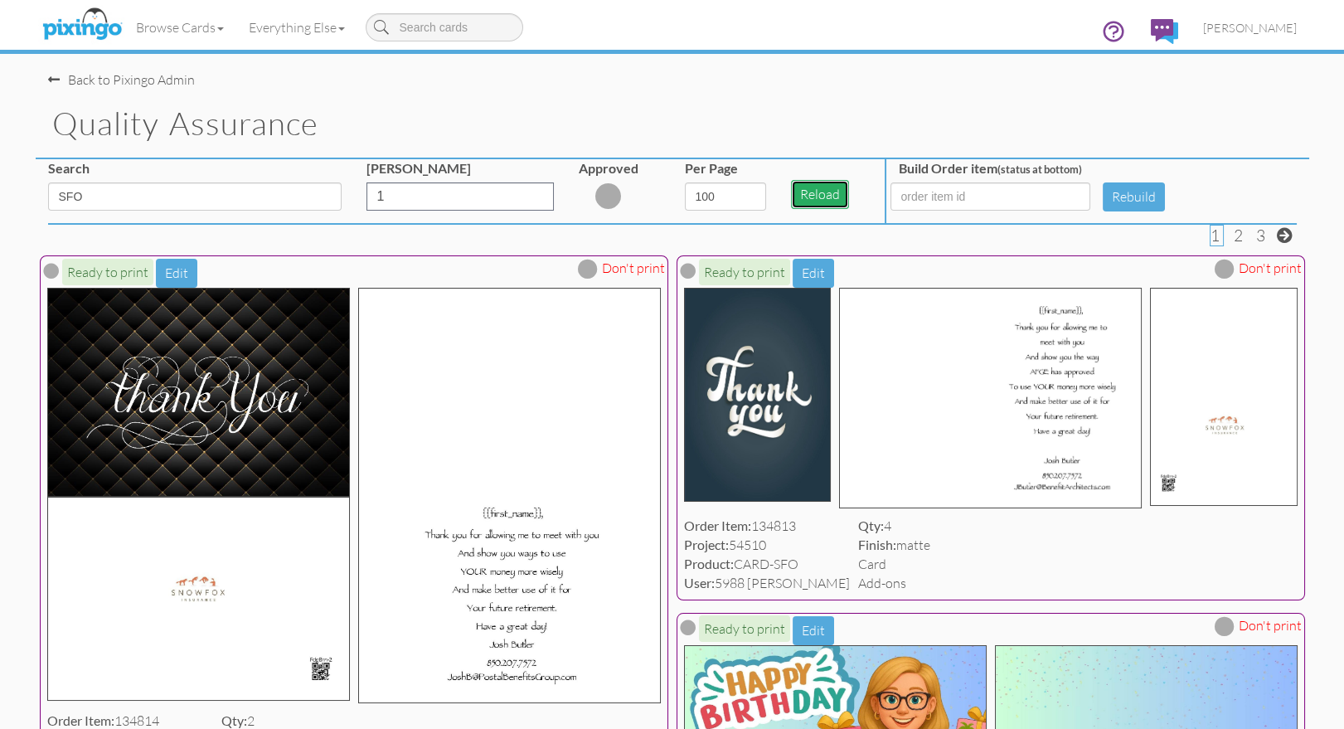
click at [829, 189] on button "Reload" at bounding box center [820, 194] width 58 height 29
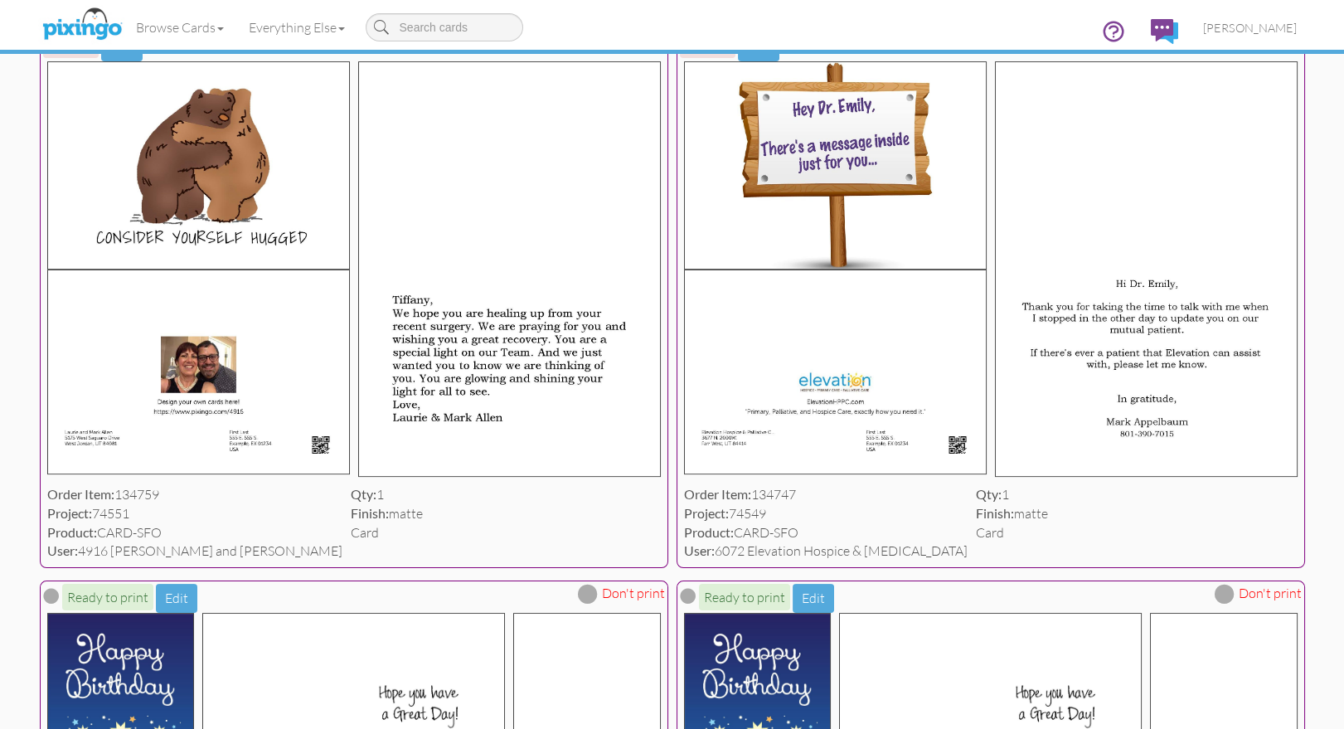
scroll to position [1128, 0]
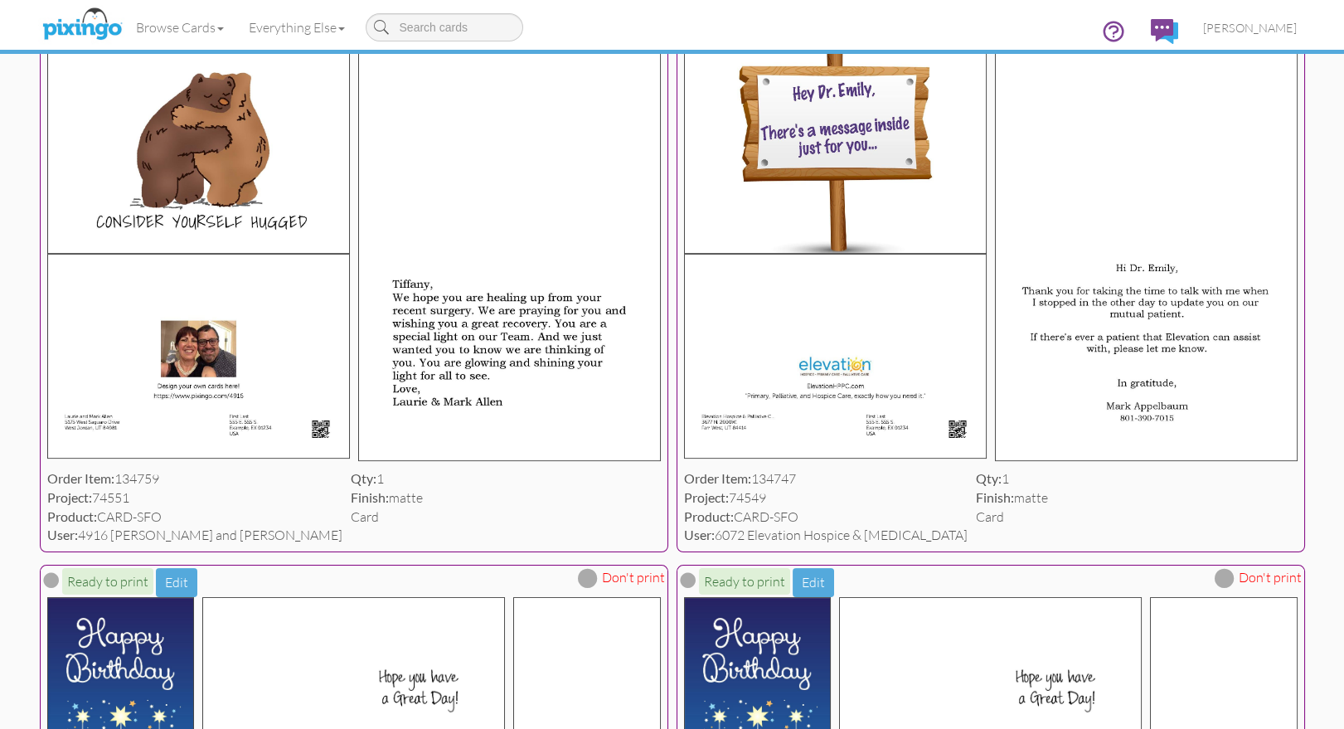
click at [585, 33] on span at bounding box center [588, 26] width 10 height 14
click at [1230, 36] on span at bounding box center [1224, 27] width 20 height 20
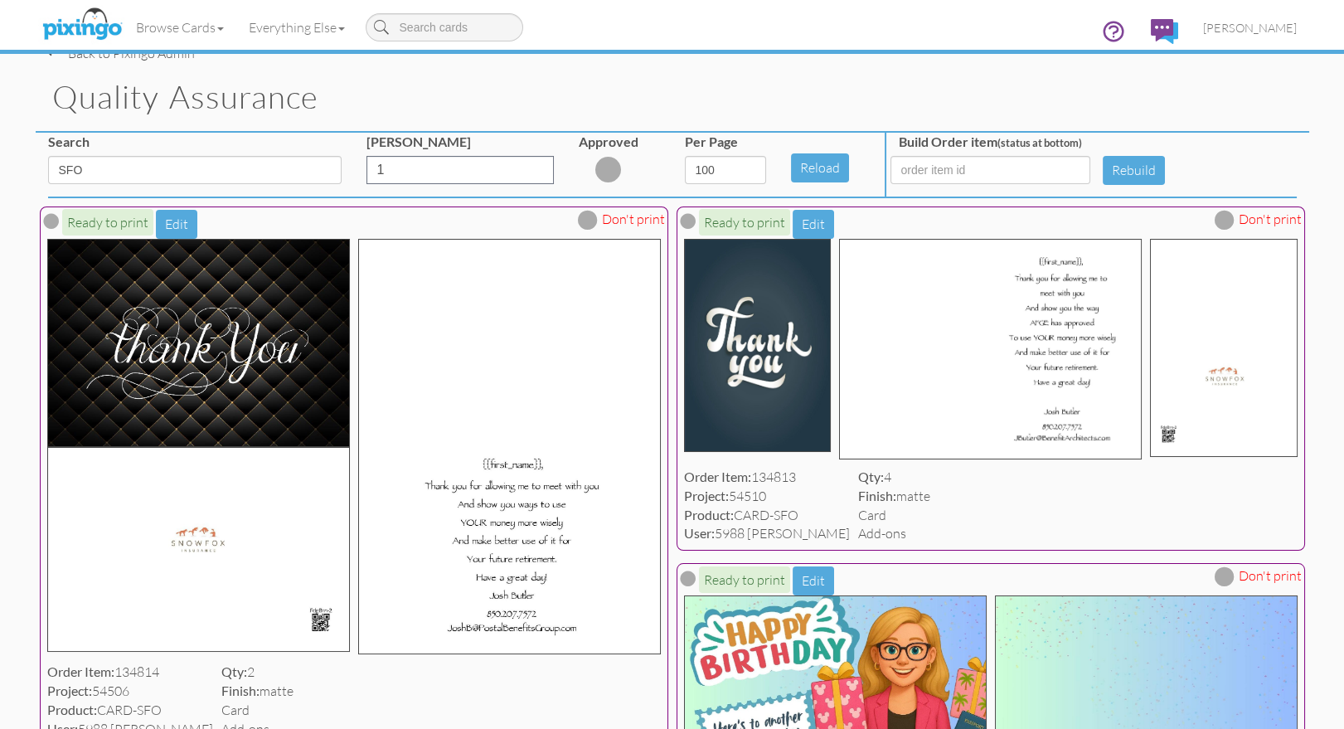
scroll to position [0, 0]
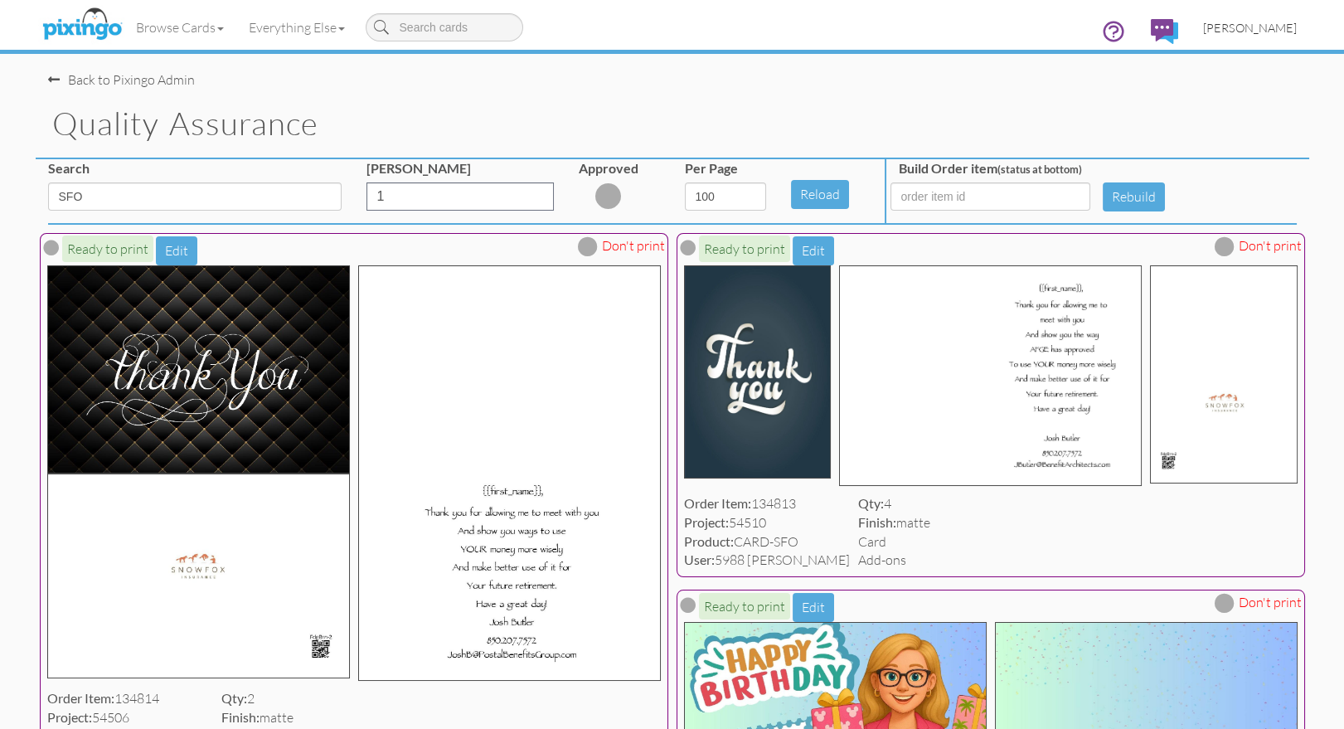
click at [1265, 24] on span "[PERSON_NAME]" at bounding box center [1250, 28] width 94 height 14
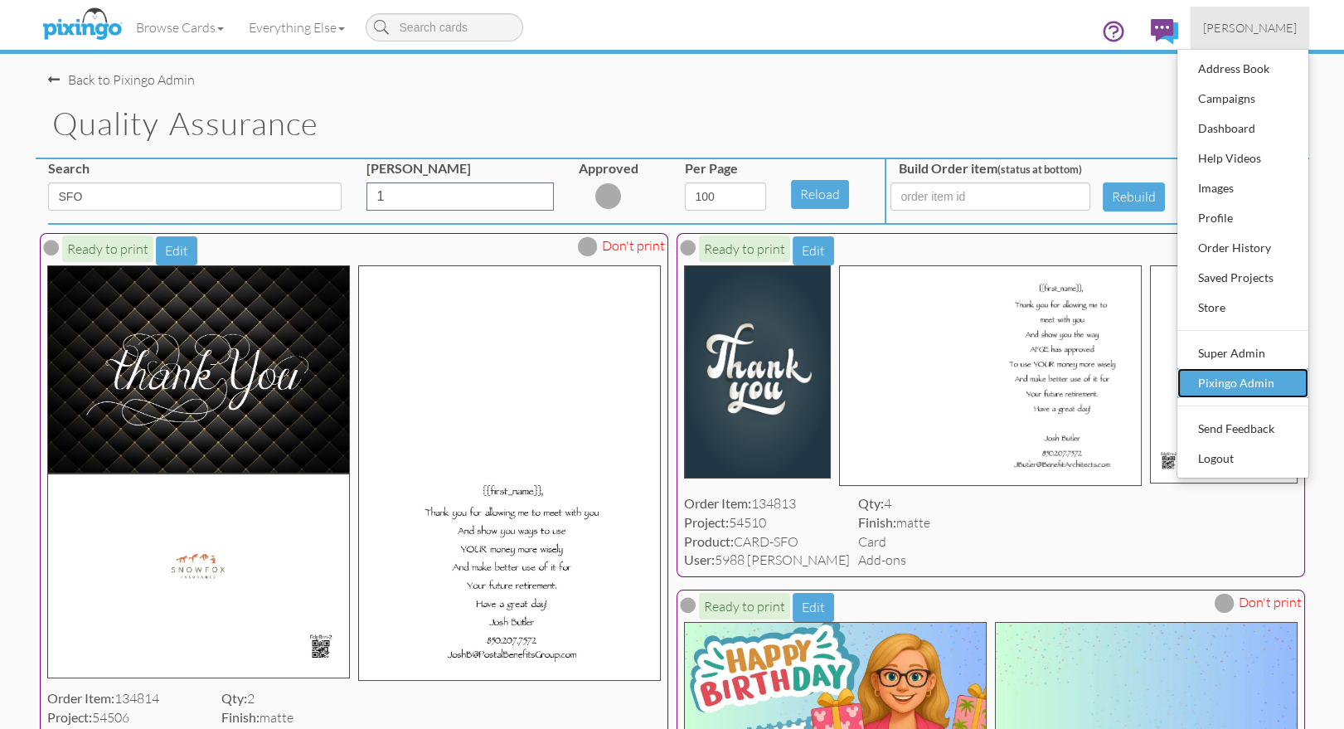
click at [1243, 378] on div "Pixingo Admin" at bounding box center [1243, 383] width 98 height 25
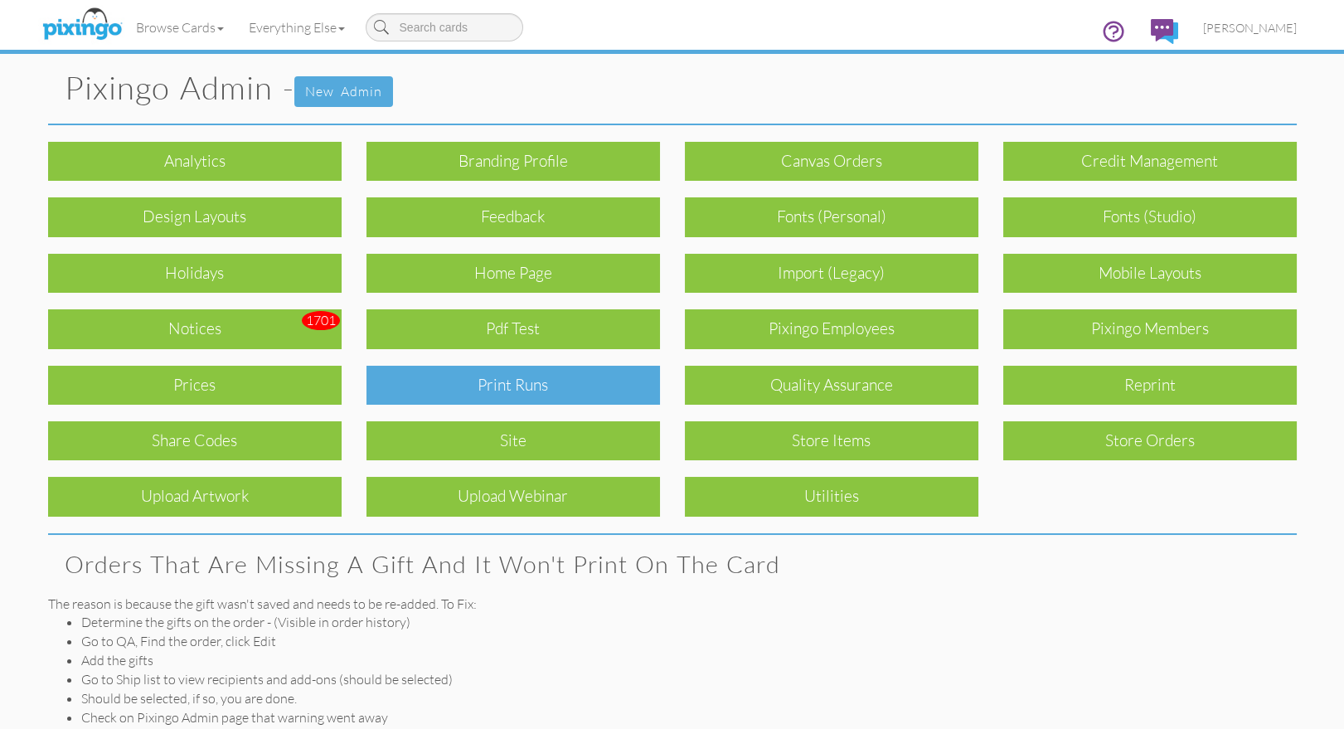
click at [538, 371] on div "Print Runs" at bounding box center [512, 385] width 293 height 39
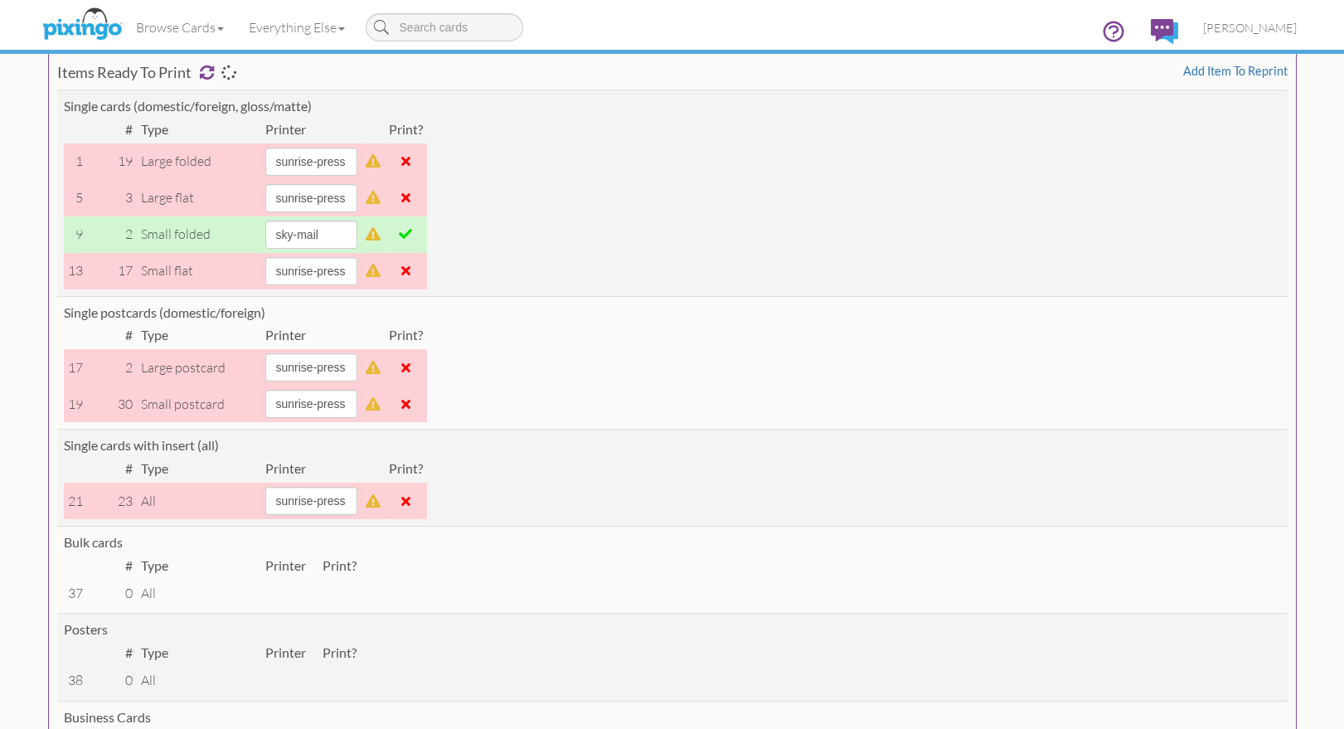
scroll to position [203, 0]
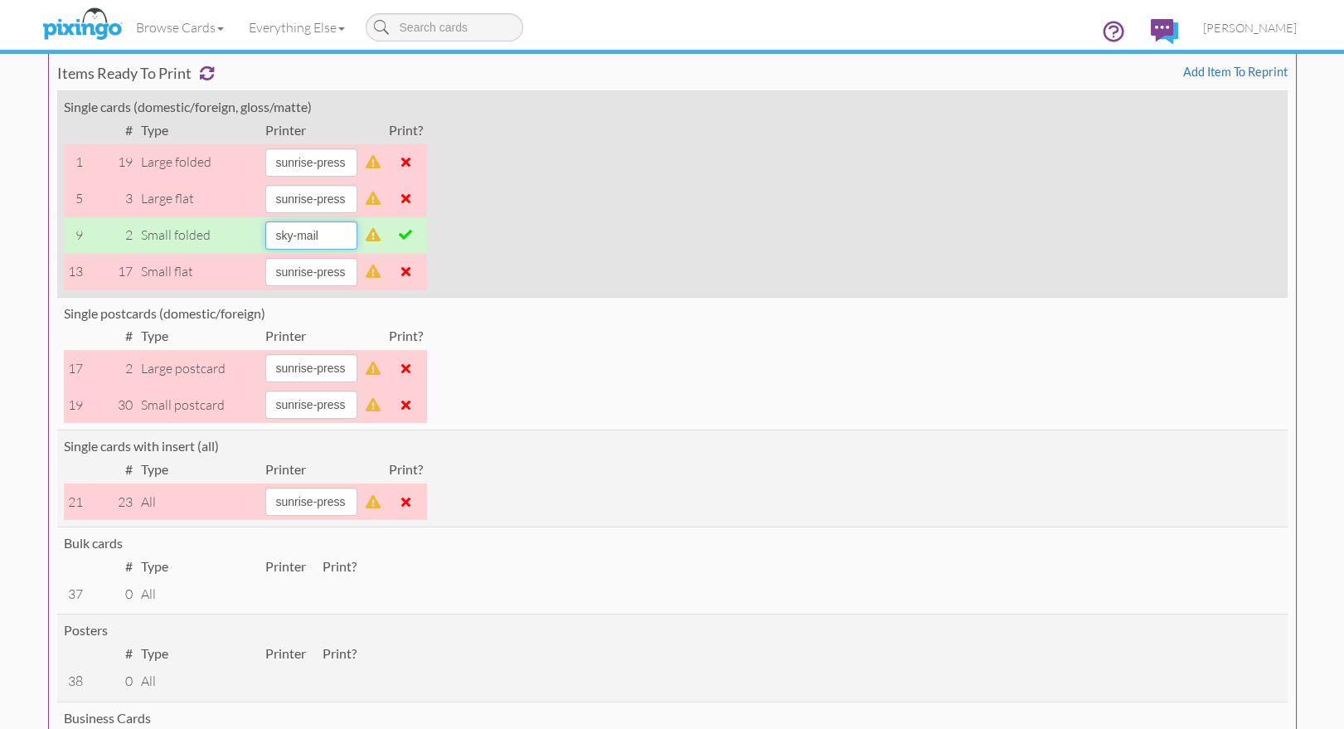
click at [357, 234] on select "[PERSON_NAME] sky-mail sunrise-press" at bounding box center [311, 235] width 92 height 28
select select "string:sunrise-press"
click at [265, 221] on select "[PERSON_NAME] sky-mail sunrise-press" at bounding box center [311, 235] width 92 height 28
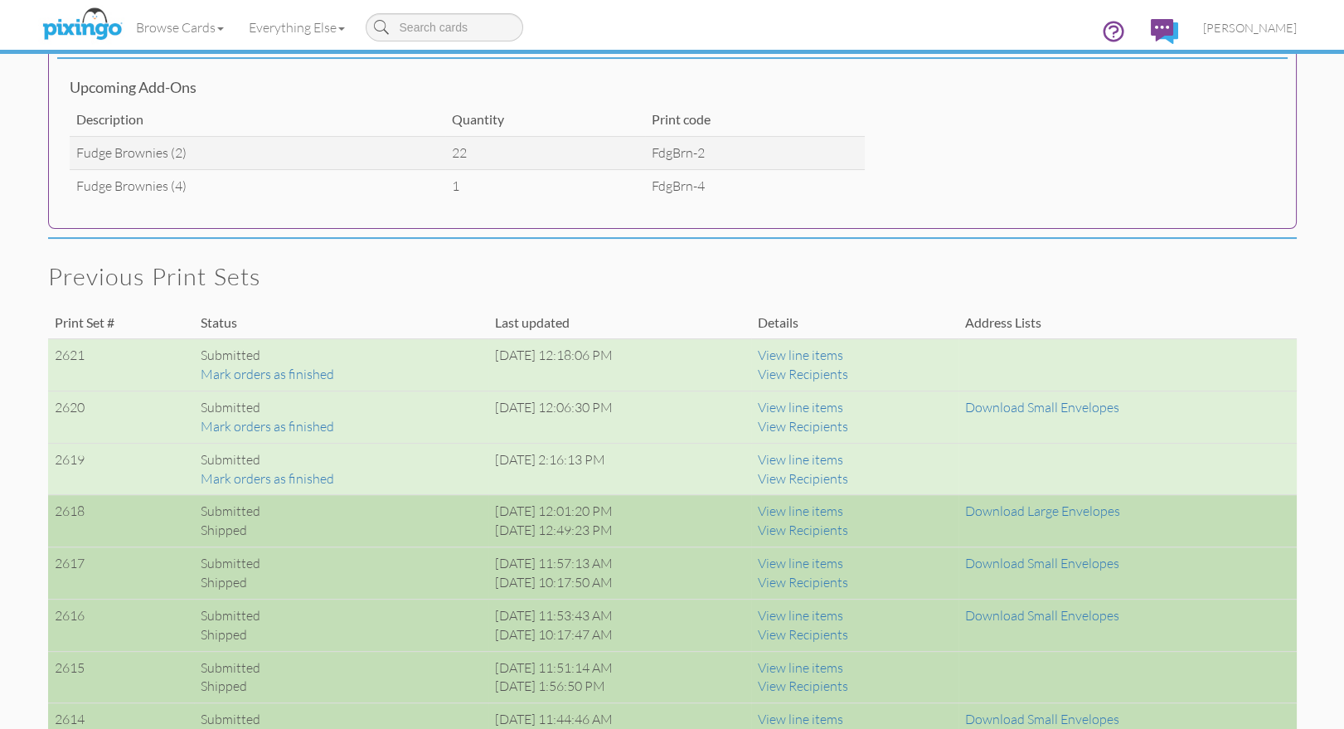
scroll to position [955, 0]
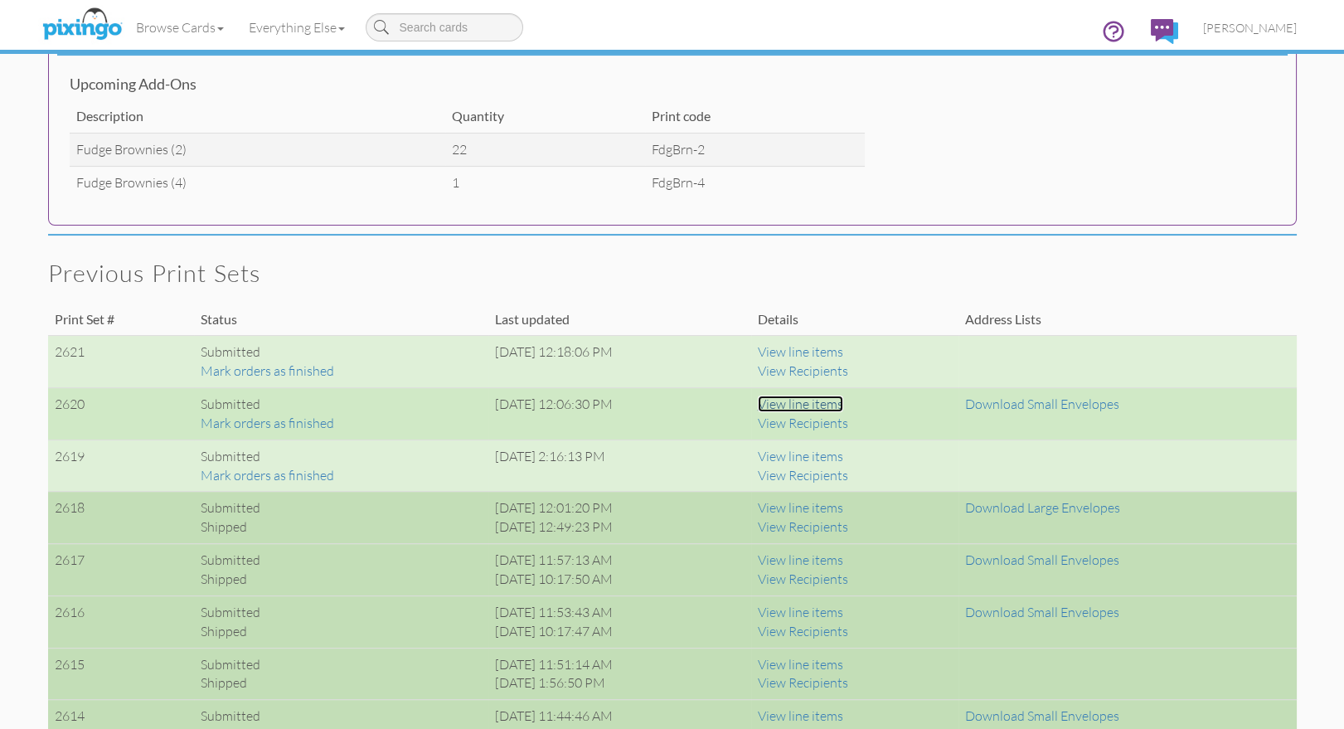
click at [843, 401] on link "View line items" at bounding box center [800, 403] width 85 height 17
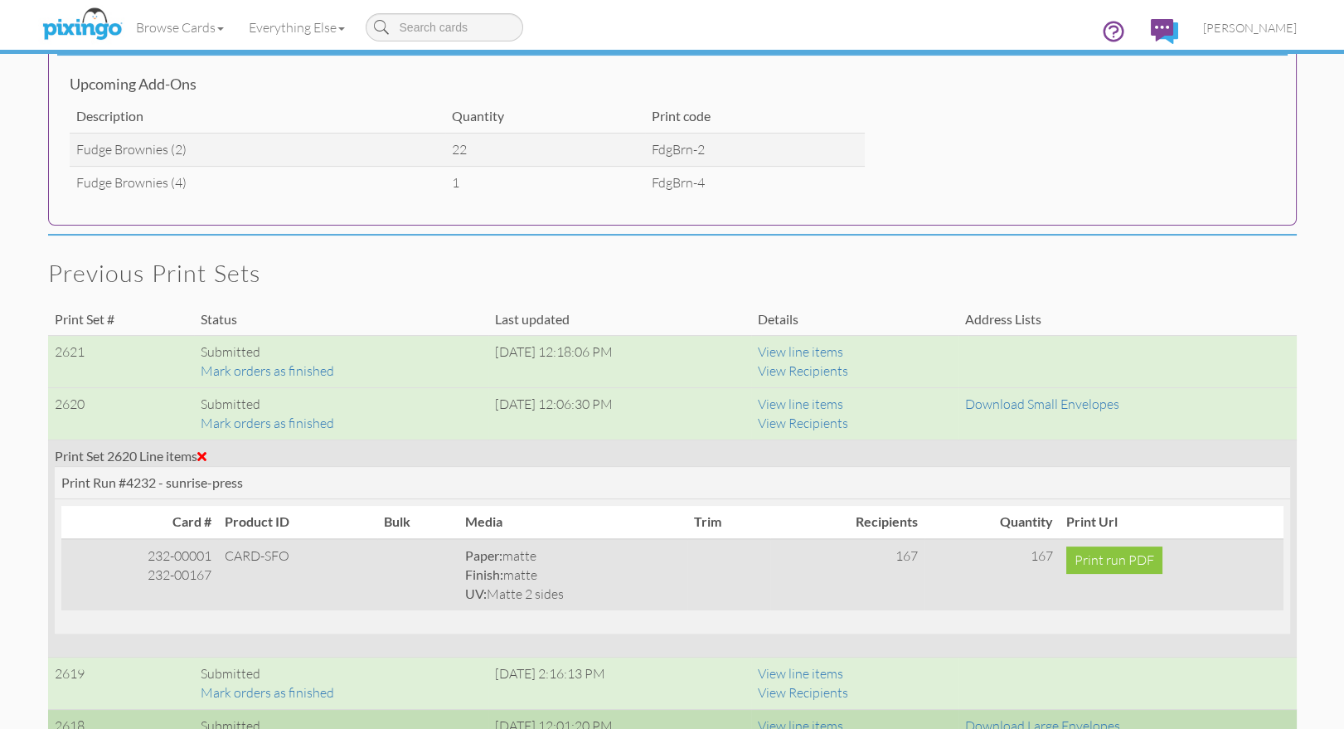
drag, startPoint x: 221, startPoint y: 576, endPoint x: 153, endPoint y: 579, distance: 68.0
click at [153, 579] on tr "232-00001 232-00167 CARD-SFO Paper: matte Finish: matte UV: Matte 2 sides 167 1…" at bounding box center [672, 574] width 1222 height 71
click at [153, 579] on div "232-00167" at bounding box center [140, 574] width 144 height 19
drag, startPoint x: 150, startPoint y: 578, endPoint x: 165, endPoint y: 569, distance: 17.5
click at [204, 579] on div "232-00167" at bounding box center [140, 574] width 144 height 19
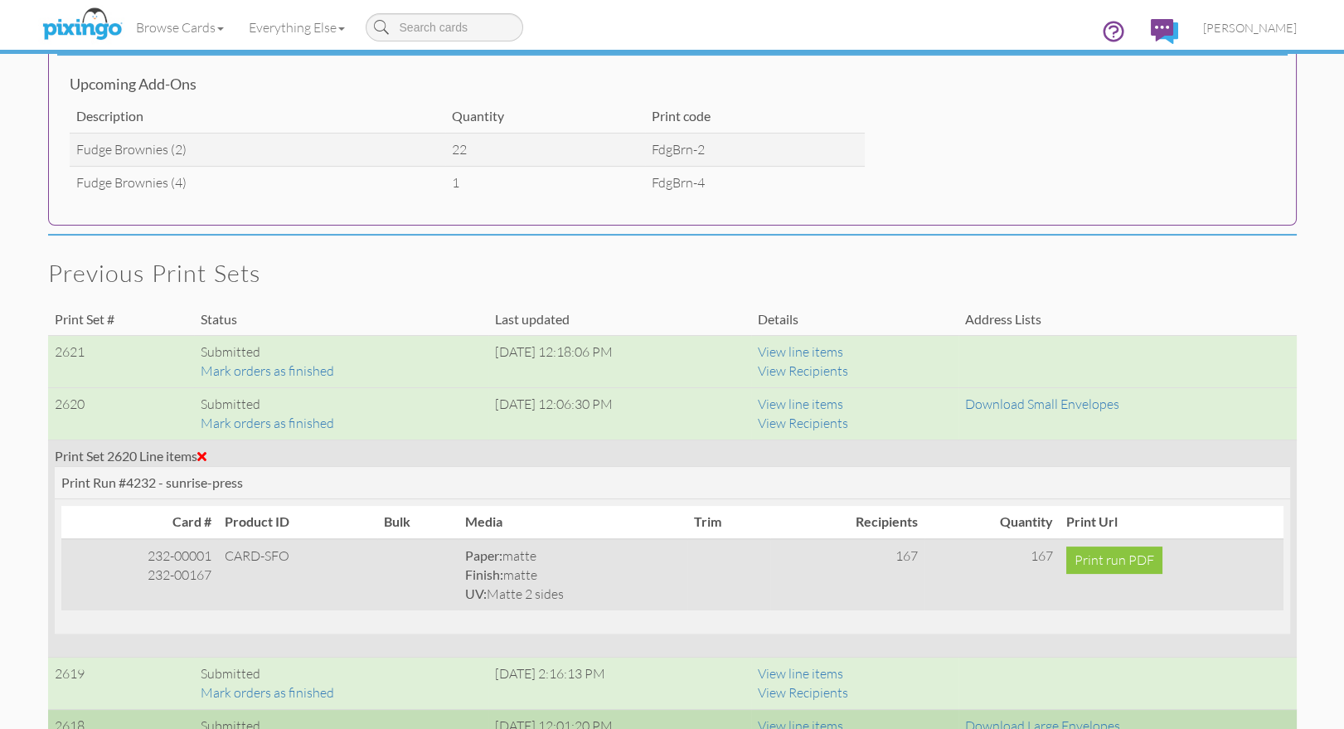
click at [143, 555] on div "232-00001" at bounding box center [140, 555] width 144 height 19
drag, startPoint x: 151, startPoint y: 557, endPoint x: 216, endPoint y: 558, distance: 64.7
click at [216, 558] on td "232-00001 232-00167" at bounding box center [139, 574] width 157 height 71
copy div "232-00001"
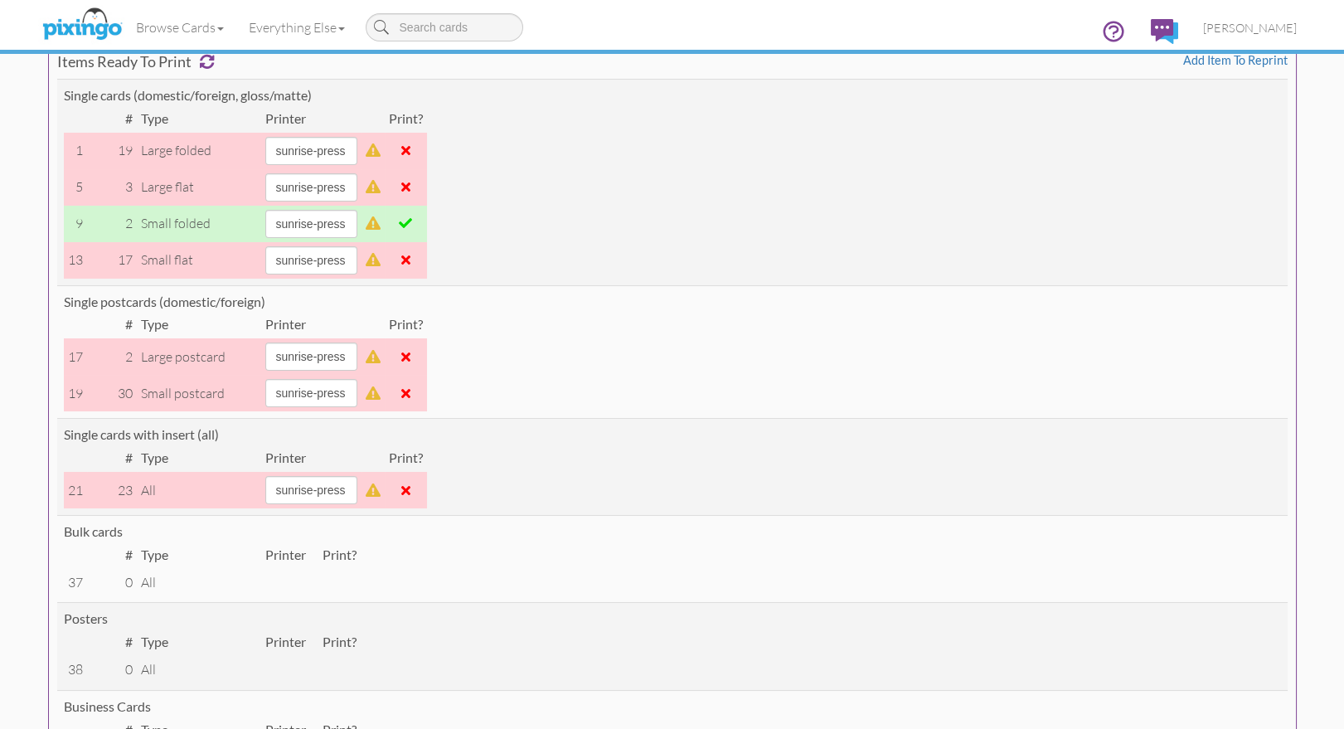
scroll to position [0, 0]
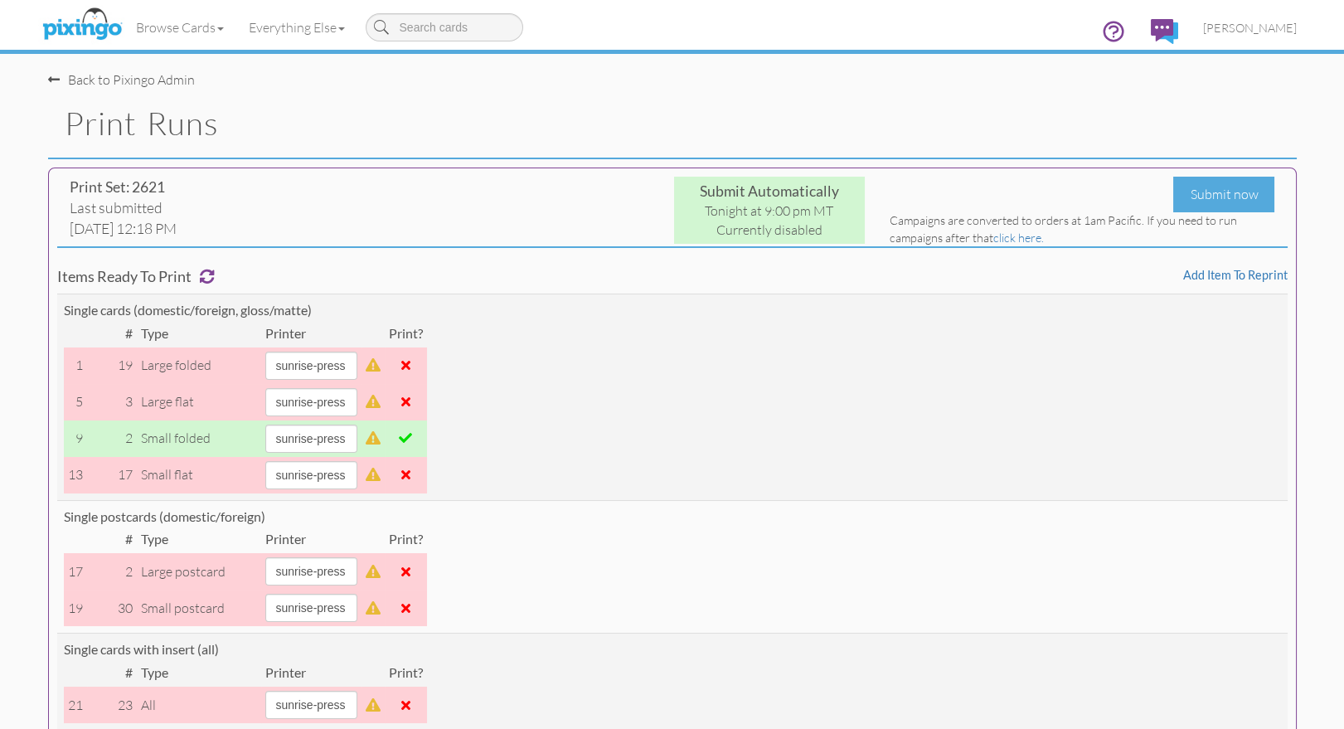
click at [1253, 265] on div "Print Set: 2621 Last submitted Mon Aug18, 12:18 PM Submit Automatically Tonight…" at bounding box center [672, 673] width 1248 height 1013
click at [1250, 270] on link "Add item to reprint" at bounding box center [1235, 275] width 104 height 14
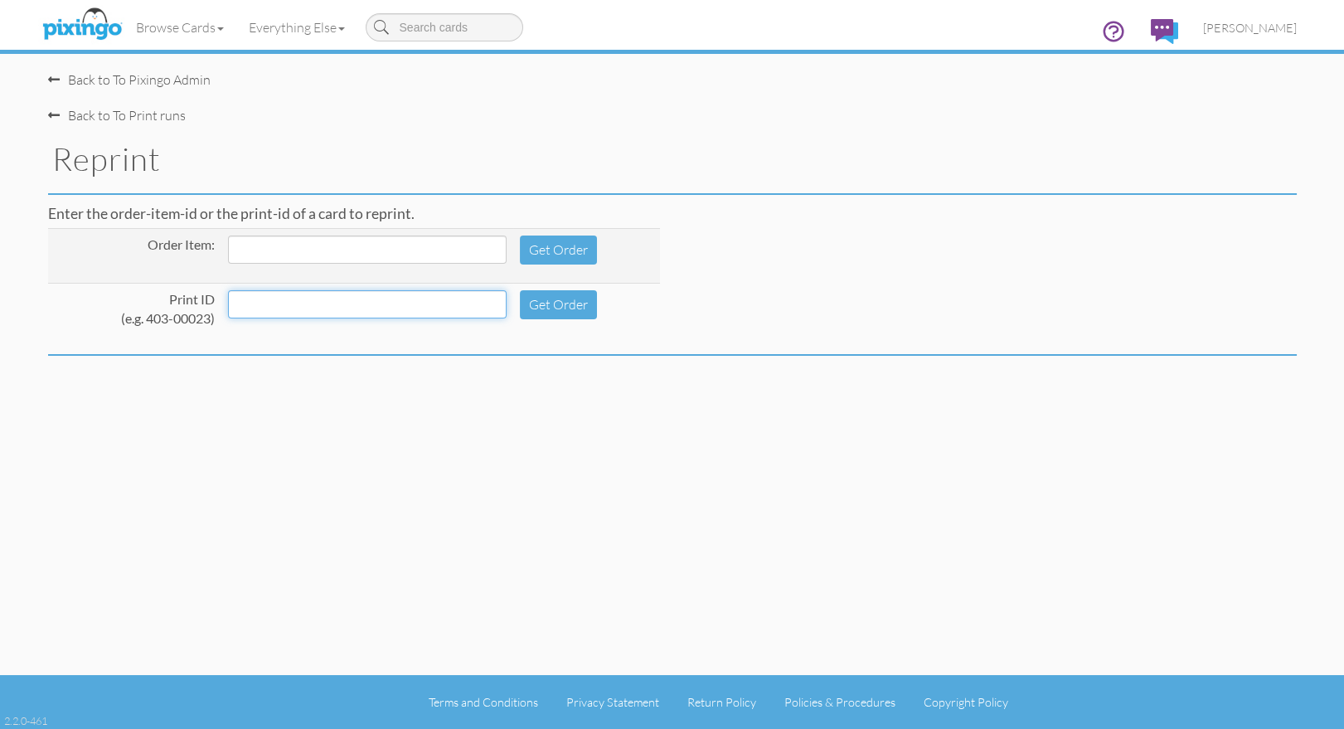
click at [322, 302] on input at bounding box center [367, 304] width 279 height 28
paste input "232-00001"
type input "232-00001"
click at [558, 310] on button "Get Order" at bounding box center [558, 304] width 77 height 29
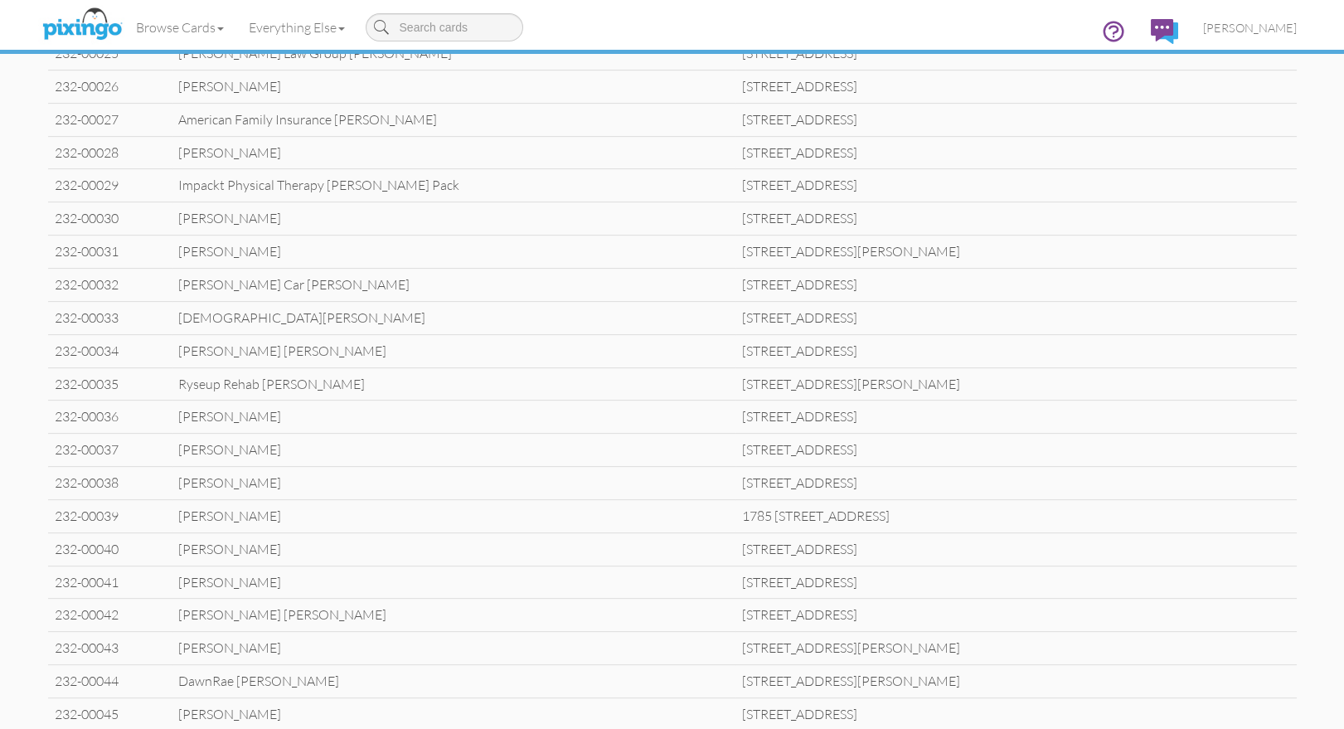
scroll to position [1681, 0]
click at [292, 446] on td "Dan Garner" at bounding box center [454, 446] width 564 height 33
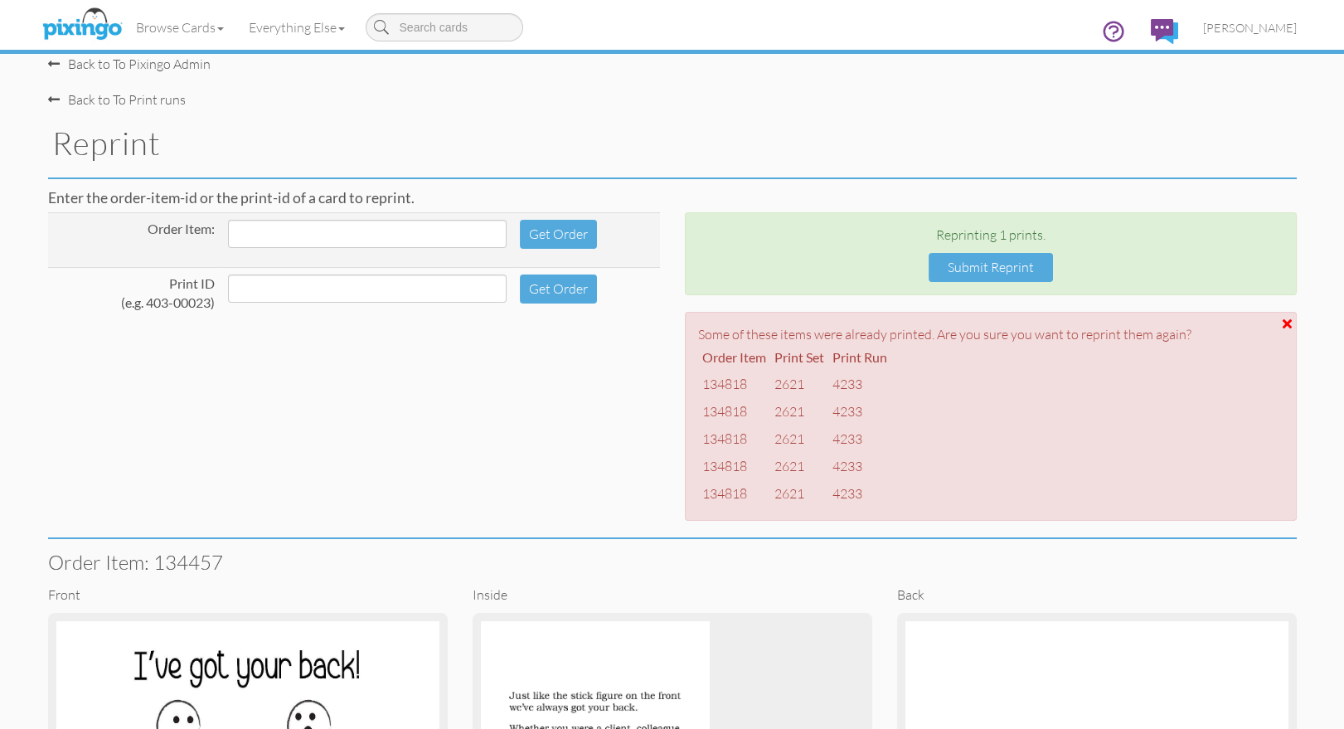
scroll to position [0, 0]
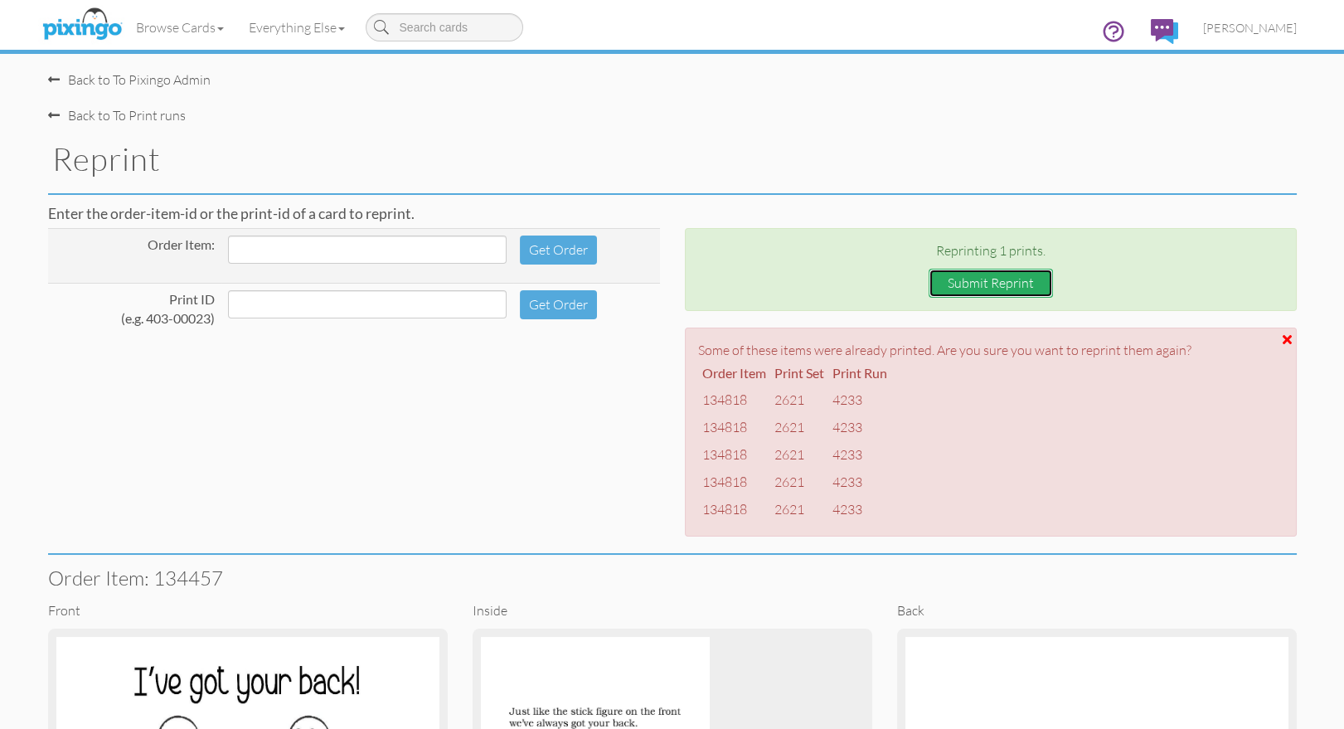
click at [1000, 281] on button "Submit Reprint" at bounding box center [990, 283] width 124 height 29
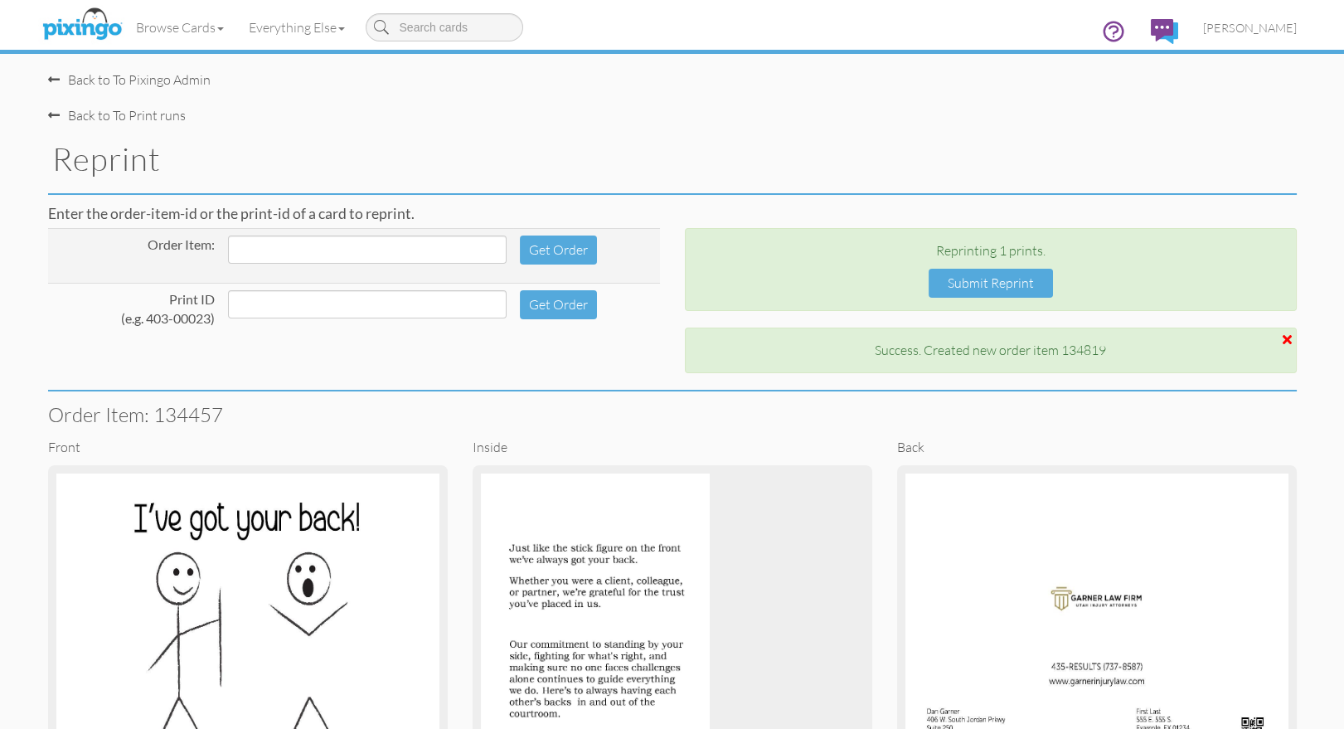
click at [898, 138] on div "Reprint" at bounding box center [672, 159] width 1273 height 68
click at [1248, 34] on span "[PERSON_NAME]" at bounding box center [1250, 28] width 94 height 14
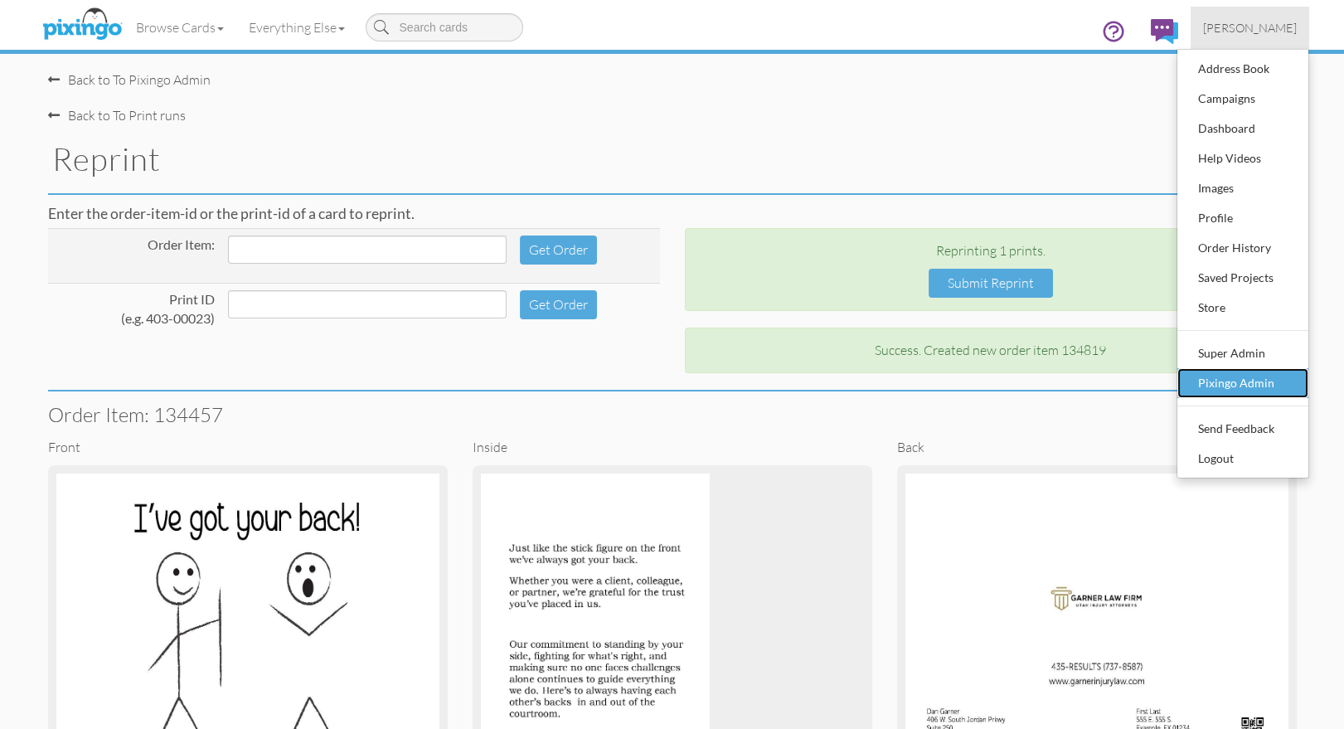
click at [1245, 379] on div "Pixingo Admin" at bounding box center [1243, 383] width 98 height 25
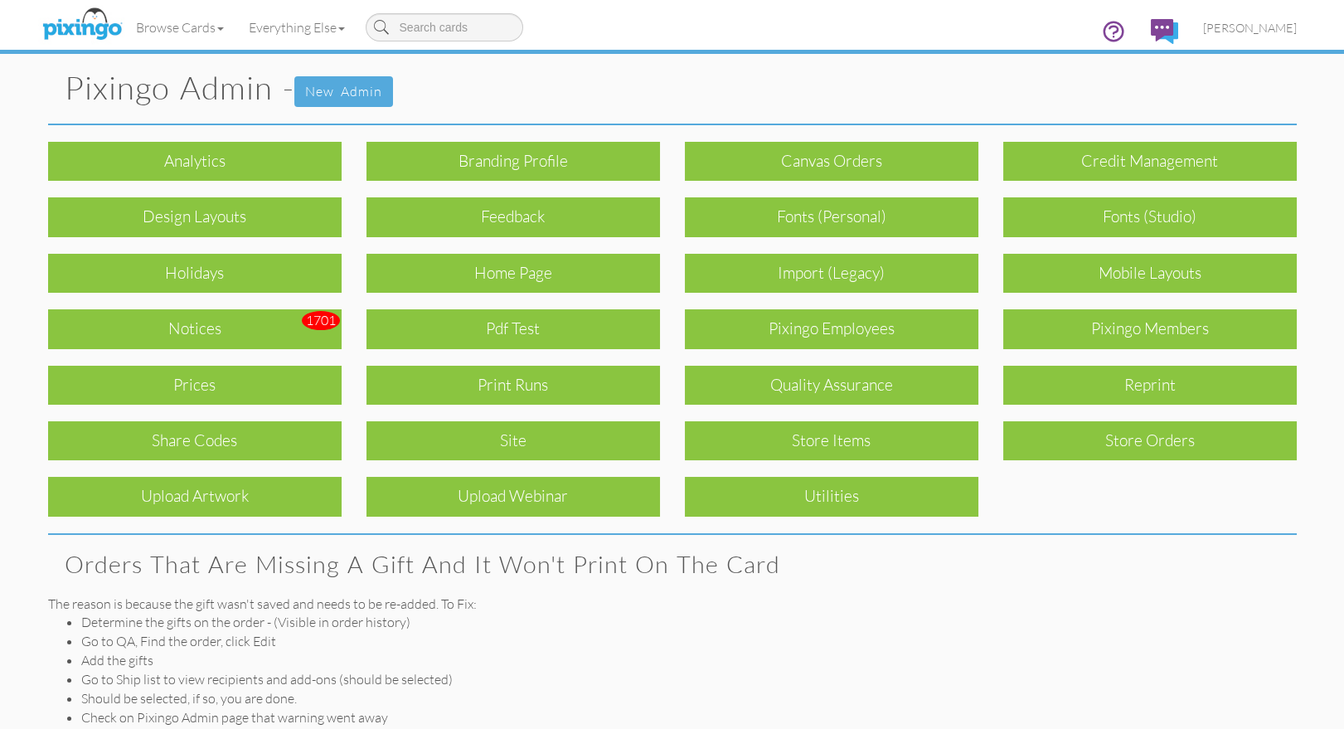
click at [191, 330] on div "Notices" at bounding box center [194, 328] width 293 height 39
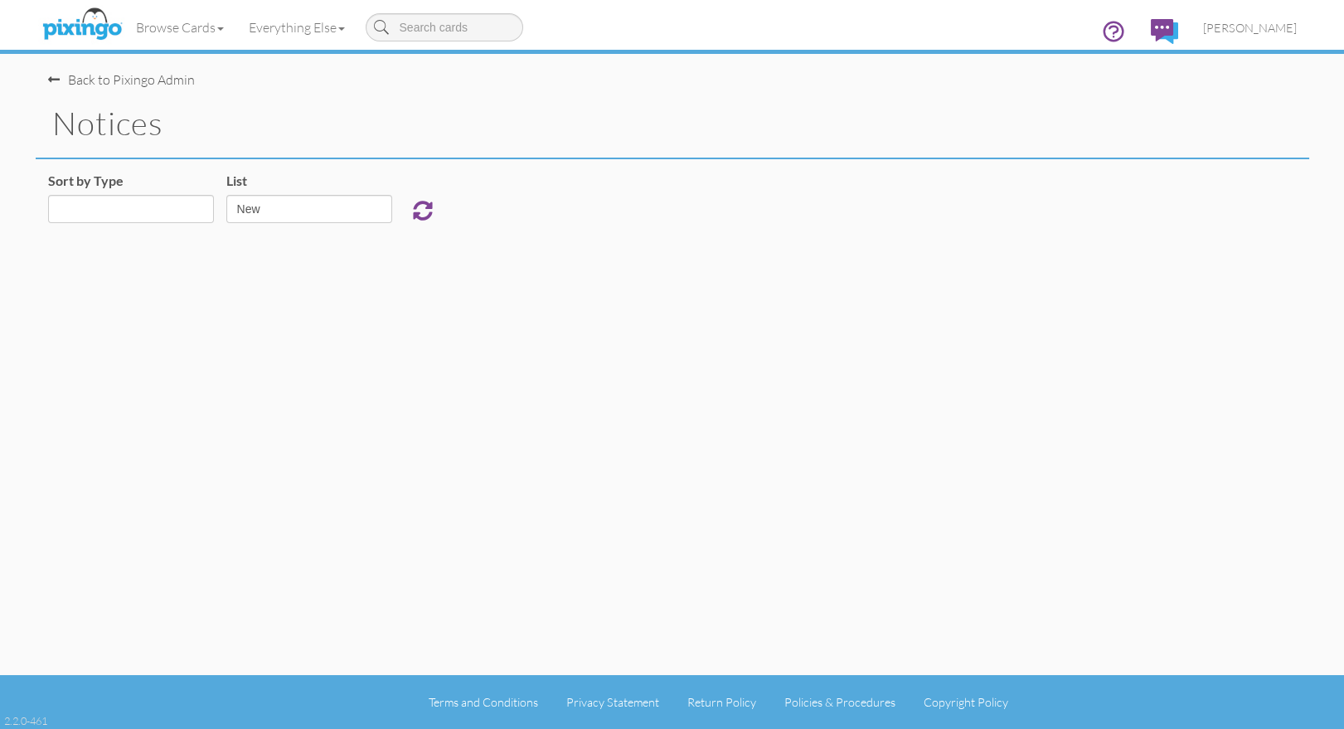
select select "object:57268"
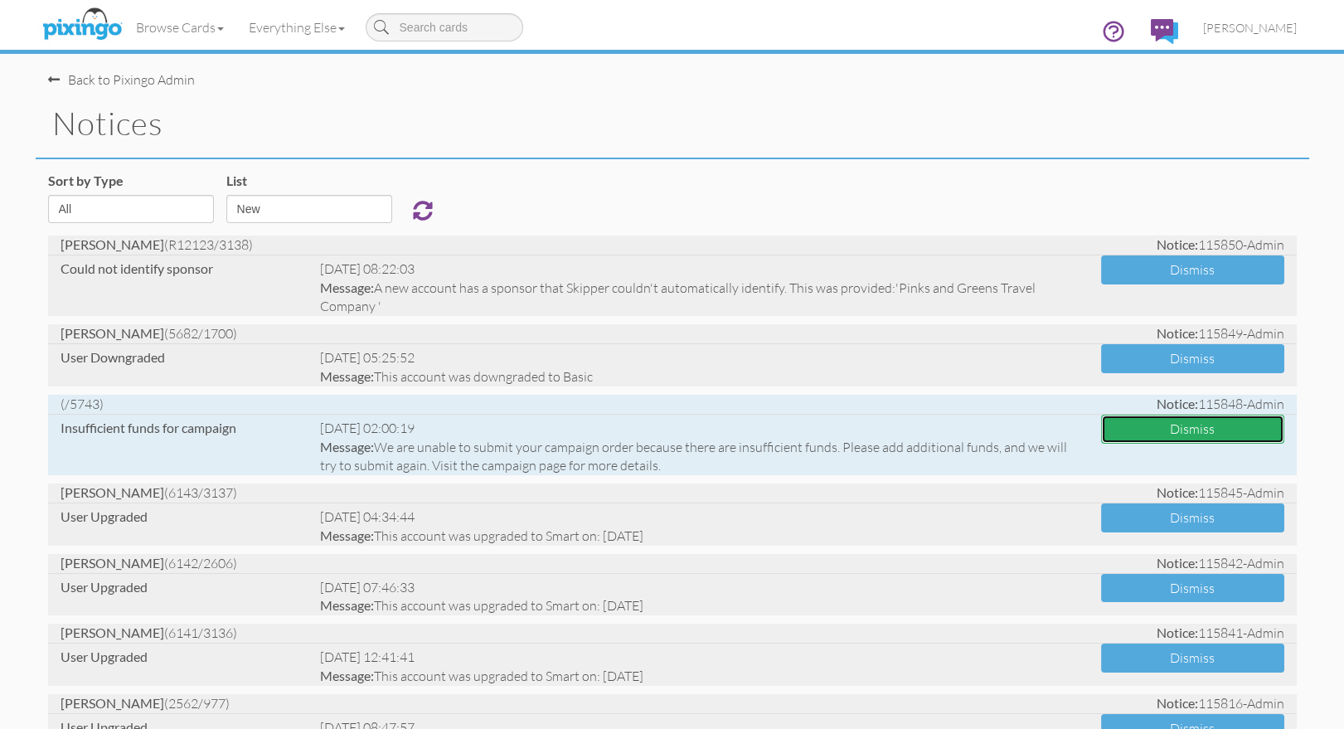
click at [1133, 433] on button "Dismiss" at bounding box center [1192, 428] width 183 height 29
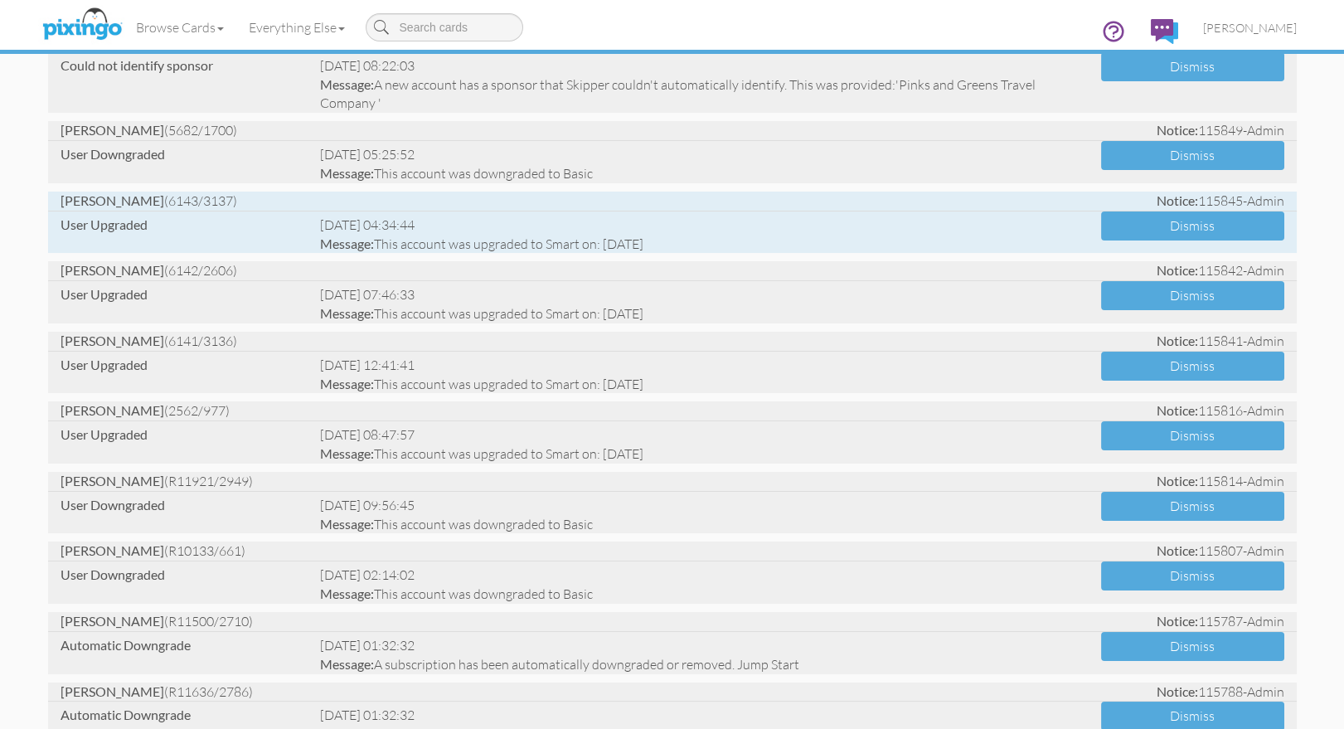
scroll to position [207, 0]
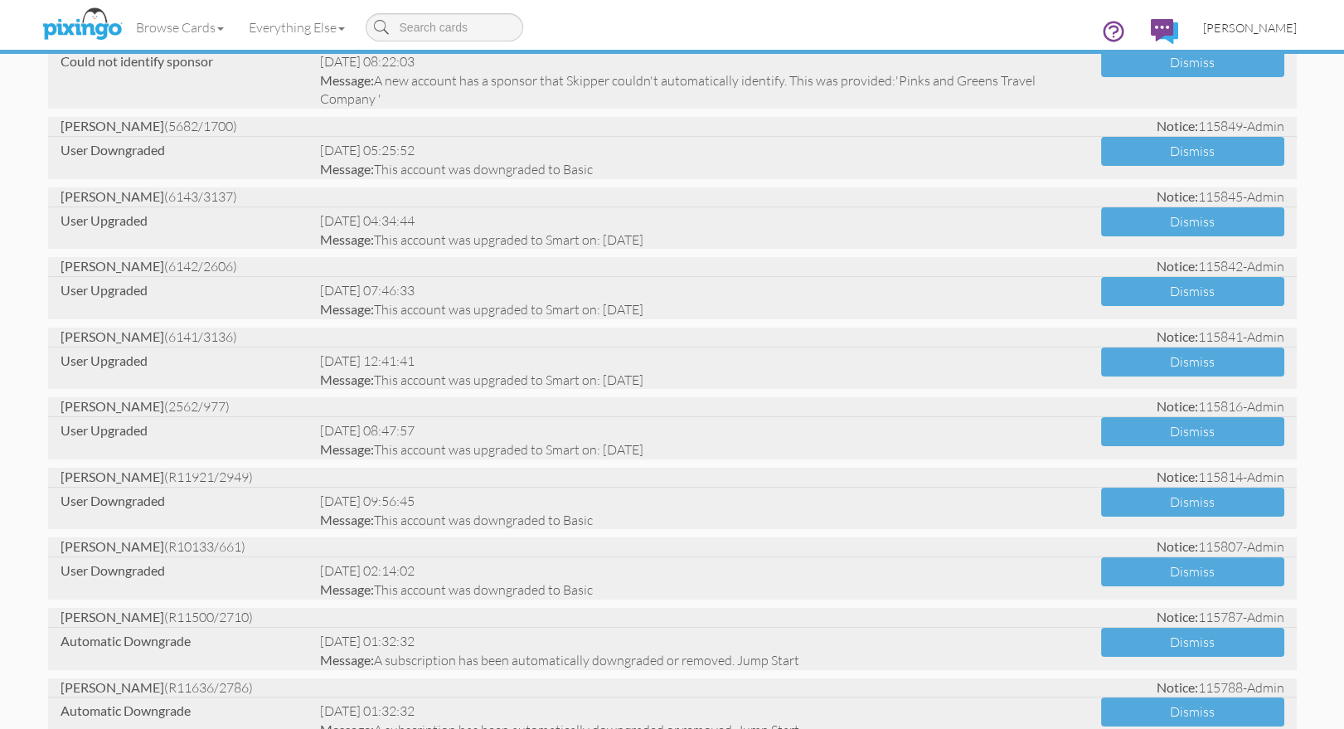
click at [1259, 31] on span "[PERSON_NAME]" at bounding box center [1250, 28] width 94 height 14
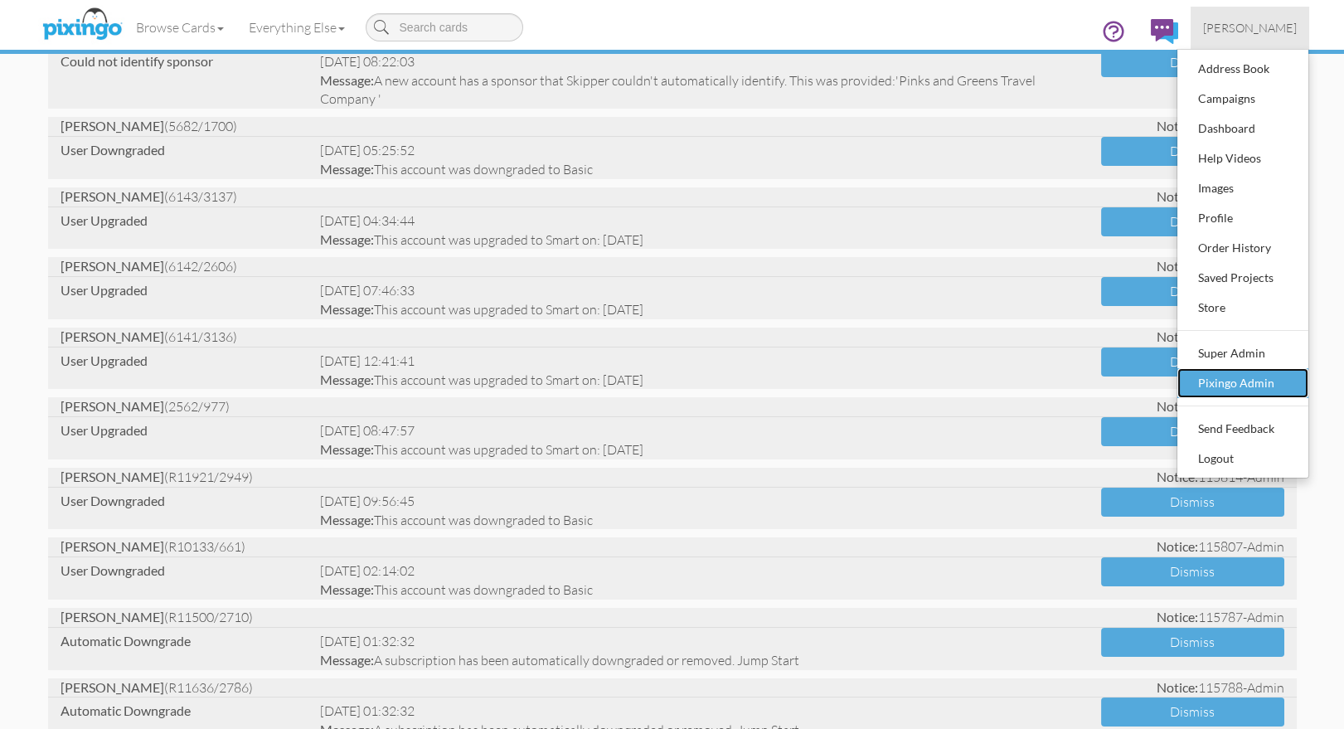
click at [1255, 378] on div "Pixingo Admin" at bounding box center [1243, 383] width 98 height 25
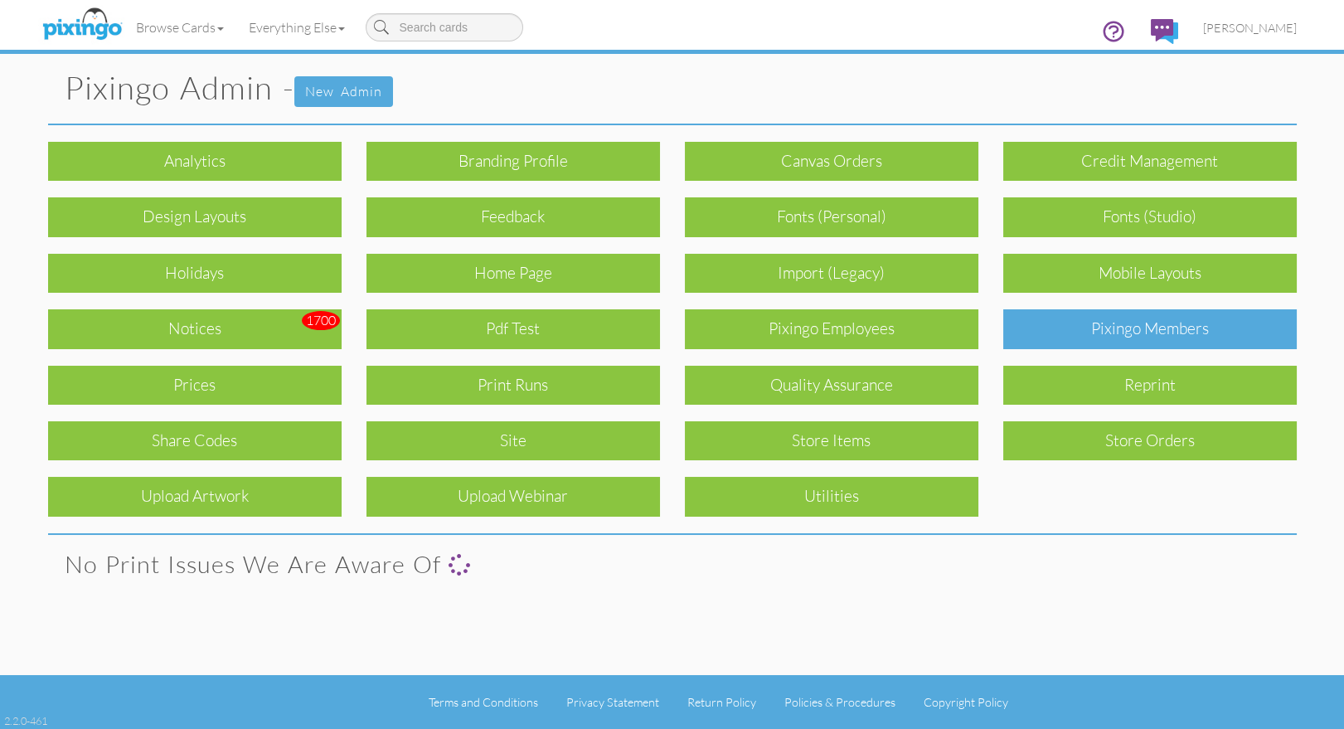
click at [1151, 341] on div "Pixingo Members" at bounding box center [1149, 328] width 293 height 39
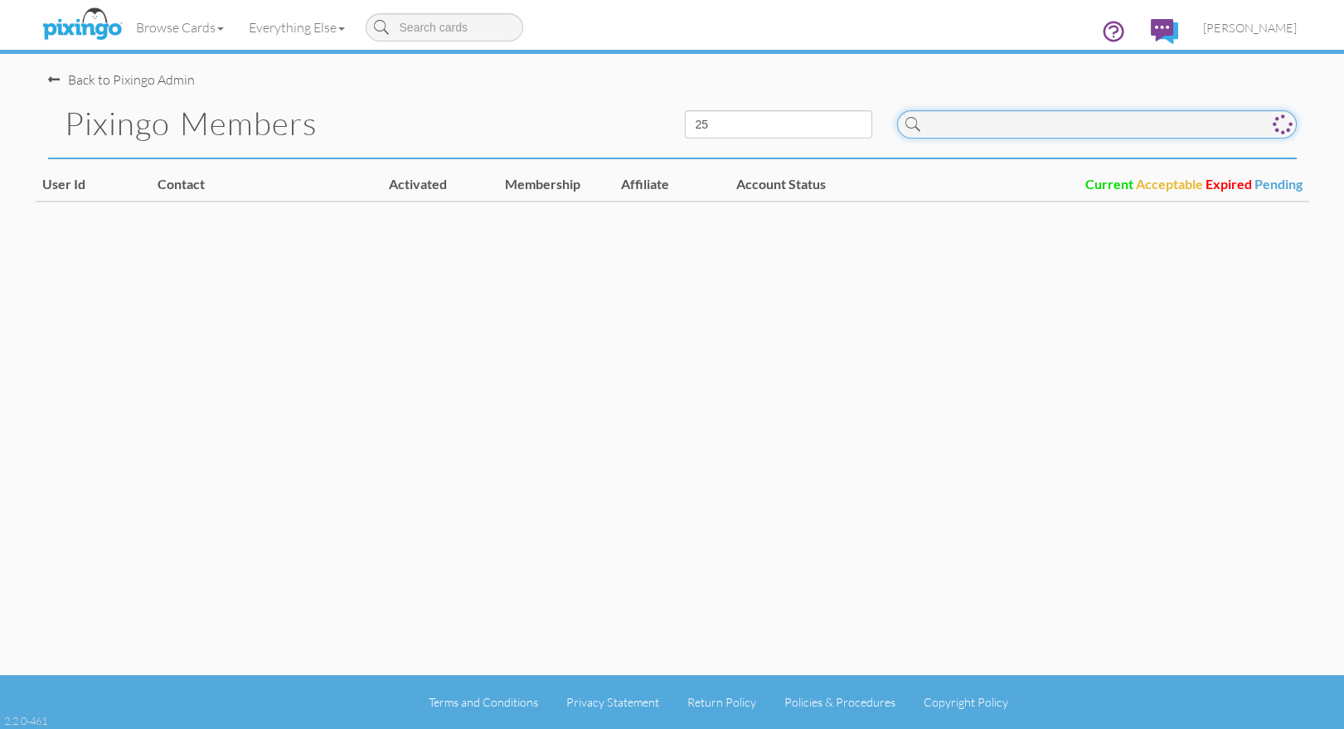
click at [1029, 126] on input at bounding box center [1097, 124] width 400 height 28
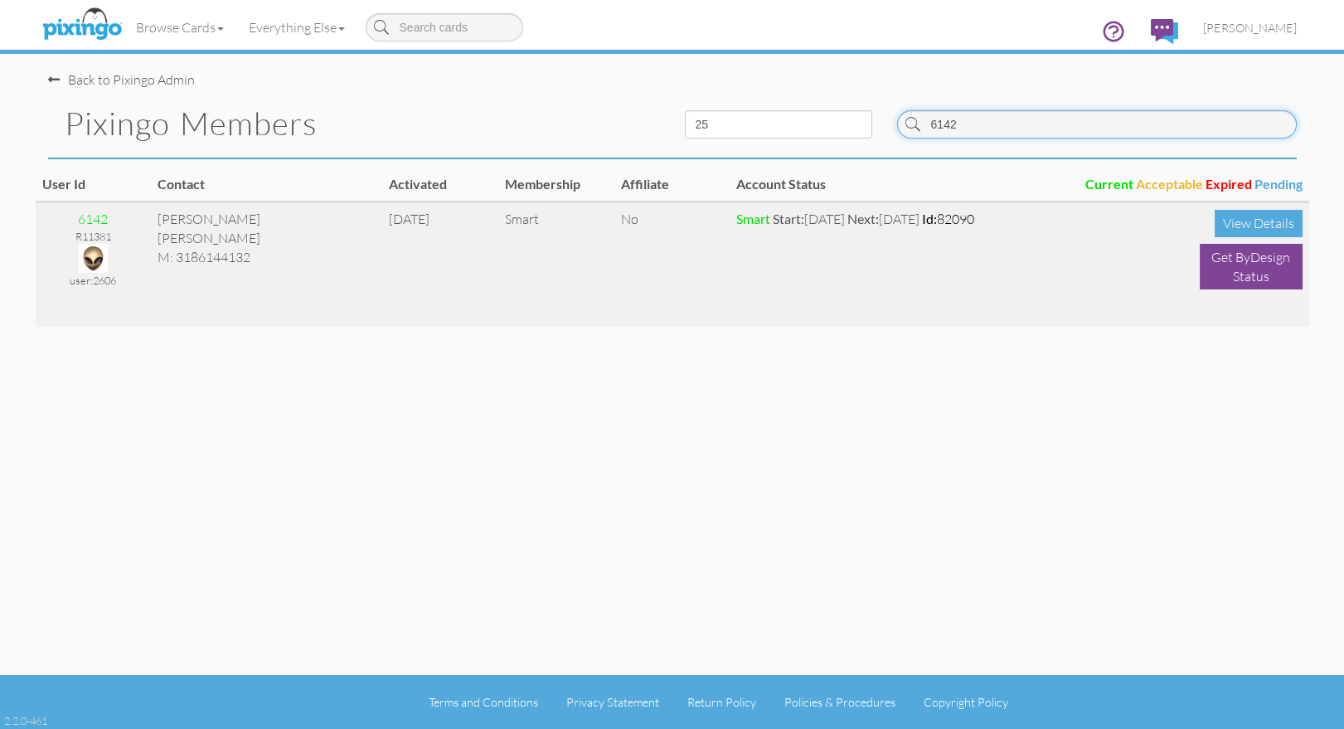
type input "6142"
click at [93, 253] on img at bounding box center [93, 258] width 29 height 29
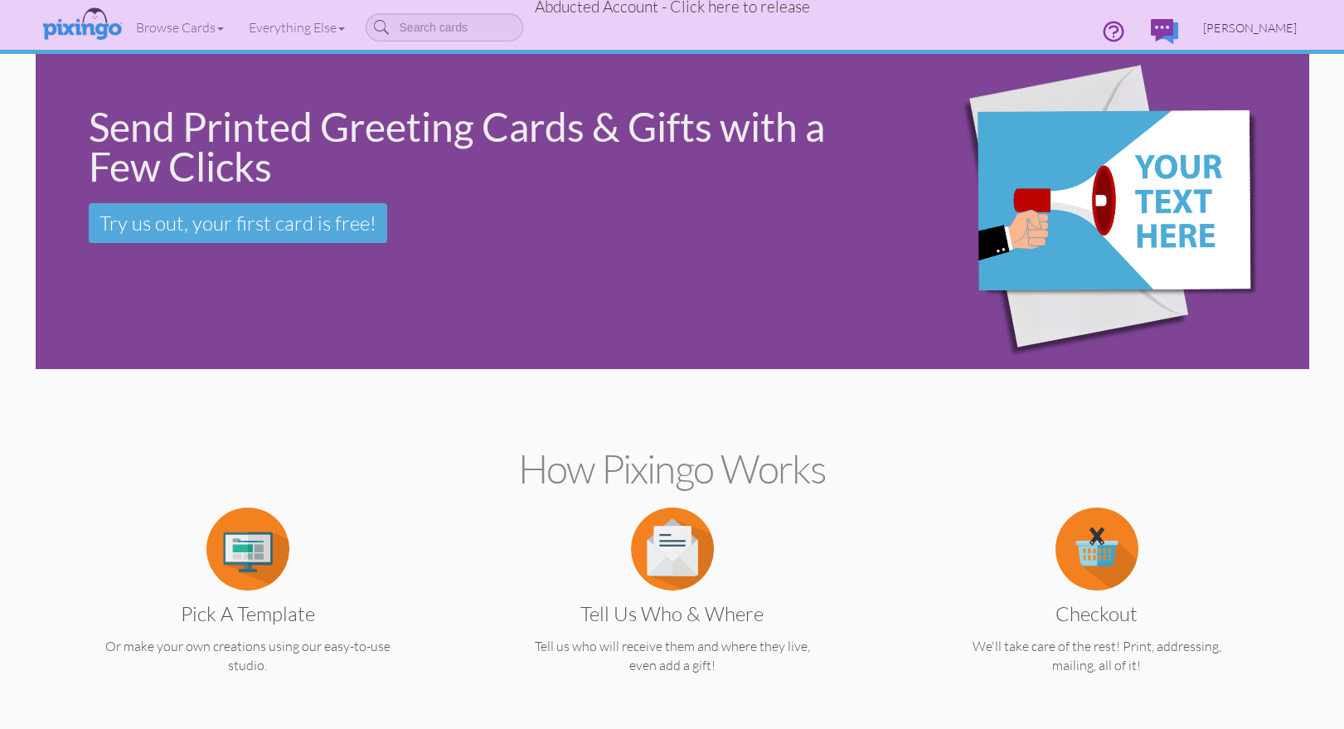
click at [1249, 21] on span "Jacy Alvarez" at bounding box center [1250, 28] width 94 height 14
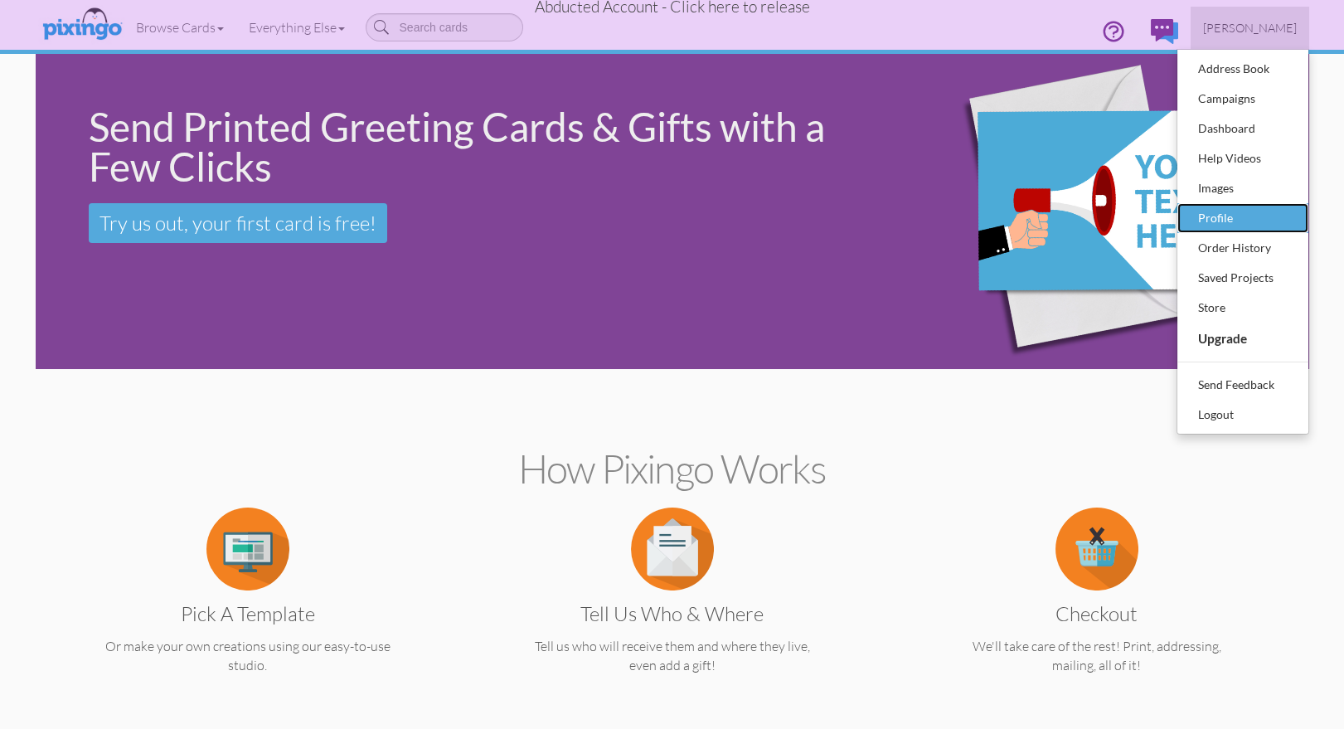
click at [1215, 214] on div "Profile" at bounding box center [1243, 218] width 98 height 25
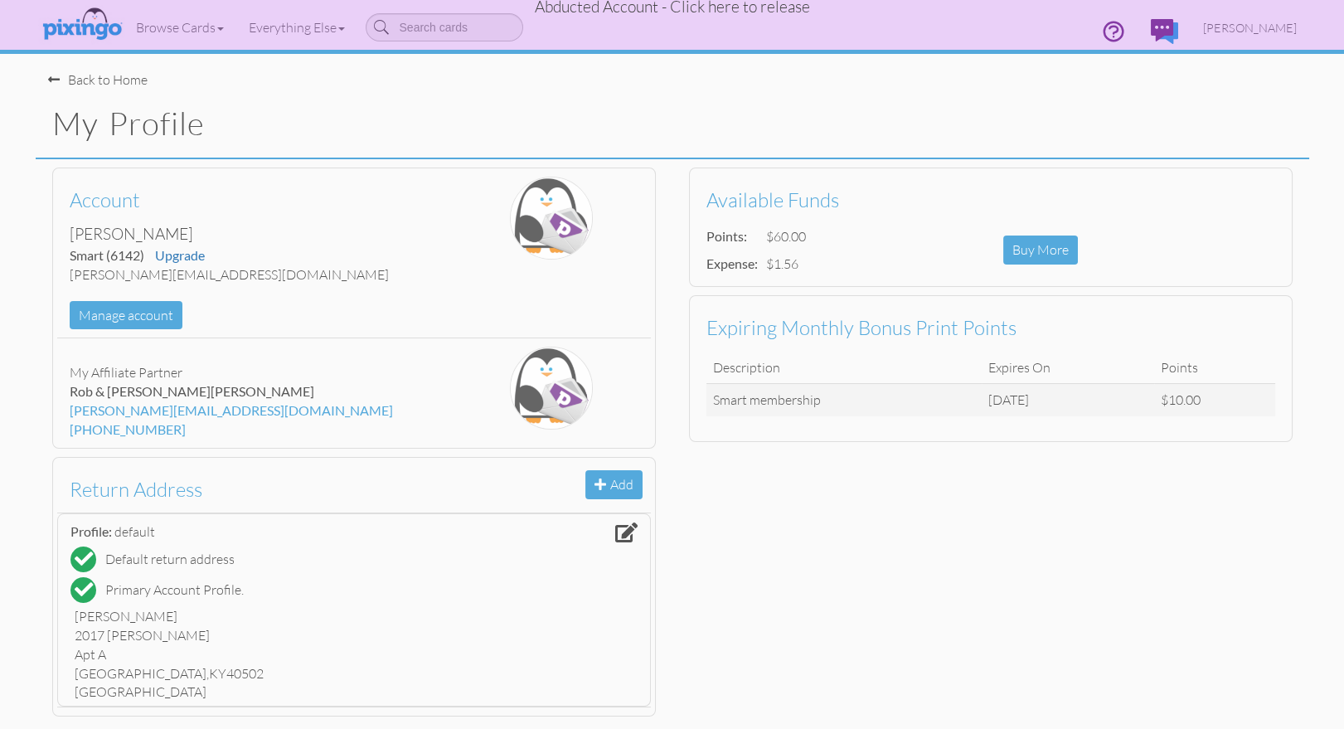
click at [716, 4] on span "Abducted Account - Click here to release" at bounding box center [672, 7] width 275 height 20
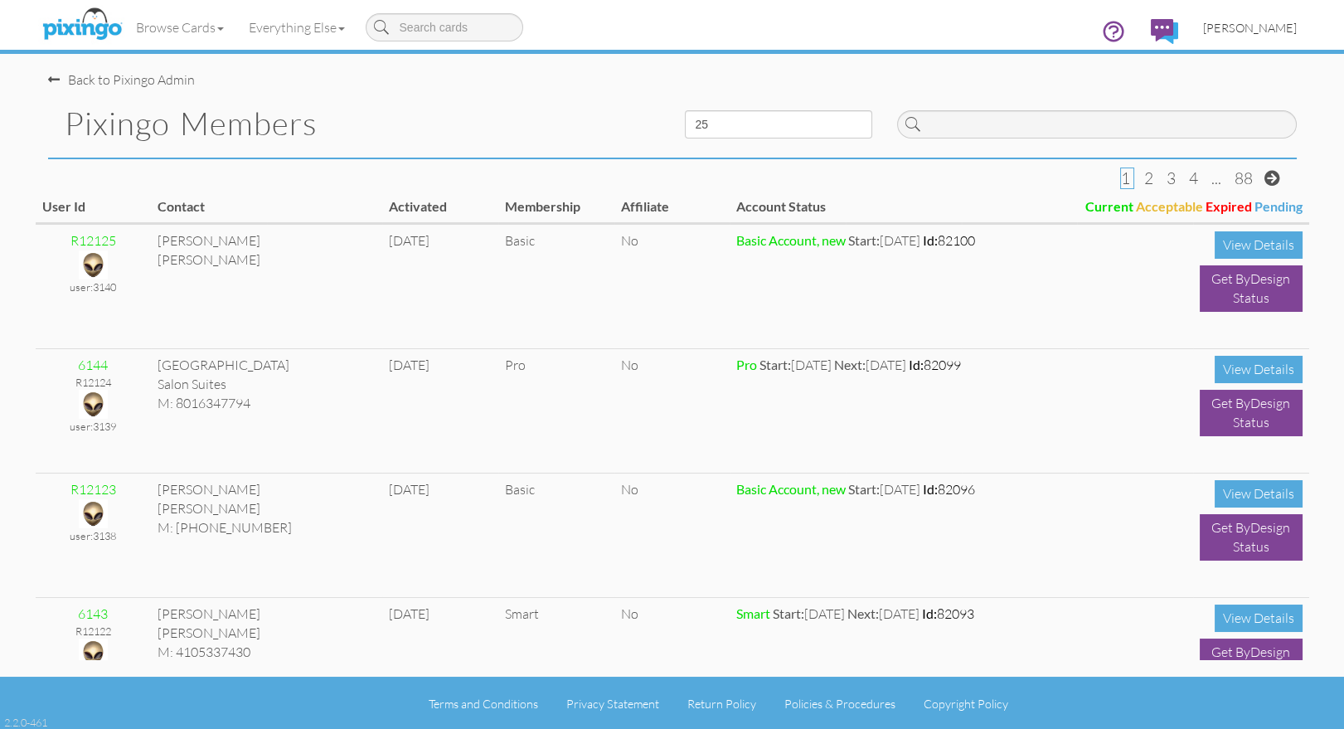
click at [1257, 29] on span "[PERSON_NAME]" at bounding box center [1250, 28] width 94 height 14
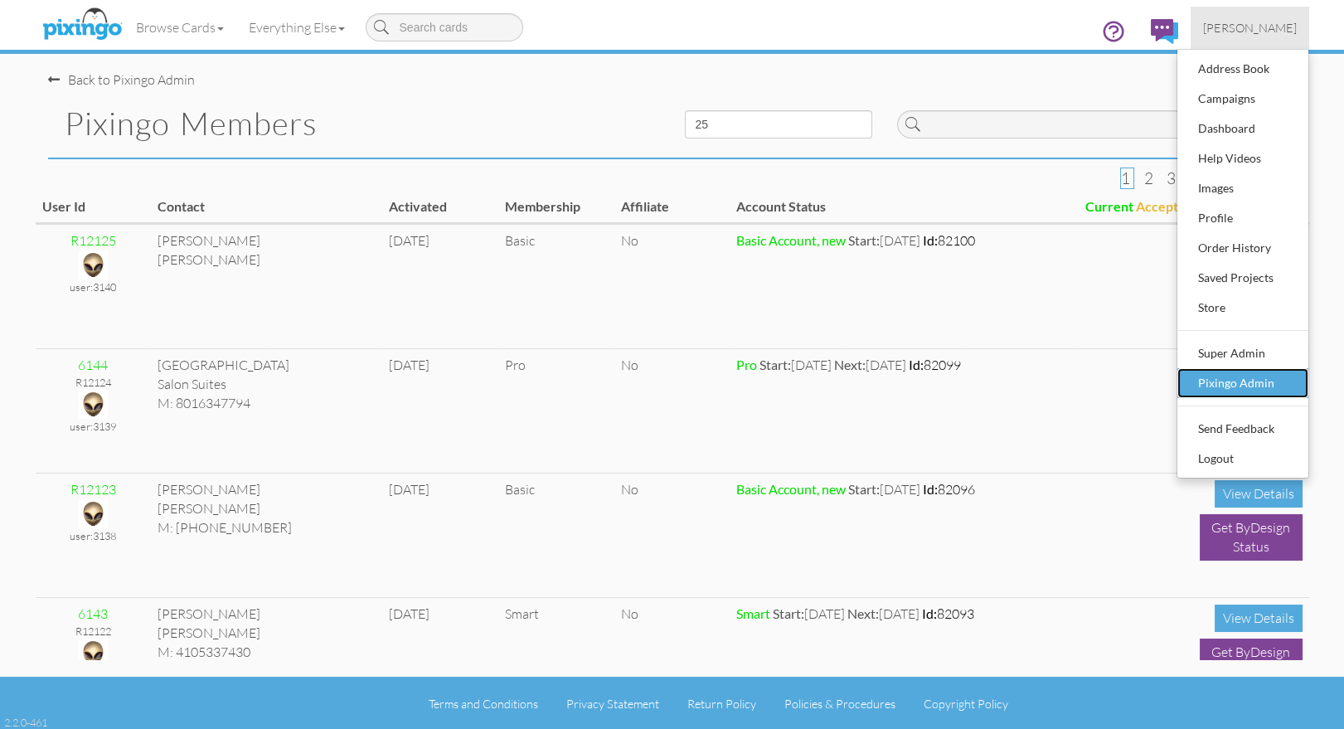
click at [1238, 375] on div "Pixingo Admin" at bounding box center [1243, 383] width 98 height 25
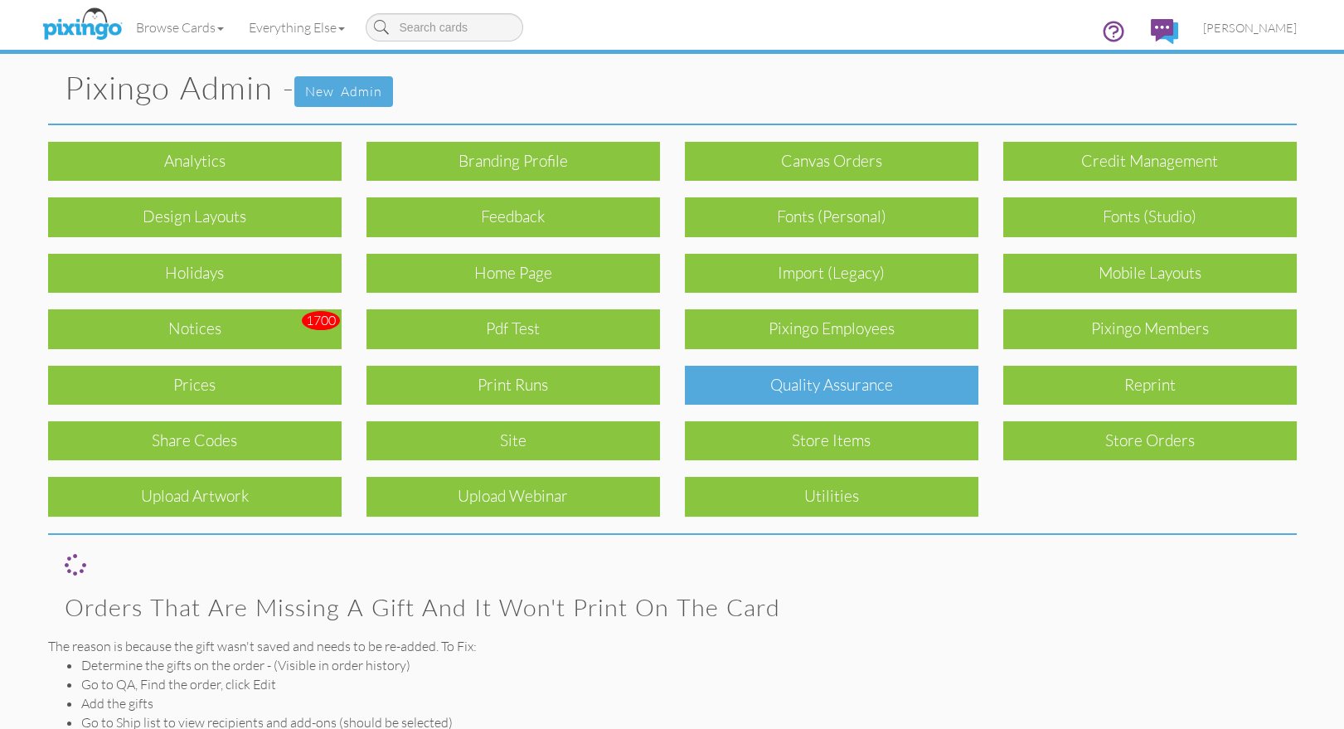
click at [759, 389] on div "Quality Assurance" at bounding box center [831, 385] width 293 height 39
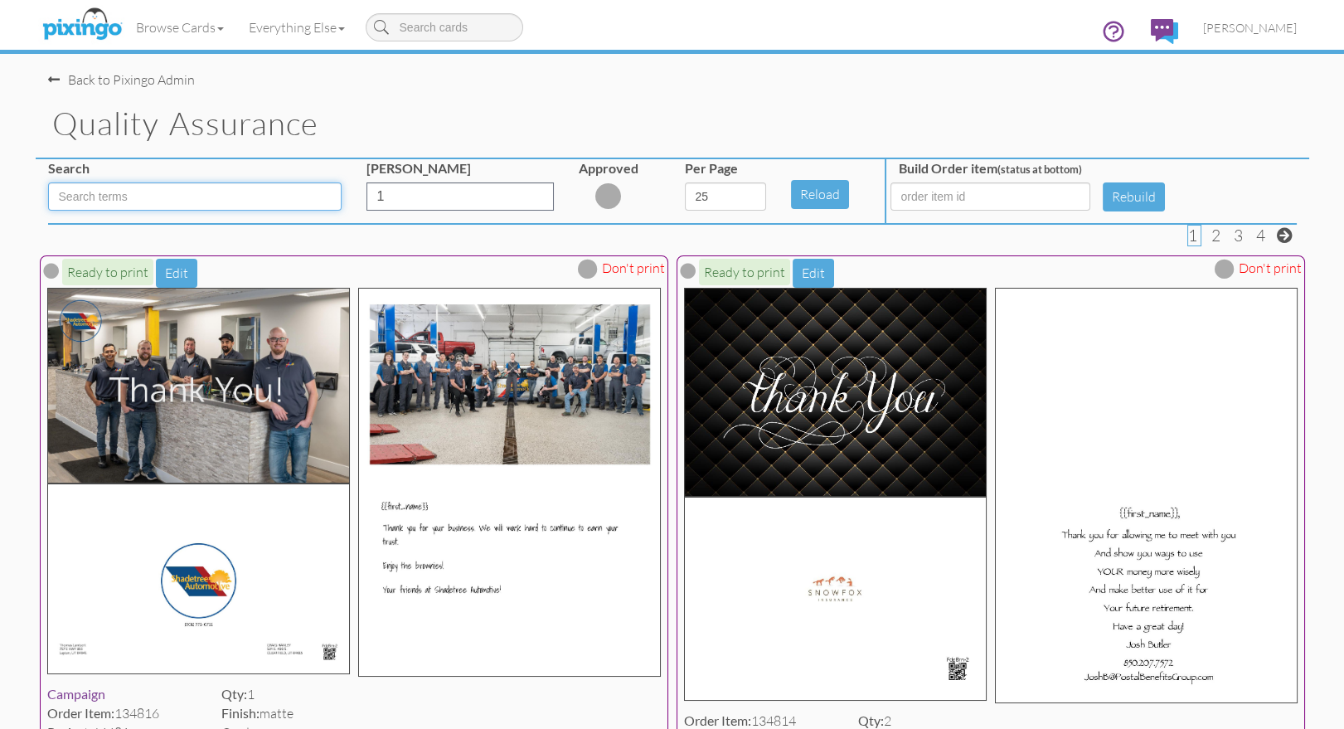
drag, startPoint x: 153, startPoint y: 200, endPoint x: 207, endPoint y: 223, distance: 58.7
click at [153, 200] on input at bounding box center [194, 196] width 293 height 28
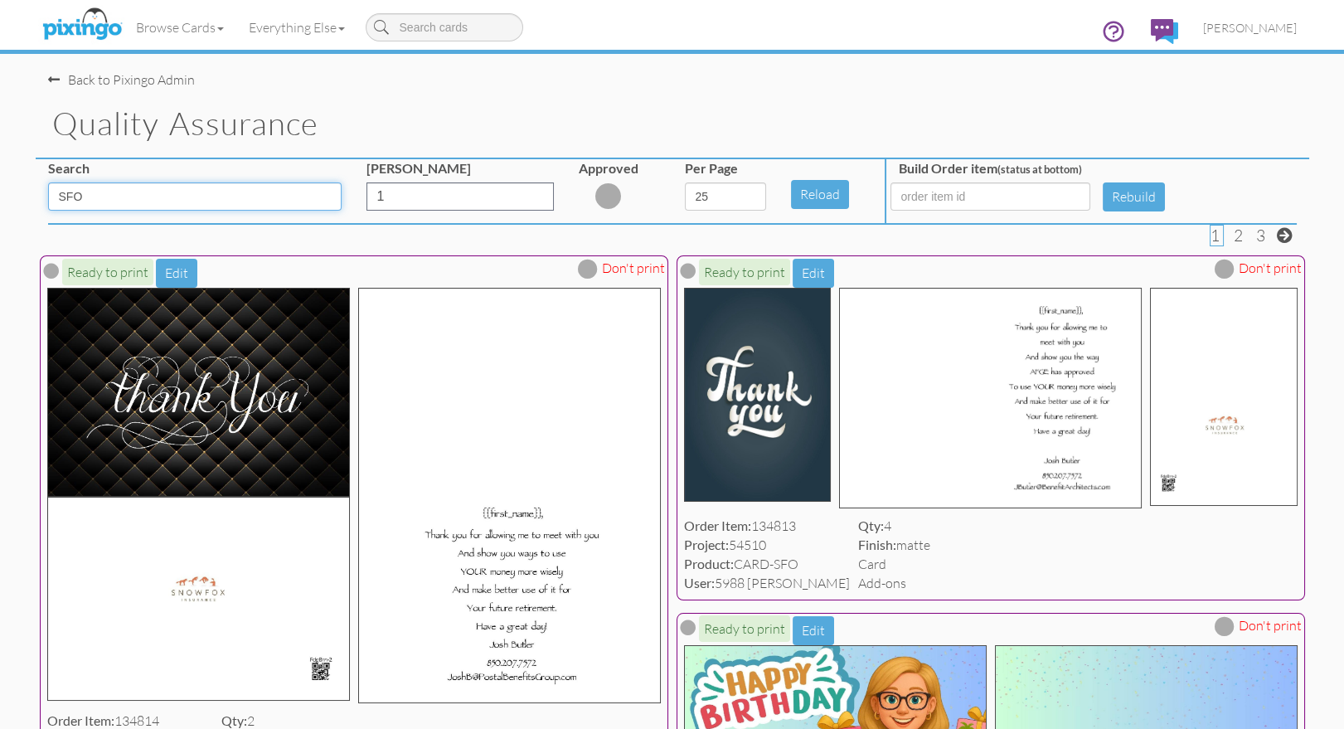
type input "SFO"
click at [81, 25] on img at bounding box center [82, 24] width 88 height 41
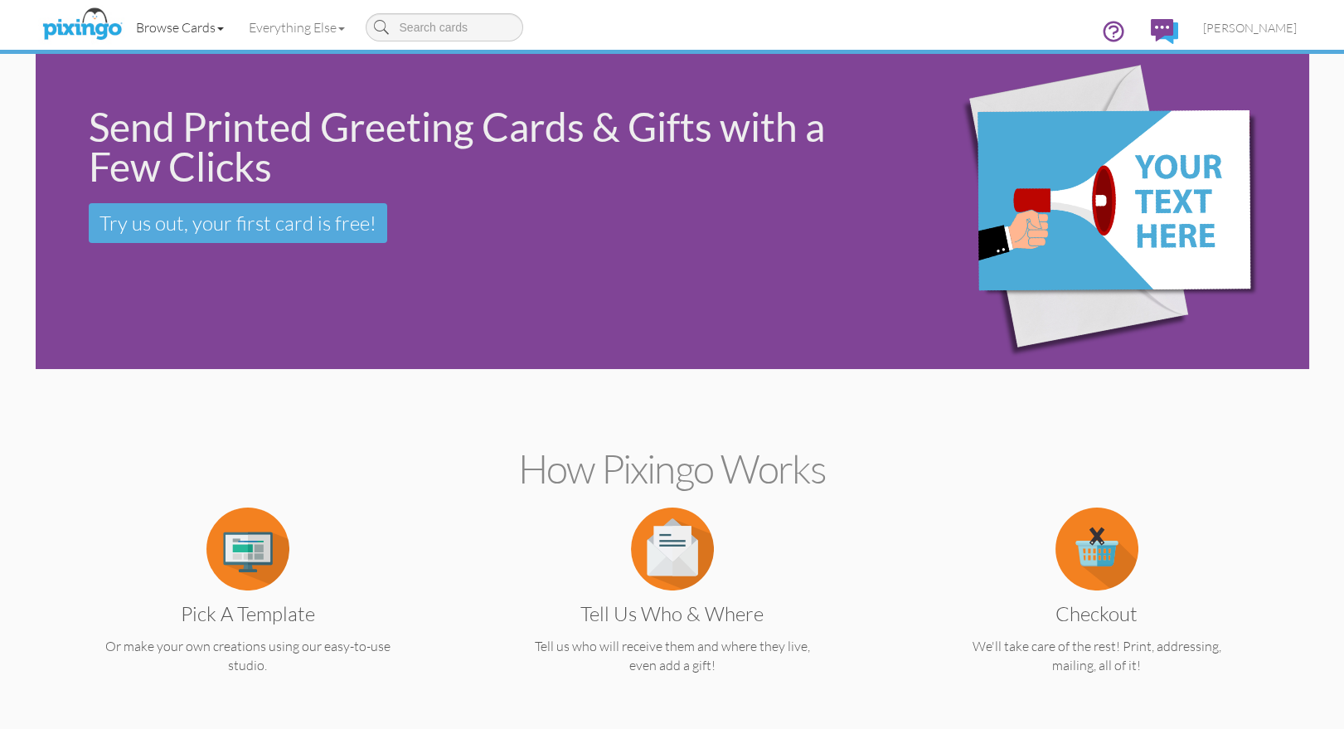
click at [157, 28] on link "Browse Cards" at bounding box center [180, 27] width 113 height 41
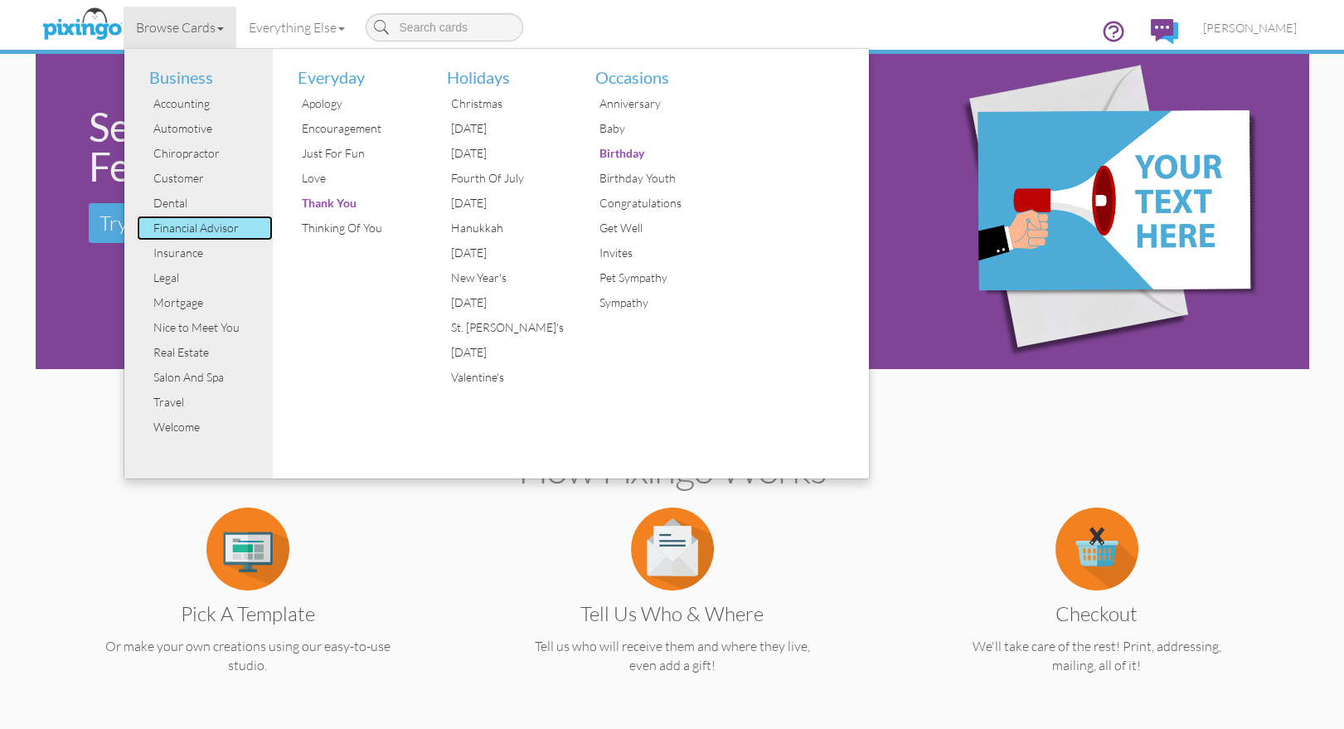
click at [185, 232] on div "Financial Advisor" at bounding box center [211, 228] width 124 height 25
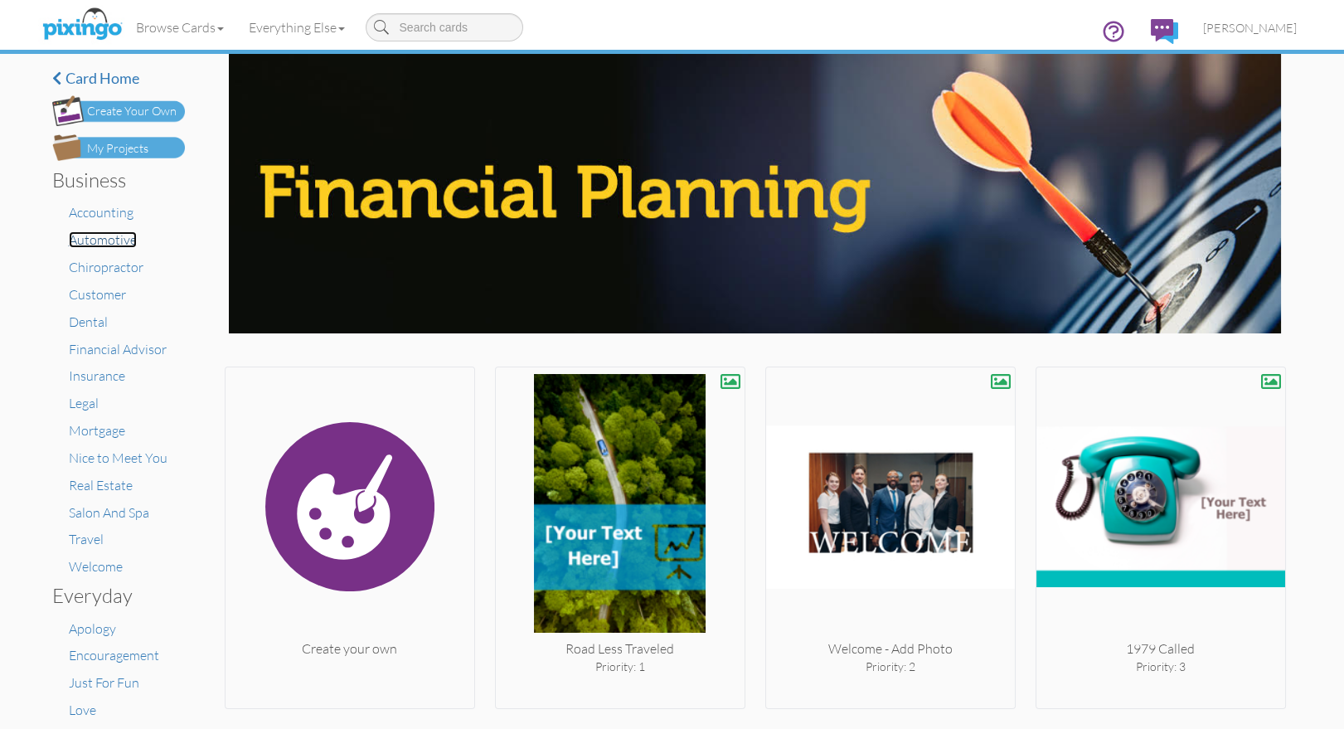
click at [104, 242] on span "Automotive" at bounding box center [103, 239] width 68 height 17
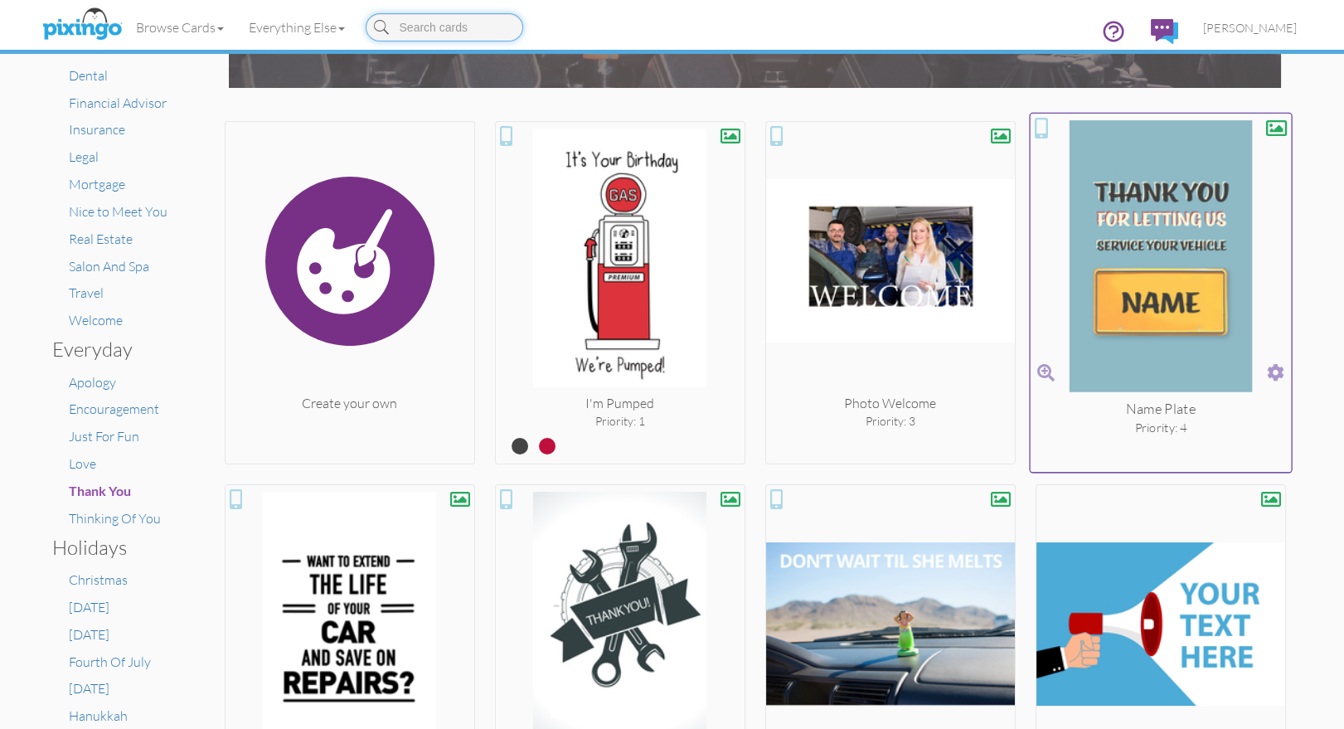
scroll to position [225, 0]
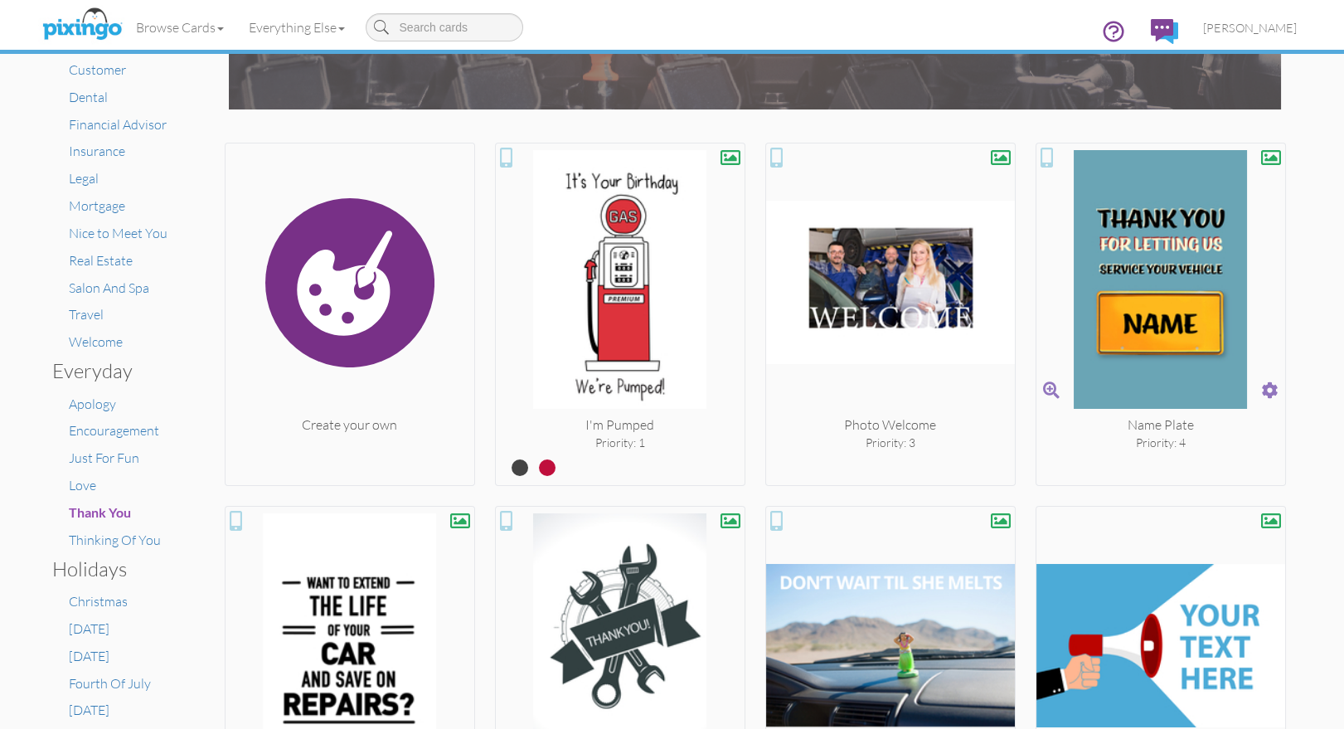
click at [1188, 369] on img at bounding box center [1160, 282] width 249 height 265
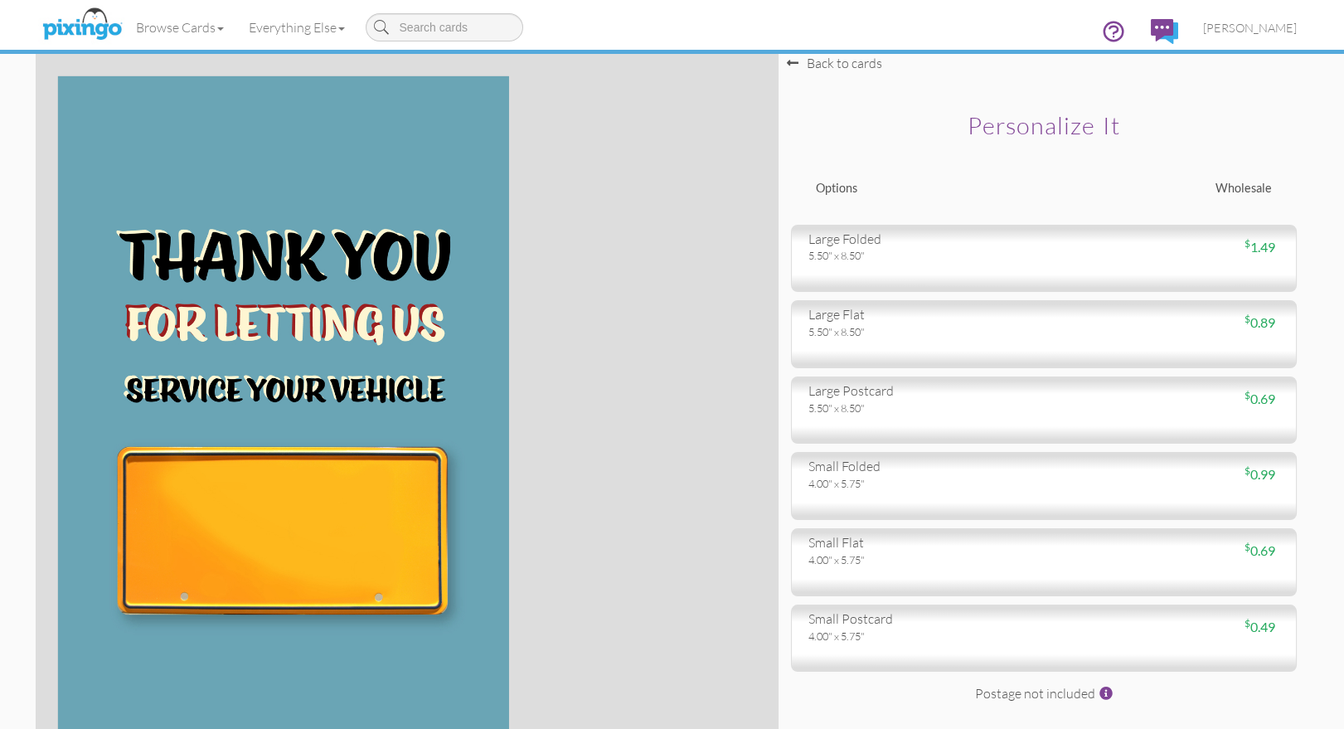
click at [816, 67] on div "Back to cards" at bounding box center [834, 63] width 95 height 19
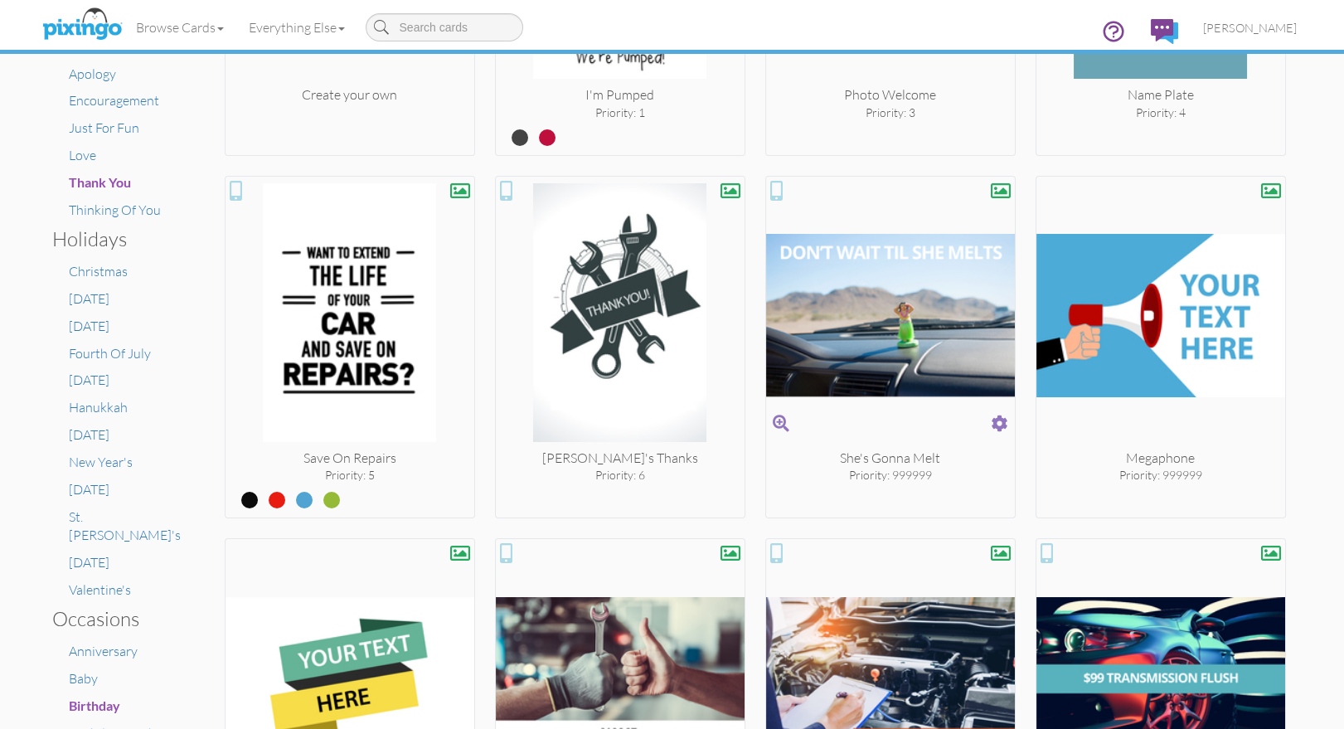
scroll to position [505, 0]
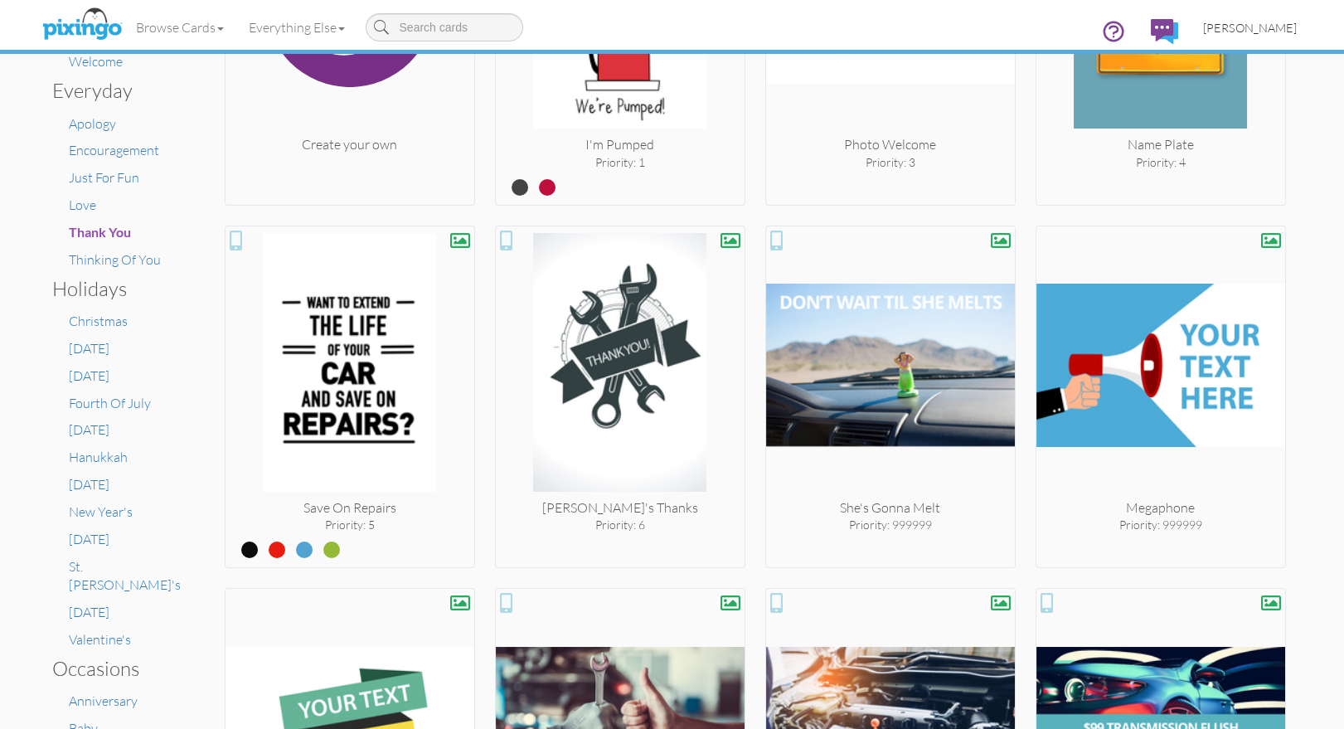
click at [1237, 29] on span "[PERSON_NAME]" at bounding box center [1250, 28] width 94 height 14
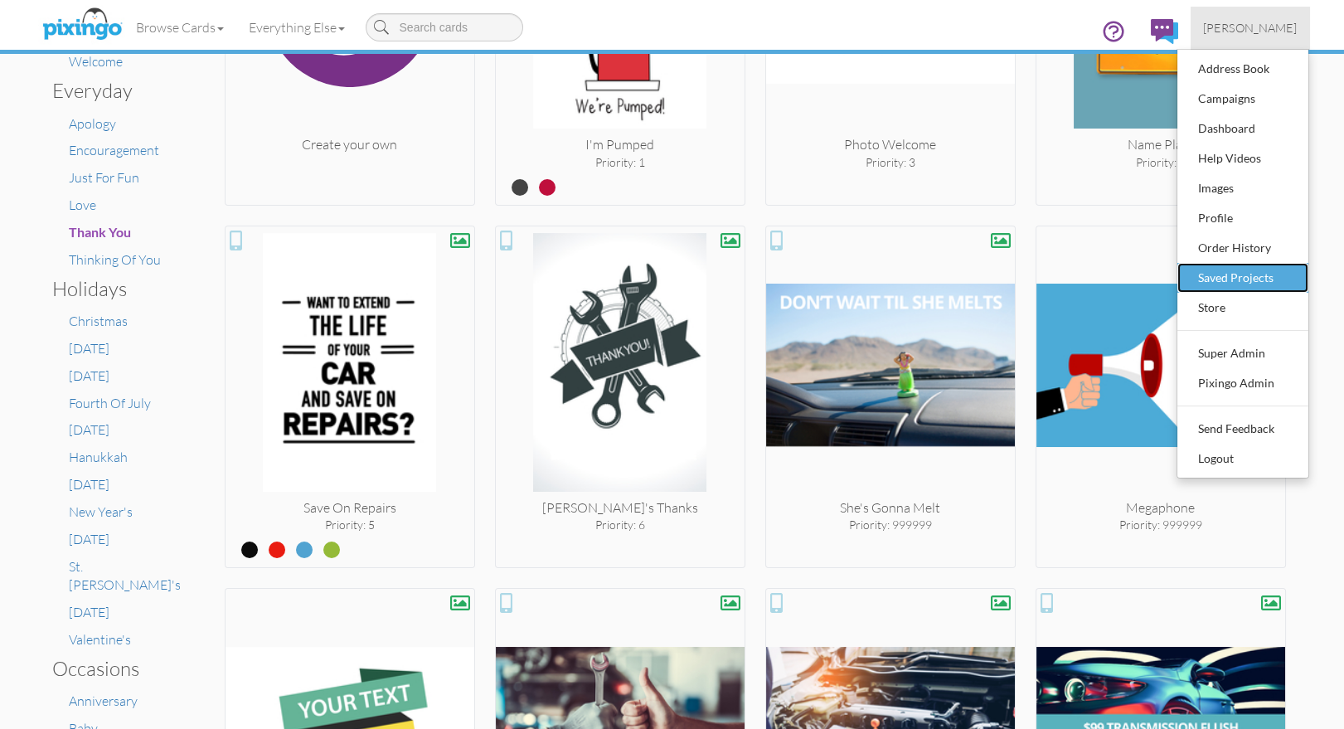
click at [1214, 274] on div "Saved Projects" at bounding box center [1243, 277] width 98 height 25
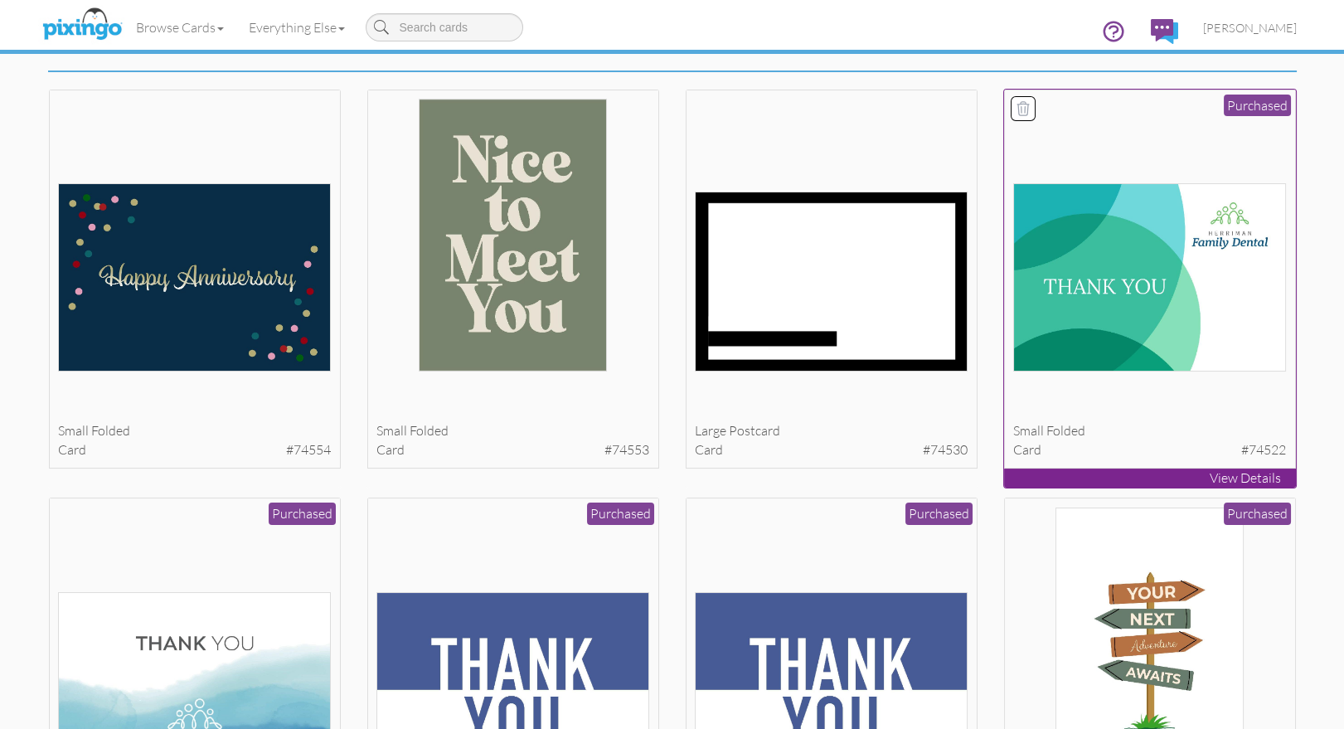
scroll to position [72, 0]
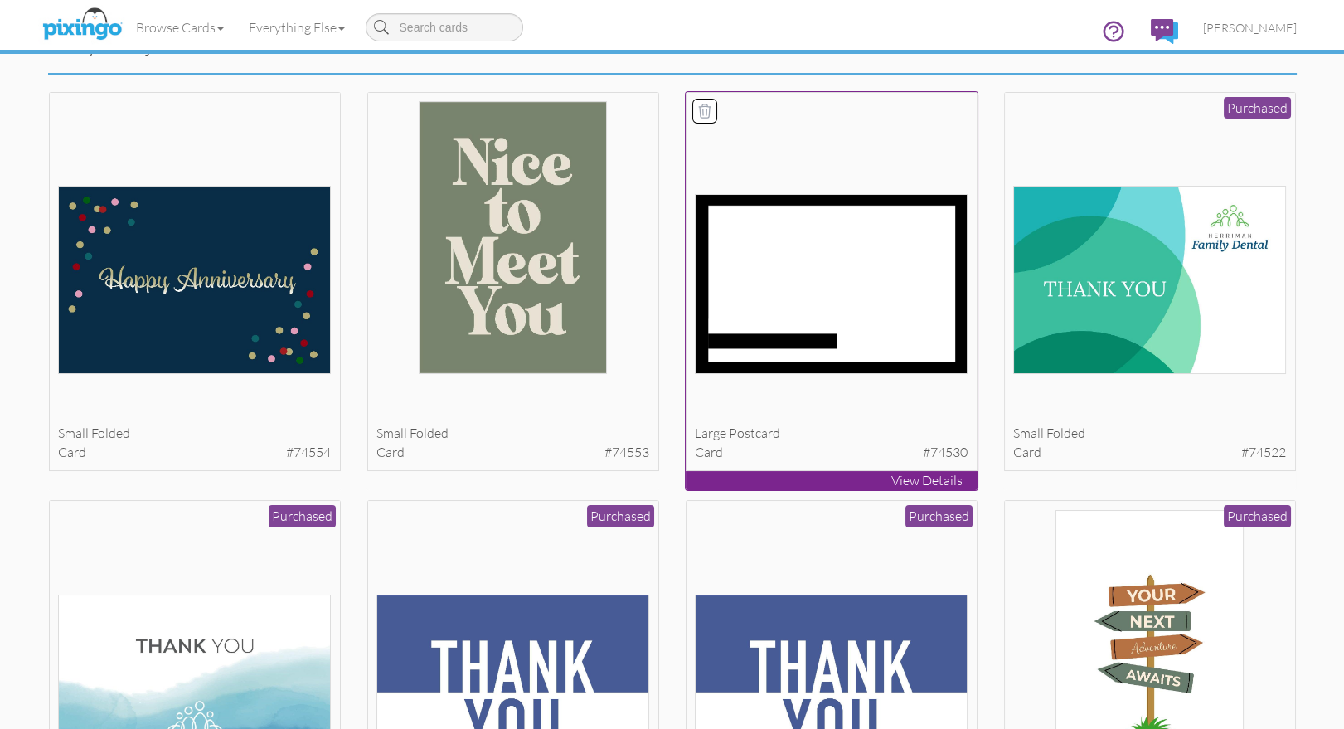
click at [707, 105] on icon at bounding box center [705, 110] width 12 height 13
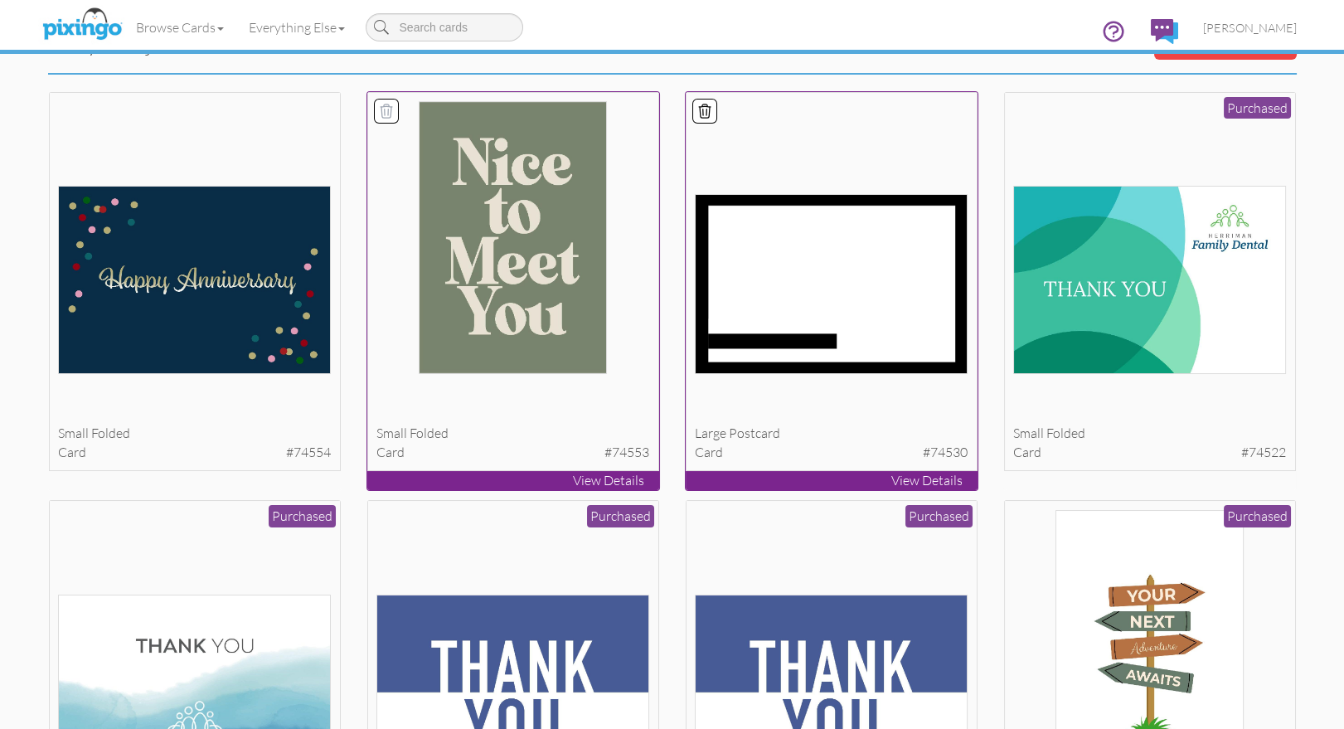
click at [383, 101] on div at bounding box center [386, 110] width 23 height 23
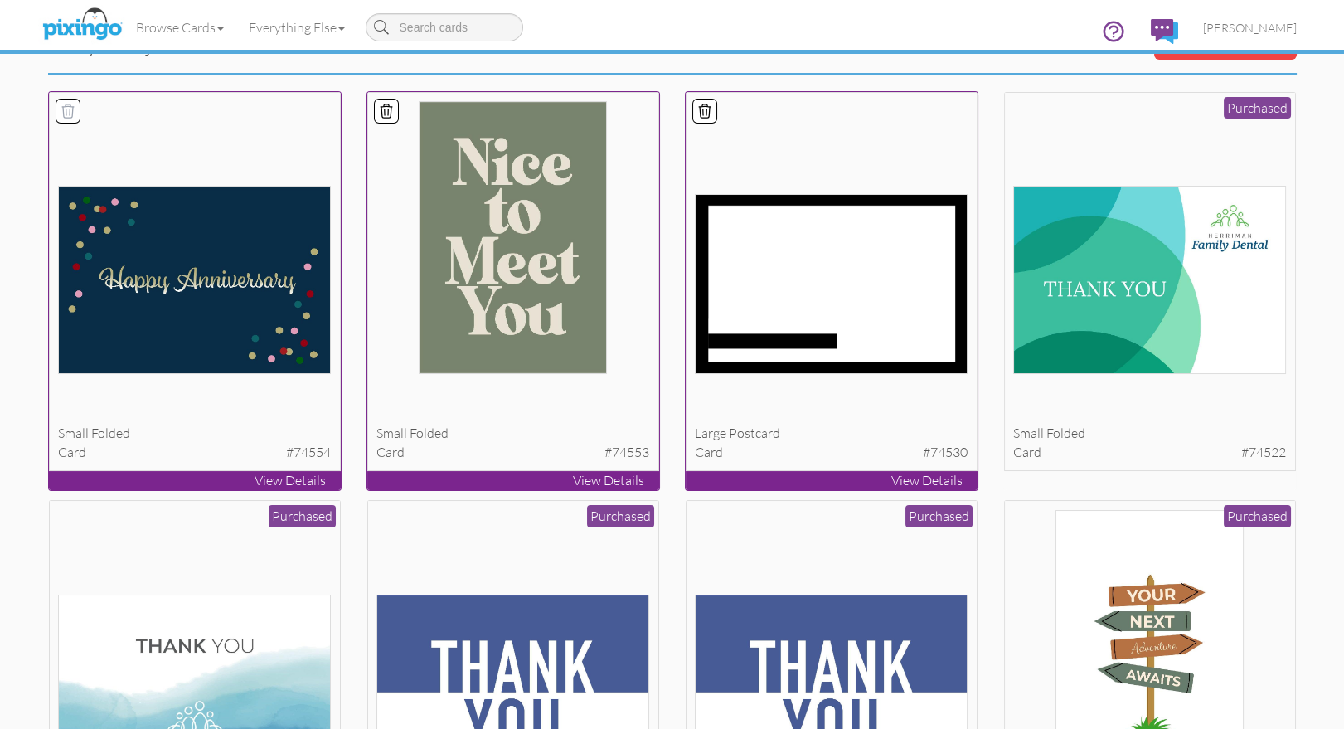
click at [79, 109] on div at bounding box center [68, 111] width 25 height 25
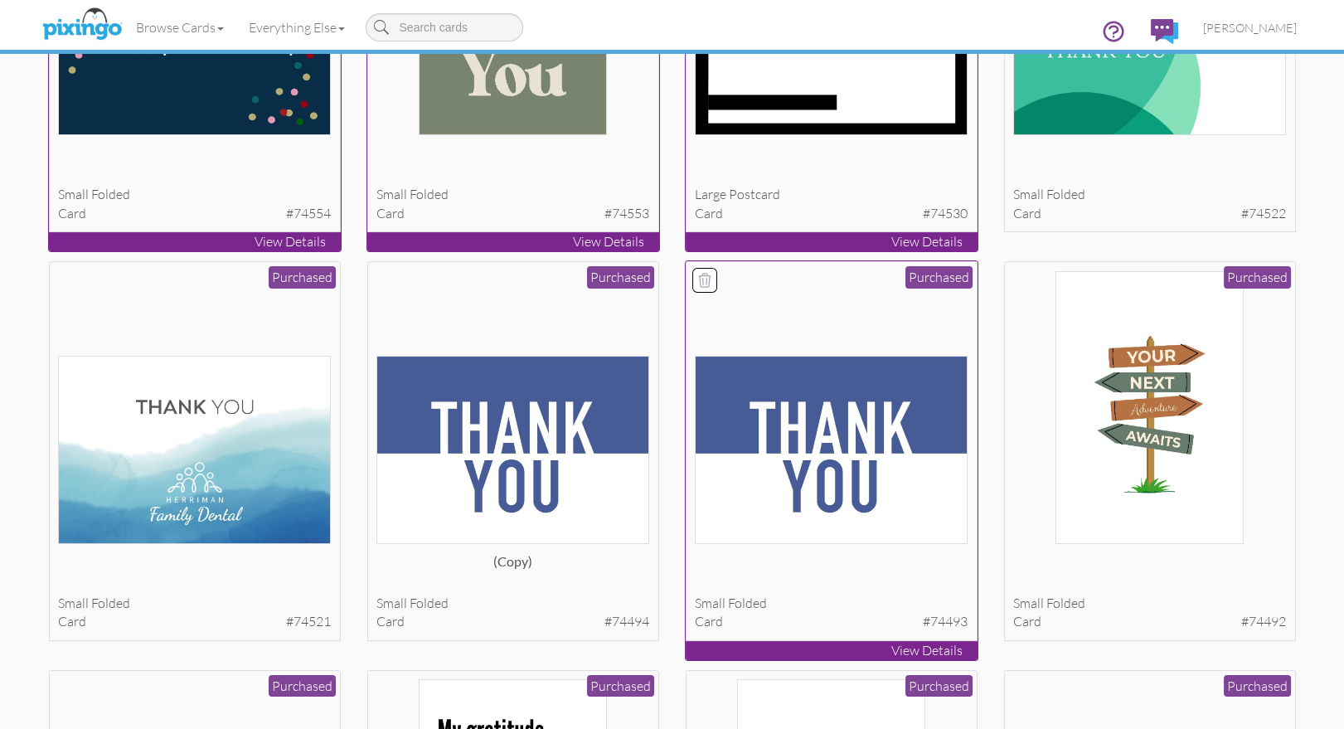
scroll to position [296, 0]
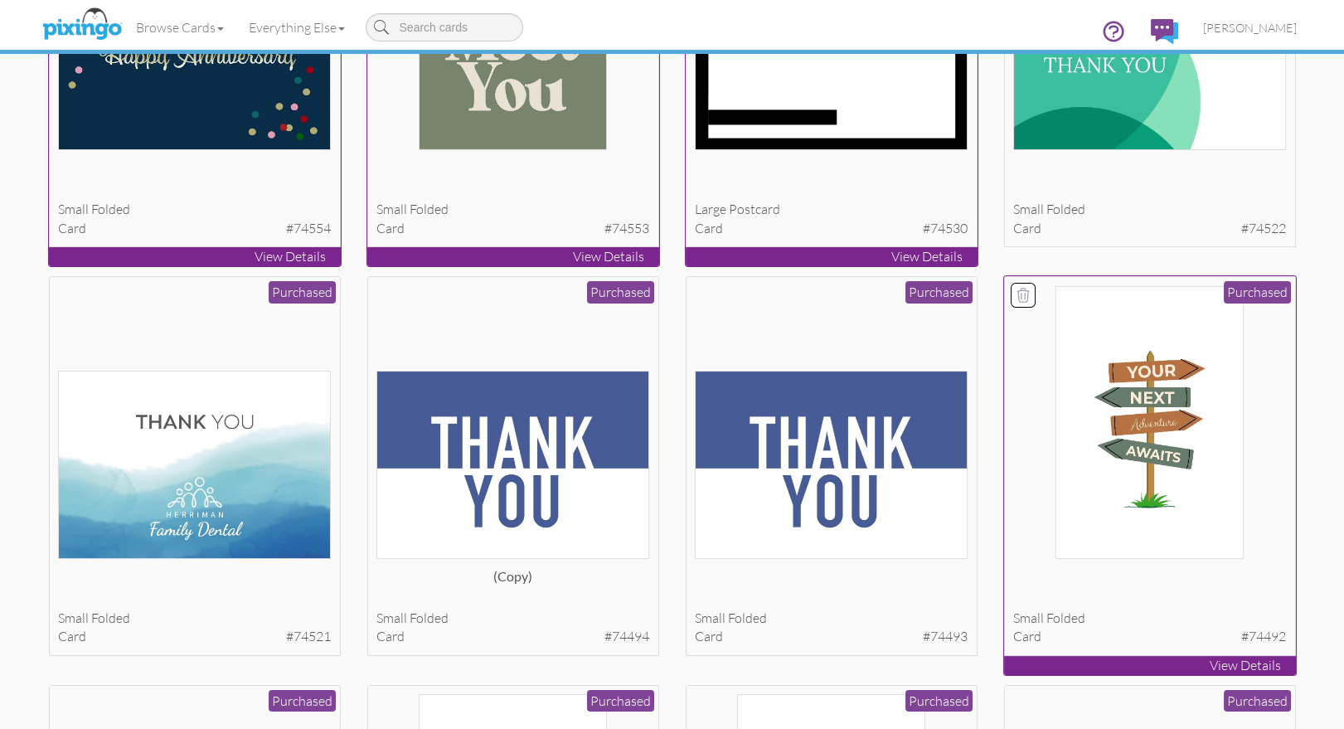
click at [1020, 293] on icon at bounding box center [1023, 294] width 12 height 13
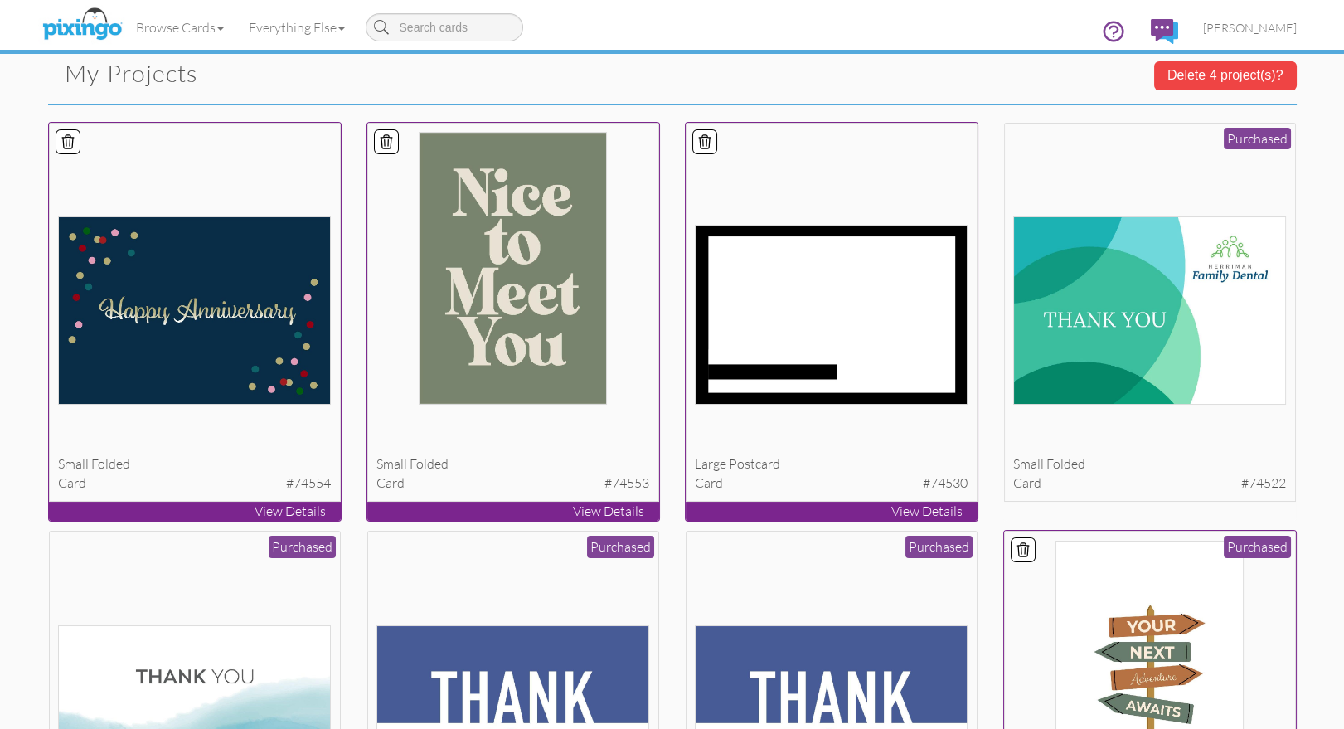
scroll to position [0, 0]
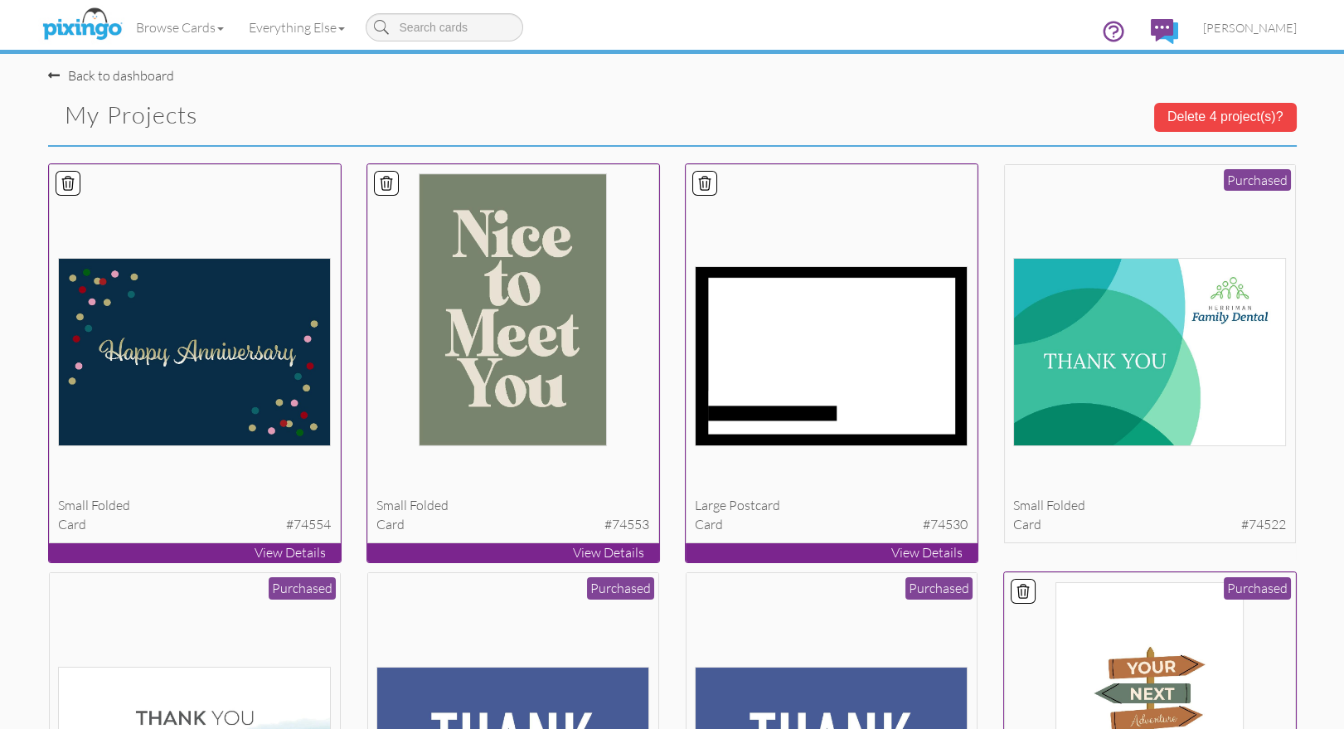
click at [1203, 120] on button "Delete 4 project(s)?" at bounding box center [1225, 117] width 143 height 28
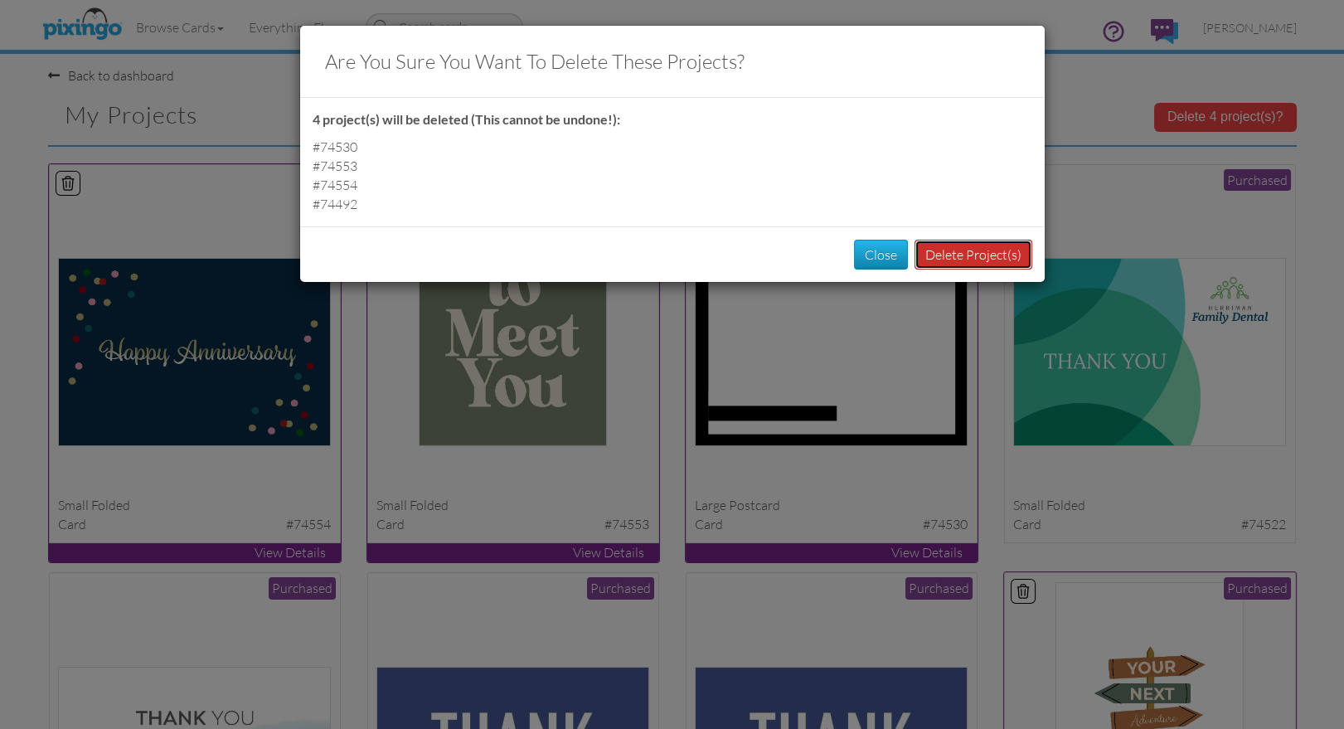
click at [953, 260] on button "Delete Project(s)" at bounding box center [973, 255] width 118 height 31
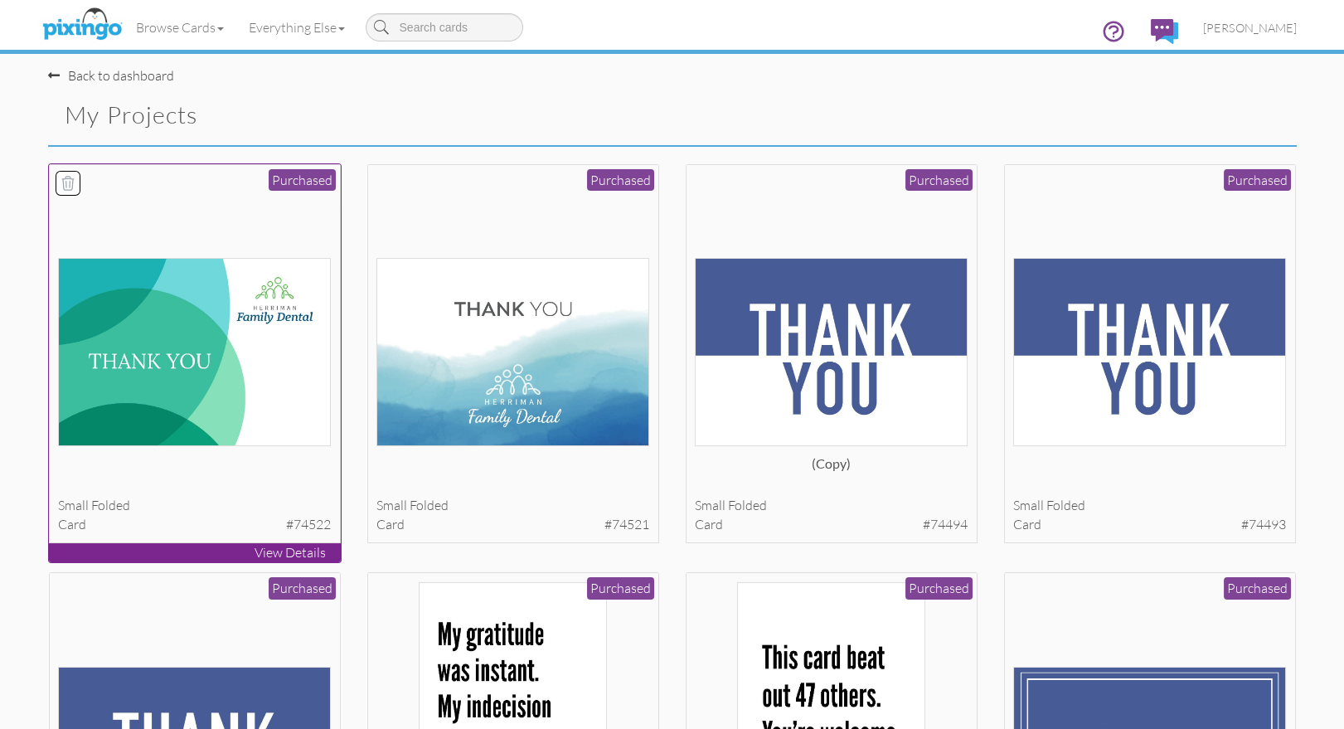
click at [248, 381] on img at bounding box center [194, 352] width 273 height 188
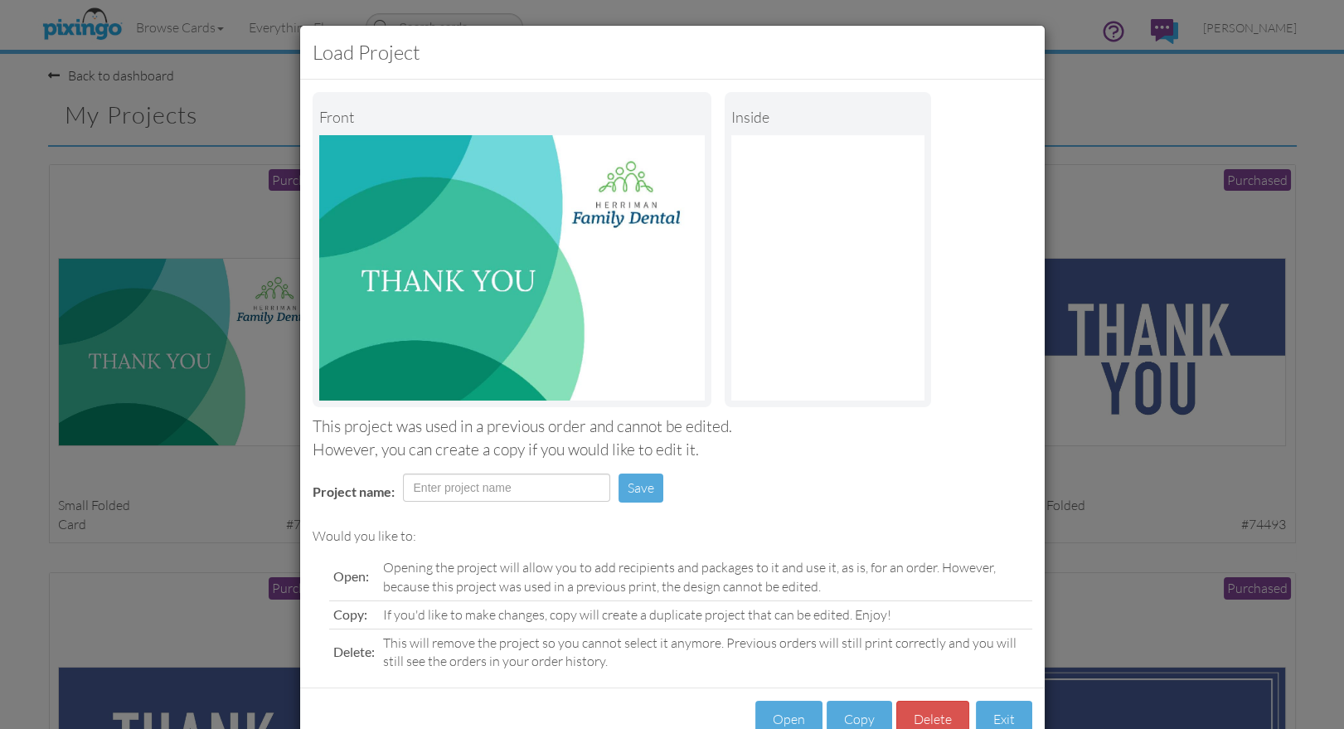
scroll to position [46, 0]
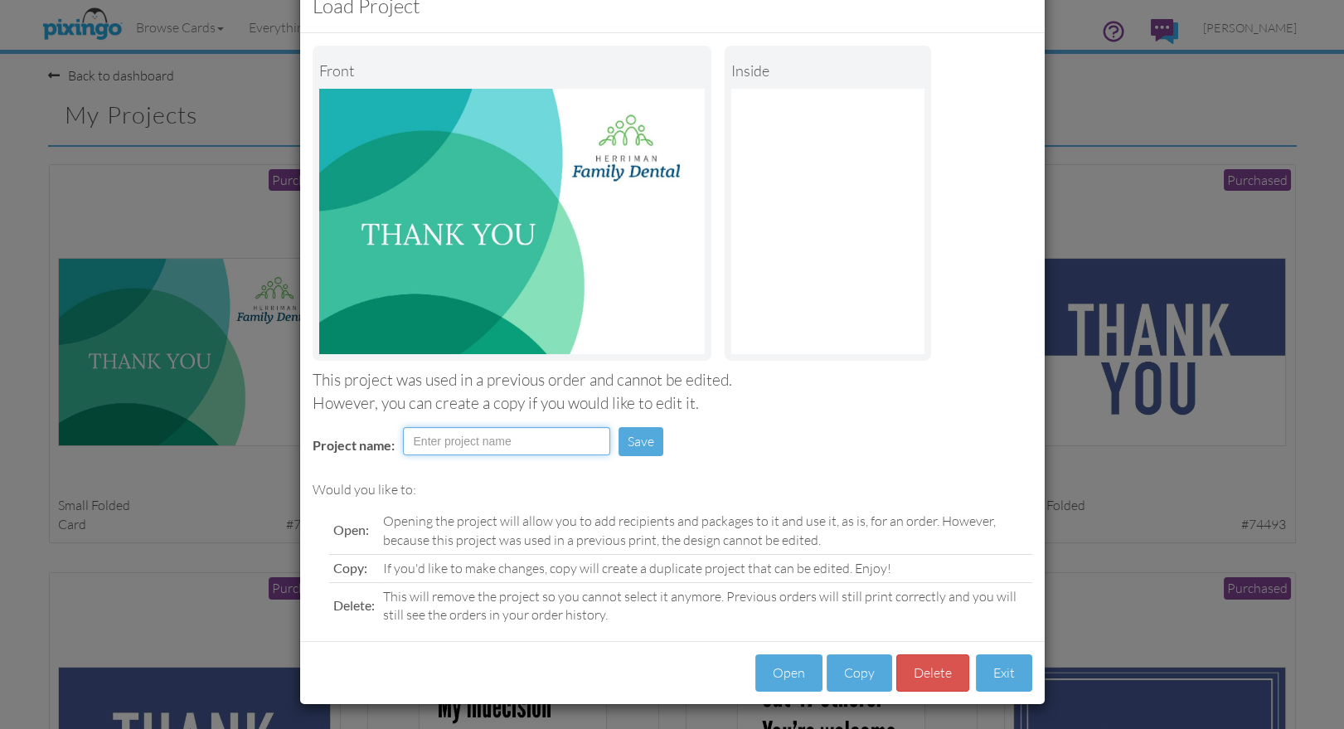
click at [448, 443] on input "Project name:" at bounding box center [506, 441] width 207 height 28
type input "[PERSON_NAME] One"
click at [645, 441] on button "Save" at bounding box center [640, 441] width 45 height 29
click at [932, 452] on div "Project name: [PERSON_NAME] One Save Saved" at bounding box center [672, 442] width 744 height 57
click at [1013, 673] on button "Exit" at bounding box center [1004, 672] width 56 height 37
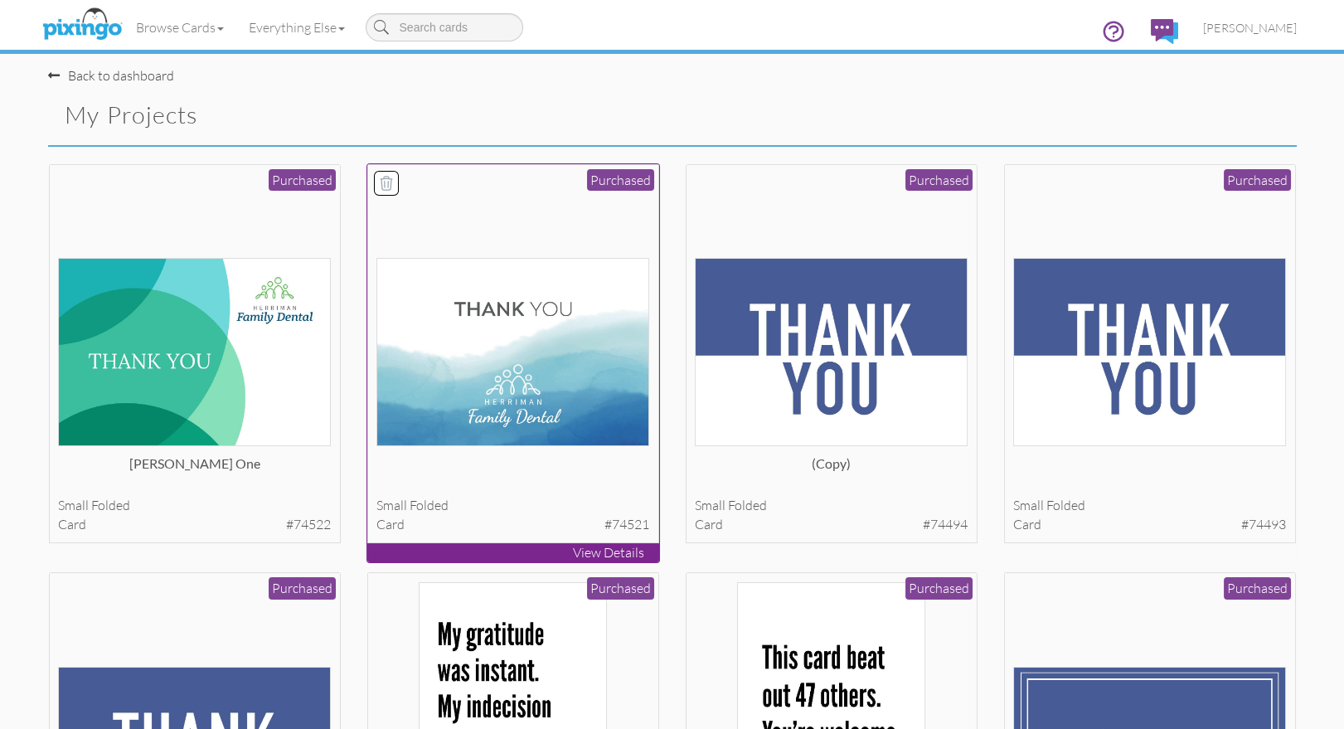
click at [569, 452] on div "small folded card #74521 Purchased" at bounding box center [513, 354] width 292 height 380
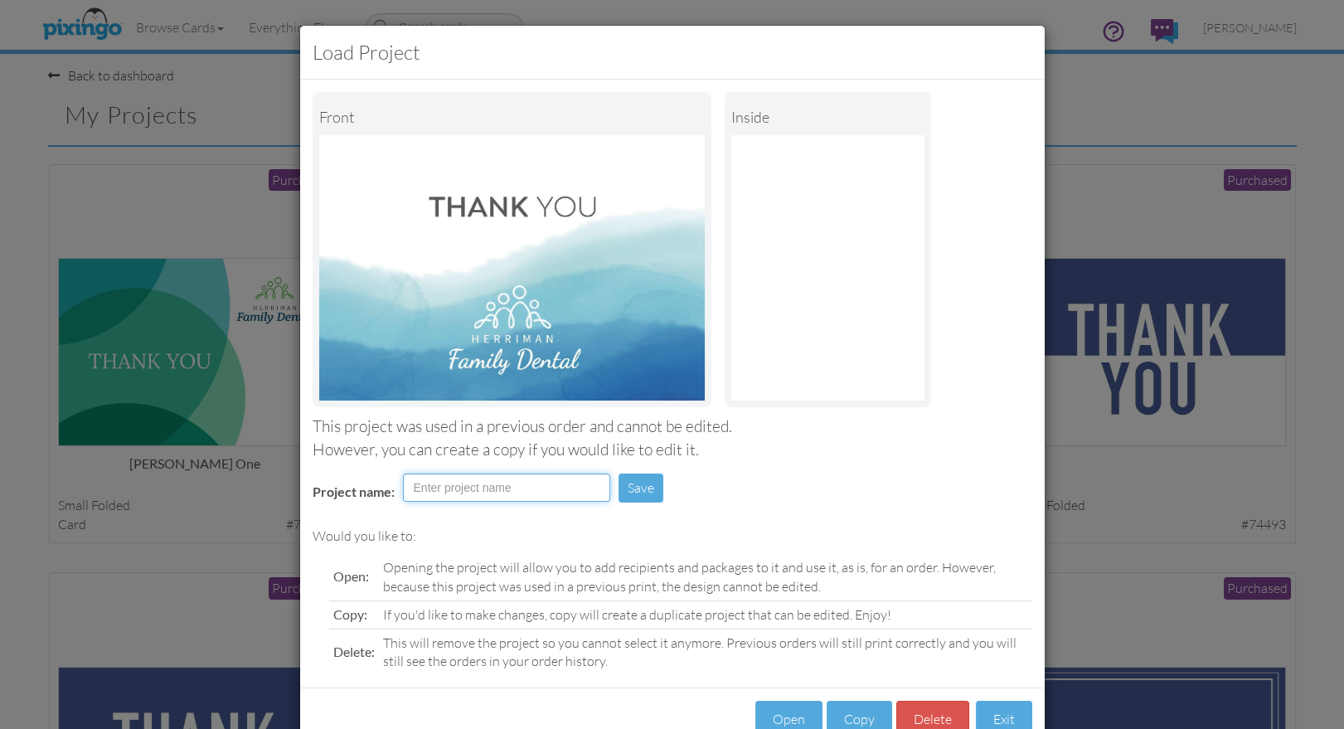
click at [504, 481] on input "Project name:" at bounding box center [506, 487] width 207 height 28
type input "[PERSON_NAME] Two"
click at [633, 483] on button "Save" at bounding box center [640, 487] width 45 height 29
click at [864, 505] on div "Project name: [PERSON_NAME] Two Save Saved" at bounding box center [672, 489] width 744 height 57
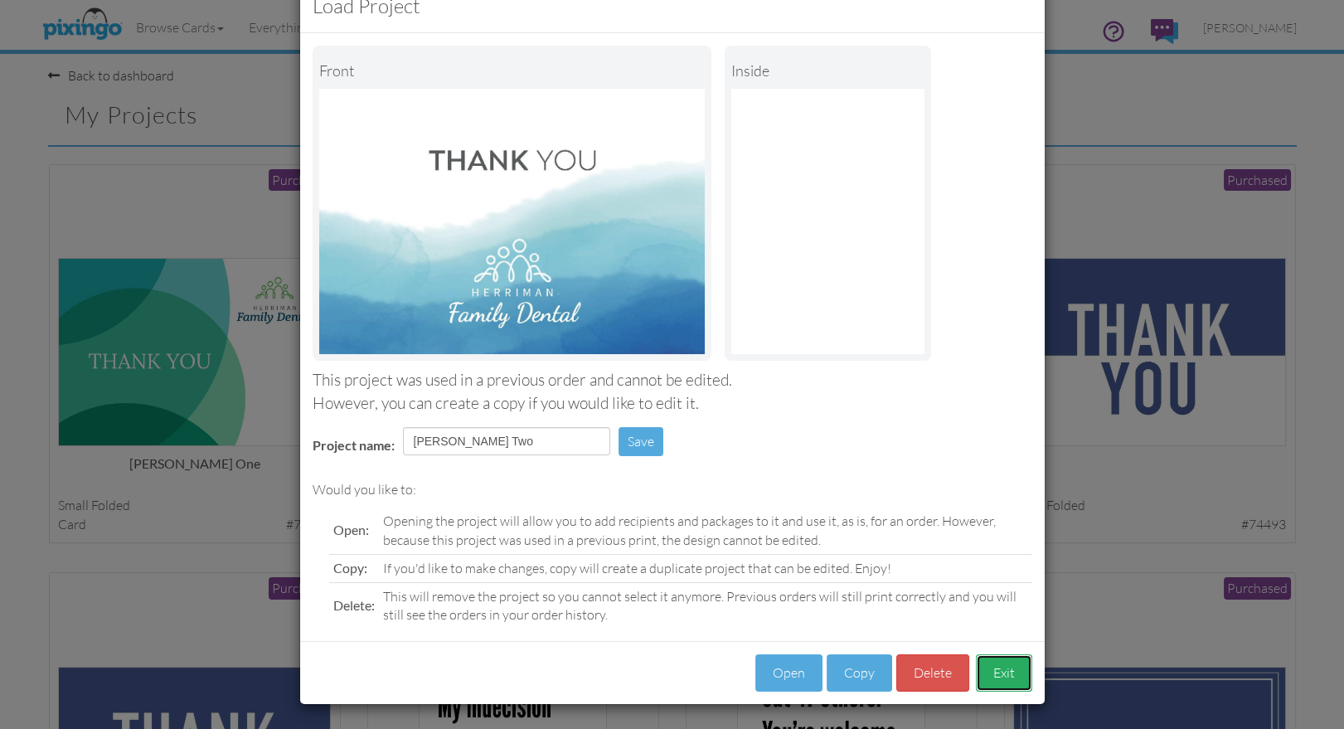
click at [1005, 665] on button "Exit" at bounding box center [1004, 672] width 56 height 37
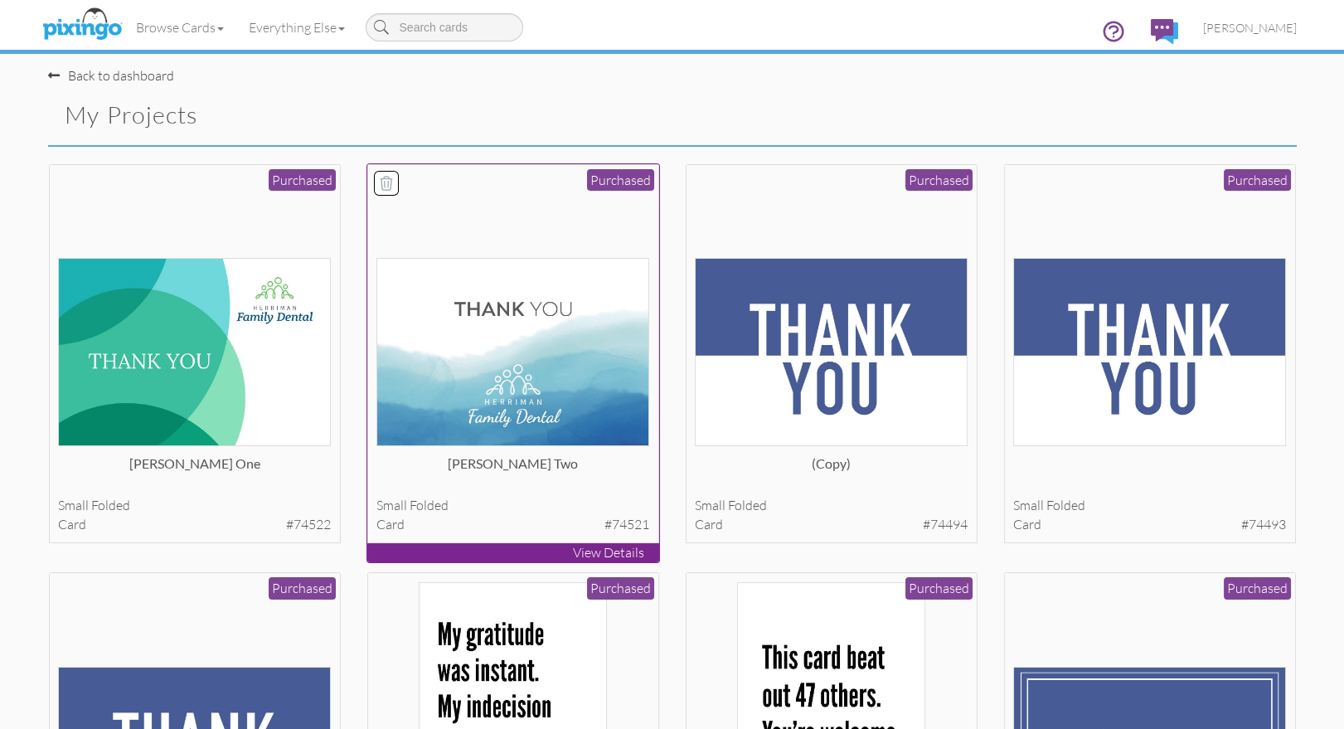
click at [554, 434] on img at bounding box center [512, 352] width 273 height 188
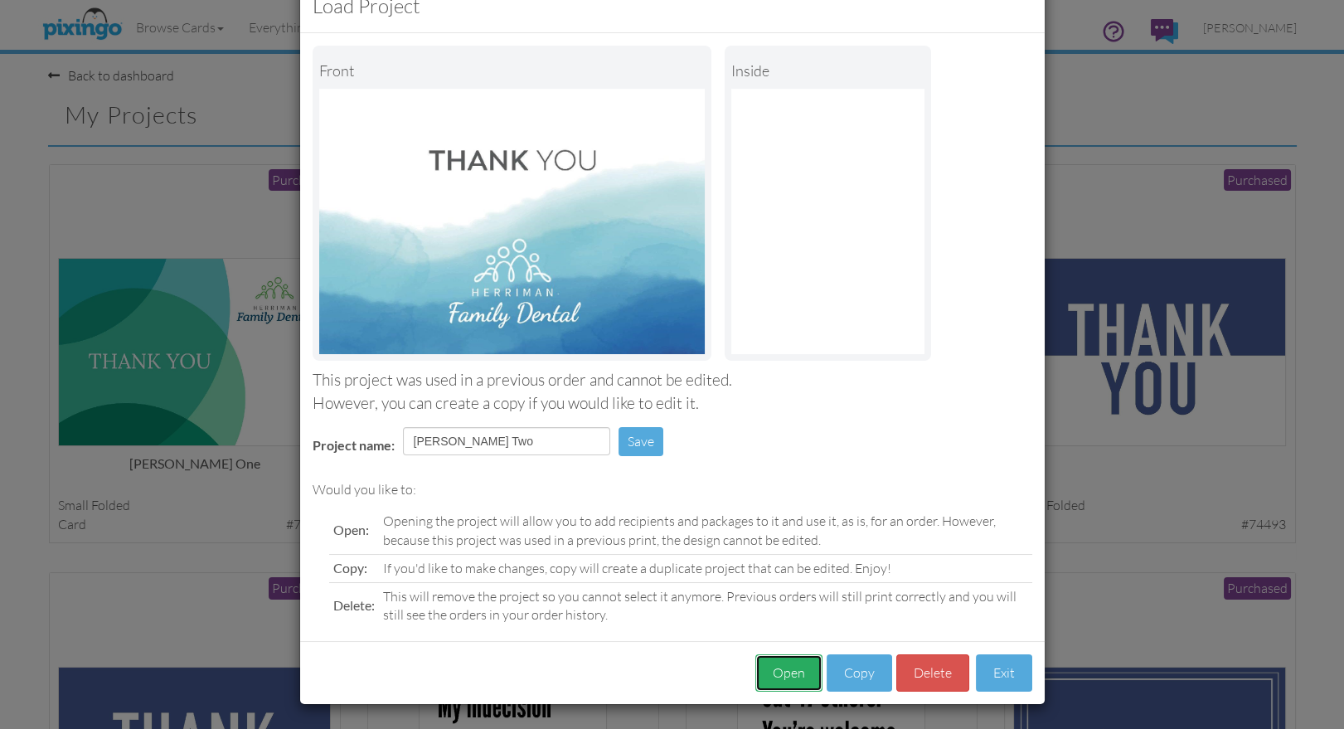
click at [763, 669] on button "Open" at bounding box center [788, 672] width 67 height 37
